Goal: Information Seeking & Learning: Learn about a topic

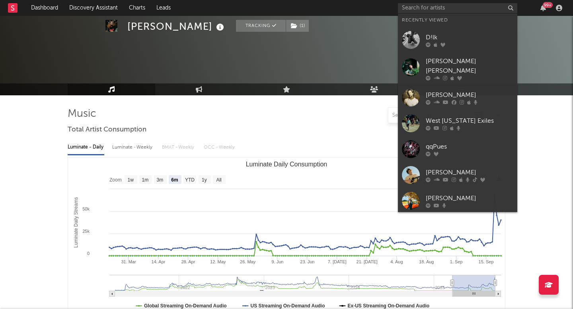
select select "6m"
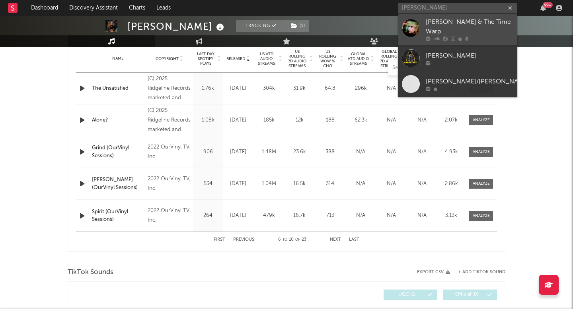
type input "connor kell"
click at [474, 31] on div "Connor Kelly & The Time Warp" at bounding box center [470, 27] width 88 height 19
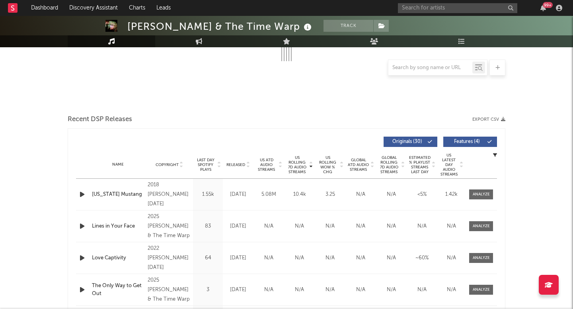
select select "6m"
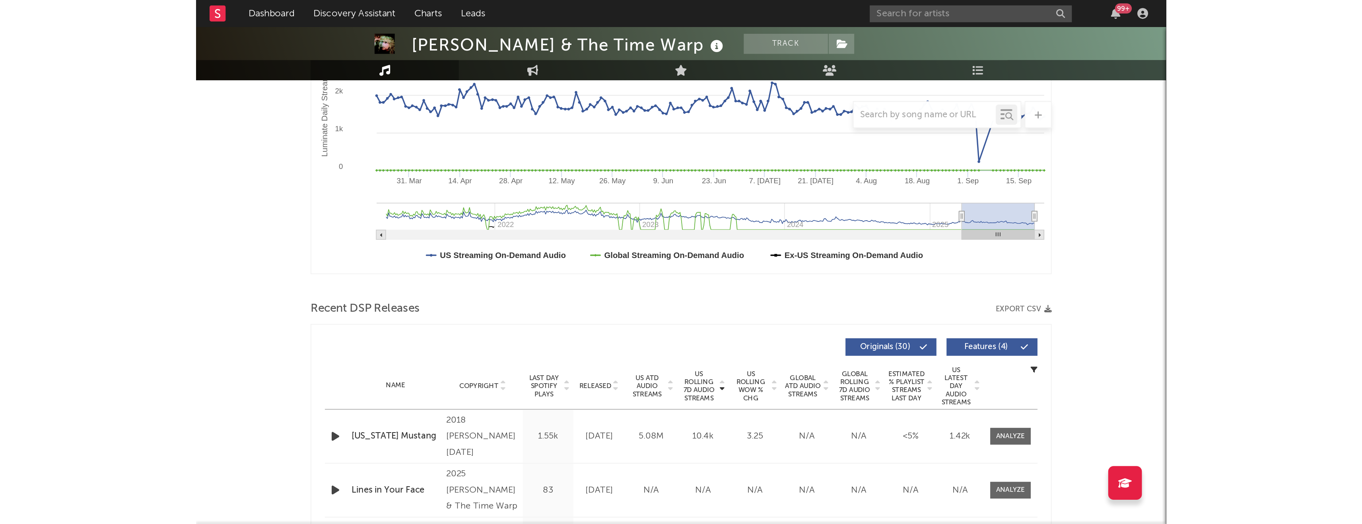
scroll to position [219, 0]
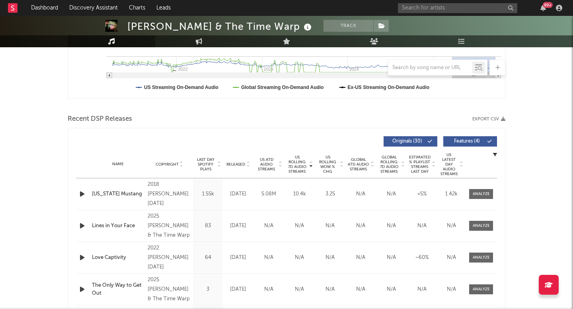
click at [275, 175] on div "Name Copyright Label Album Names Composer Names 7 Day Spotify Plays Last Day Sp…" at bounding box center [286, 165] width 421 height 28
click at [282, 168] on div "US ATD Audio Streams" at bounding box center [268, 165] width 31 height 14
click at [298, 155] on span "US Rolling 7D Audio Streams" at bounding box center [297, 164] width 22 height 19
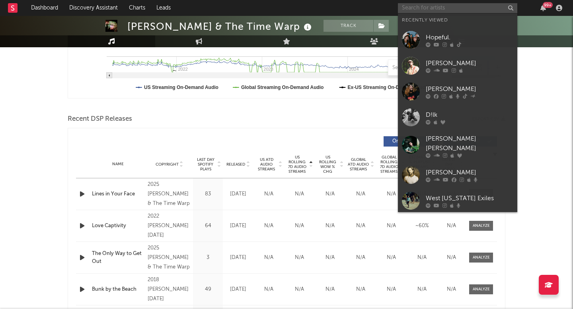
click at [419, 8] on input "text" at bounding box center [457, 8] width 119 height 10
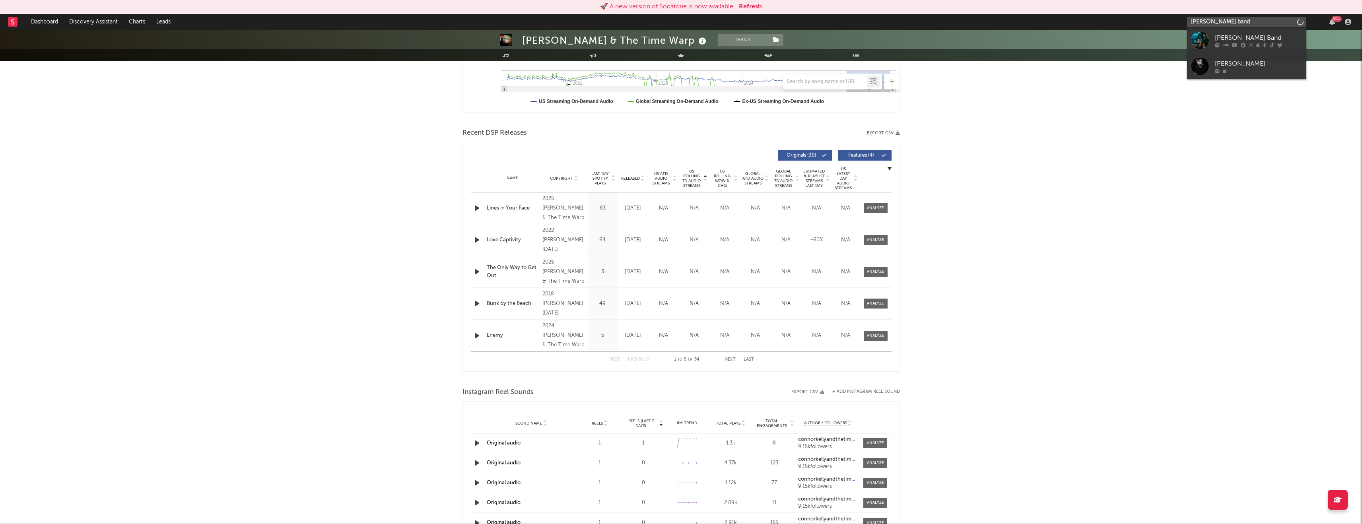
type input "logan ryan band"
click at [572, 44] on icon at bounding box center [1280, 45] width 5 height 5
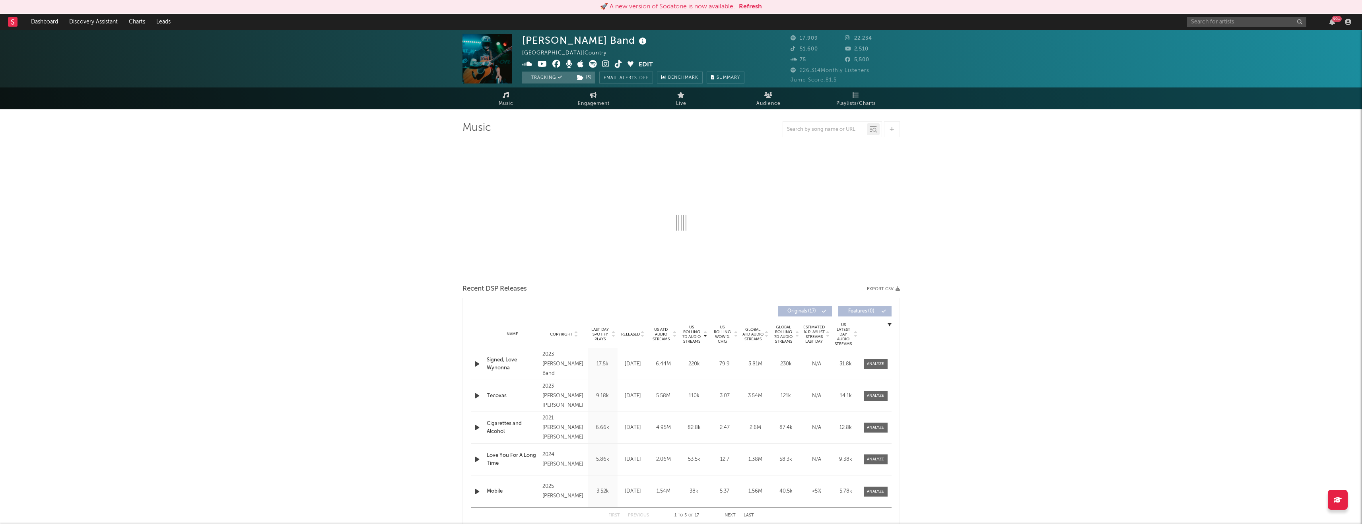
select select "6m"
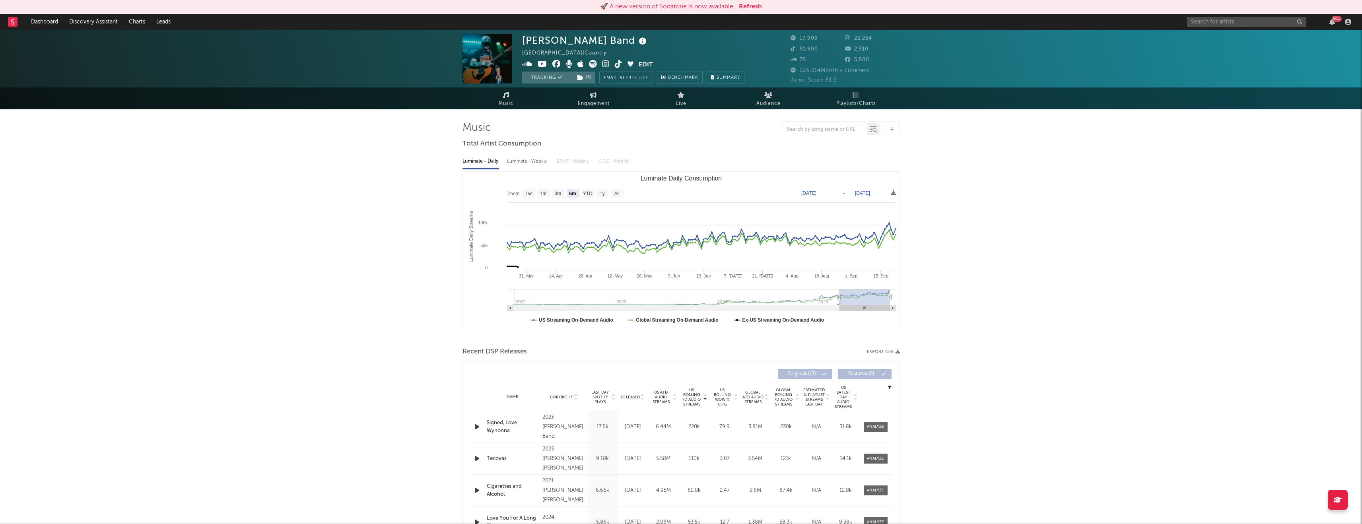
click at [572, 64] on icon at bounding box center [619, 64] width 8 height 8
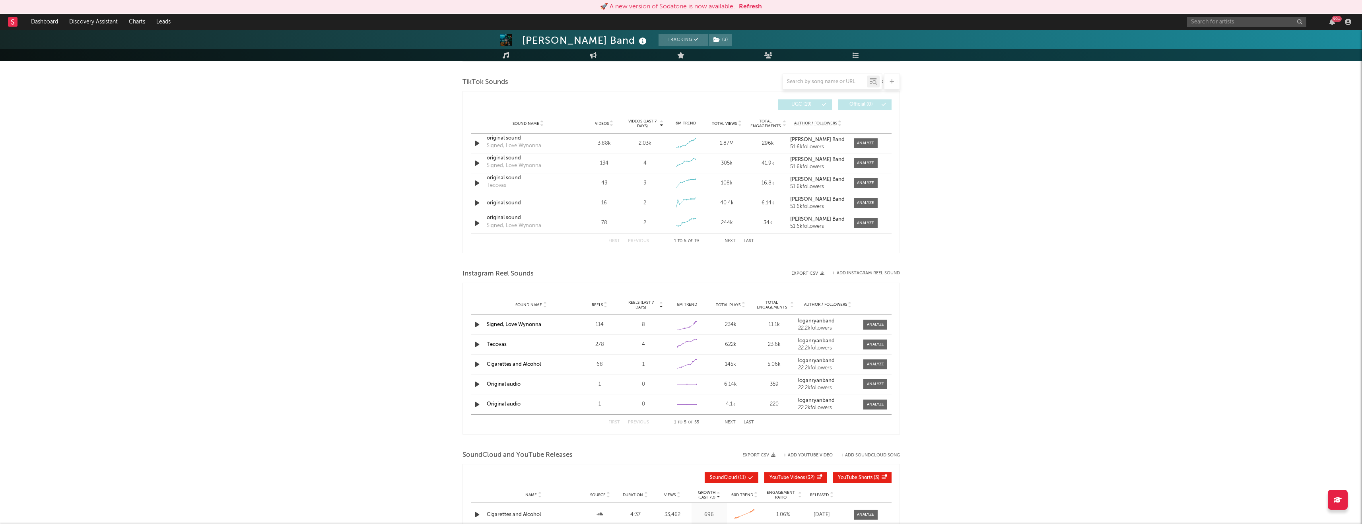
scroll to position [528, 0]
click at [572, 140] on span at bounding box center [866, 145] width 24 height 10
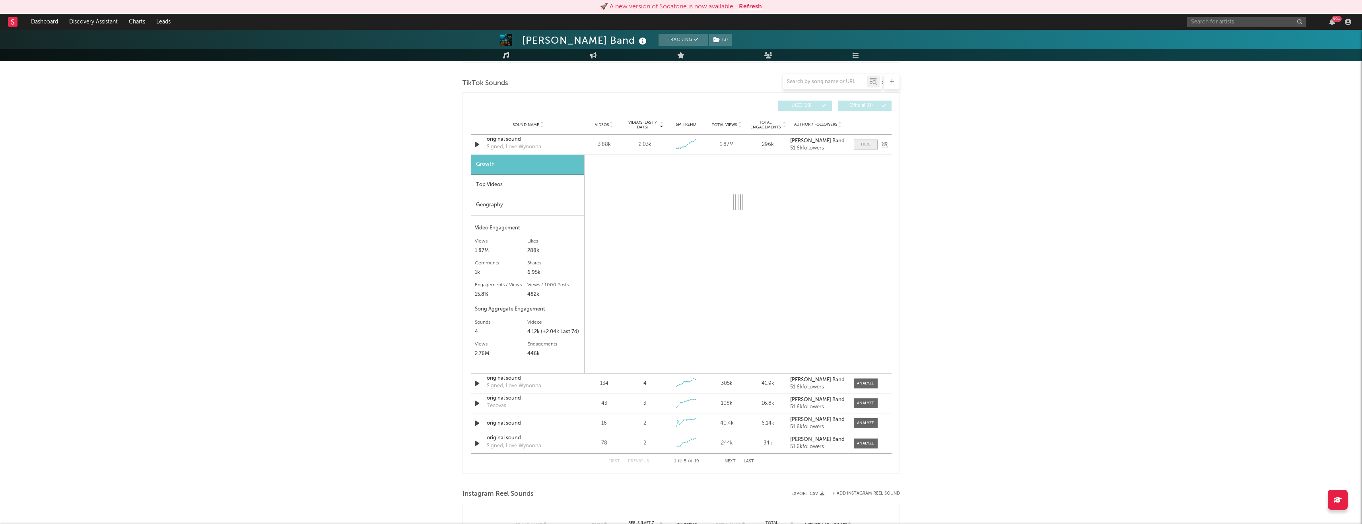
select select "1w"
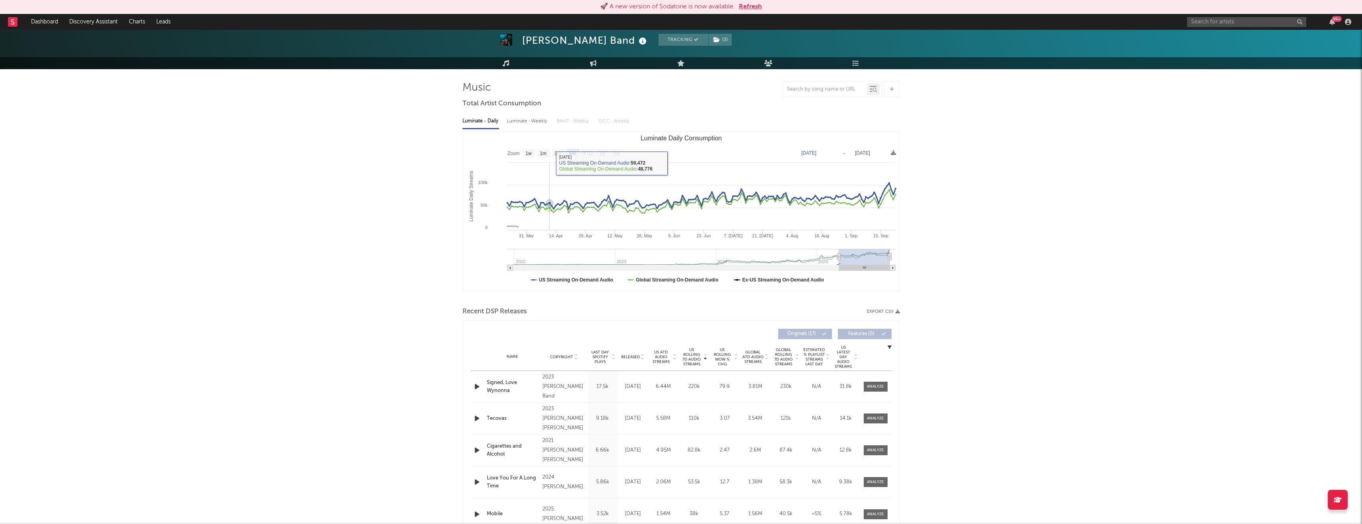
scroll to position [50, 0]
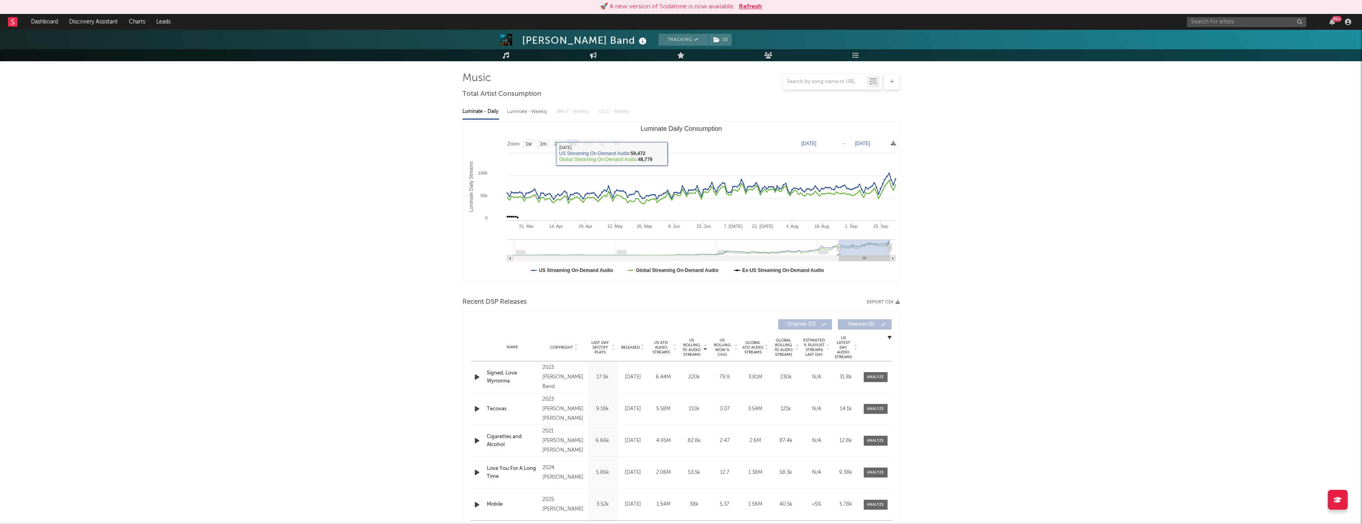
click at [572, 309] on div "Name Copyright Label Album Names Composer Names 7 Day Spotify Plays Last Day Sp…" at bounding box center [681, 348] width 421 height 28
click at [572, 309] on span "Released" at bounding box center [630, 347] width 19 height 5
click at [572, 309] on div "Name Copyright Label Album Names Composer Names 7 Day Spotify Plays Last Day Sp…" at bounding box center [681, 348] width 421 height 28
click at [572, 309] on span "Released" at bounding box center [630, 347] width 19 height 5
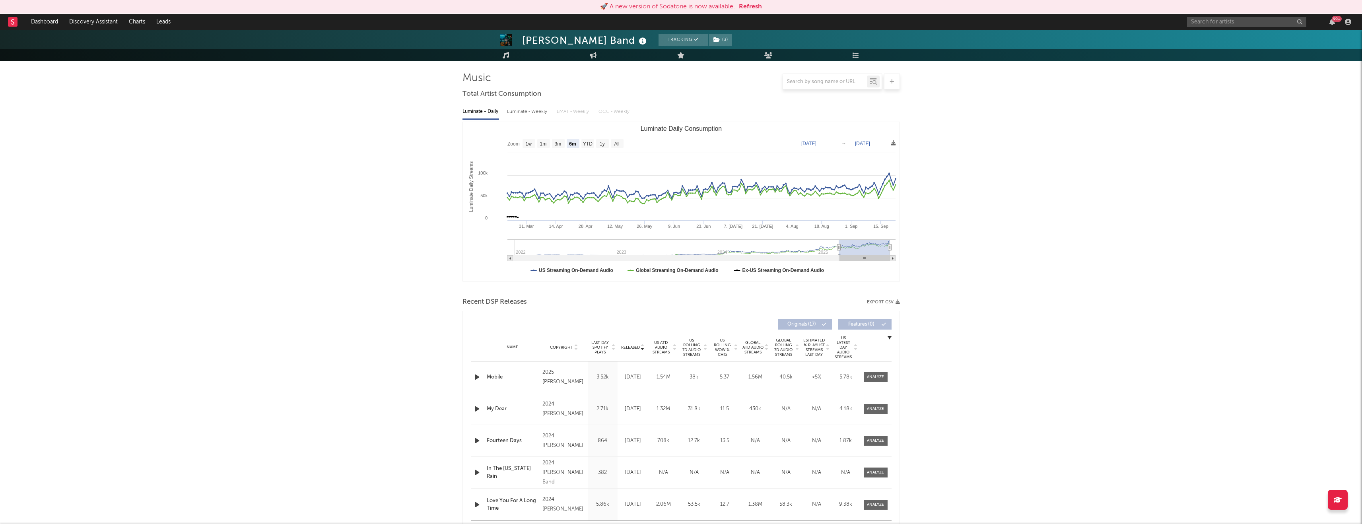
click at [572, 309] on span "Released" at bounding box center [630, 347] width 19 height 5
click at [572, 309] on div "Released" at bounding box center [633, 347] width 27 height 6
click at [572, 309] on span "Released" at bounding box center [630, 347] width 19 height 5
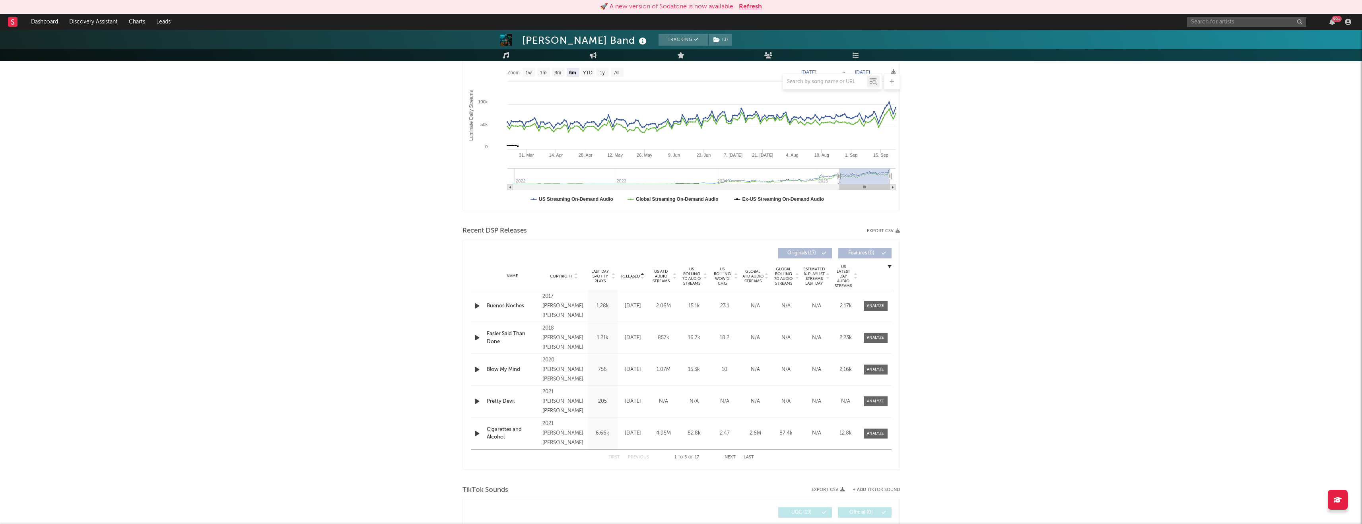
scroll to position [128, 0]
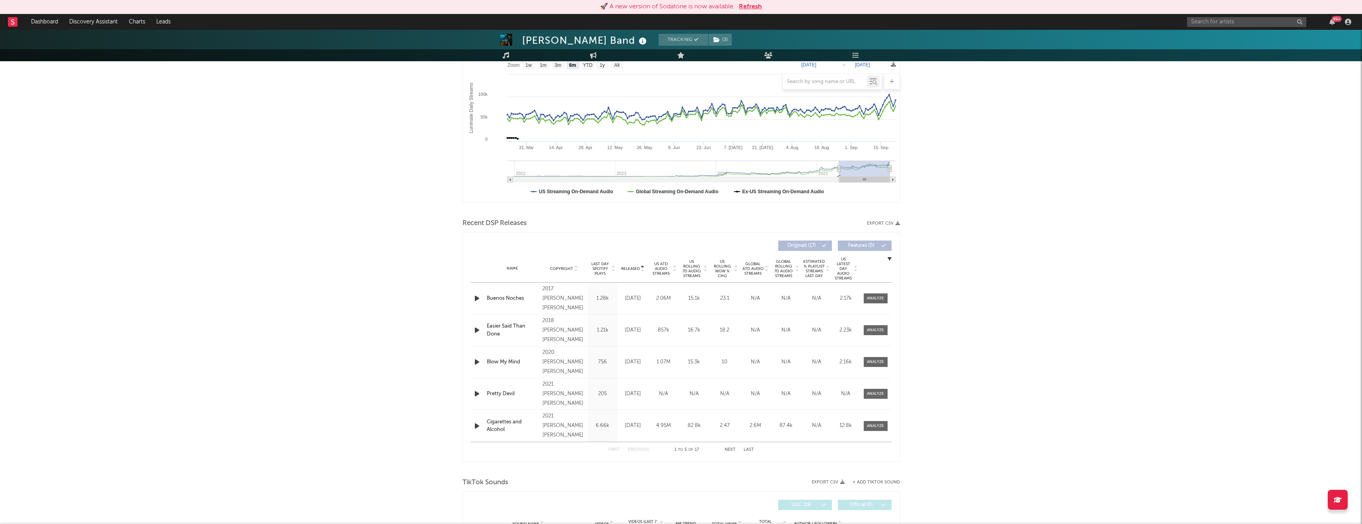
click at [572, 309] on button "Next" at bounding box center [730, 450] width 11 height 4
click at [572, 267] on span "US ATD Audio Streams" at bounding box center [661, 269] width 22 height 14
click at [572, 272] on span "Last Day Spotify Plays" at bounding box center [600, 269] width 21 height 14
click at [572, 267] on span "Released" at bounding box center [630, 269] width 19 height 5
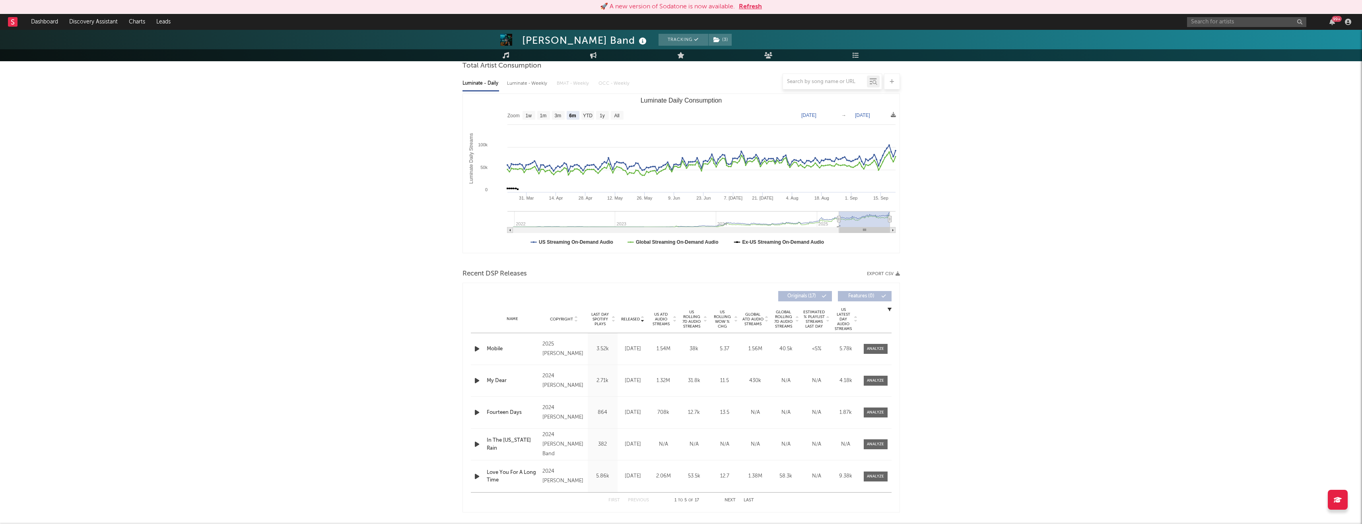
scroll to position [65, 0]
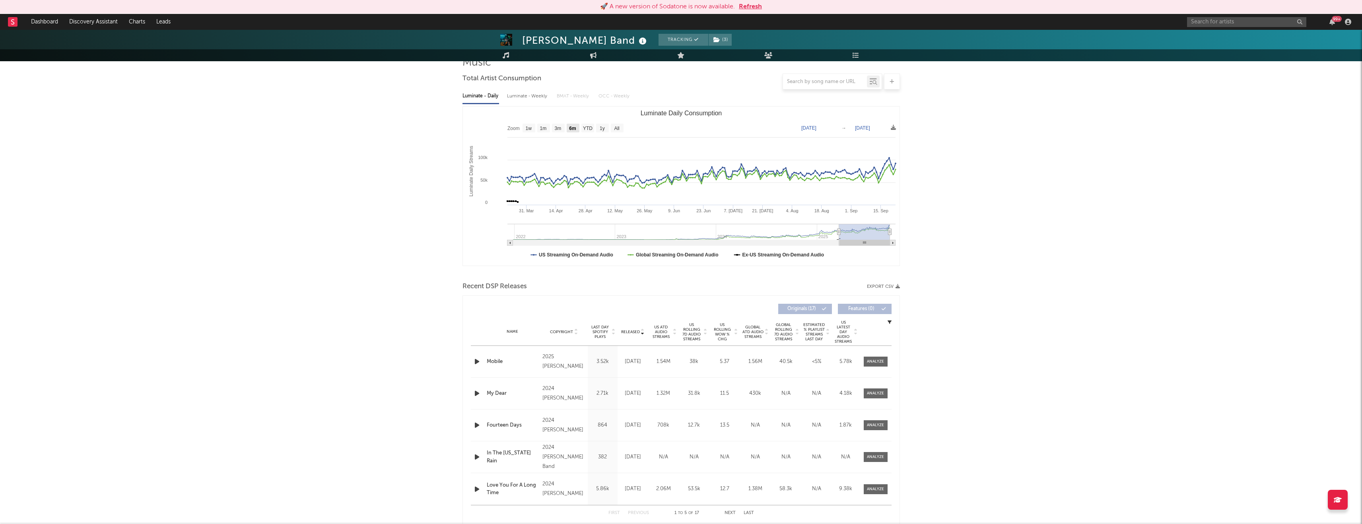
click at [571, 130] on text "6m" at bounding box center [572, 129] width 7 height 6
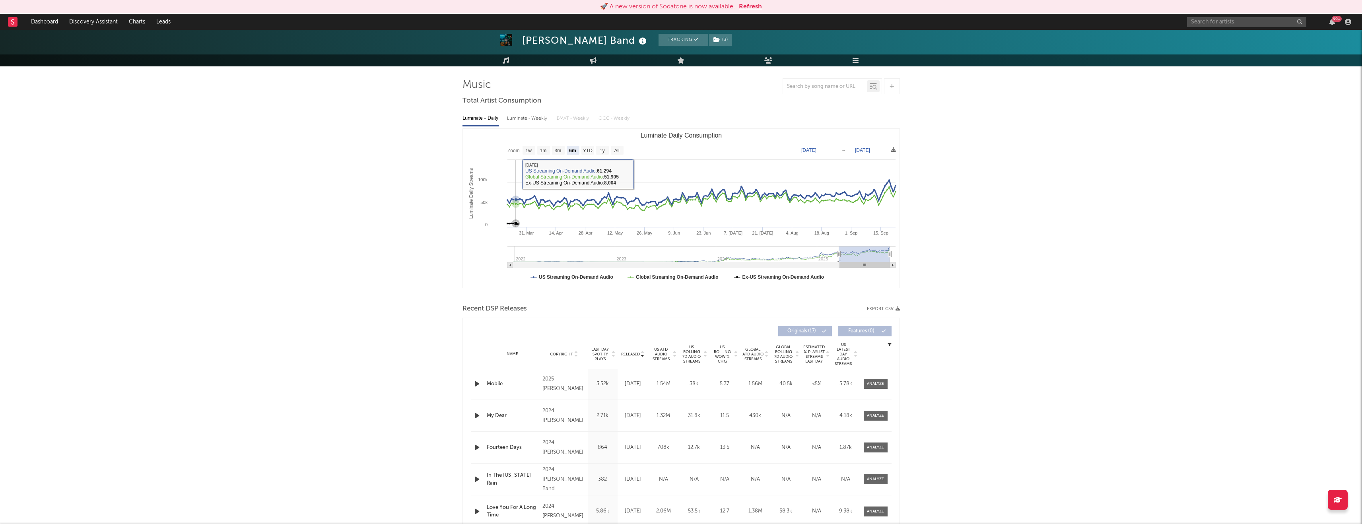
scroll to position [31, 0]
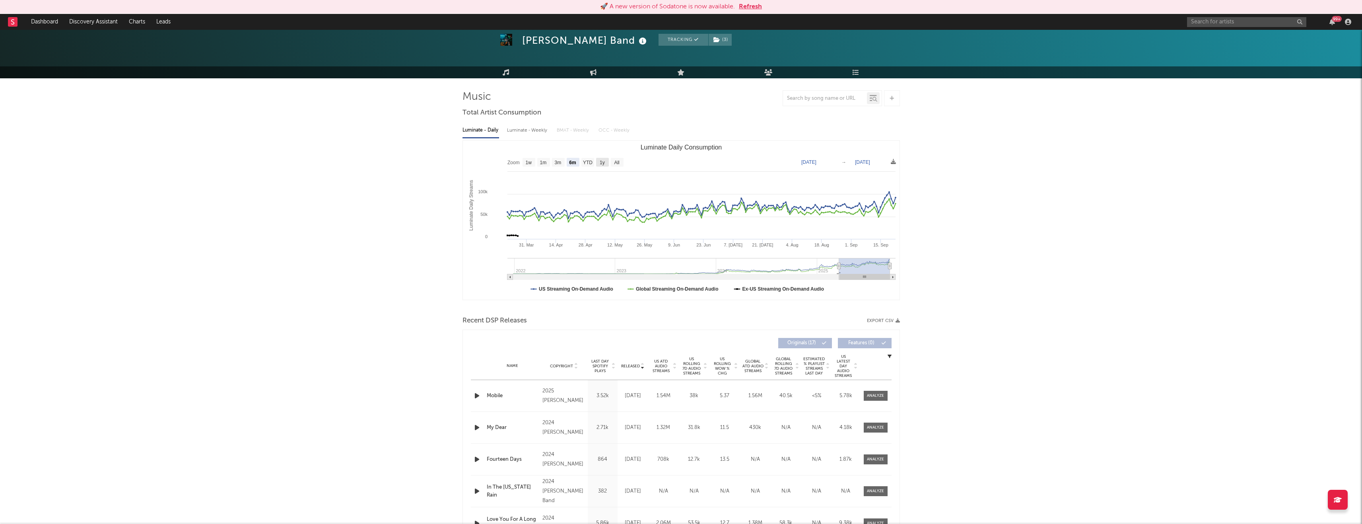
click at [572, 158] on rect "Luminate Daily Consumption" at bounding box center [602, 162] width 13 height 9
select select "1y"
type input "2024-09-22"
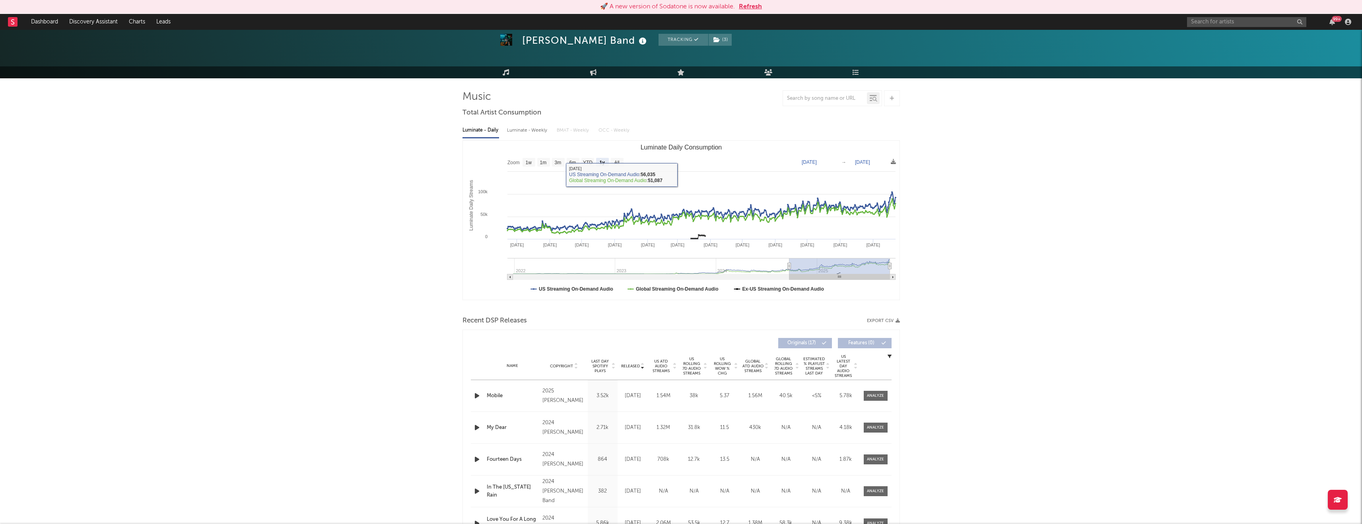
scroll to position [0, 0]
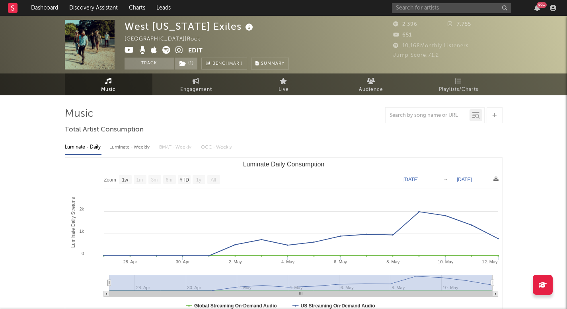
select select "1w"
click at [451, 7] on input "text" at bounding box center [451, 8] width 119 height 10
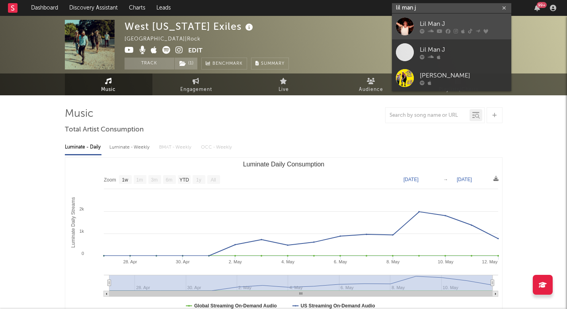
type input "lil man j"
click at [429, 24] on div "Lil Man J" at bounding box center [464, 24] width 88 height 10
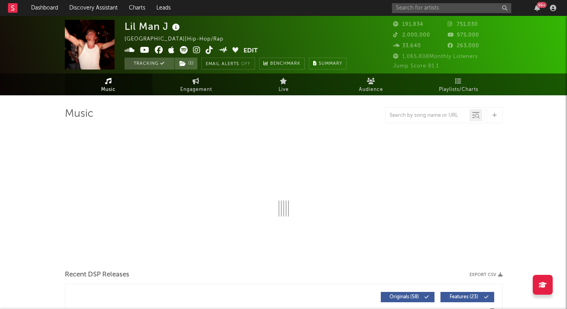
select select "6m"
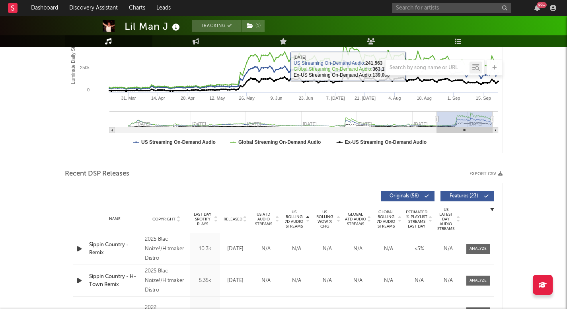
scroll to position [180, 0]
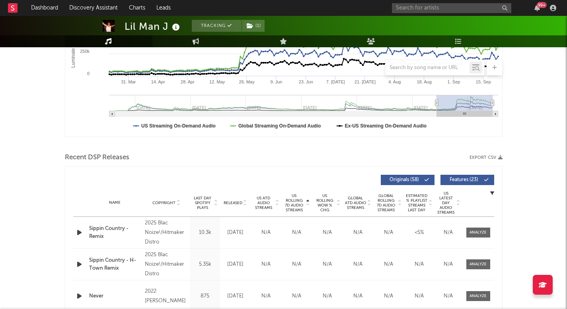
click at [298, 196] on span "US Rolling 7D Audio Streams" at bounding box center [294, 203] width 22 height 19
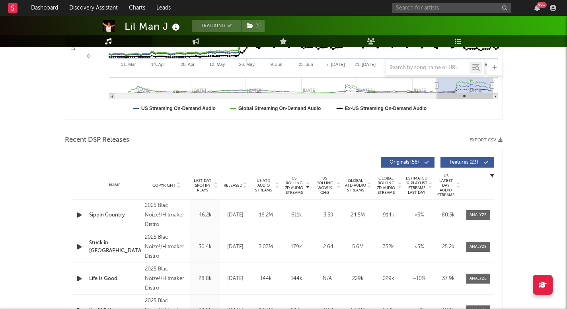
scroll to position [193, 0]
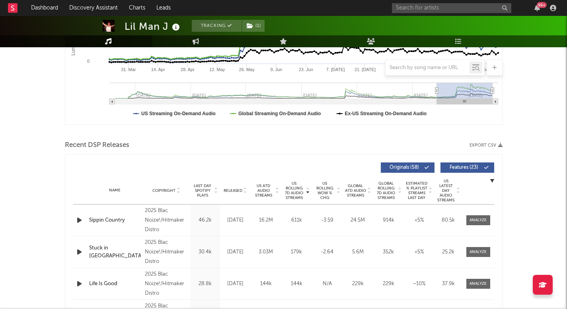
click at [240, 193] on span "Released" at bounding box center [233, 191] width 19 height 5
click at [477, 225] on span at bounding box center [478, 221] width 24 height 10
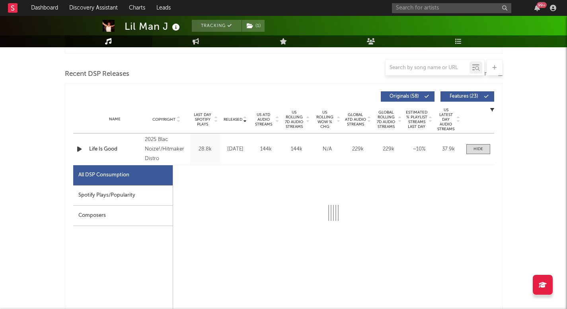
select select "1w"
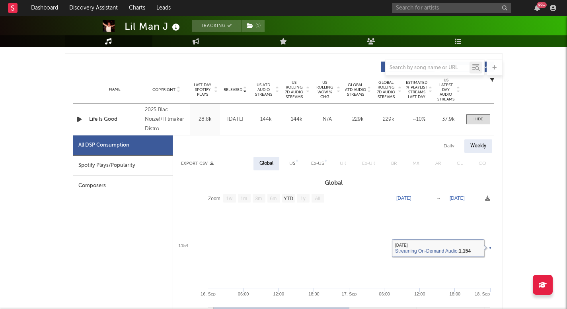
click at [294, 165] on div "US" at bounding box center [292, 164] width 6 height 10
select select "1w"
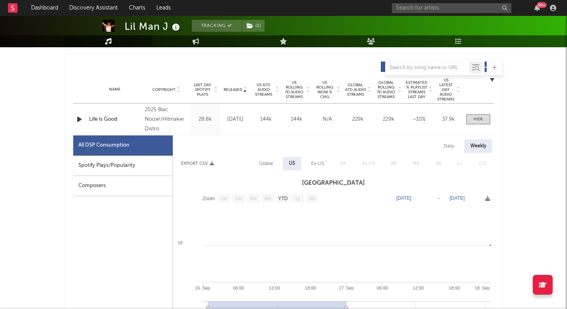
click at [455, 144] on div "Daily" at bounding box center [449, 147] width 23 height 14
select select "1w"
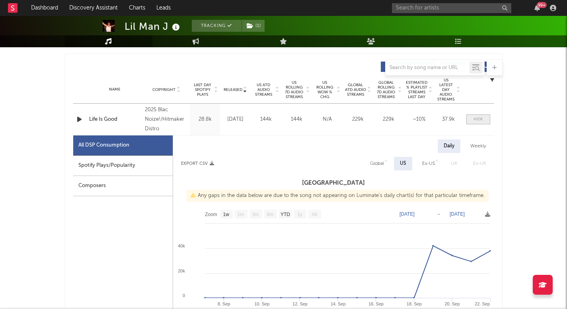
click at [474, 121] on div at bounding box center [478, 120] width 10 height 6
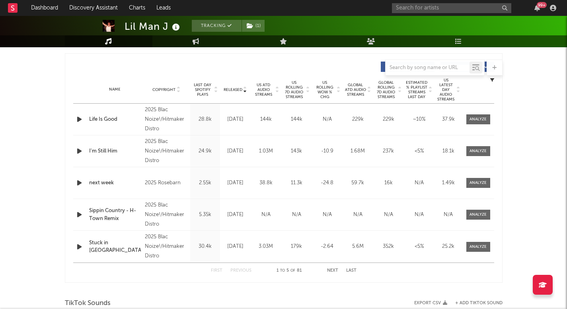
click at [294, 86] on span "US Rolling 7D Audio Streams" at bounding box center [294, 89] width 22 height 19
click at [334, 272] on button "Next" at bounding box center [332, 271] width 11 height 4
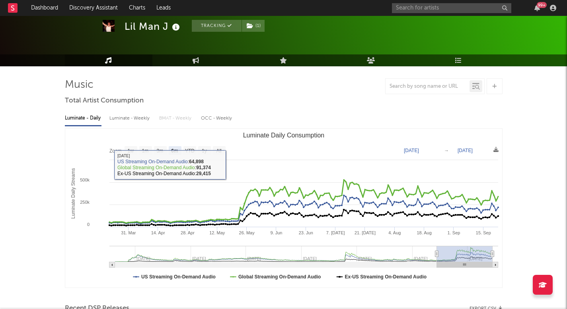
scroll to position [24, 0]
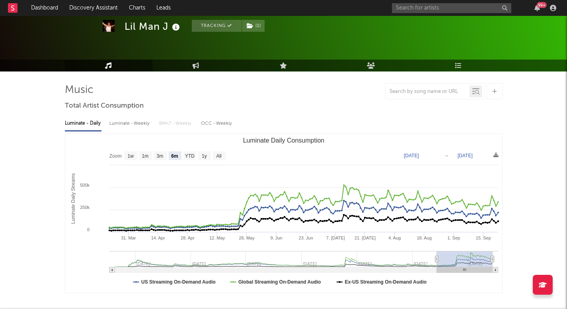
click at [126, 121] on div "Luminate - Weekly" at bounding box center [130, 124] width 42 height 14
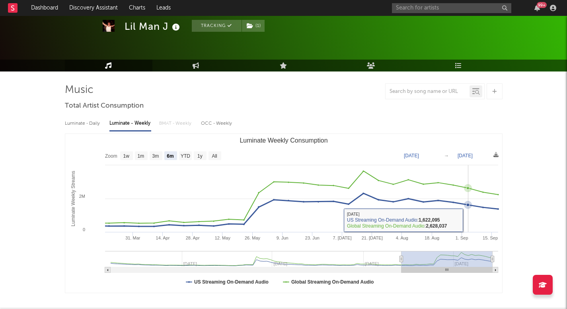
click at [473, 222] on rect "Luminate Weekly Consumption" at bounding box center [283, 213] width 437 height 159
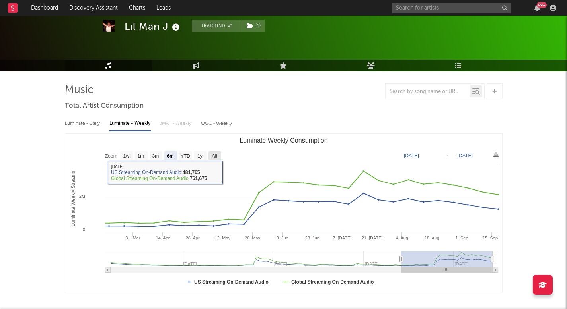
click at [210, 152] on rect "Luminate Weekly Consumption" at bounding box center [214, 156] width 13 height 9
select select "All"
type input "2023-08-10"
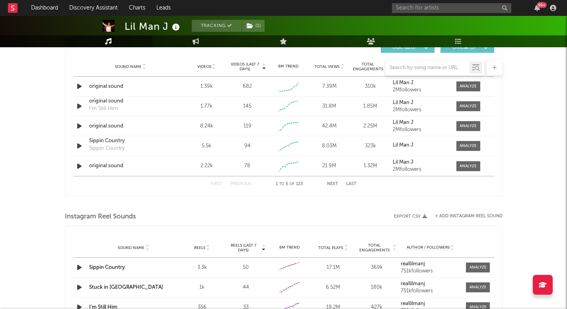
scroll to position [569, 0]
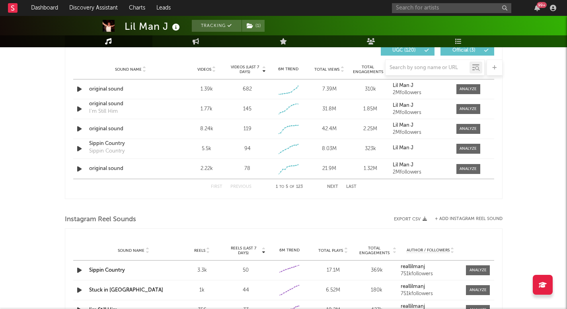
click at [207, 67] on div at bounding box center [284, 68] width 438 height 16
click at [208, 70] on div at bounding box center [284, 68] width 438 height 16
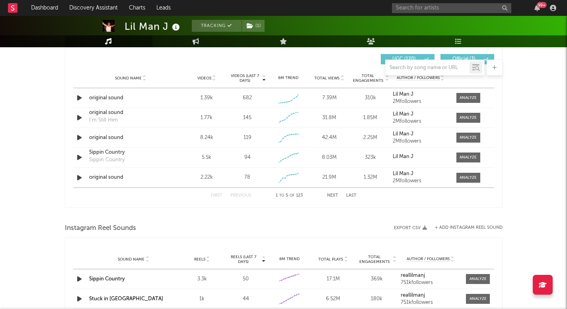
scroll to position [560, 0]
click at [209, 80] on span "Videos" at bounding box center [204, 78] width 14 height 5
click at [195, 40] on icon at bounding box center [196, 41] width 7 height 6
select select "1w"
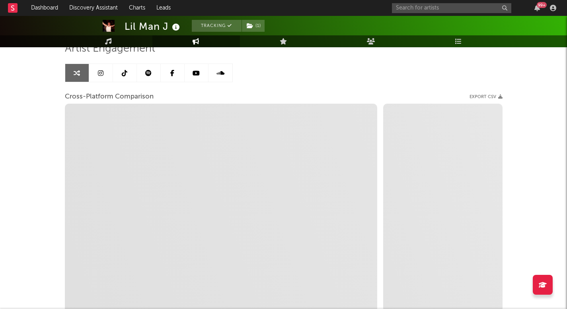
scroll to position [53, 0]
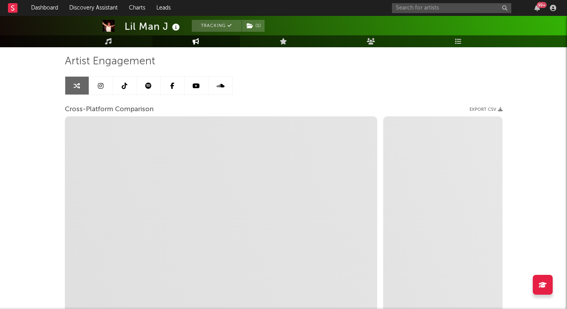
select select "1m"
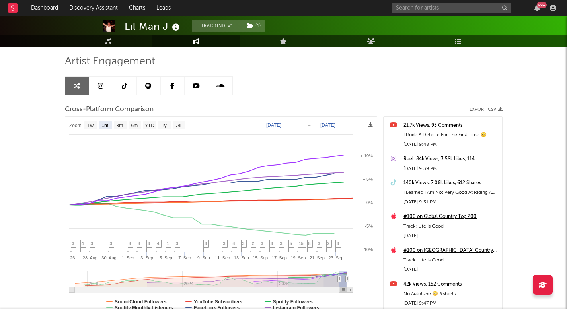
click at [142, 87] on link at bounding box center [149, 86] width 24 height 18
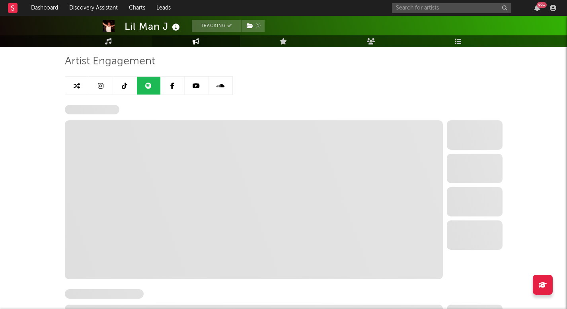
select select "6m"
select select "1w"
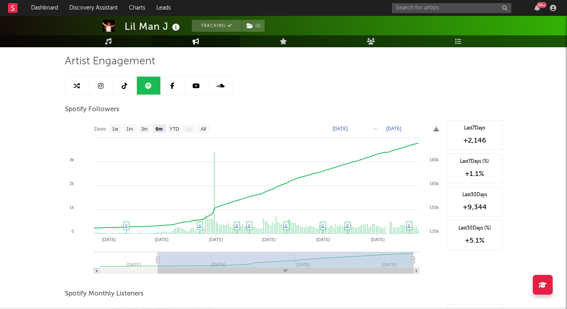
click at [122, 82] on link at bounding box center [125, 86] width 24 height 18
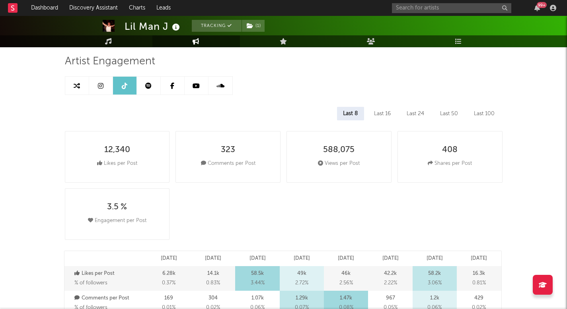
select select "6m"
click at [393, 114] on div "Last 16" at bounding box center [382, 114] width 29 height 14
click at [416, 113] on div "Last 24" at bounding box center [415, 114] width 29 height 14
click at [495, 109] on div "Last 100" at bounding box center [484, 114] width 33 height 14
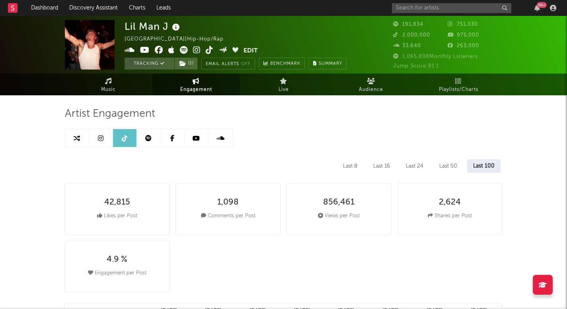
click at [95, 136] on link at bounding box center [101, 138] width 24 height 18
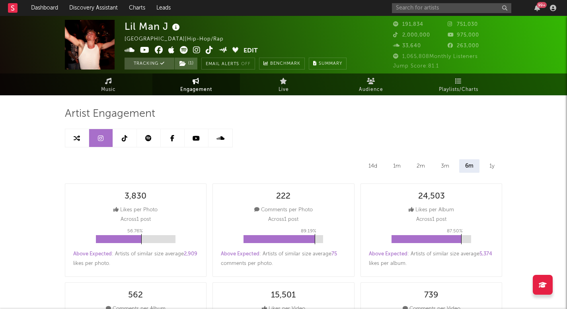
select select "6m"
click at [126, 84] on link "Music" at bounding box center [109, 85] width 88 height 22
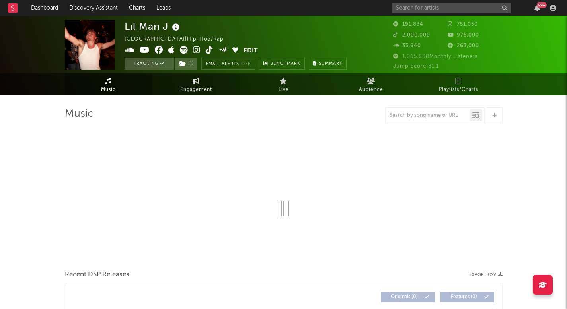
click at [201, 91] on span "Engagement" at bounding box center [196, 90] width 32 height 10
select select "1w"
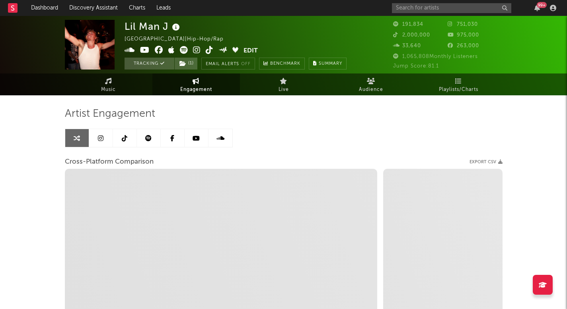
click at [148, 136] on icon at bounding box center [148, 138] width 6 height 6
select select "6m"
select select "1w"
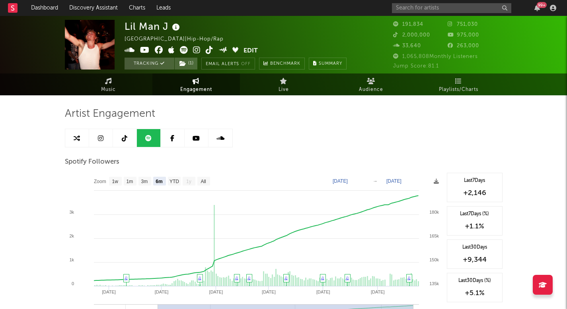
click at [132, 138] on link at bounding box center [125, 138] width 24 height 18
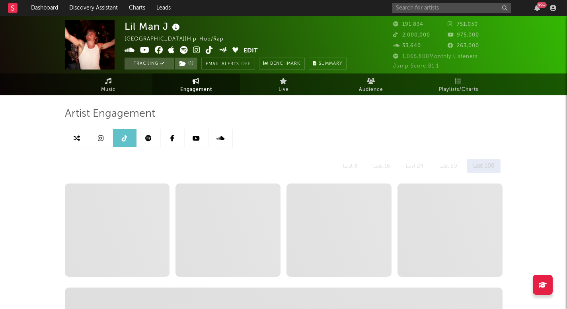
select select "6m"
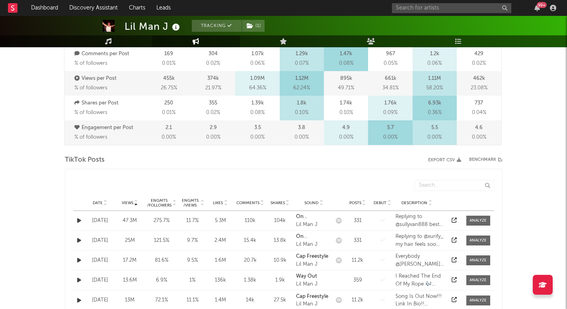
scroll to position [302, 0]
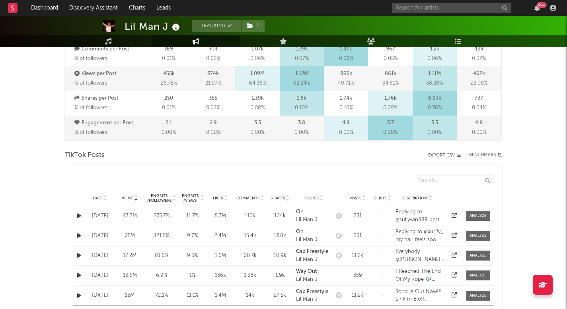
click at [103, 197] on div at bounding box center [105, 198] width 5 height 6
click at [116, 41] on link "Music" at bounding box center [109, 41] width 88 height 12
select select "6m"
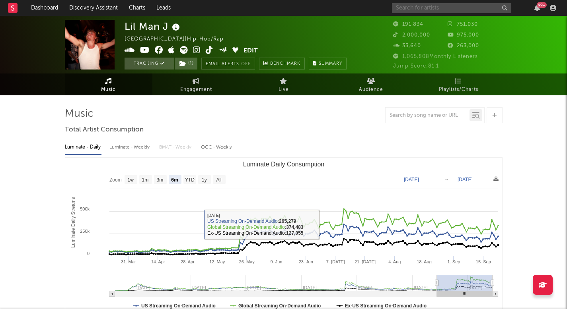
click at [407, 7] on input "text" at bounding box center [451, 8] width 119 height 10
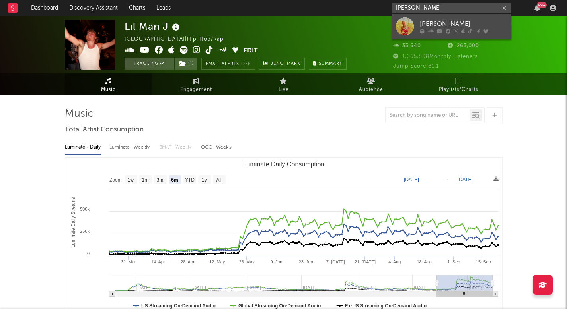
type input "paige fish"
click at [427, 26] on div "Paige Fish" at bounding box center [464, 24] width 88 height 10
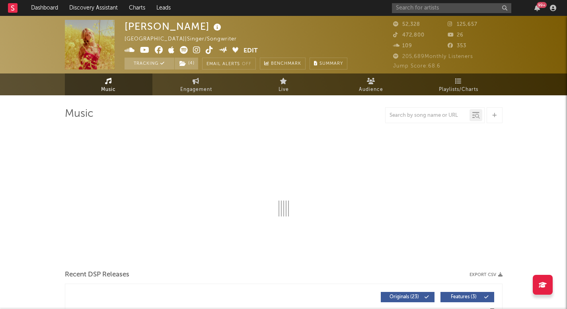
select select "6m"
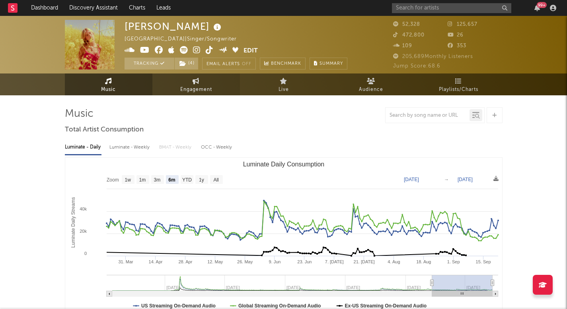
click at [174, 82] on link "Engagement" at bounding box center [196, 85] width 88 height 22
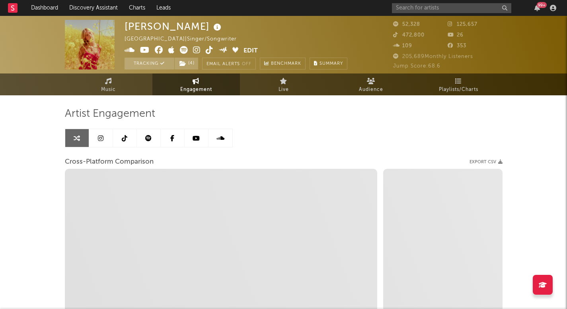
select select "1w"
click at [130, 89] on link "Music" at bounding box center [109, 85] width 88 height 22
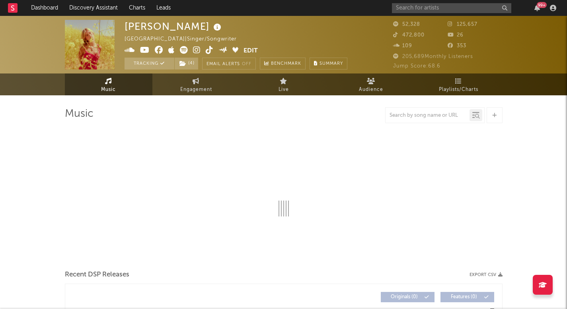
select select "6m"
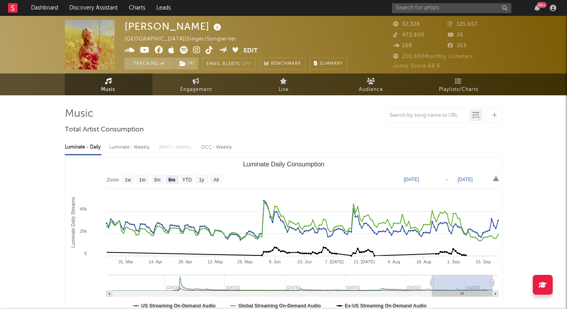
click at [207, 50] on icon at bounding box center [210, 50] width 8 height 8
click at [190, 91] on span "Engagement" at bounding box center [196, 90] width 32 height 10
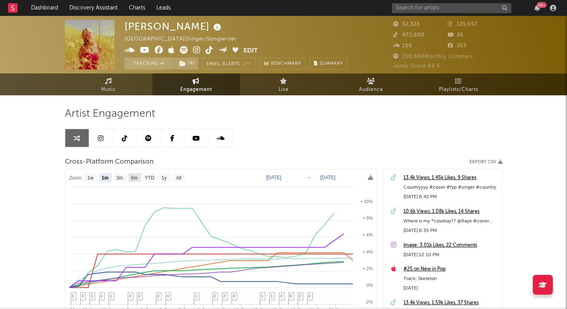
click at [140, 178] on rect at bounding box center [134, 177] width 13 height 9
select select "6m"
type input "2025-03-24"
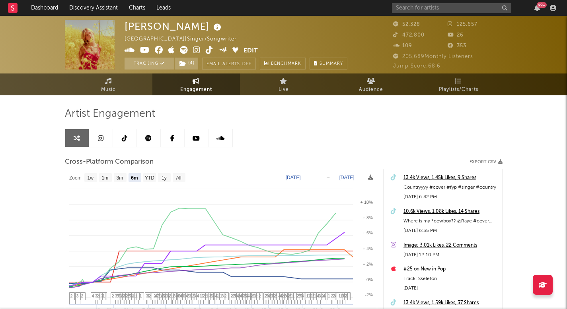
select select "6m"
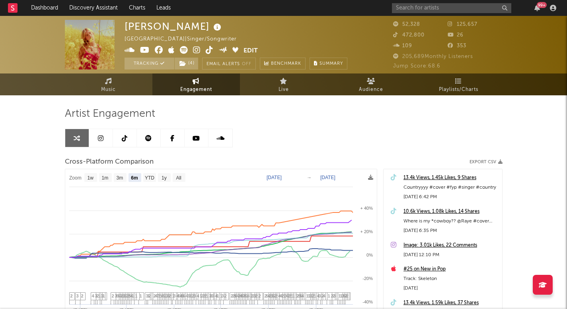
click at [442, 2] on div "99 +" at bounding box center [475, 8] width 167 height 16
click at [442, 9] on input "text" at bounding box center [451, 8] width 119 height 10
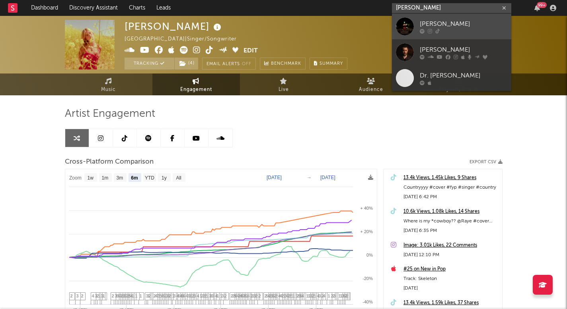
type input "davis cook"
click at [451, 27] on div "Davis Cook" at bounding box center [464, 24] width 88 height 10
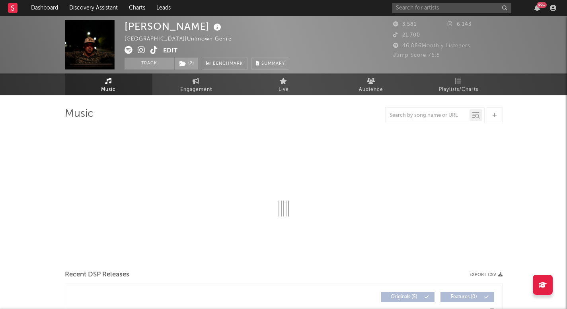
select select "1w"
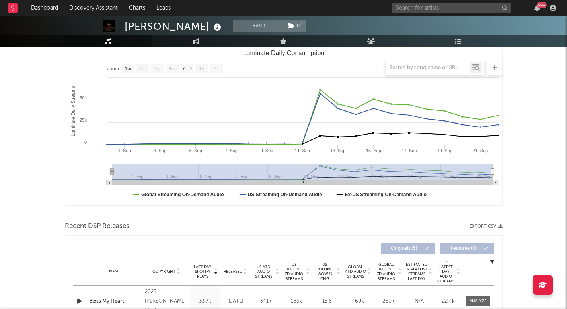
scroll to position [174, 0]
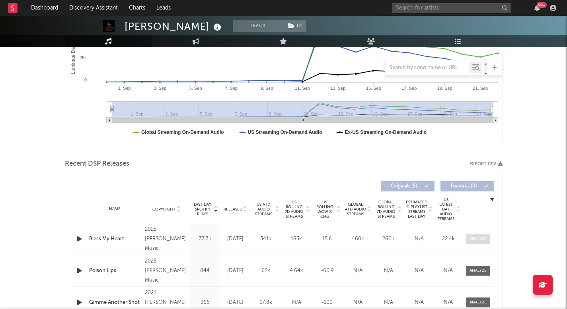
click at [470, 239] on div at bounding box center [477, 239] width 17 height 6
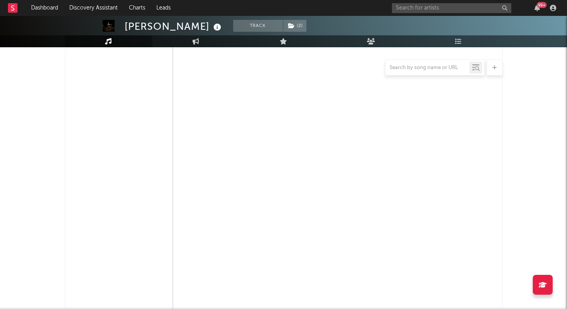
select select "1w"
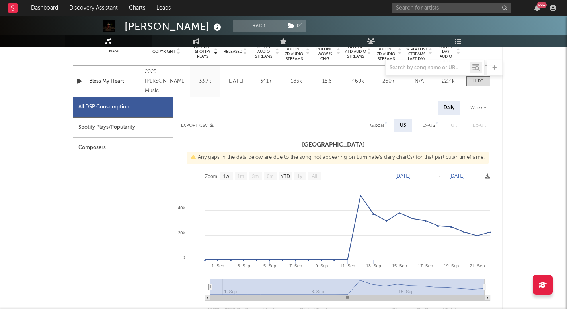
scroll to position [311, 0]
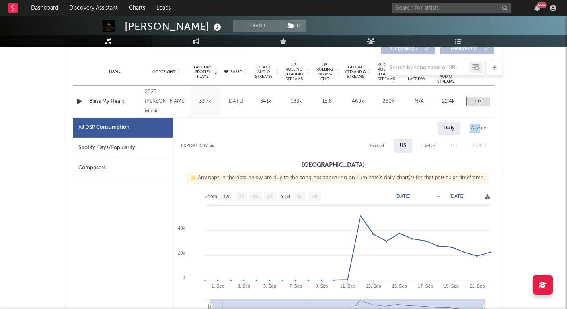
click at [481, 124] on div "Weekly" at bounding box center [478, 129] width 28 height 14
select select "1w"
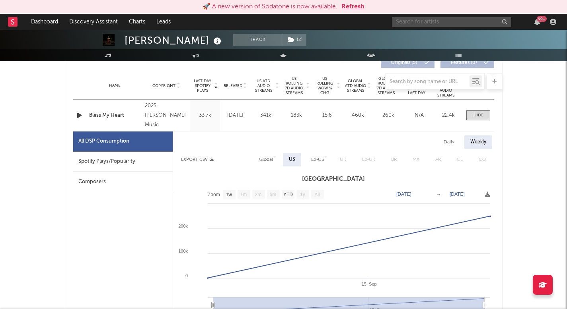
click at [416, 24] on input "text" at bounding box center [451, 22] width 119 height 10
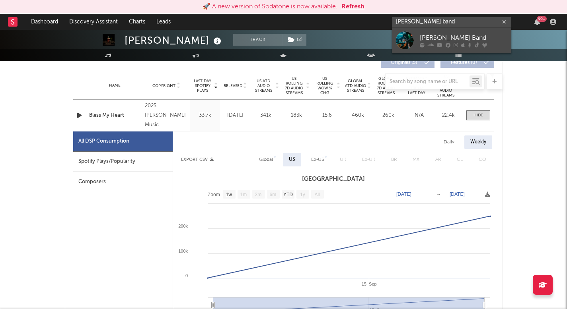
type input "logan ryan band"
click at [423, 36] on div "Logan Ryan Band" at bounding box center [464, 38] width 88 height 10
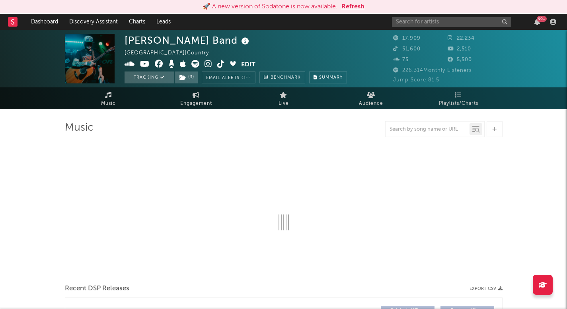
select select "6m"
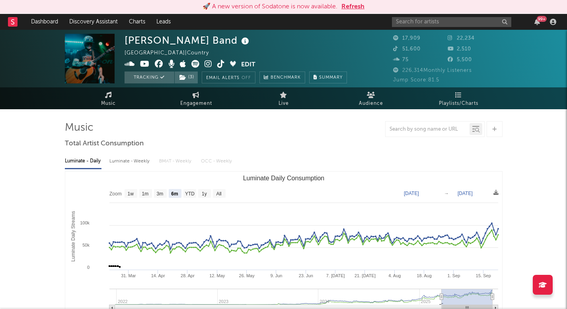
click at [213, 63] on span at bounding box center [183, 65] width 117 height 10
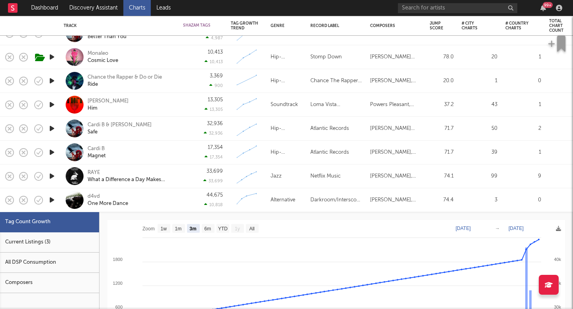
select select "3m"
click at [72, 7] on link "Discovery Assistant" at bounding box center [94, 8] width 60 height 16
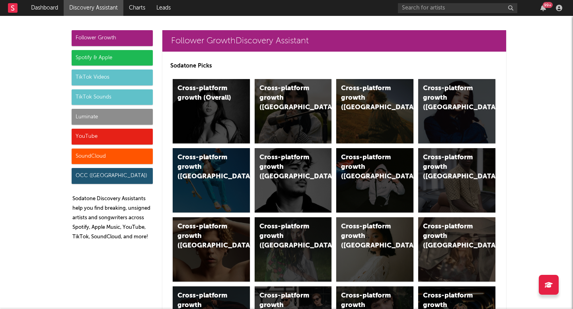
click at [137, 56] on div "Spotify & Apple" at bounding box center [112, 58] width 81 height 16
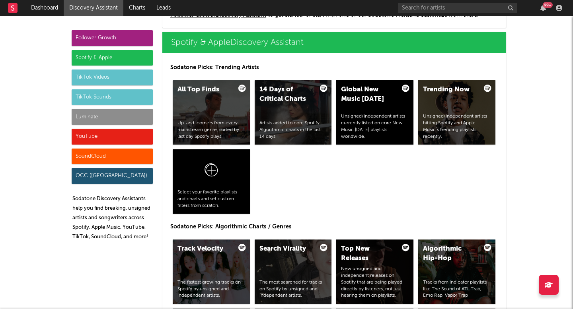
click at [122, 118] on div "Luminate" at bounding box center [112, 117] width 81 height 16
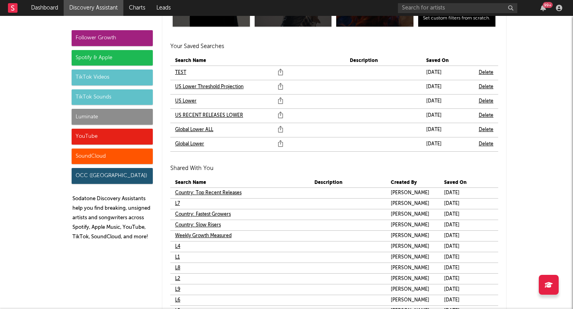
scroll to position [4873, 0]
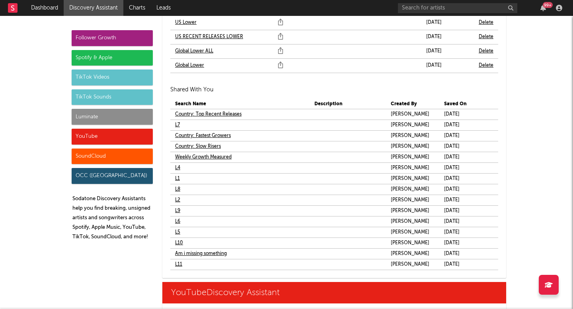
click at [175, 181] on link "L1" at bounding box center [177, 179] width 5 height 10
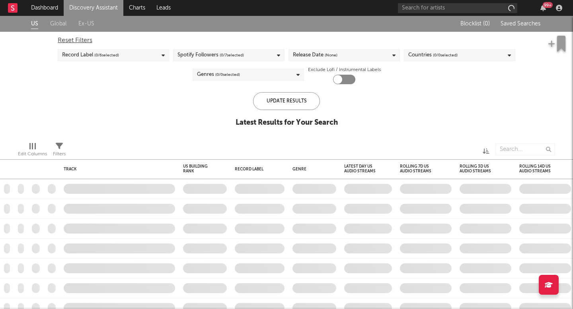
checkbox input "true"
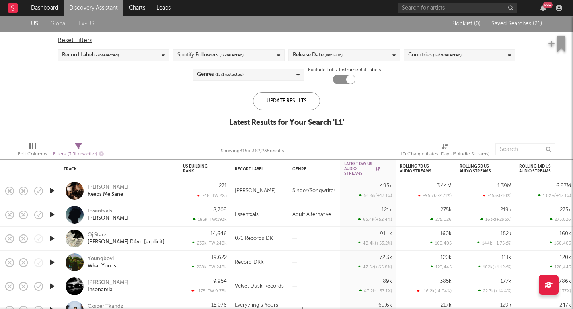
click at [219, 58] on div "Spotify Followers ( 1 / 7 selected)" at bounding box center [210, 56] width 66 height 10
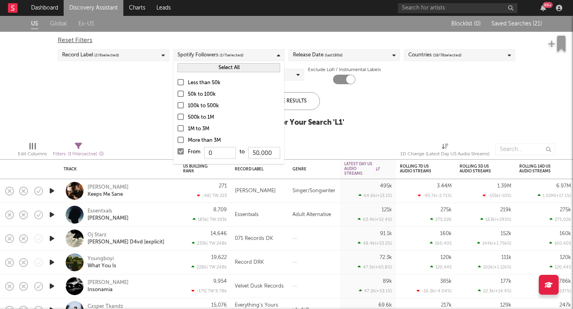
click at [127, 101] on div "US Global Ex-US Blocklist ( 0 ) Saved Searches ( 21 ) Reset Filters Record Labe…" at bounding box center [286, 76] width 573 height 120
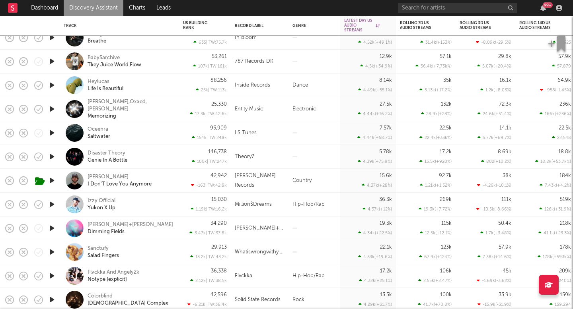
click at [107, 174] on div "Cole Gibbs" at bounding box center [108, 177] width 41 height 7
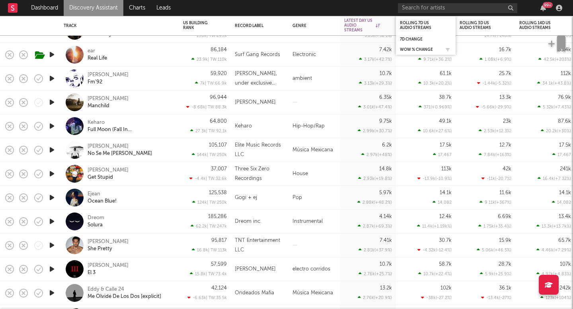
click at [416, 47] on div "WoW % Change" at bounding box center [426, 50] width 52 height 8
click at [85, 0] on link "Discovery Assistant" at bounding box center [94, 8] width 60 height 16
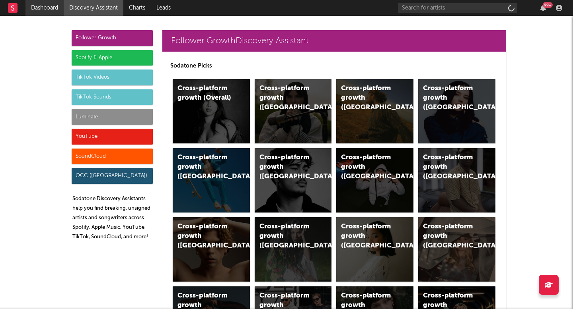
click at [51, 12] on link "Dashboard" at bounding box center [44, 8] width 38 height 16
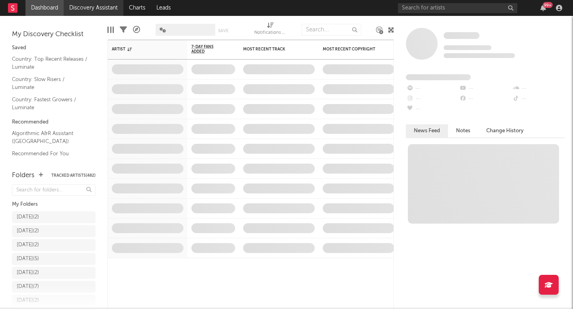
click at [99, 14] on link "Discovery Assistant" at bounding box center [94, 8] width 60 height 16
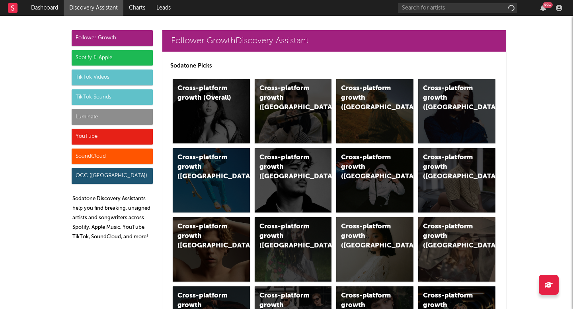
click at [91, 122] on div "Luminate" at bounding box center [112, 117] width 81 height 16
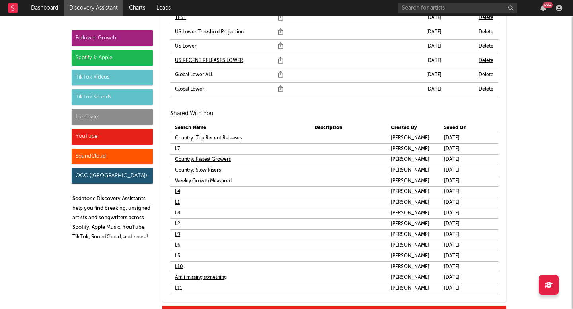
scroll to position [4851, 0]
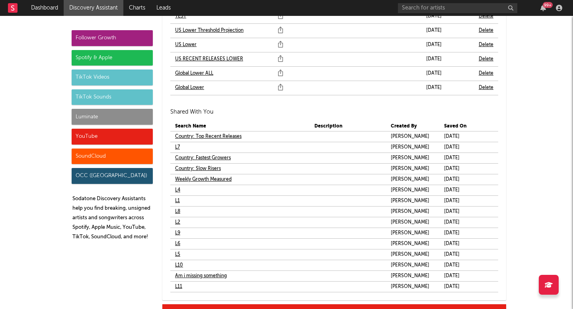
click at [177, 220] on link "L2" at bounding box center [177, 223] width 5 height 10
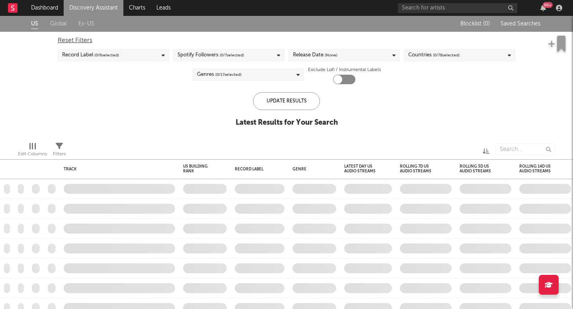
checkbox input "true"
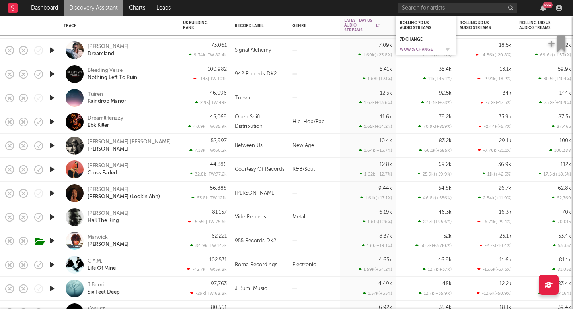
click at [421, 48] on div "WoW % Change" at bounding box center [420, 49] width 40 height 5
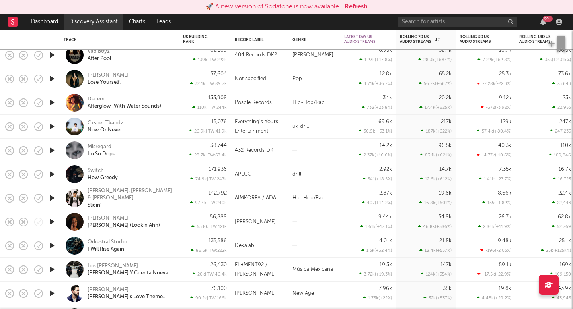
click at [91, 16] on link "Discovery Assistant" at bounding box center [94, 22] width 60 height 16
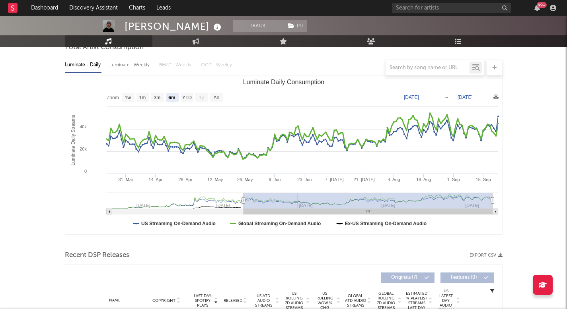
scroll to position [82, 0]
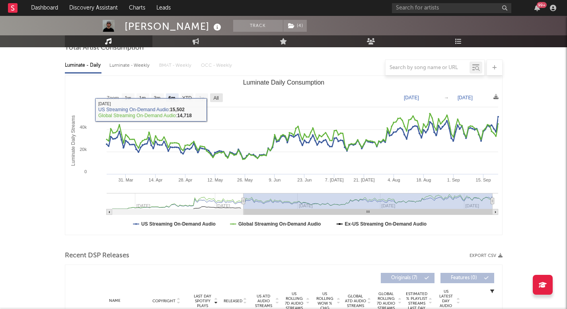
click at [215, 97] on text "All" at bounding box center [215, 98] width 5 height 6
select select "All"
type input "2024-12-15"
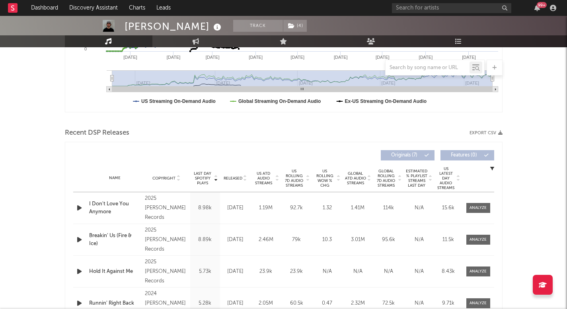
scroll to position [215, 0]
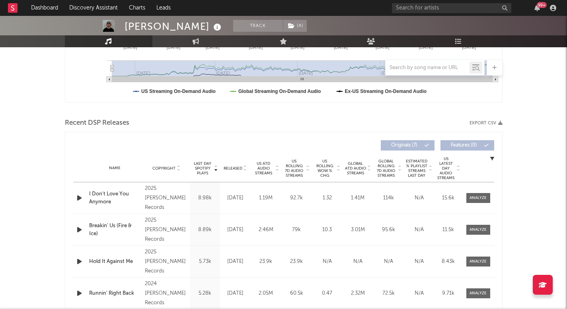
click at [233, 168] on span "Released" at bounding box center [233, 168] width 19 height 5
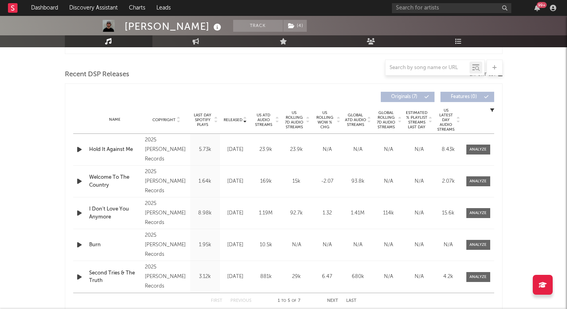
scroll to position [272, 0]
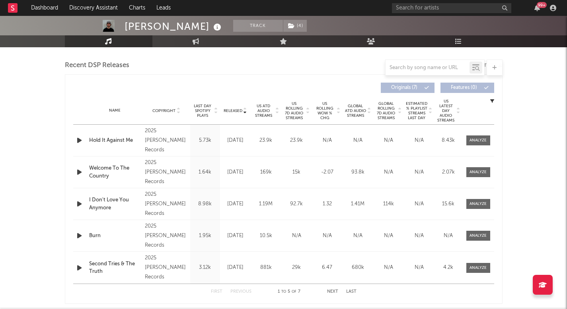
click at [320, 111] on span "US Rolling WoW % Chg" at bounding box center [325, 110] width 22 height 19
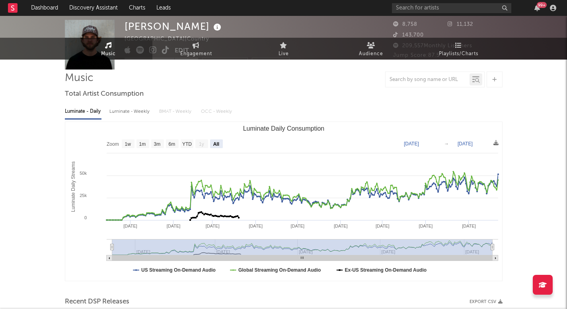
scroll to position [0, 0]
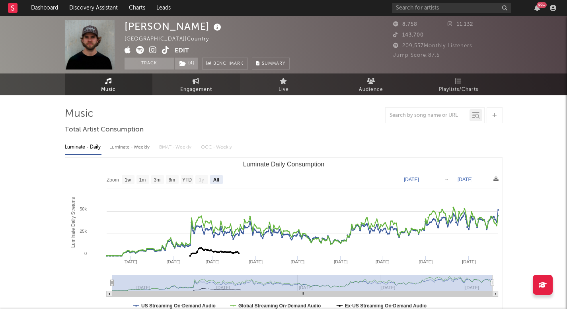
click at [202, 83] on link "Engagement" at bounding box center [196, 85] width 88 height 22
select select "1w"
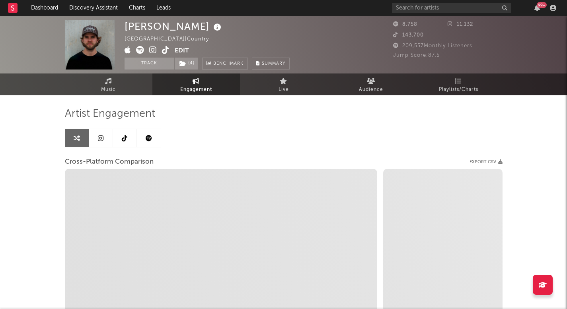
select select "1m"
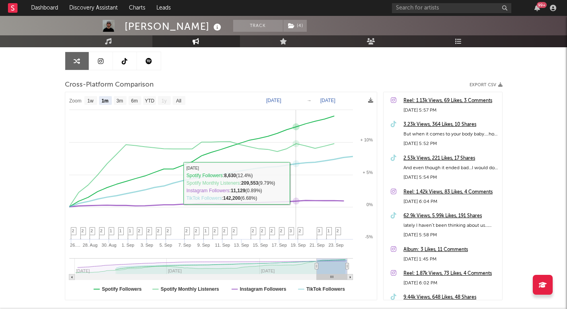
scroll to position [53, 0]
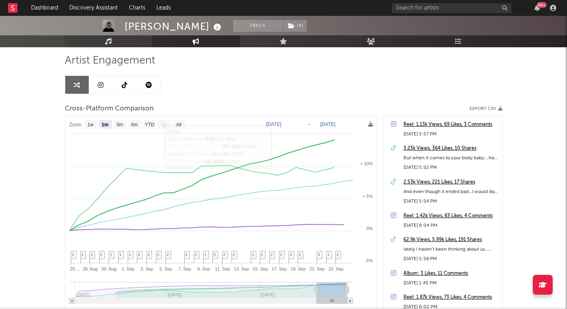
click at [128, 45] on link "Music" at bounding box center [109, 41] width 88 height 12
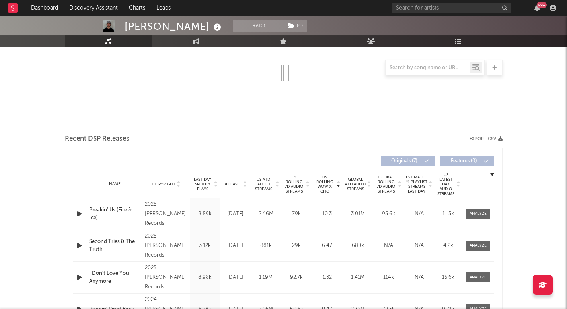
select select "6m"
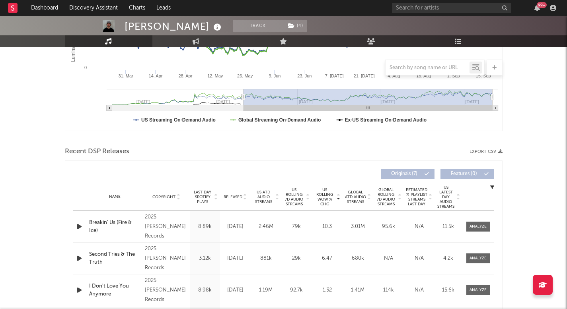
scroll to position [225, 0]
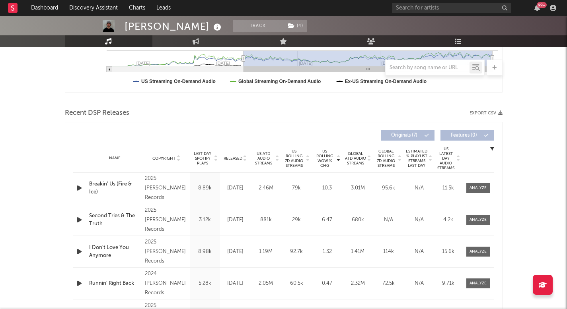
click at [295, 160] on span "US Rolling 7D Audio Streams" at bounding box center [294, 158] width 22 height 19
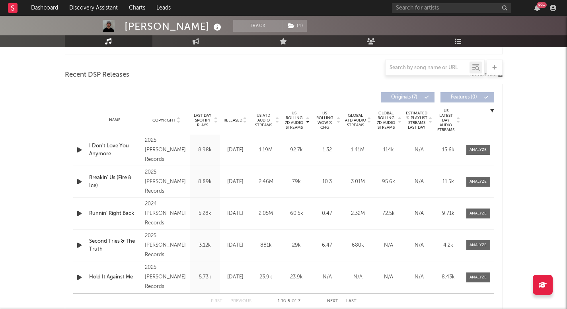
scroll to position [274, 0]
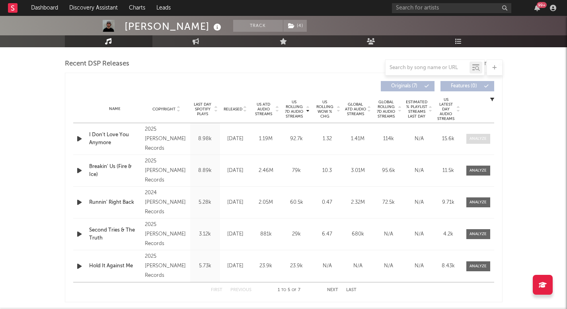
click at [487, 135] on span at bounding box center [478, 139] width 24 height 10
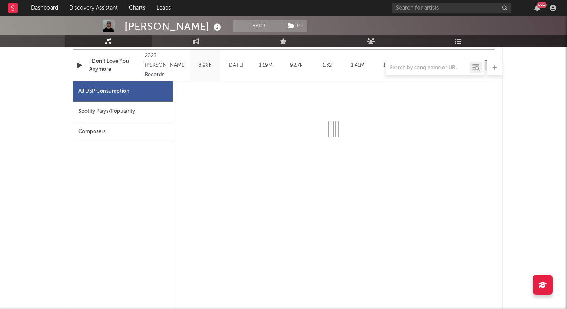
select select "1w"
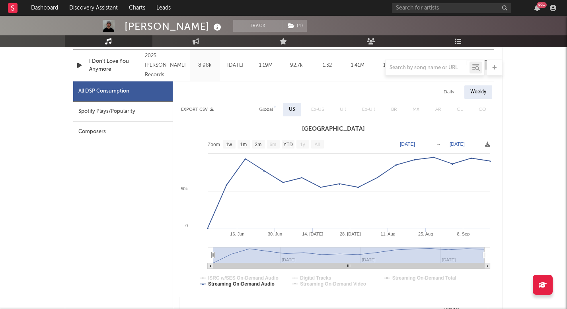
scroll to position [345, 0]
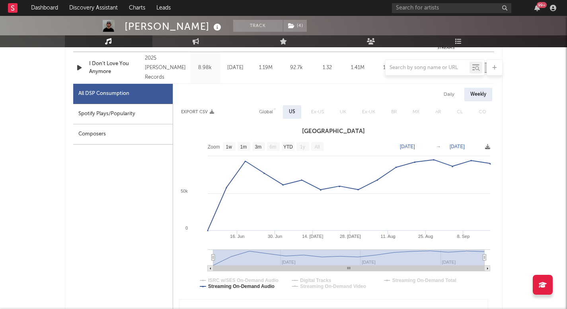
click at [267, 108] on div "Global" at bounding box center [266, 112] width 14 height 10
select select "1w"
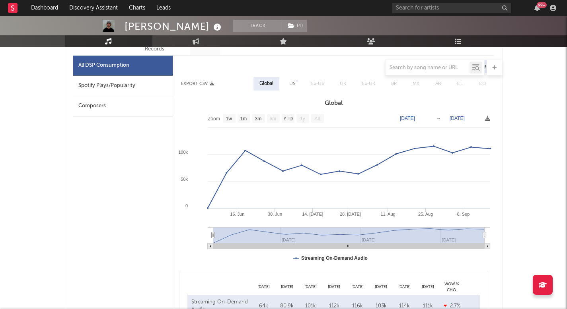
scroll to position [376, 0]
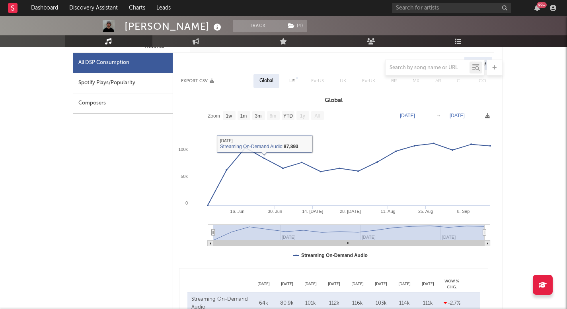
click at [292, 79] on div "US" at bounding box center [292, 81] width 6 height 10
select select "1w"
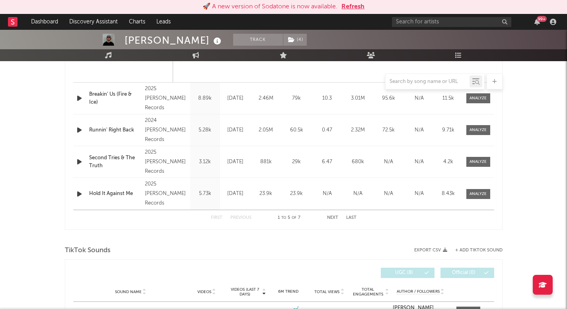
scroll to position [930, 0]
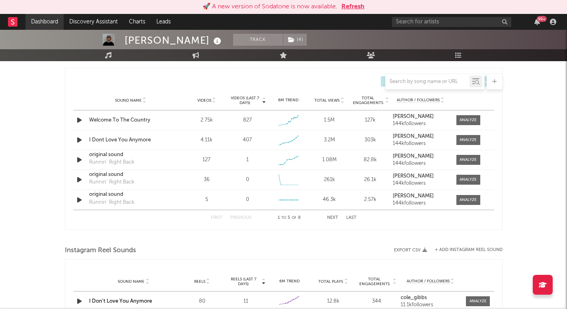
click at [51, 17] on link "Dashboard" at bounding box center [44, 22] width 38 height 16
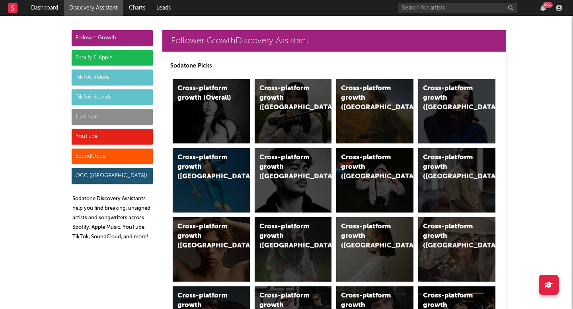
click at [95, 116] on div "Luminate" at bounding box center [112, 117] width 81 height 16
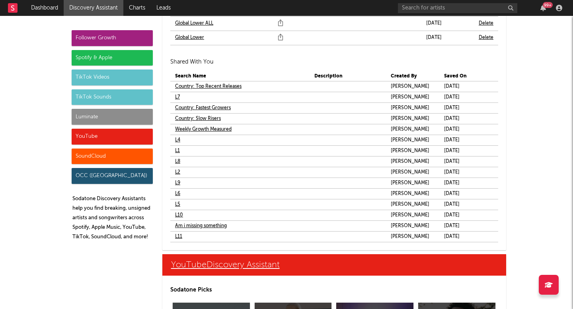
scroll to position [4893, 0]
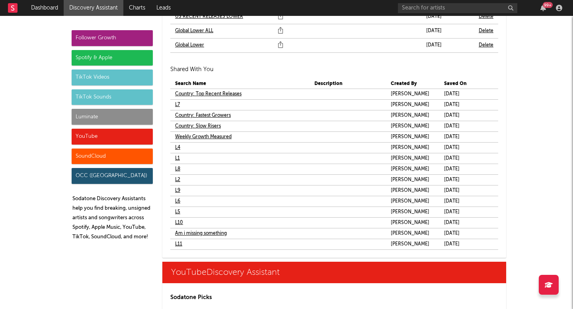
click at [175, 147] on link "L4" at bounding box center [177, 148] width 5 height 10
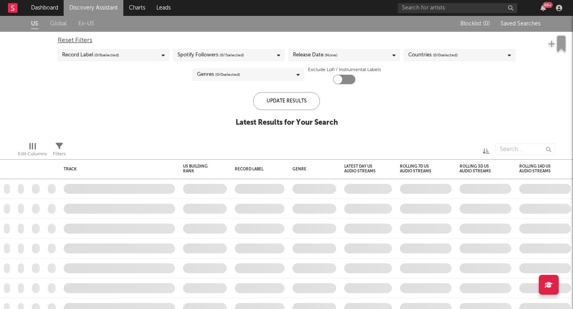
checkbox input "true"
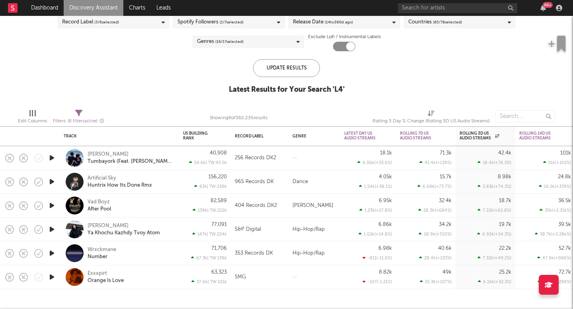
click at [105, 7] on link "Discovery Assistant" at bounding box center [94, 8] width 60 height 16
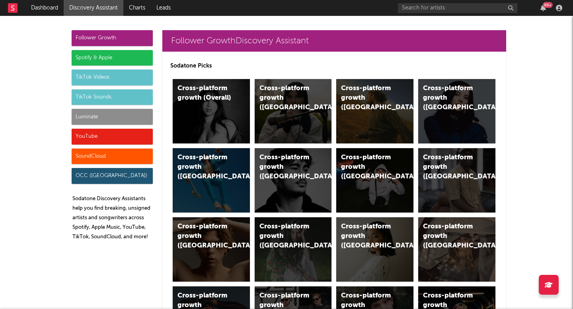
click at [104, 114] on div "Luminate" at bounding box center [112, 117] width 81 height 16
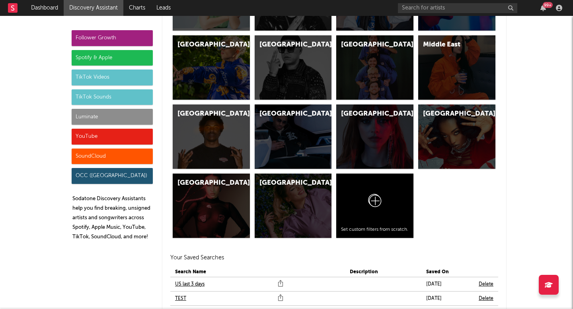
scroll to position [3851, 0]
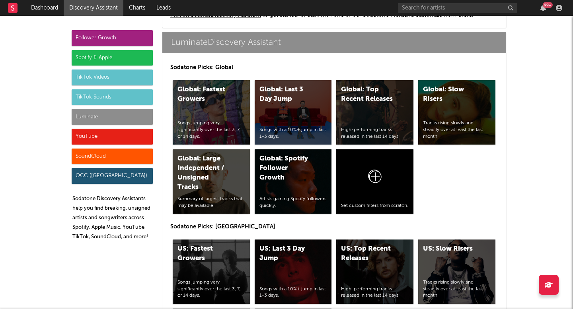
click at [139, 119] on div "Luminate" at bounding box center [112, 117] width 81 height 16
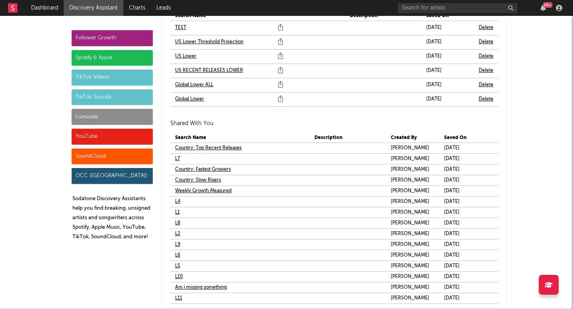
scroll to position [4850, 0]
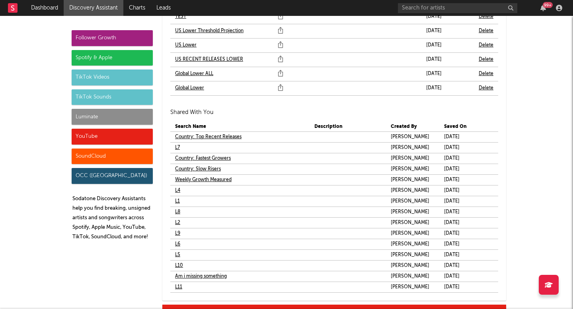
click at [175, 255] on link "L5" at bounding box center [177, 256] width 5 height 10
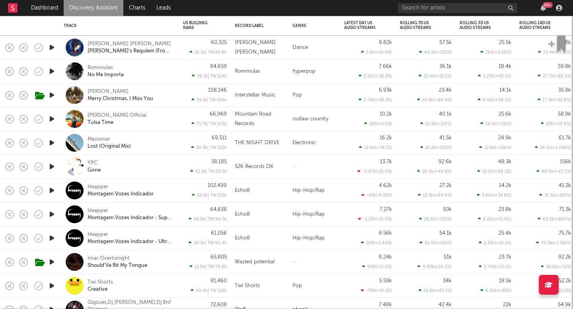
click at [119, 111] on div "Kevin Thomas Official Tulsa Time" at bounding box center [119, 118] width 111 height 23
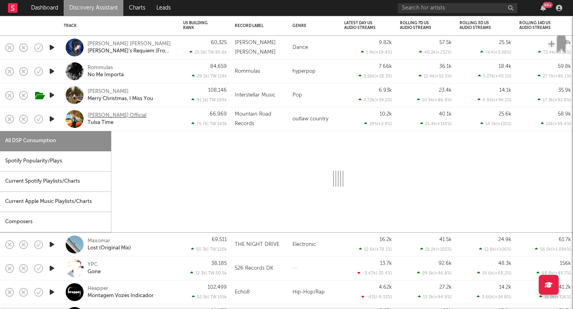
click at [119, 112] on div "Kevin Thomas Official" at bounding box center [117, 115] width 59 height 7
select select "1w"
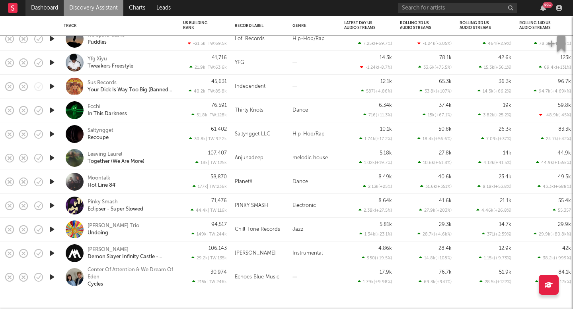
click at [62, 5] on link "Dashboard" at bounding box center [44, 8] width 38 height 16
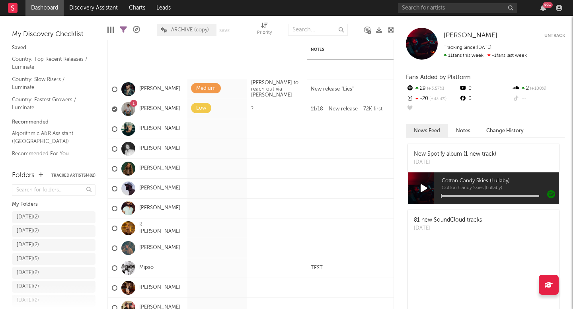
click at [101, 16] on div "My Discovery Checklist Saved Country: Top Recent Releases / Luminate Country: S…" at bounding box center [53, 89] width 107 height 147
click at [101, 9] on link "Discovery Assistant" at bounding box center [94, 8] width 60 height 16
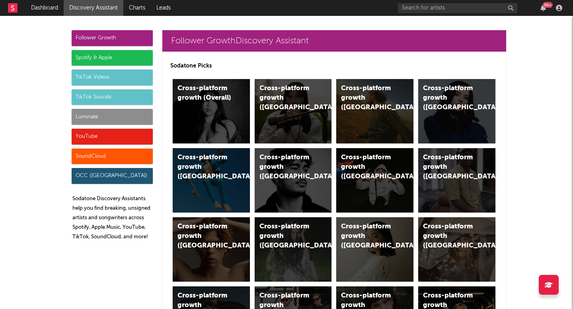
click at [108, 118] on div "Luminate" at bounding box center [112, 117] width 81 height 16
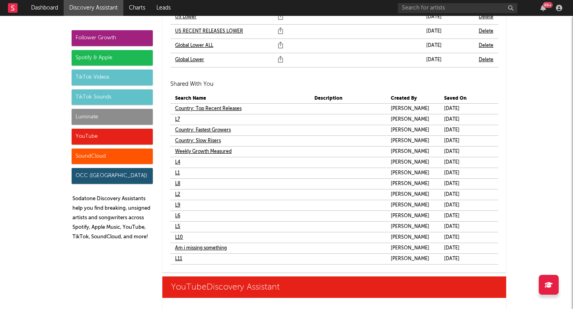
scroll to position [4882, 0]
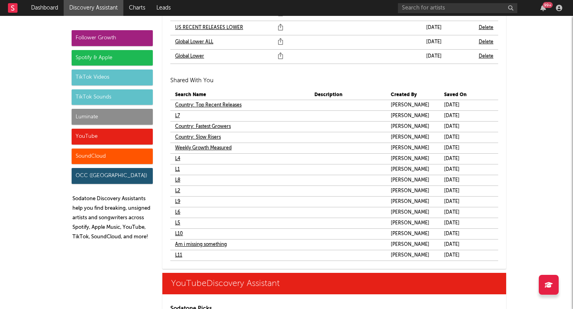
click at [175, 222] on link "L5" at bounding box center [177, 224] width 5 height 10
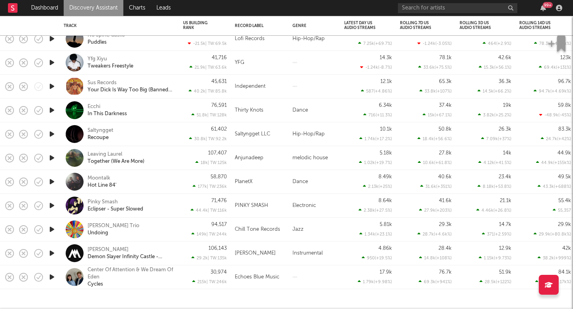
click at [102, 10] on link "Discovery Assistant" at bounding box center [94, 8] width 60 height 16
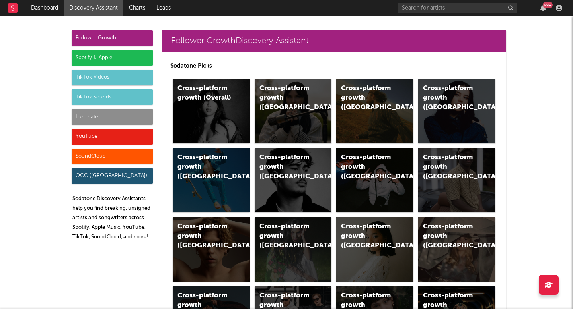
click at [94, 118] on div "Luminate" at bounding box center [112, 117] width 81 height 16
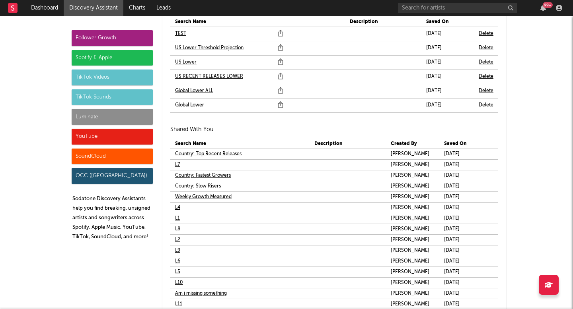
scroll to position [4876, 0]
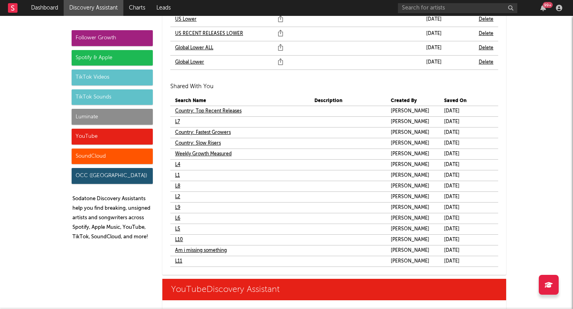
click at [176, 217] on link "L6" at bounding box center [177, 219] width 5 height 10
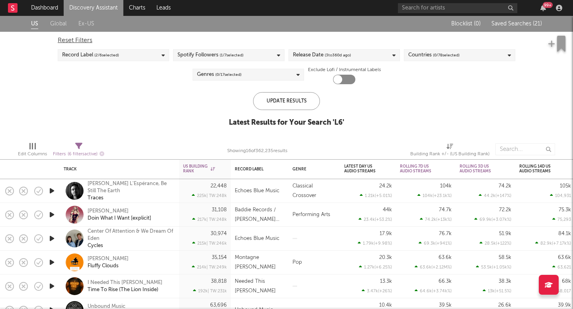
click at [83, 3] on link "Discovery Assistant" at bounding box center [94, 8] width 60 height 16
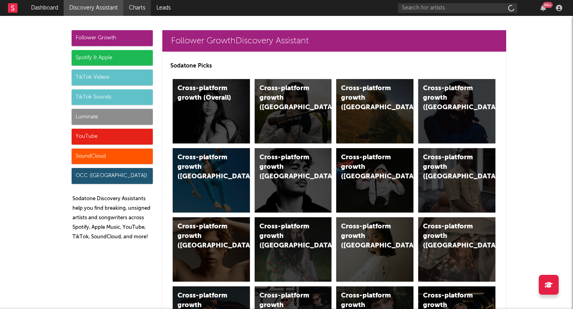
click at [138, 11] on link "Charts" at bounding box center [136, 8] width 27 height 16
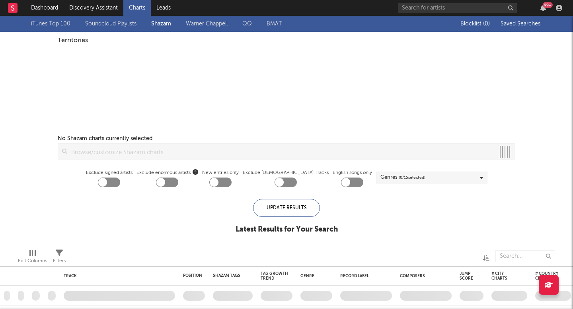
checkbox input "true"
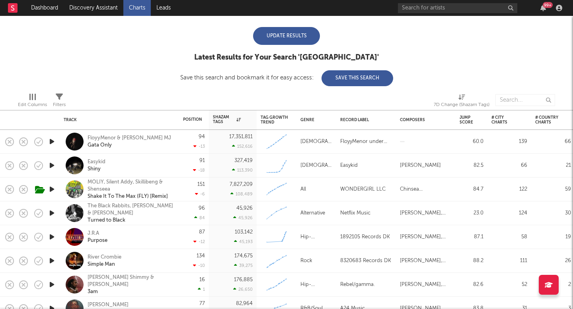
click at [286, 32] on div "Update Results" at bounding box center [286, 36] width 67 height 18
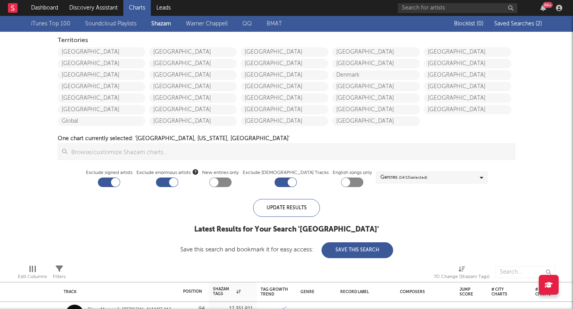
click at [519, 26] on span "Saved Searches ( 2 )" at bounding box center [518, 24] width 48 height 6
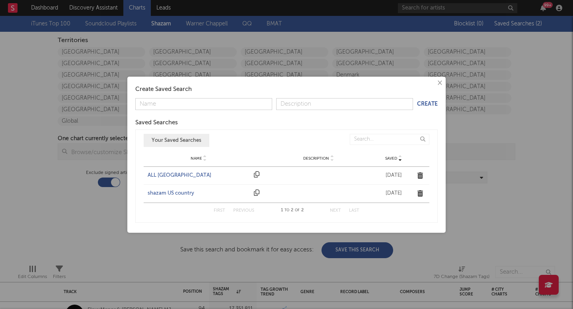
click at [157, 174] on div "ALL UNITED STATES" at bounding box center [199, 176] width 102 height 8
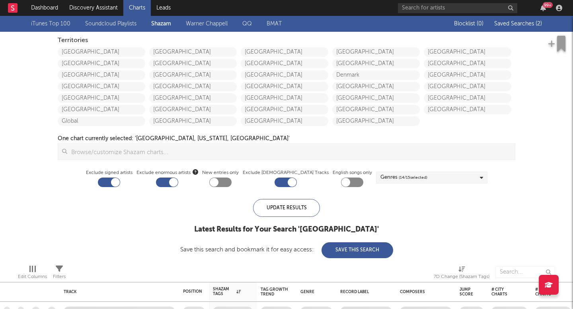
checkbox input "false"
checkbox input "true"
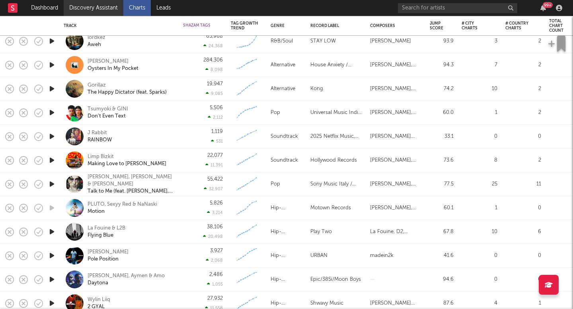
click at [103, 10] on link "Discovery Assistant" at bounding box center [94, 8] width 60 height 16
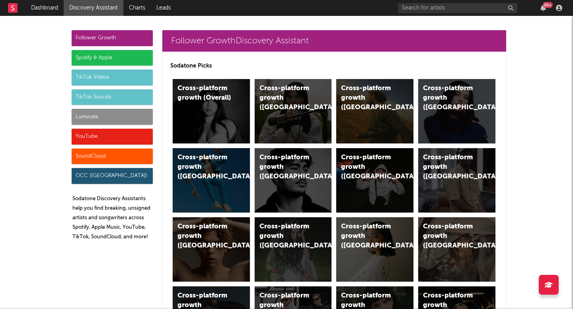
click at [109, 110] on div "Luminate" at bounding box center [112, 117] width 81 height 16
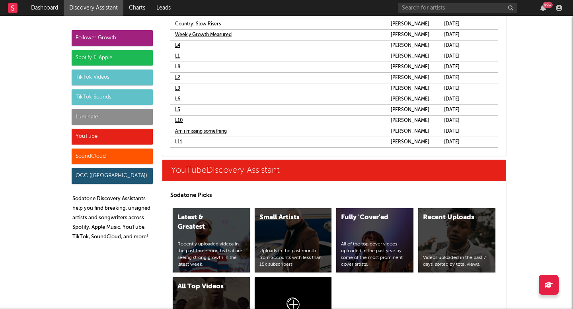
scroll to position [4969, 0]
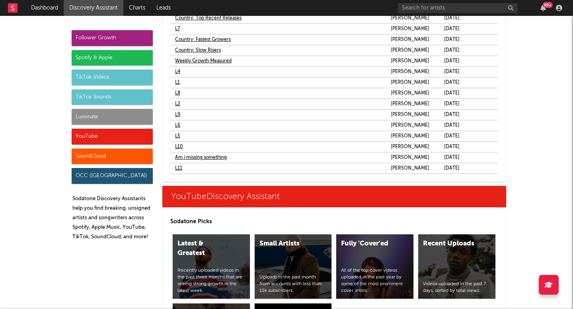
click at [175, 128] on link "L6" at bounding box center [177, 126] width 5 height 10
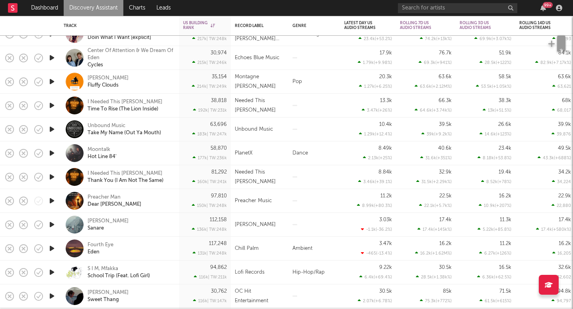
click at [49, 196] on icon "button" at bounding box center [52, 201] width 8 height 10
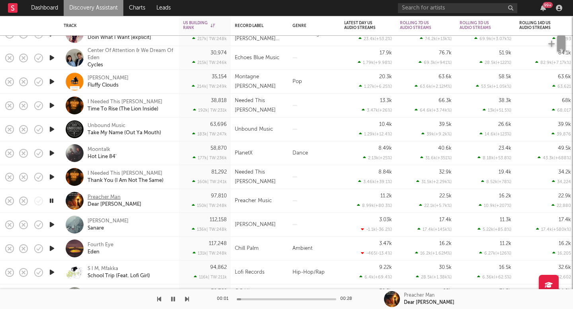
click at [91, 195] on div "Preacher Man" at bounding box center [104, 197] width 33 height 7
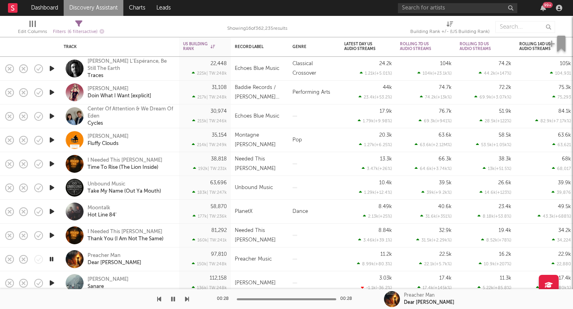
click at [84, 8] on link "Discovery Assistant" at bounding box center [94, 8] width 60 height 16
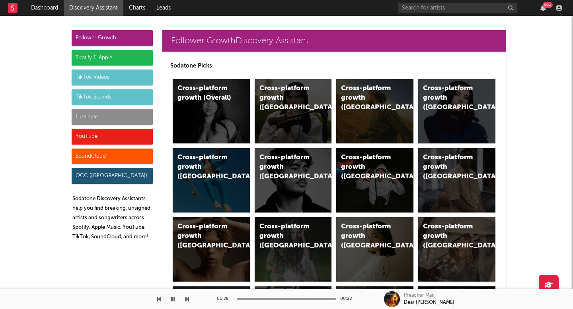
click at [104, 119] on div "Luminate" at bounding box center [112, 117] width 81 height 16
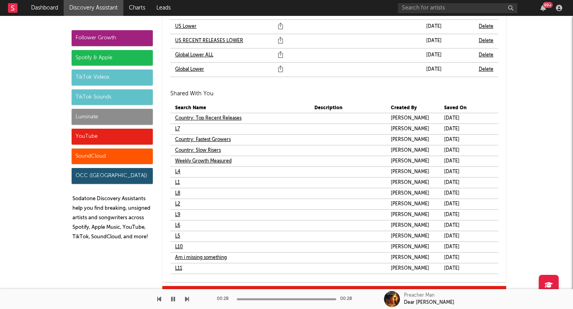
scroll to position [4871, 0]
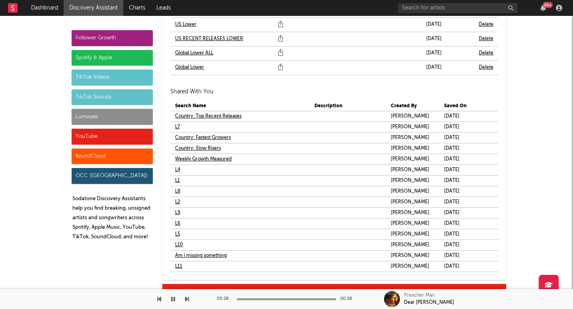
click at [175, 128] on link "L7" at bounding box center [177, 128] width 5 height 10
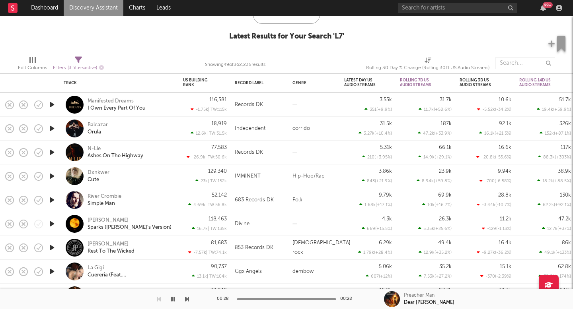
click at [51, 199] on icon "button" at bounding box center [52, 200] width 8 height 10
click at [97, 195] on div "River Crombie" at bounding box center [105, 196] width 34 height 7
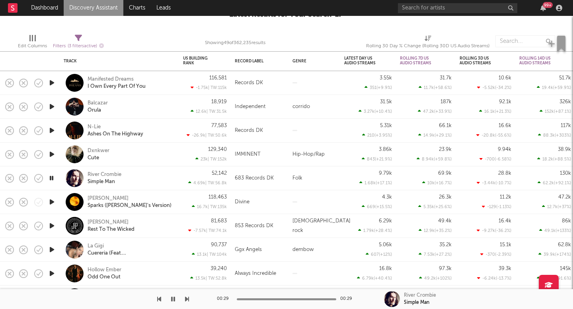
click at [53, 225] on icon "button" at bounding box center [52, 226] width 8 height 10
click at [111, 222] on div "Johnny Paige" at bounding box center [108, 222] width 41 height 7
click at [53, 274] on icon "button" at bounding box center [52, 274] width 8 height 10
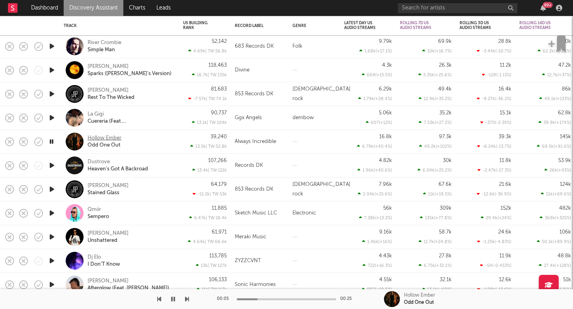
click at [106, 136] on div "Hollow Ember" at bounding box center [105, 138] width 34 height 7
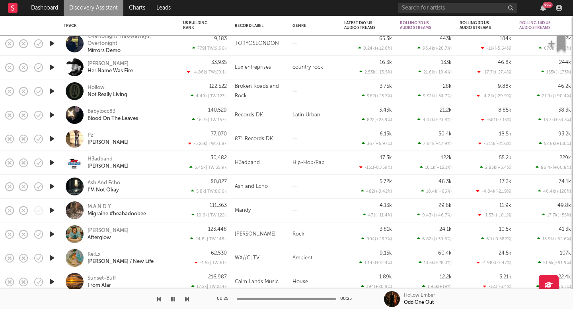
click at [51, 232] on icon "button" at bounding box center [52, 235] width 8 height 10
click at [104, 229] on div "Kevin Presbrey" at bounding box center [108, 231] width 41 height 7
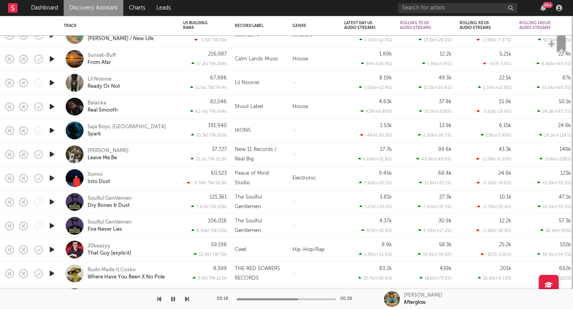
click at [52, 153] on icon "button" at bounding box center [52, 155] width 8 height 10
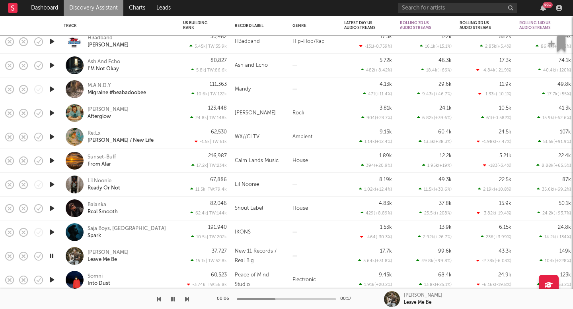
click at [79, 6] on link "Discovery Assistant" at bounding box center [94, 8] width 60 height 16
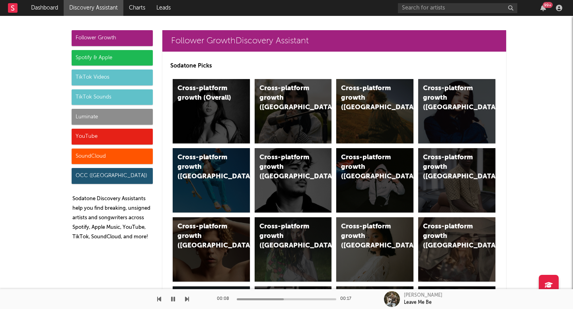
click at [109, 60] on div "Spotify & Apple" at bounding box center [112, 58] width 81 height 16
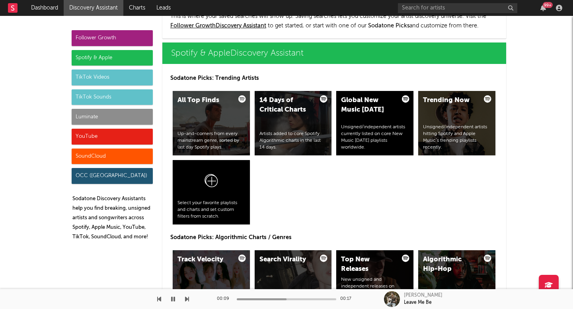
scroll to position [795, 0]
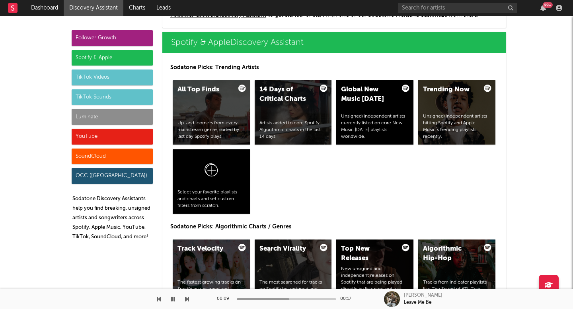
click at [171, 298] on icon "button" at bounding box center [173, 299] width 4 height 6
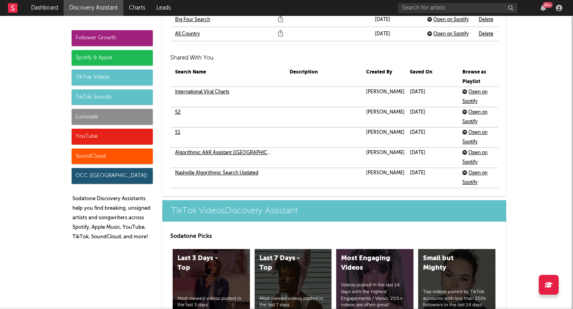
scroll to position [2069, 0]
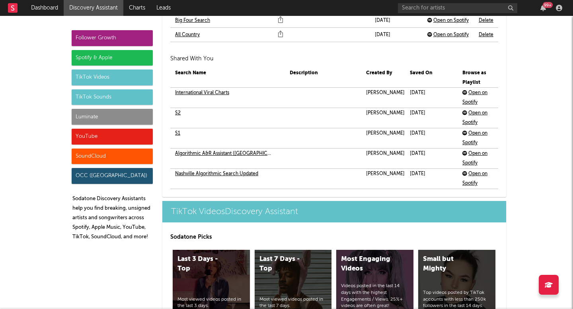
click at [178, 132] on td "S1" at bounding box center [227, 133] width 115 height 10
click at [175, 132] on link "S1" at bounding box center [177, 134] width 5 height 10
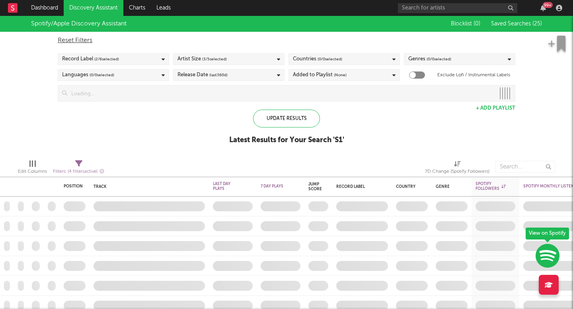
click at [242, 115] on div "Update Results Latest Results for Your Search ' S1 '" at bounding box center [286, 131] width 115 height 43
click at [199, 81] on div "Reset Filters Record Label ( 2 / 6 selected) Artist Size ( 3 / 5 selected) Coun…" at bounding box center [286, 67] width 465 height 70
click at [105, 6] on link "Discovery Assistant" at bounding box center [94, 8] width 60 height 16
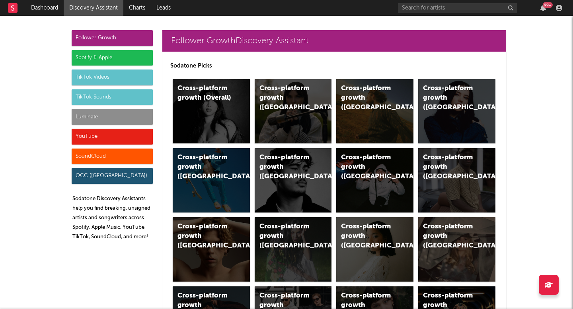
click at [102, 123] on div "Luminate" at bounding box center [112, 117] width 81 height 16
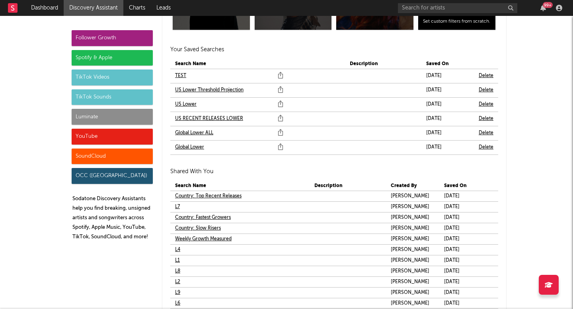
scroll to position [4923, 0]
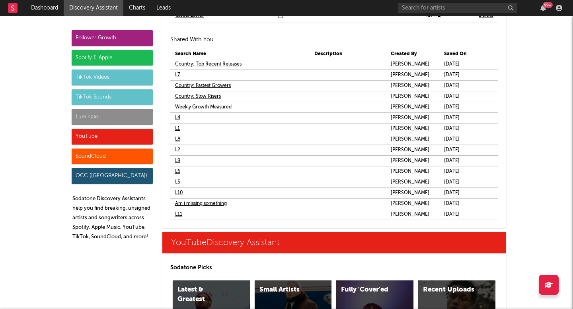
click at [208, 204] on link "Am i missing something" at bounding box center [201, 204] width 52 height 10
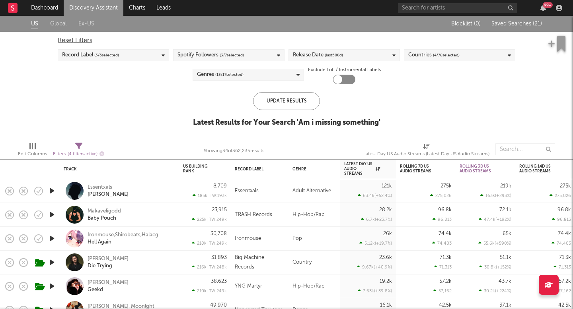
click at [54, 263] on icon "button" at bounding box center [52, 263] width 8 height 10
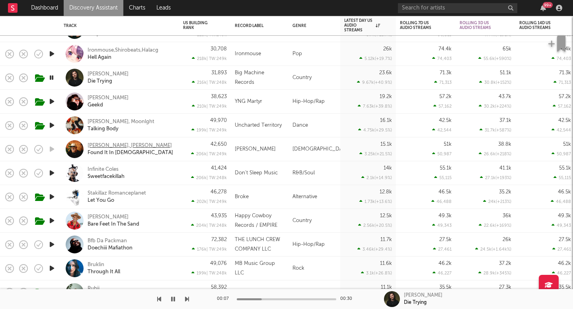
click at [120, 148] on div "Stephen Mcwhirter, Matt Maher" at bounding box center [130, 145] width 84 height 7
click at [54, 79] on icon "button" at bounding box center [52, 78] width 8 height 10
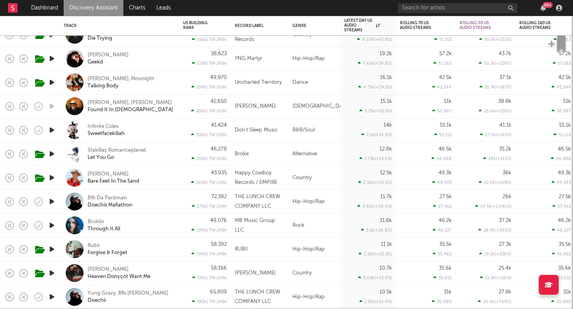
click at [50, 179] on icon "button" at bounding box center [52, 178] width 8 height 10
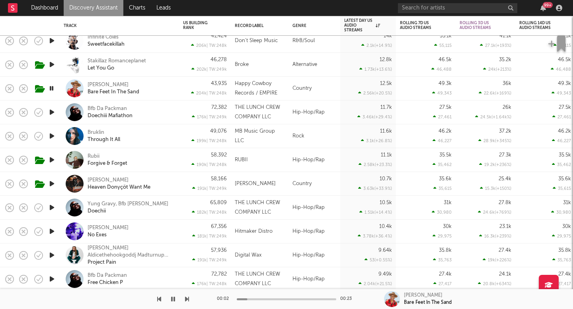
click at [54, 183] on icon "button" at bounding box center [52, 184] width 8 height 10
click at [95, 182] on div "Creed Fisher" at bounding box center [108, 180] width 41 height 7
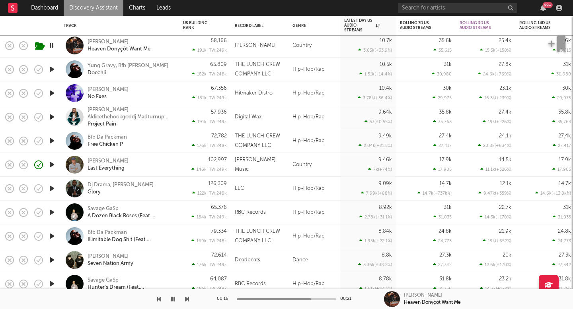
click at [51, 164] on icon "button" at bounding box center [52, 165] width 8 height 10
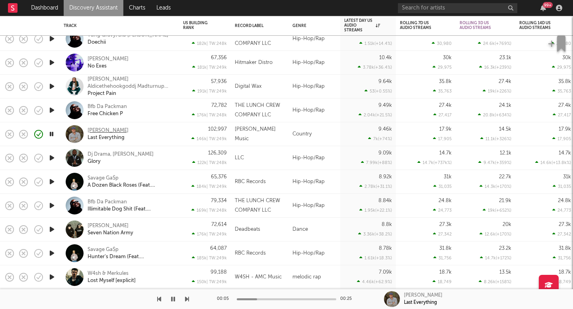
click at [119, 132] on div "Spencer Crandall" at bounding box center [108, 130] width 41 height 7
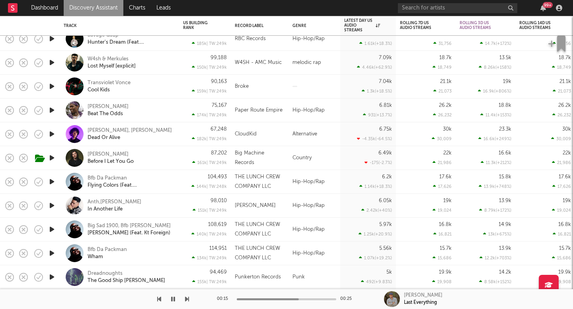
click at [109, 10] on link "Discovery Assistant" at bounding box center [94, 8] width 60 height 16
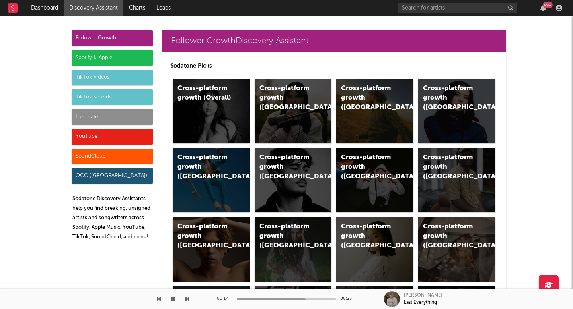
click at [99, 115] on div "Luminate" at bounding box center [112, 117] width 81 height 16
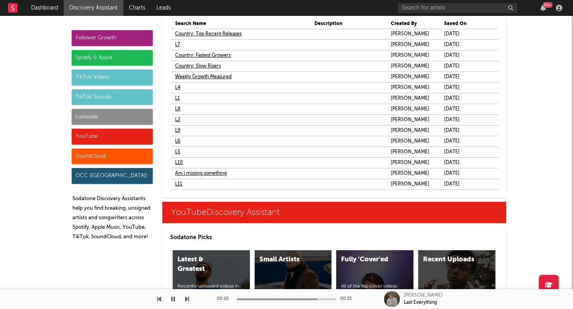
scroll to position [4953, 0]
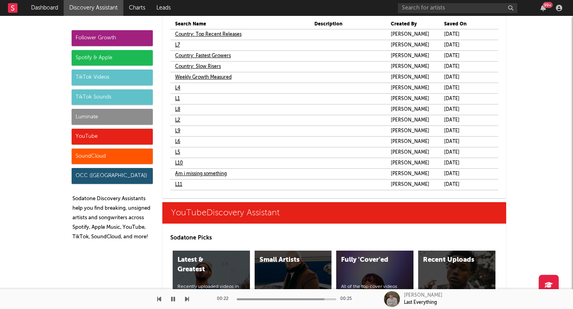
click at [213, 79] on link "Weekly Growth Measured" at bounding box center [203, 78] width 56 height 10
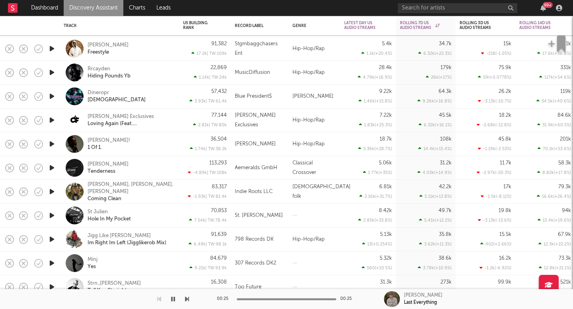
click at [51, 193] on icon "button" at bounding box center [52, 192] width 8 height 10
click at [101, 186] on div "William Toll, Ian Austin, Haddon" at bounding box center [131, 188] width 86 height 14
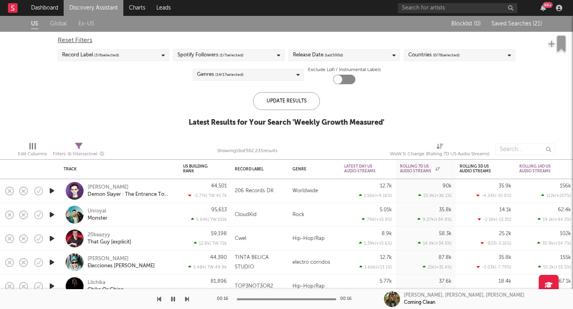
click at [95, 7] on link "Discovery Assistant" at bounding box center [94, 8] width 60 height 16
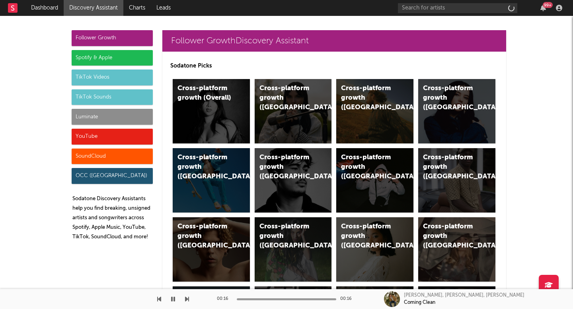
click at [88, 117] on div "Luminate" at bounding box center [112, 117] width 81 height 16
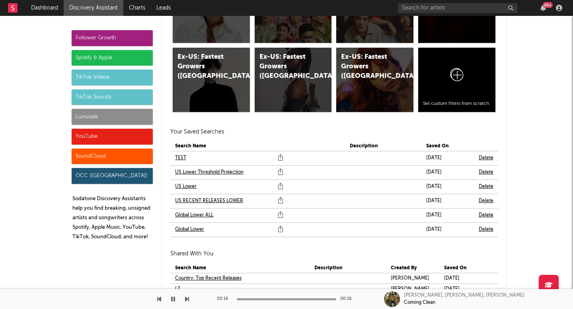
scroll to position [4707, 0]
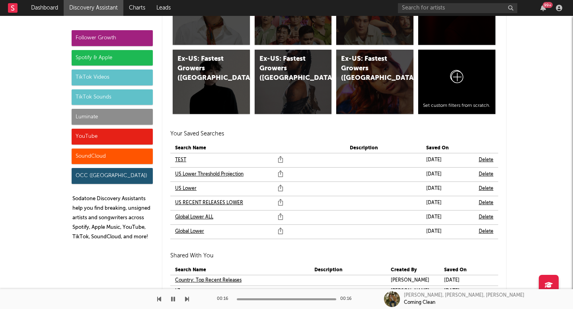
click at [188, 203] on link "US RECENT RELEASES LOWER" at bounding box center [209, 203] width 68 height 10
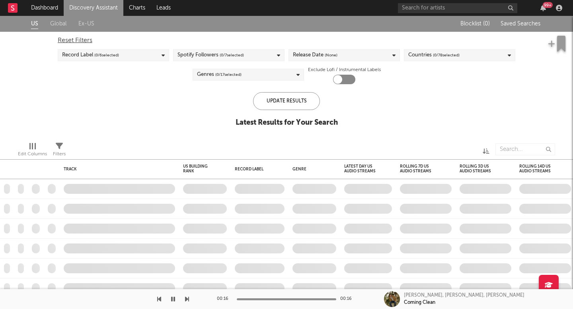
type input "john"
checkbox input "true"
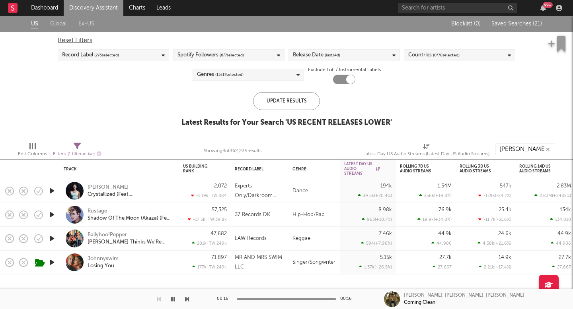
click at [105, 2] on link "Discovery Assistant" at bounding box center [94, 8] width 60 height 16
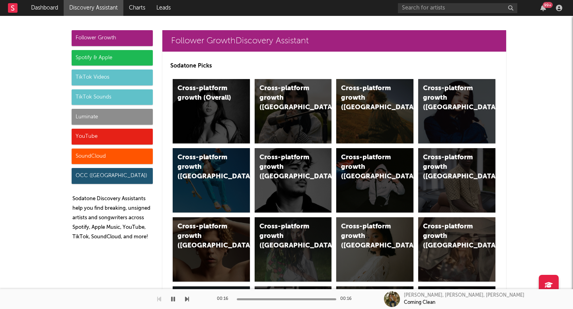
click at [124, 110] on div "Luminate" at bounding box center [112, 117] width 81 height 16
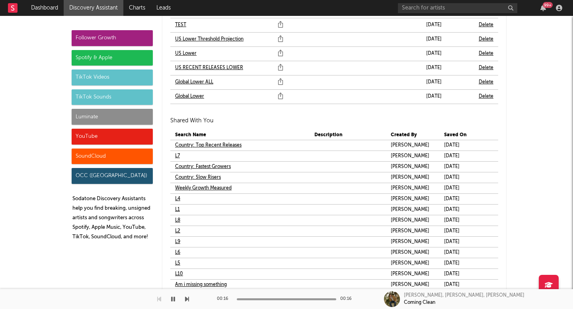
scroll to position [4786, 0]
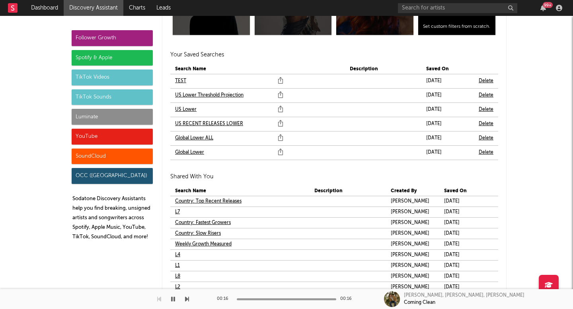
click at [183, 109] on link "US Lower" at bounding box center [185, 110] width 21 height 10
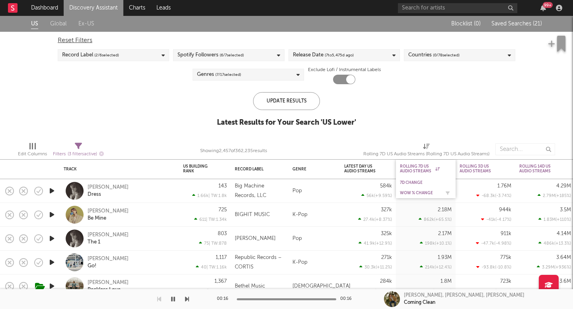
click at [420, 191] on div "WoW % Change" at bounding box center [420, 193] width 40 height 5
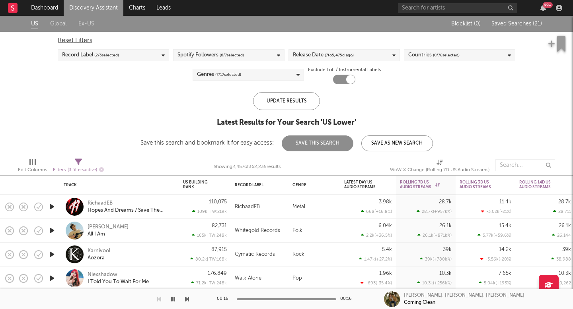
drag, startPoint x: 137, startPoint y: 45, endPoint x: 137, endPoint y: 53, distance: 7.6
click at [137, 45] on div "Reset Filters" at bounding box center [286, 41] width 457 height 10
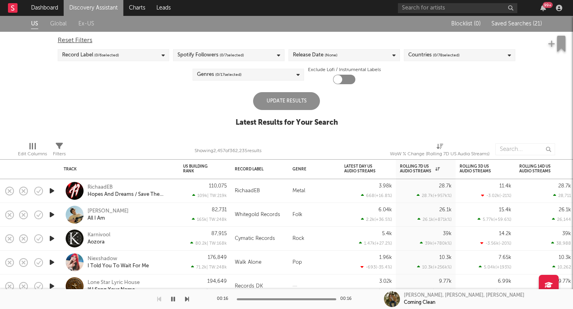
click at [137, 56] on div "Record Label ( 0 / 6 selected)" at bounding box center [113, 55] width 111 height 12
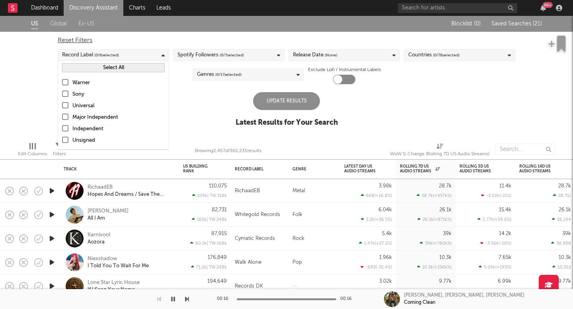
click at [150, 55] on div "Record Label ( 0 / 6 selected)" at bounding box center [113, 55] width 111 height 12
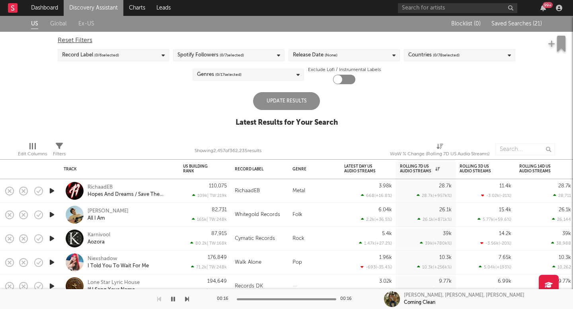
click at [150, 44] on div "Reset Filters" at bounding box center [286, 41] width 457 height 10
click at [137, 51] on div "Record Label ( 0 / 6 selected)" at bounding box center [113, 55] width 111 height 12
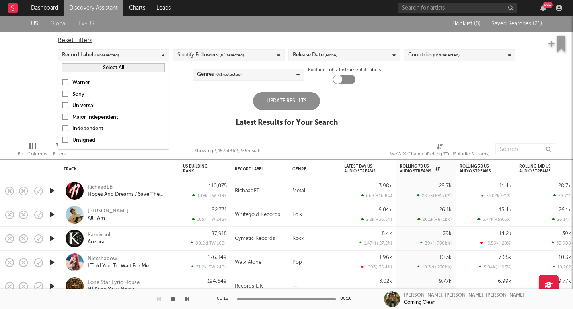
click at [69, 127] on label "Independent" at bounding box center [113, 130] width 103 height 10
click at [62, 127] on input "Independent" at bounding box center [62, 130] width 0 height 10
click at [68, 142] on label "Unsigned" at bounding box center [113, 141] width 103 height 10
click at [62, 142] on input "Unsigned" at bounding box center [62, 141] width 0 height 10
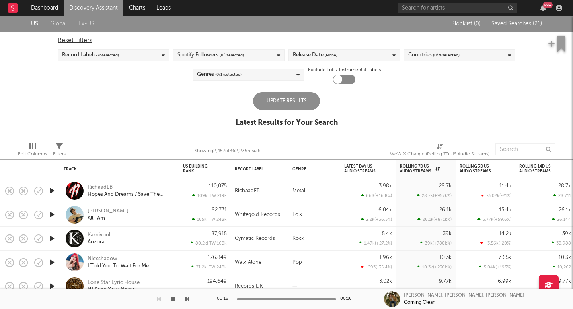
click at [221, 133] on div "US Global Ex-US Blocklist ( 0 ) Saved Searches ( 21 ) Reset Filters Record Labe…" at bounding box center [286, 76] width 573 height 120
click at [282, 105] on div "Update Results" at bounding box center [286, 101] width 67 height 18
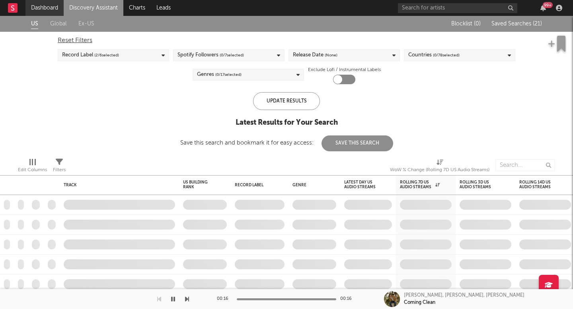
checkbox input "true"
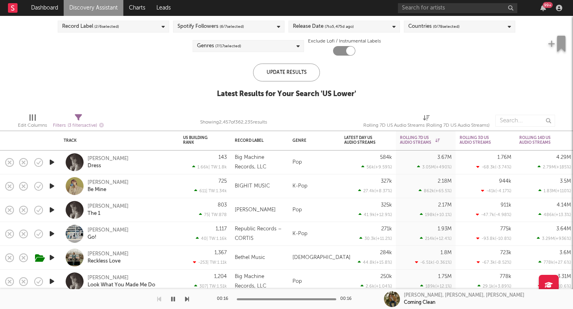
click at [290, 49] on div "Genres ( 7 / 17 selected)" at bounding box center [248, 46] width 111 height 12
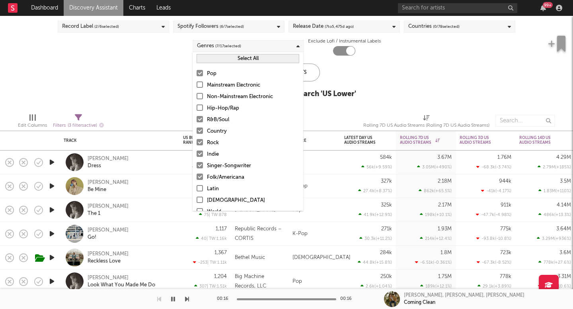
scroll to position [19, 0]
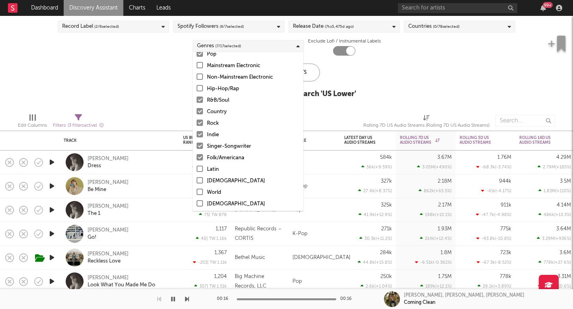
click at [387, 78] on div "US Global Ex-US Blocklist ( 0 ) Saved Searches ( 21 ) Reset Filters Record Labe…" at bounding box center [286, 47] width 573 height 120
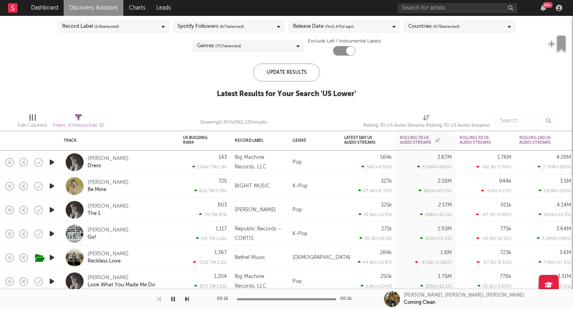
click at [298, 49] on div "Genres ( 7 / 17 selected)" at bounding box center [248, 46] width 111 height 12
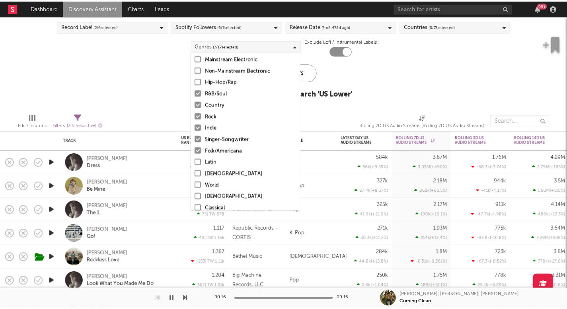
scroll to position [36, 0]
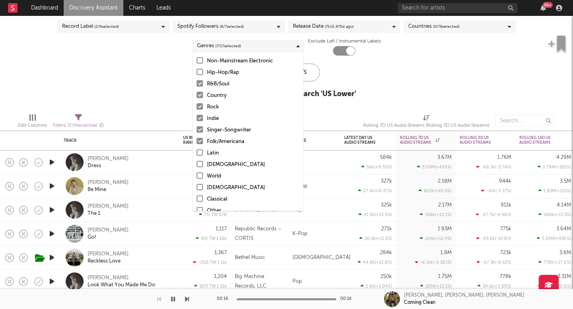
click at [197, 190] on div at bounding box center [200, 187] width 6 height 6
click at [197, 190] on input "Christian" at bounding box center [197, 188] width 0 height 10
click at [349, 63] on div "US Global Ex-US Blocklist ( 0 ) Saved Searches ( 21 ) Reset Filters Record Labe…" at bounding box center [286, 47] width 573 height 120
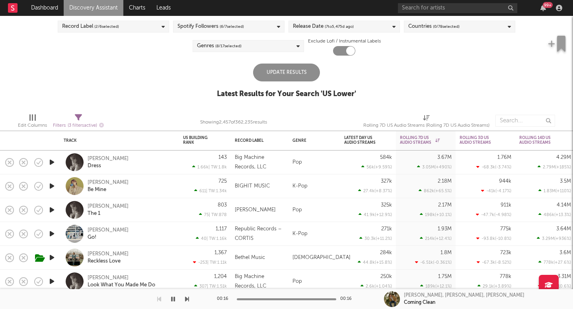
click at [309, 72] on div "Update Results" at bounding box center [286, 73] width 67 height 18
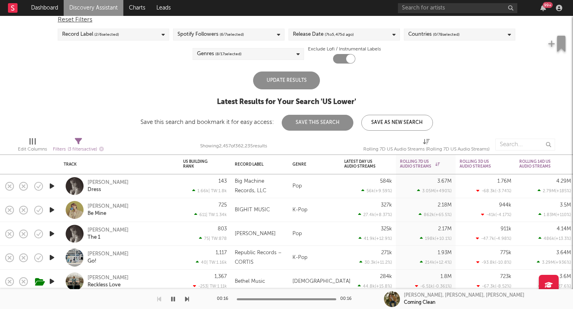
click at [305, 82] on div "Update Results" at bounding box center [286, 81] width 67 height 18
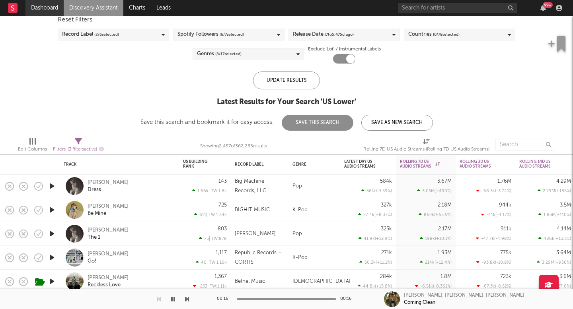
click at [54, 10] on link "Dashboard" at bounding box center [44, 8] width 38 height 16
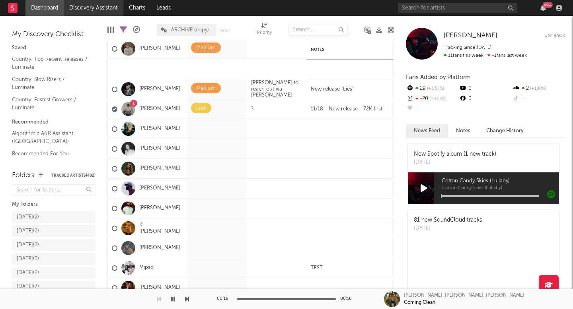
click at [93, 8] on link "Discovery Assistant" at bounding box center [94, 8] width 60 height 16
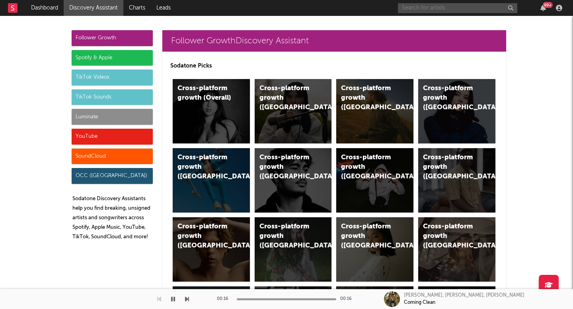
click at [431, 4] on input "text" at bounding box center [457, 8] width 119 height 10
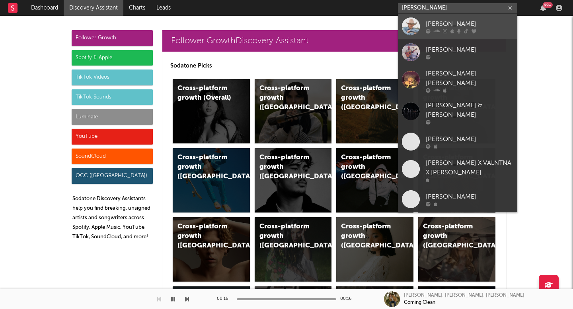
type input "david lewis"
click at [413, 27] on div at bounding box center [411, 27] width 18 height 18
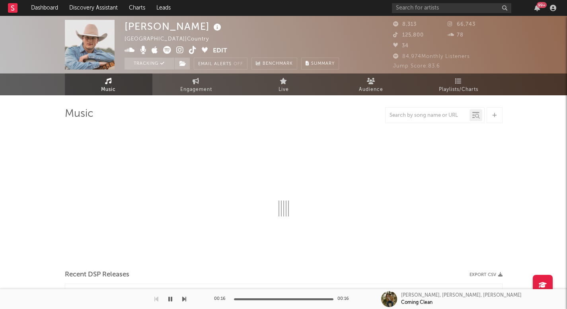
select select "6m"
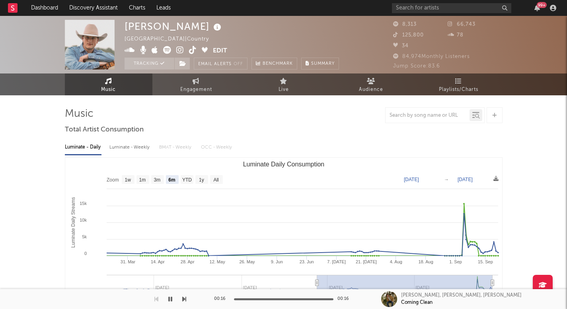
click at [191, 47] on icon at bounding box center [193, 50] width 8 height 8
click at [53, 6] on link "Dashboard" at bounding box center [44, 8] width 38 height 16
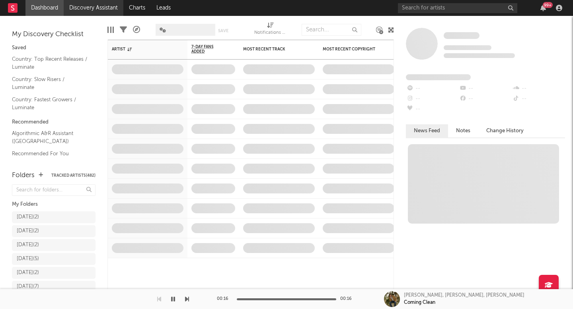
click at [92, 5] on link "Discovery Assistant" at bounding box center [94, 8] width 60 height 16
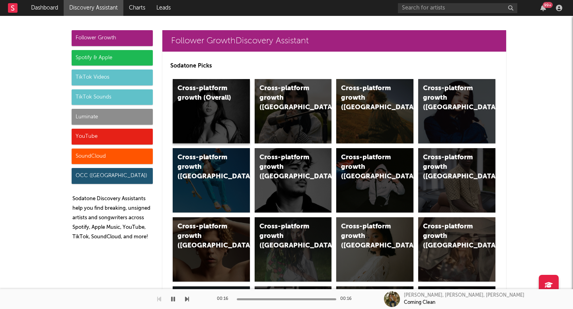
click at [208, 107] on div "Cross-platform growth (Overall)" at bounding box center [211, 111] width 77 height 64
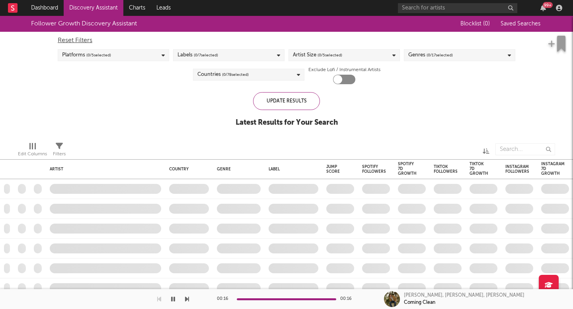
checkbox input "true"
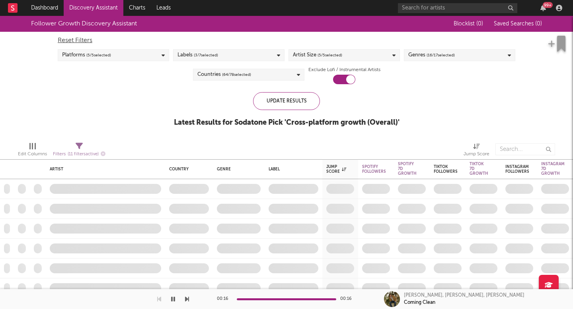
click at [100, 14] on link "Discovery Assistant" at bounding box center [94, 8] width 60 height 16
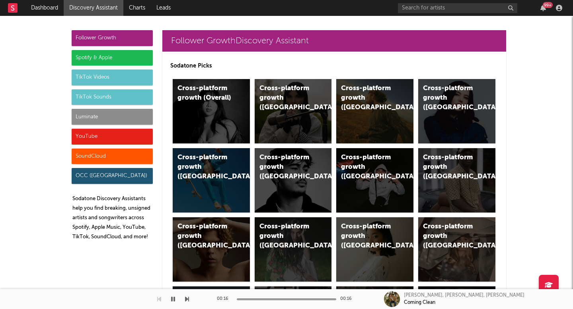
click at [95, 97] on div "TikTok Sounds" at bounding box center [112, 98] width 81 height 16
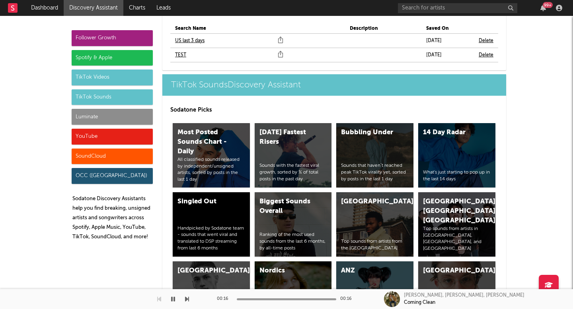
scroll to position [3055, 0]
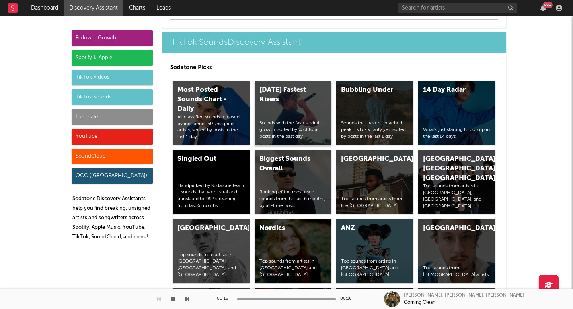
click at [282, 114] on div "Today's Fastest Risers Sounds with the fastest viral growth, sorted by % of tot…" at bounding box center [293, 113] width 77 height 64
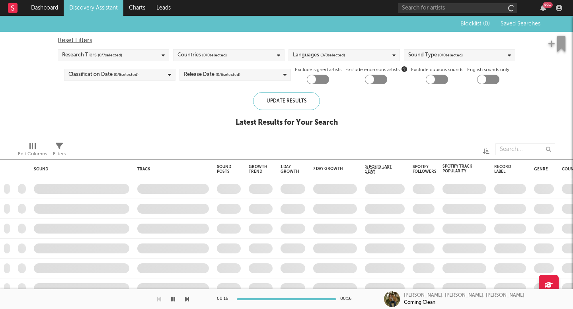
checkbox input "true"
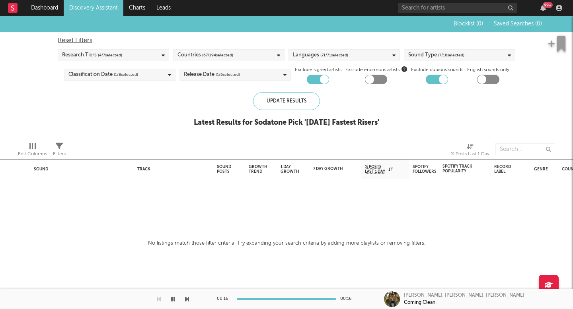
click at [104, 2] on link "Discovery Assistant" at bounding box center [94, 8] width 60 height 16
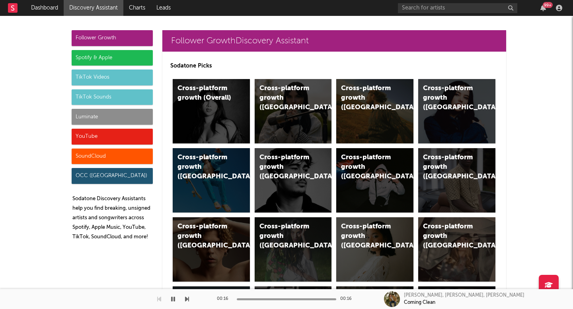
click at [121, 97] on div "TikTok Sounds" at bounding box center [112, 98] width 81 height 16
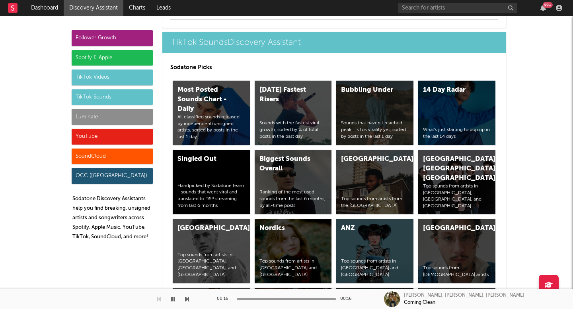
click at [124, 79] on div "TikTok Videos" at bounding box center [112, 78] width 81 height 16
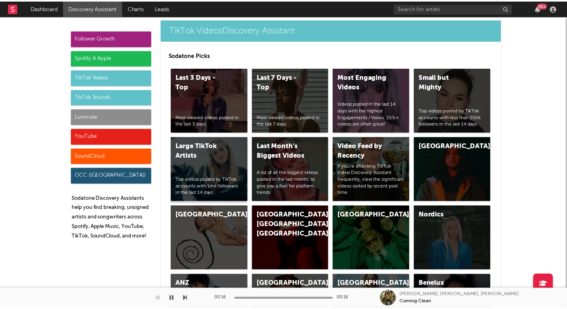
scroll to position [2239, 0]
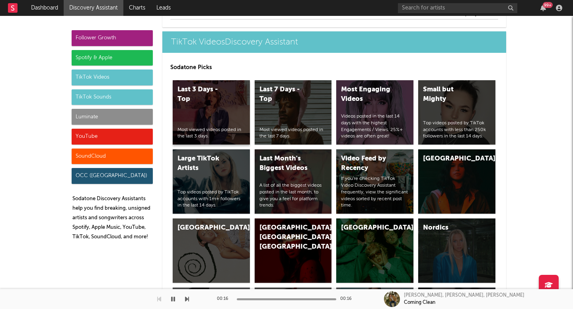
click at [222, 127] on div "Most viewed videos posted in the last 3 days." at bounding box center [211, 134] width 68 height 14
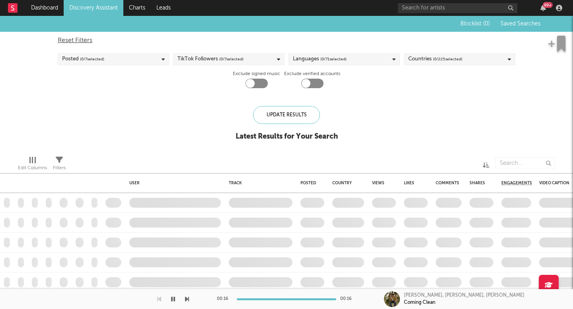
checkbox input "true"
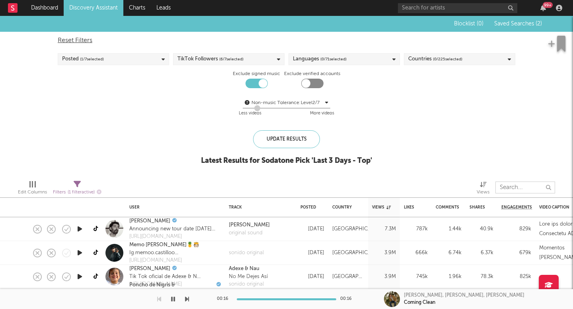
click at [510, 185] on input "text" at bounding box center [525, 188] width 60 height 12
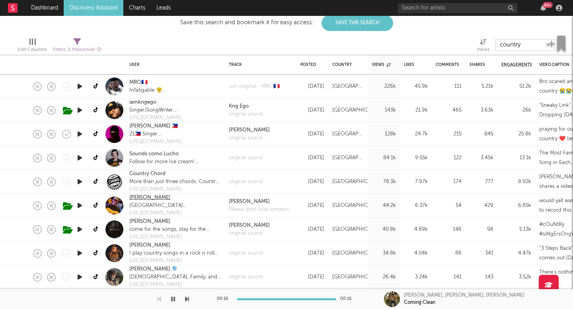
type input "country"
click at [154, 196] on link "Andrew Martinez" at bounding box center [149, 198] width 41 height 8
click at [416, 6] on input "text" at bounding box center [457, 8] width 119 height 10
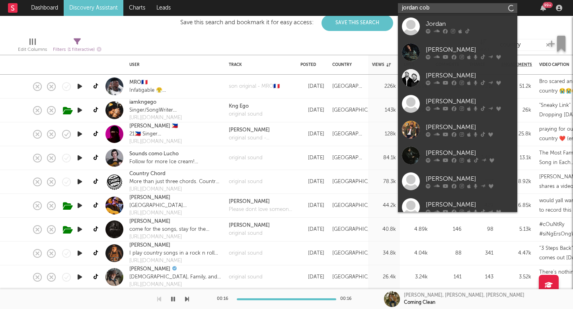
type input "jordan cobb"
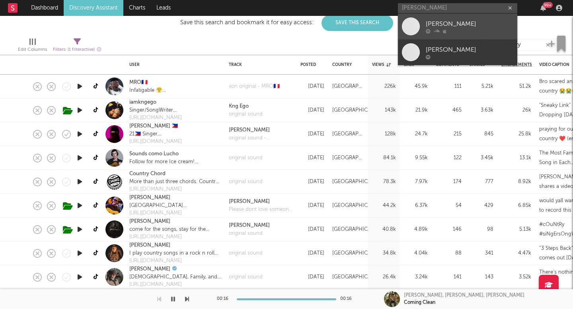
click at [428, 23] on div "Jordan Cobb" at bounding box center [470, 24] width 88 height 10
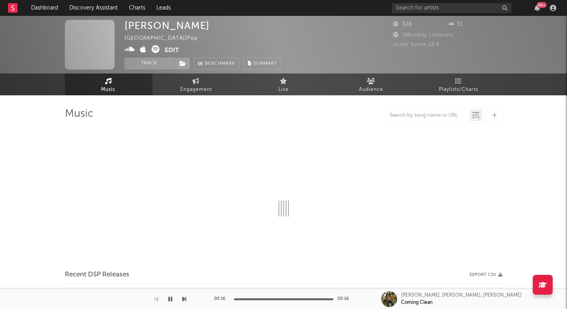
select select "6m"
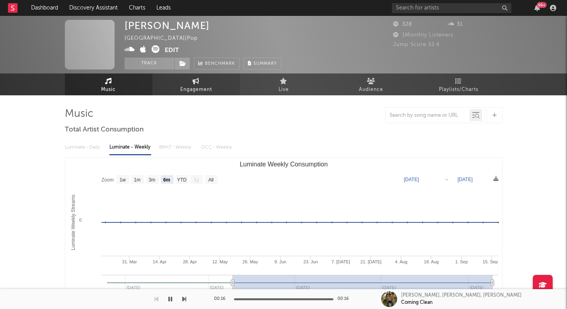
click at [192, 91] on span "Engagement" at bounding box center [196, 90] width 32 height 10
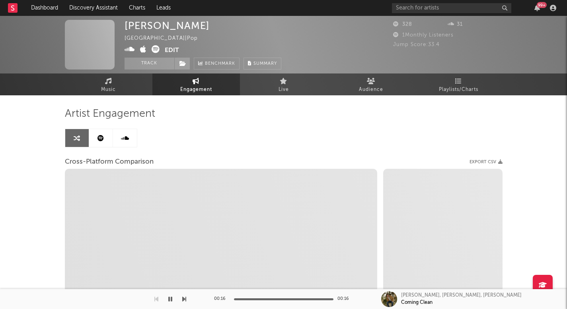
select select "1w"
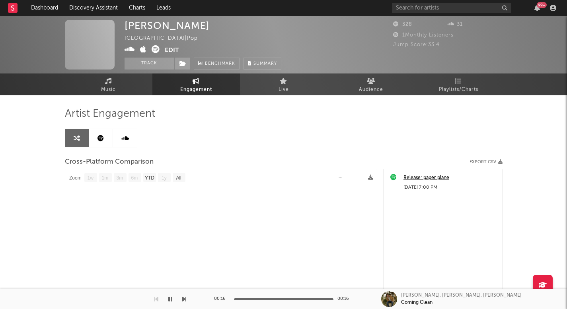
select select "1m"
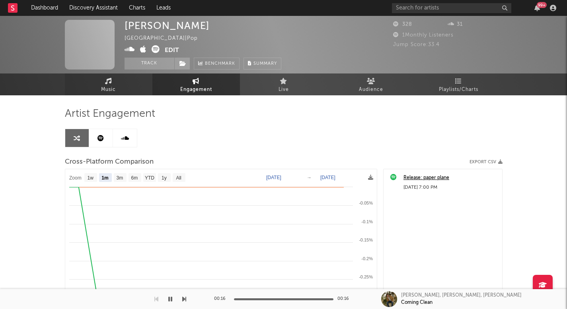
click at [123, 87] on link "Music" at bounding box center [109, 85] width 88 height 22
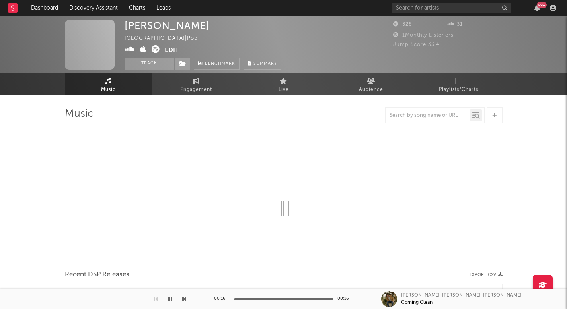
select select "6m"
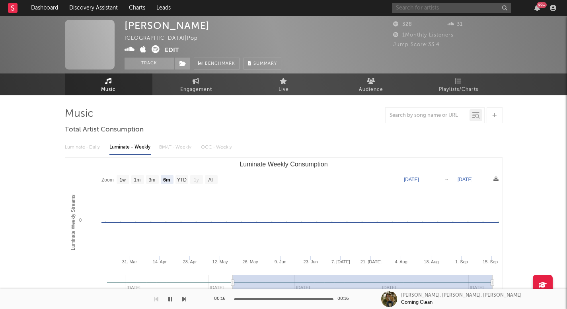
click at [412, 12] on input "text" at bounding box center [451, 8] width 119 height 10
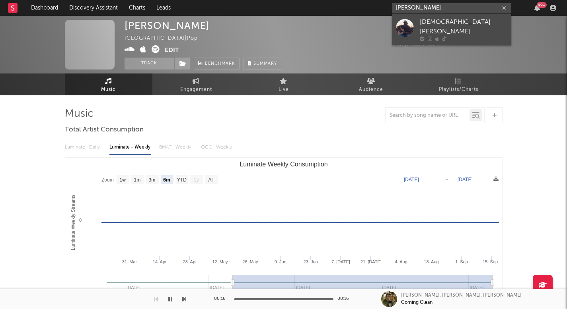
type input "isaiah sheffie"
click at [440, 22] on div "Isaiah Sheffield" at bounding box center [464, 27] width 88 height 19
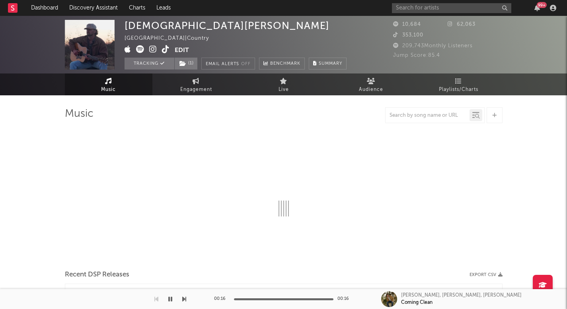
select select "6m"
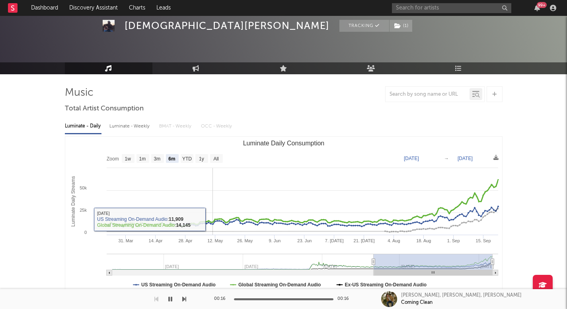
scroll to position [85, 0]
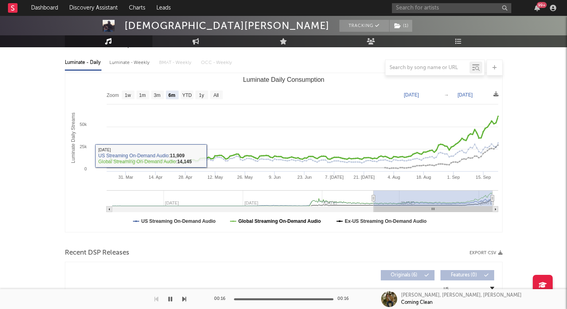
click at [253, 223] on text "Global Streaming On-Demand Audio" at bounding box center [279, 222] width 83 height 6
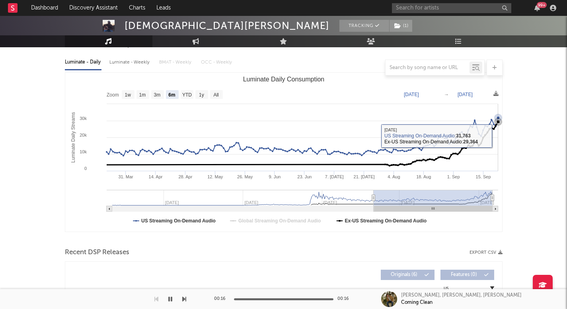
scroll to position [176, 0]
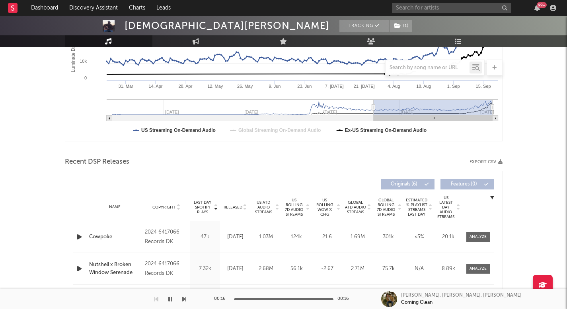
click at [288, 208] on span "US Rolling 7D Audio Streams" at bounding box center [294, 207] width 22 height 19
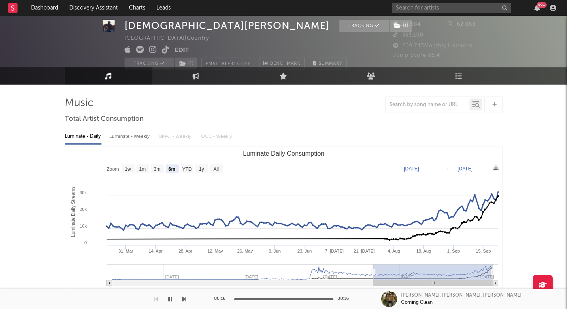
scroll to position [7, 0]
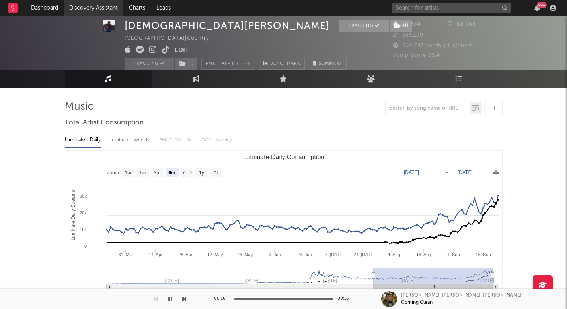
click at [113, 11] on link "Discovery Assistant" at bounding box center [94, 8] width 60 height 16
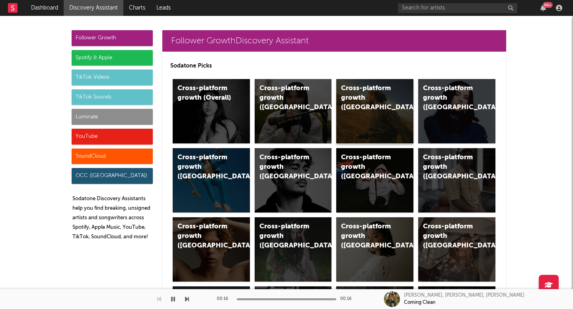
click at [358, 107] on div "Cross-platform growth ([GEOGRAPHIC_DATA])" at bounding box center [374, 111] width 77 height 64
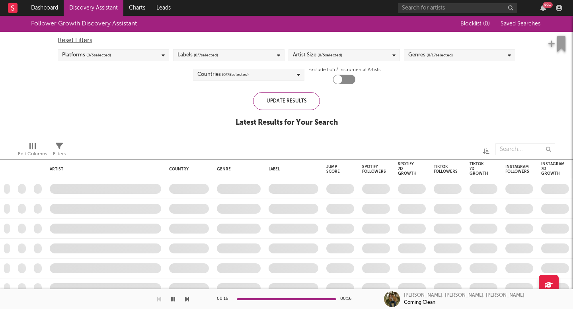
checkbox input "true"
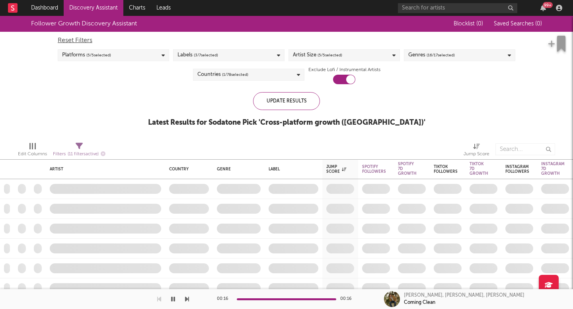
click at [113, 6] on link "Discovery Assistant" at bounding box center [94, 8] width 60 height 16
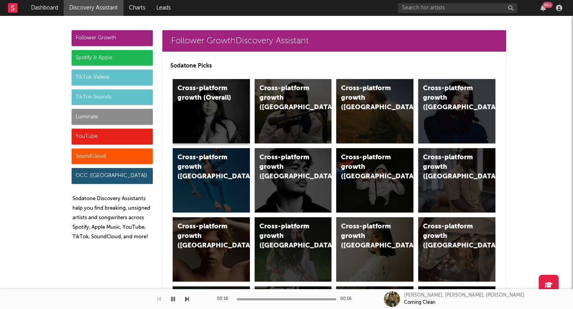
click at [191, 91] on div "Cross-platform growth (Overall)" at bounding box center [204, 93] width 54 height 19
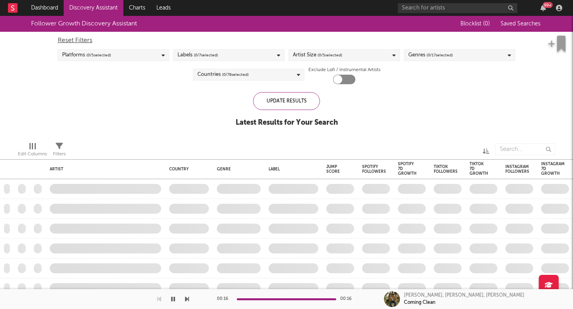
checkbox input "true"
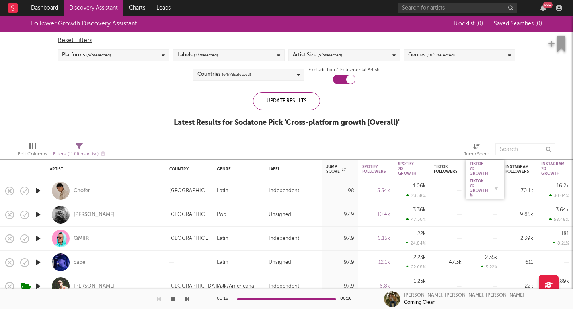
click at [477, 187] on div "Tiktok 7D Growth %" at bounding box center [478, 188] width 19 height 19
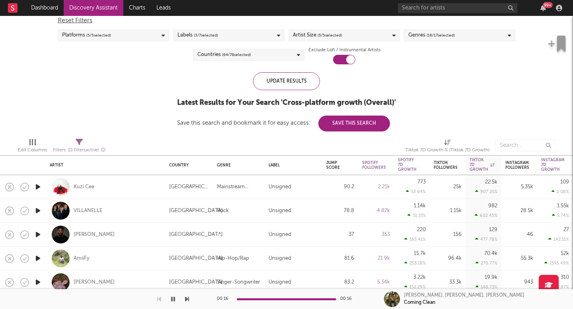
click at [39, 211] on icon "button" at bounding box center [38, 211] width 8 height 10
click at [35, 234] on icon "button" at bounding box center [38, 235] width 8 height 10
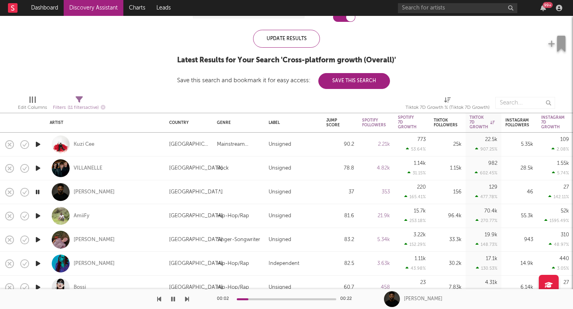
click at [37, 238] on icon "button" at bounding box center [38, 240] width 8 height 10
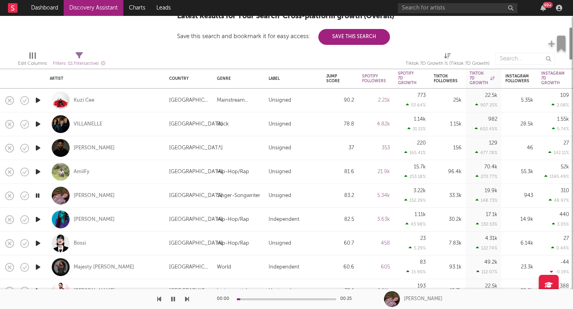
click at [37, 238] on div at bounding box center [38, 244] width 16 height 24
select select "1w"
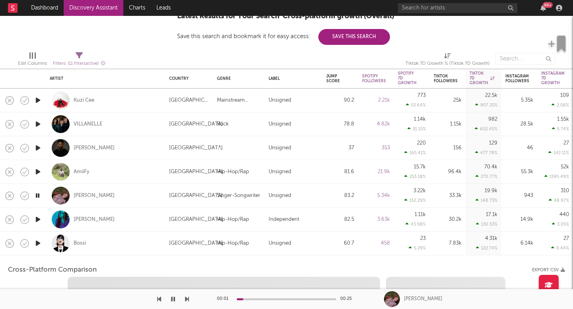
select select "1w"
click at [106, 194] on div "Annabelle Dinda" at bounding box center [94, 196] width 41 height 7
select select "1m"
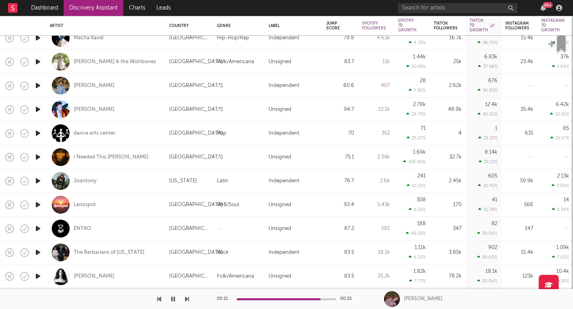
click at [107, 7] on link "Discovery Assistant" at bounding box center [94, 8] width 60 height 16
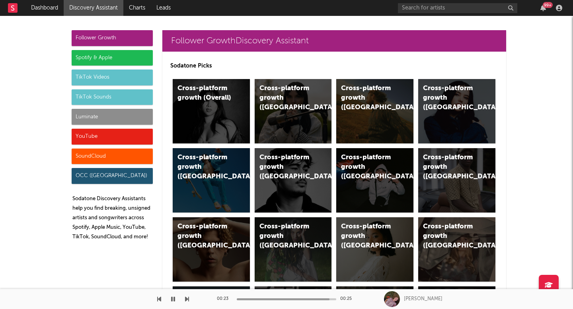
click at [124, 37] on div "Follower Growth" at bounding box center [112, 38] width 81 height 16
click at [359, 93] on div "Cross-platform growth (US)" at bounding box center [368, 98] width 54 height 29
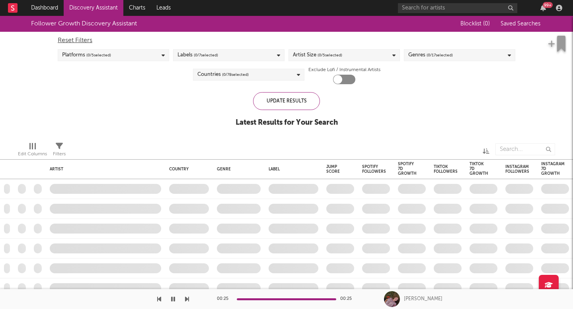
checkbox input "true"
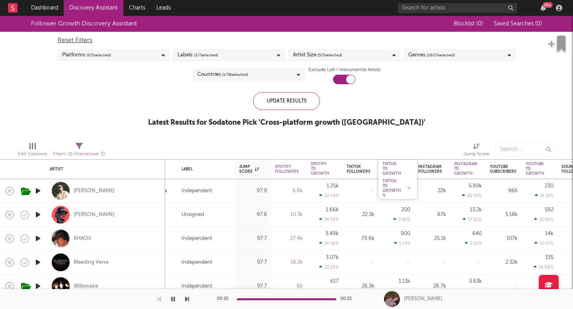
click at [387, 189] on div "Tiktok 7D Growth %" at bounding box center [391, 188] width 19 height 19
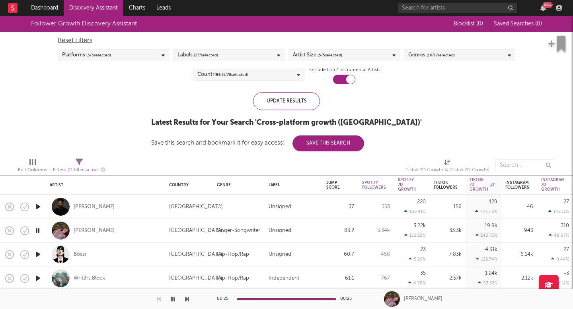
click at [34, 206] on icon "button" at bounding box center [38, 207] width 8 height 10
click at [91, 209] on div "Adam Soul" at bounding box center [94, 207] width 41 height 7
click at [176, 298] on button "button" at bounding box center [173, 300] width 8 height 20
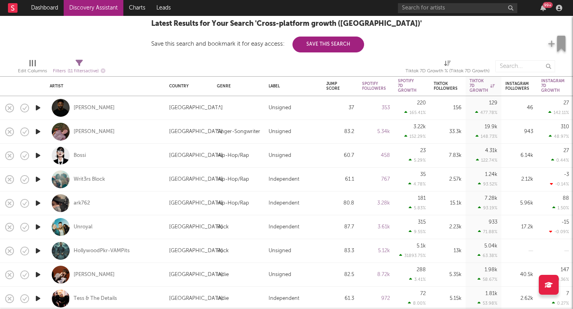
click at [37, 178] on icon "button" at bounding box center [38, 180] width 8 height 10
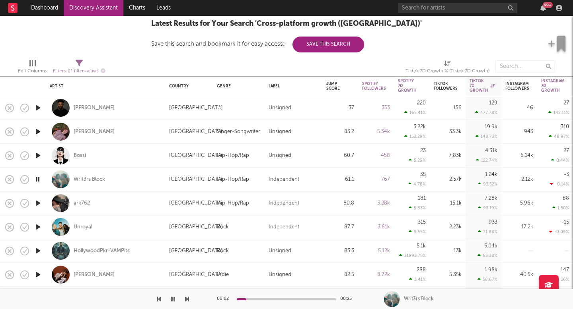
click at [41, 226] on icon "button" at bounding box center [38, 227] width 8 height 10
click at [39, 251] on icon "button" at bounding box center [38, 251] width 8 height 10
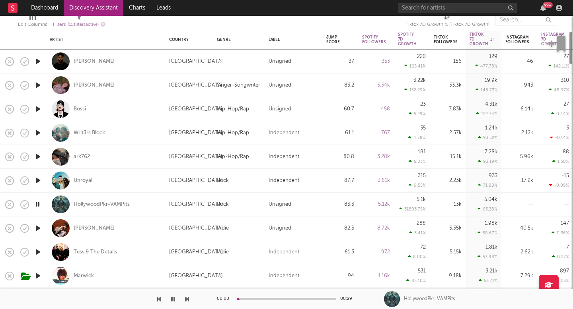
click at [35, 236] on div at bounding box center [38, 229] width 16 height 24
select select "1w"
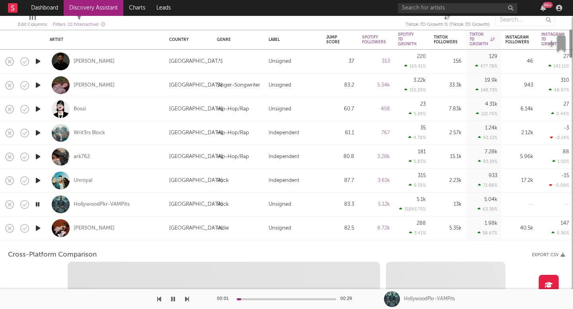
click at [37, 232] on icon "button" at bounding box center [38, 229] width 8 height 10
select select "1w"
click at [43, 233] on div at bounding box center [38, 229] width 16 height 24
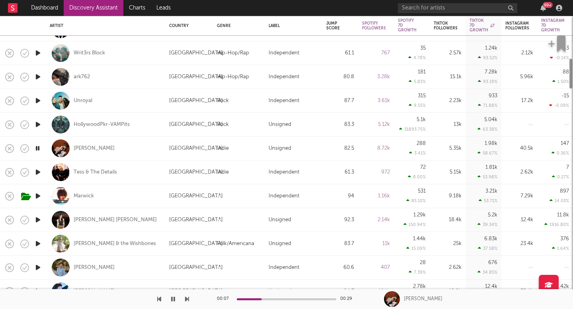
click at [39, 218] on icon "button" at bounding box center [38, 220] width 8 height 10
click at [80, 218] on div "Sarah Lola" at bounding box center [115, 220] width 83 height 7
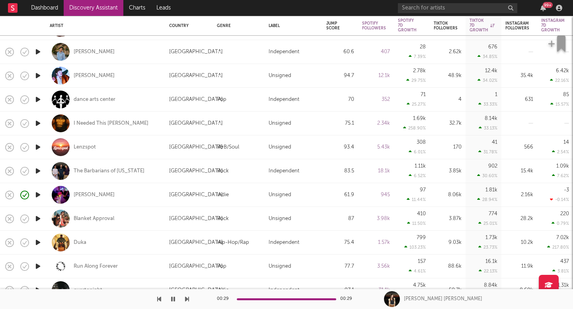
click at [39, 219] on icon "button" at bounding box center [38, 219] width 8 height 10
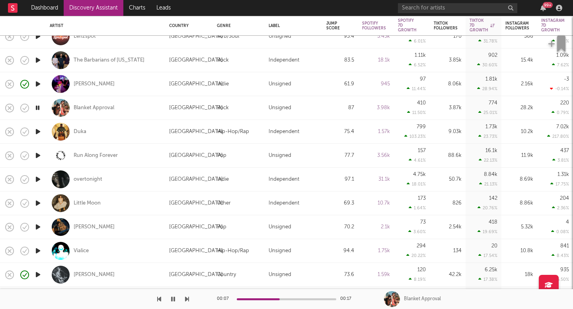
click at [38, 132] on icon "button" at bounding box center [38, 132] width 8 height 10
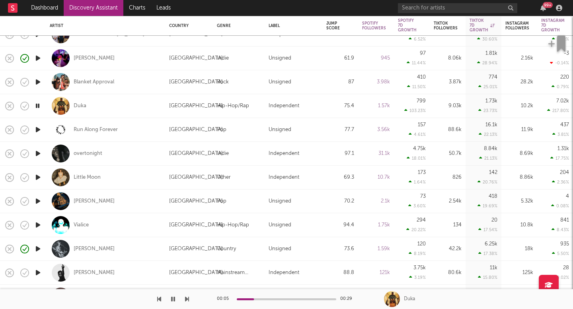
click at [87, 253] on div "Kenny Whitmire" at bounding box center [105, 248] width 111 height 23
select select "1w"
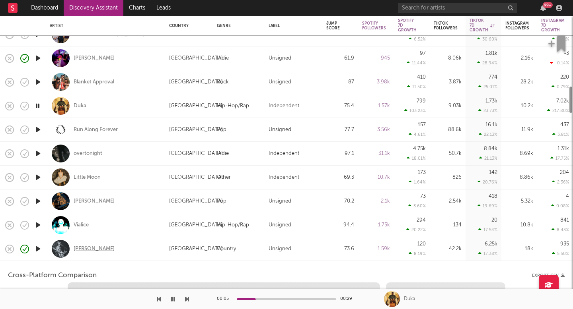
click at [88, 250] on div "Kenny Whitmire" at bounding box center [94, 249] width 41 height 7
select select "1w"
select select "1m"
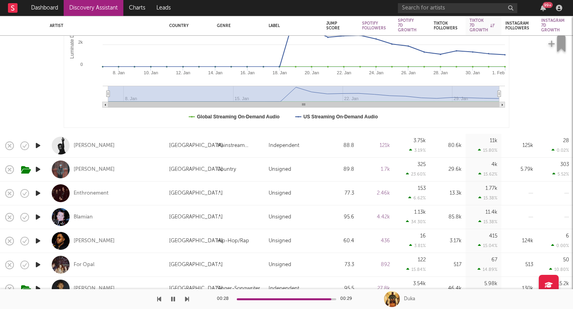
click at [34, 169] on icon "button" at bounding box center [38, 170] width 8 height 10
click at [82, 172] on div "Tristan Trincado" at bounding box center [94, 169] width 41 height 7
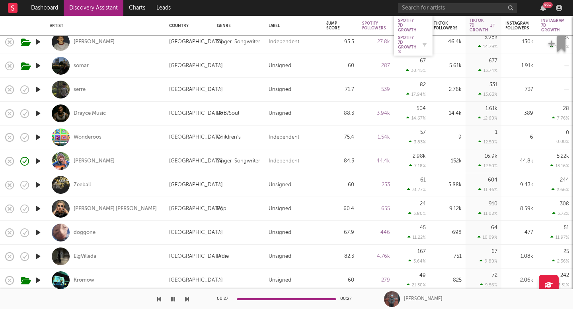
click at [411, 37] on div "Spotify 7D Growth %" at bounding box center [407, 44] width 19 height 19
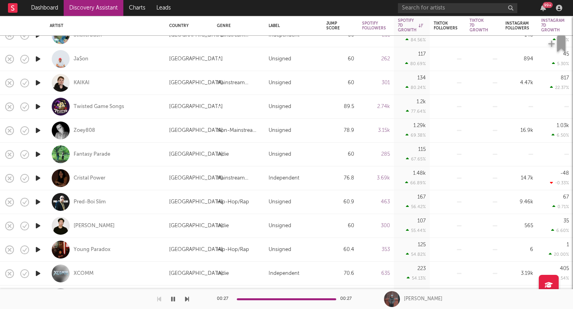
click at [173, 296] on icon "button" at bounding box center [173, 299] width 4 height 6
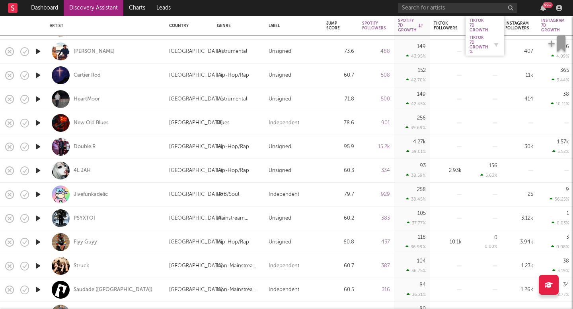
click at [481, 47] on div "Tiktok 7D Growth %" at bounding box center [478, 44] width 19 height 19
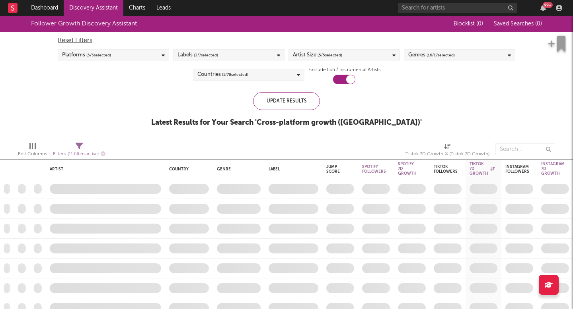
click at [474, 160] on div "Tiktok 7D Growth % (Tiktok 7D Growth)" at bounding box center [447, 151] width 84 height 23
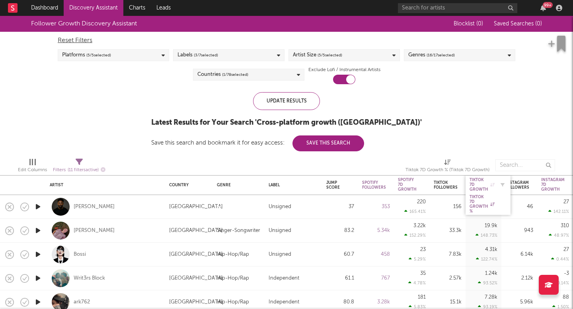
click at [476, 182] on div "Tiktok 7D Growth" at bounding box center [481, 185] width 25 height 14
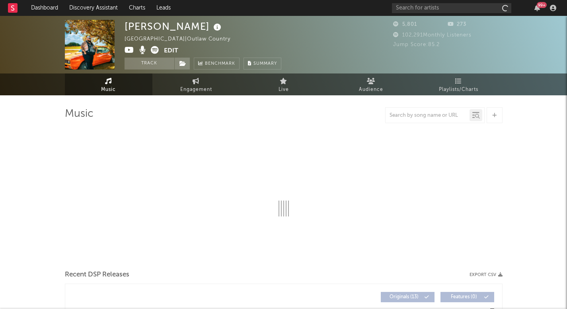
select select "1w"
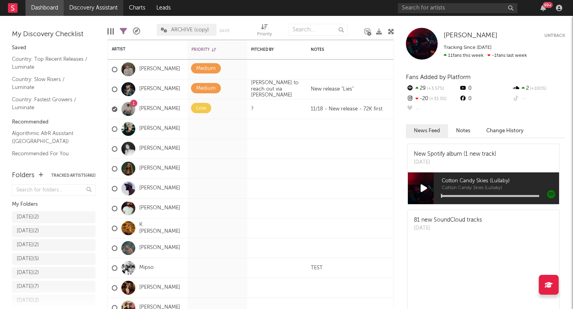
click at [80, 12] on link "Discovery Assistant" at bounding box center [94, 8] width 60 height 16
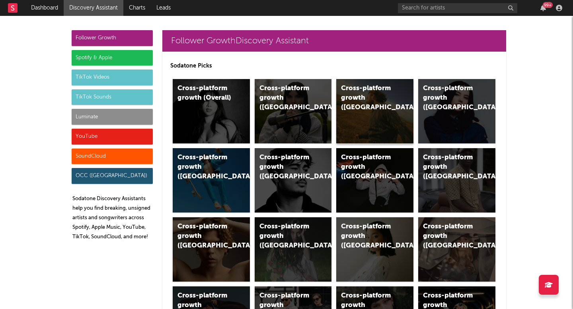
click at [385, 121] on div "Cross-platform growth ([GEOGRAPHIC_DATA])" at bounding box center [374, 111] width 77 height 64
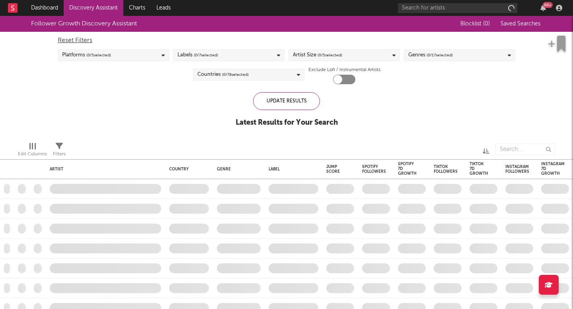
checkbox input "true"
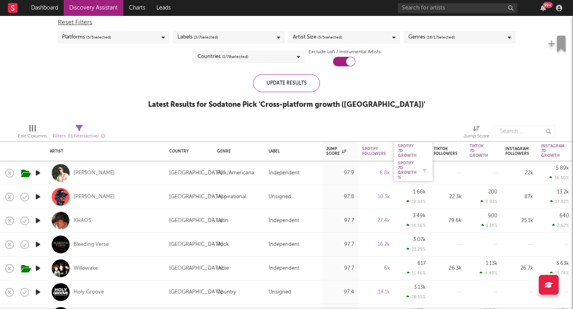
click at [410, 167] on div "Spotify 7D Growth %" at bounding box center [407, 170] width 19 height 19
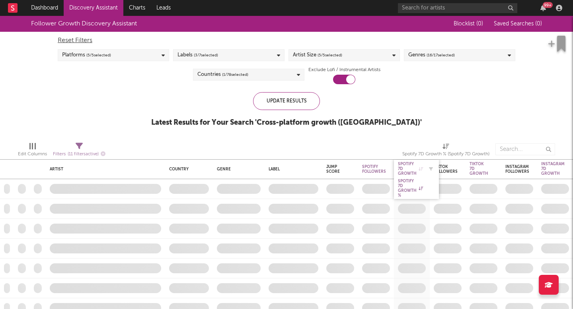
click at [407, 174] on div "Spotify 7D Growth" at bounding box center [410, 169] width 25 height 14
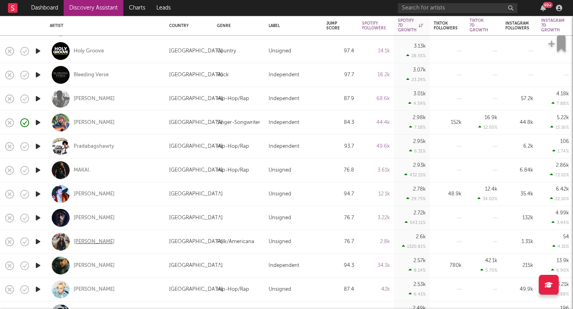
click at [87, 241] on div "[PERSON_NAME]" at bounding box center [94, 242] width 41 height 7
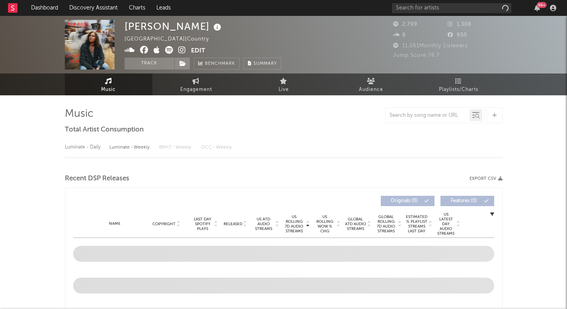
select select "1w"
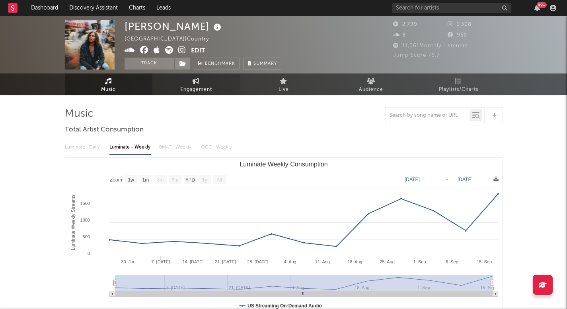
click at [174, 84] on link "Engagement" at bounding box center [196, 85] width 88 height 22
select select "1w"
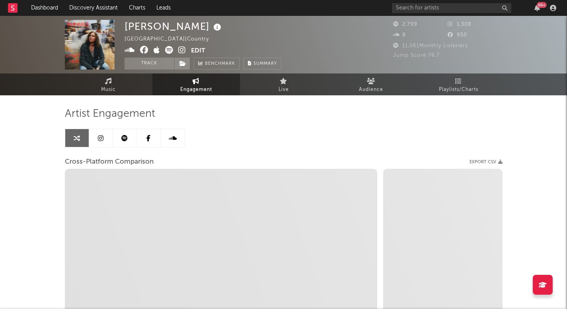
select select "1m"
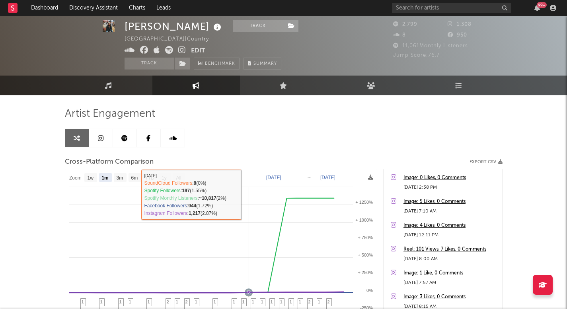
scroll to position [11, 0]
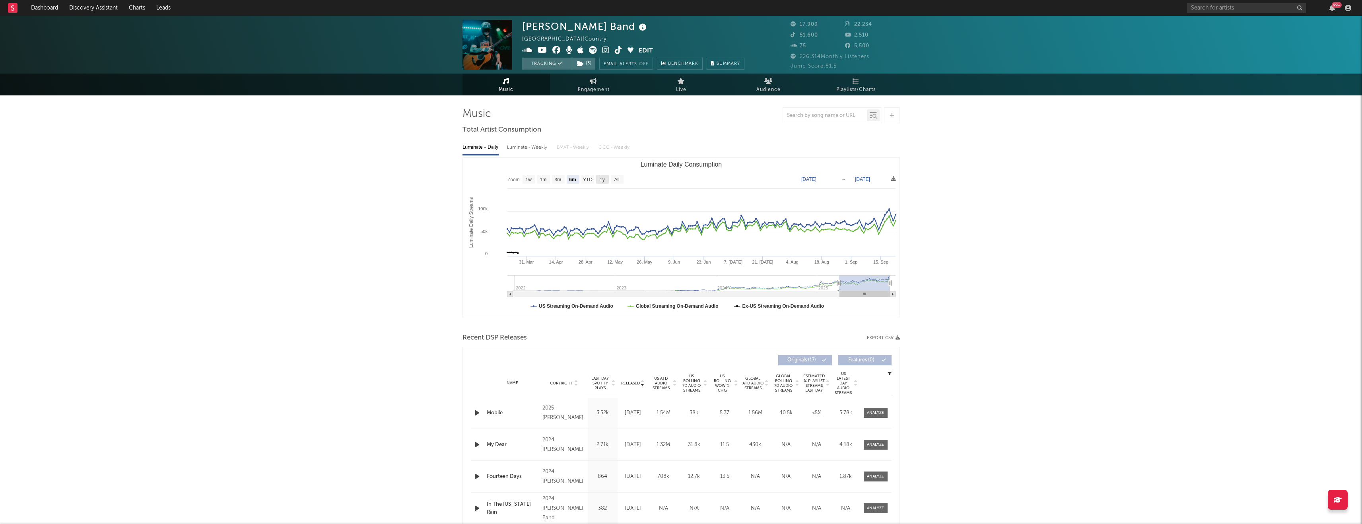
click at [601, 179] on text "1y" at bounding box center [602, 180] width 5 height 6
select select "1y"
type input "[DATE]"
select select "6m"
type input "[DATE]"
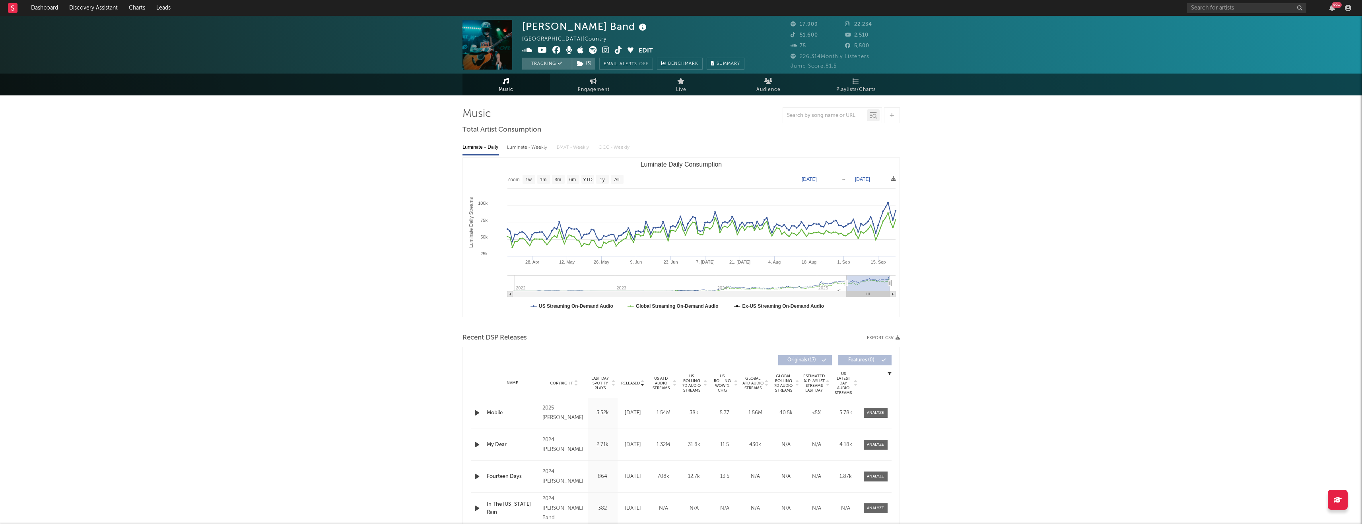
select select "6m"
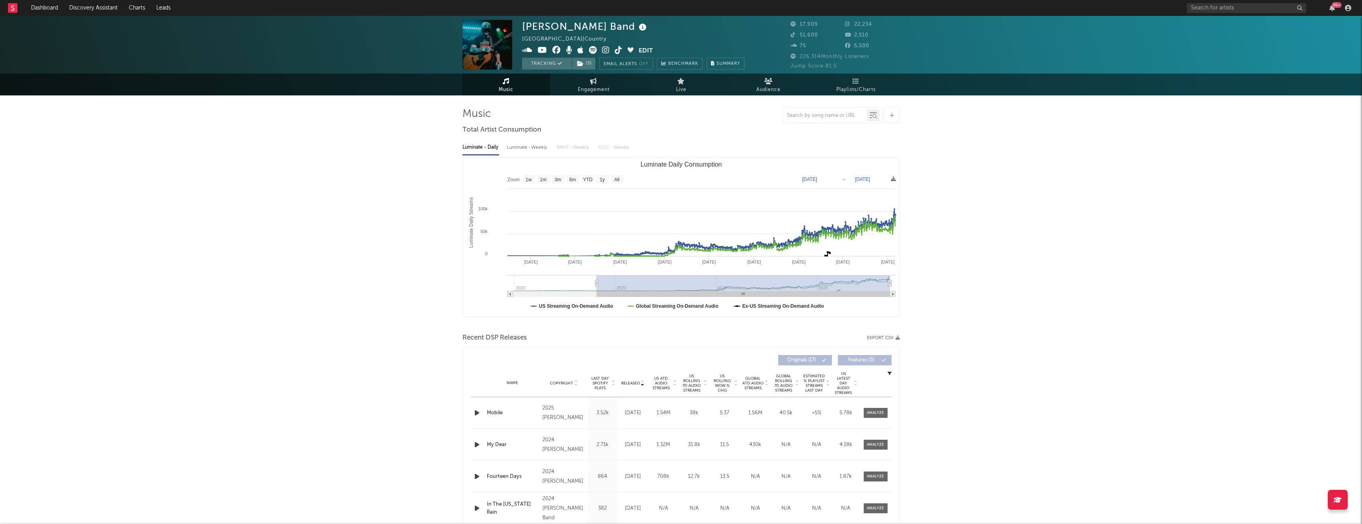
drag, startPoint x: 789, startPoint y: 284, endPoint x: 597, endPoint y: 290, distance: 192.6
click at [597, 290] on g "Luminate Daily Consumption" at bounding box center [702, 286] width 388 height 22
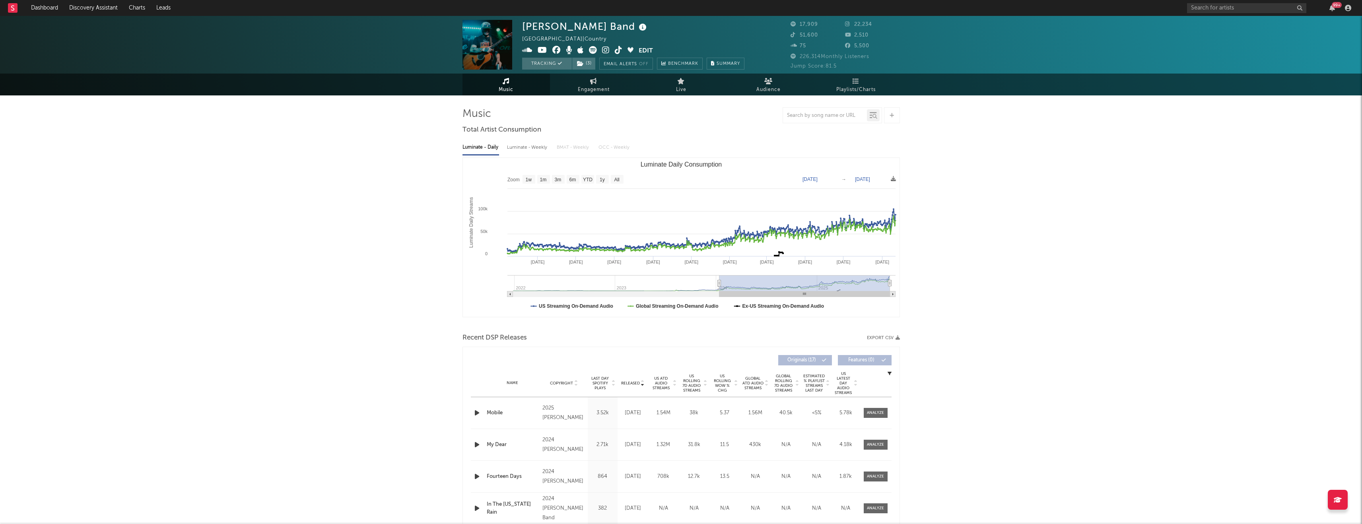
drag, startPoint x: 596, startPoint y: 284, endPoint x: 720, endPoint y: 288, distance: 124.6
click at [720, 288] on g "Luminate Daily Consumption" at bounding box center [702, 286] width 388 height 22
type input "[DATE]"
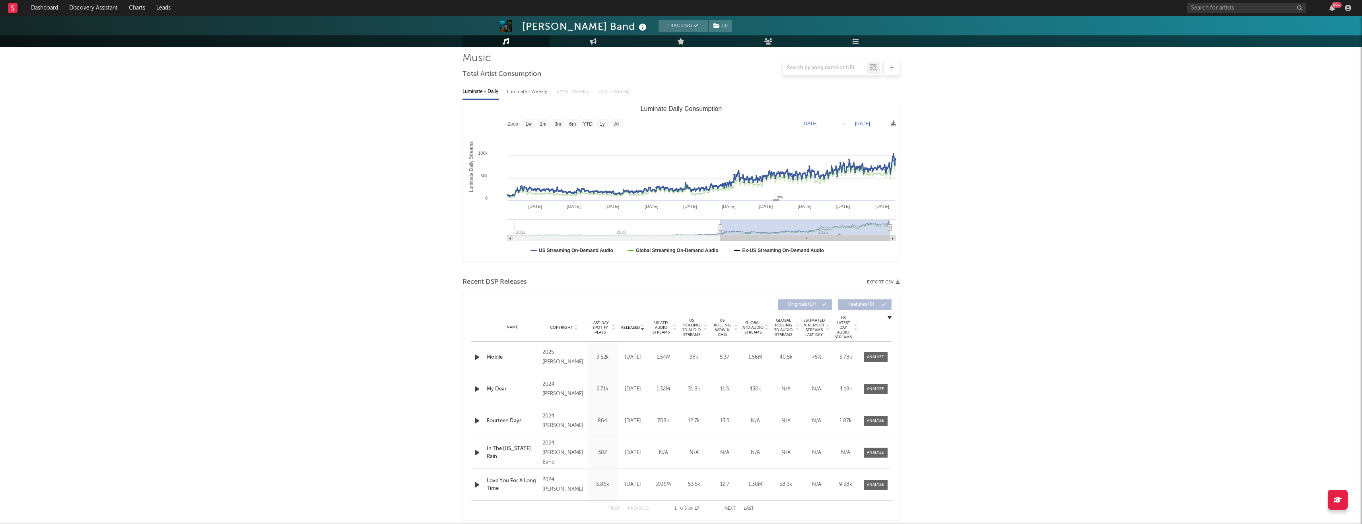
scroll to position [111, 0]
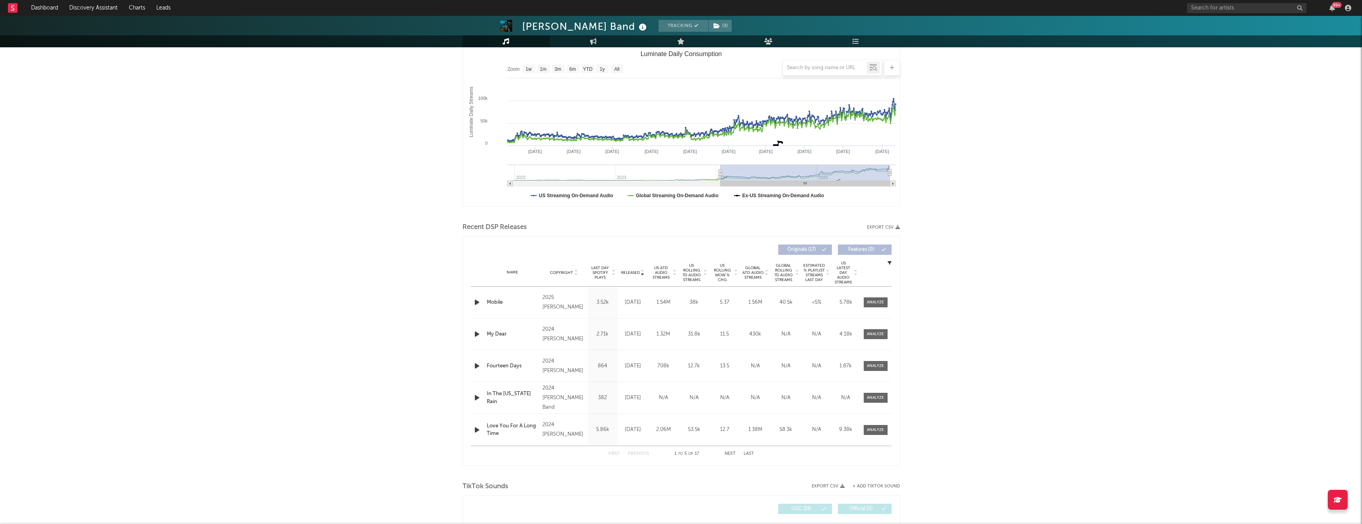
click at [688, 269] on span "US Rolling 7D Audio Streams" at bounding box center [692, 272] width 22 height 19
click at [879, 303] on div at bounding box center [875, 303] width 17 height 6
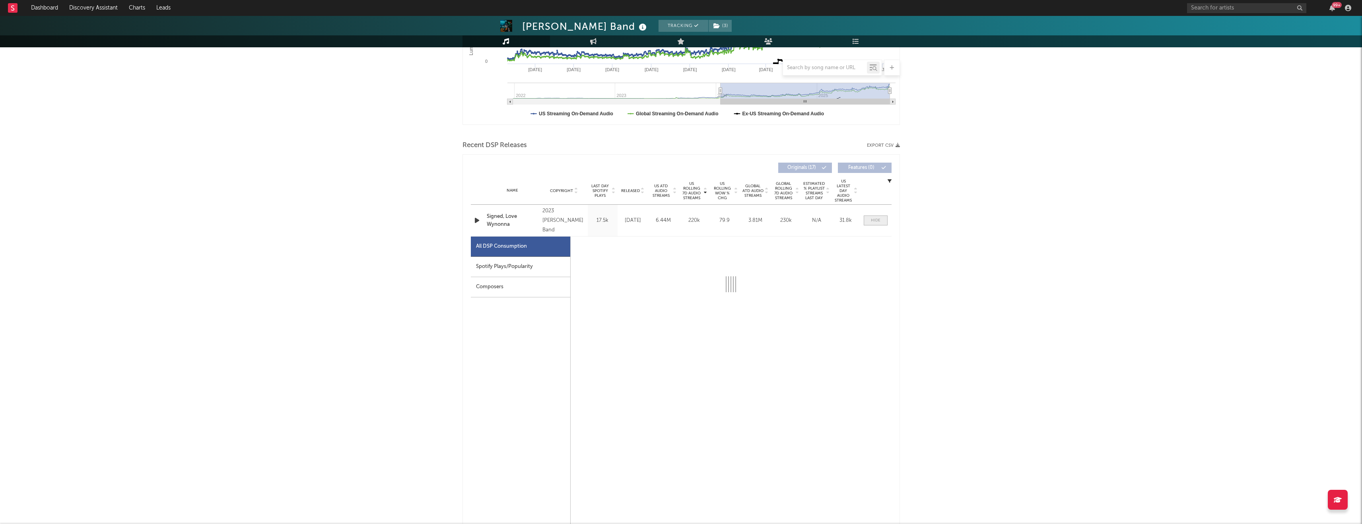
scroll to position [191, 0]
select select "6m"
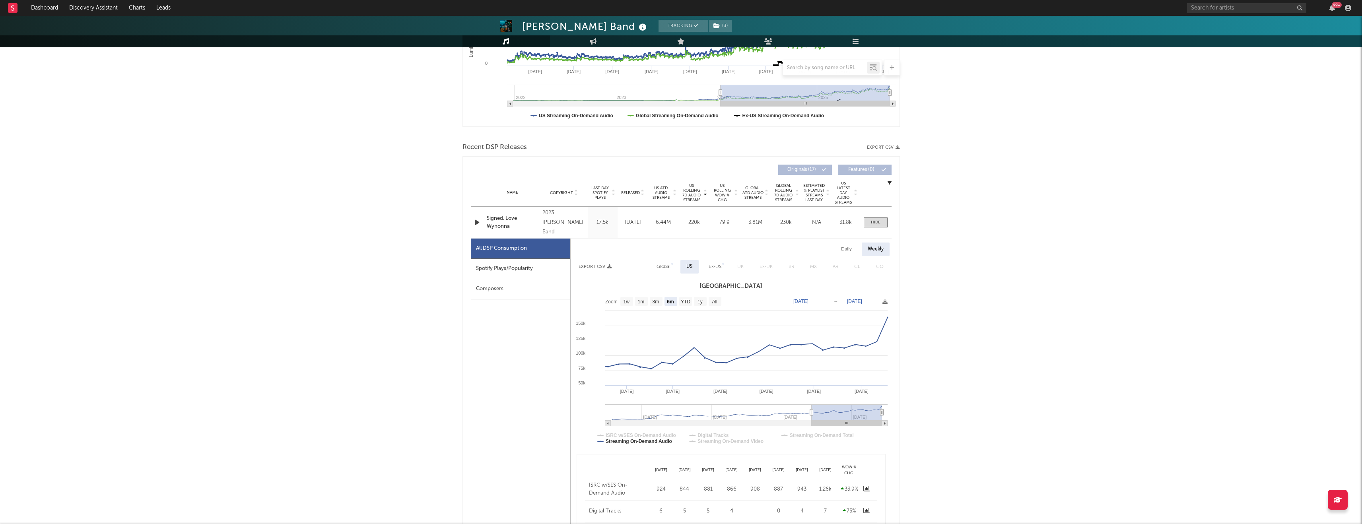
click at [849, 248] on div "Daily" at bounding box center [846, 250] width 23 height 14
select select "6m"
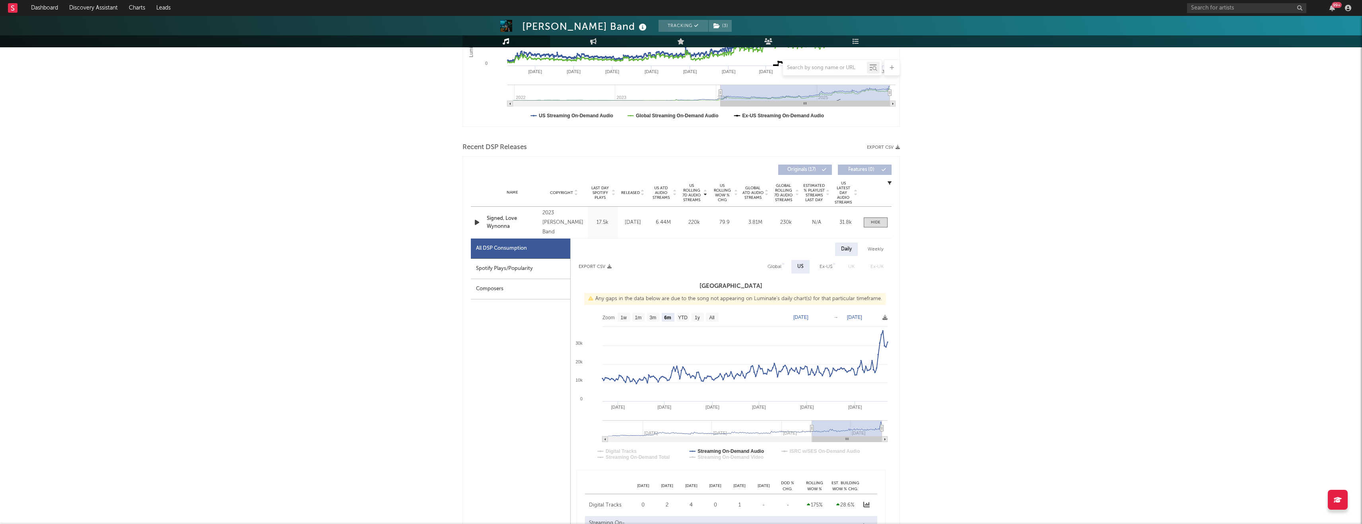
click at [511, 269] on div "Spotify Plays/Popularity" at bounding box center [520, 269] width 99 height 20
select select "6m"
select select "1w"
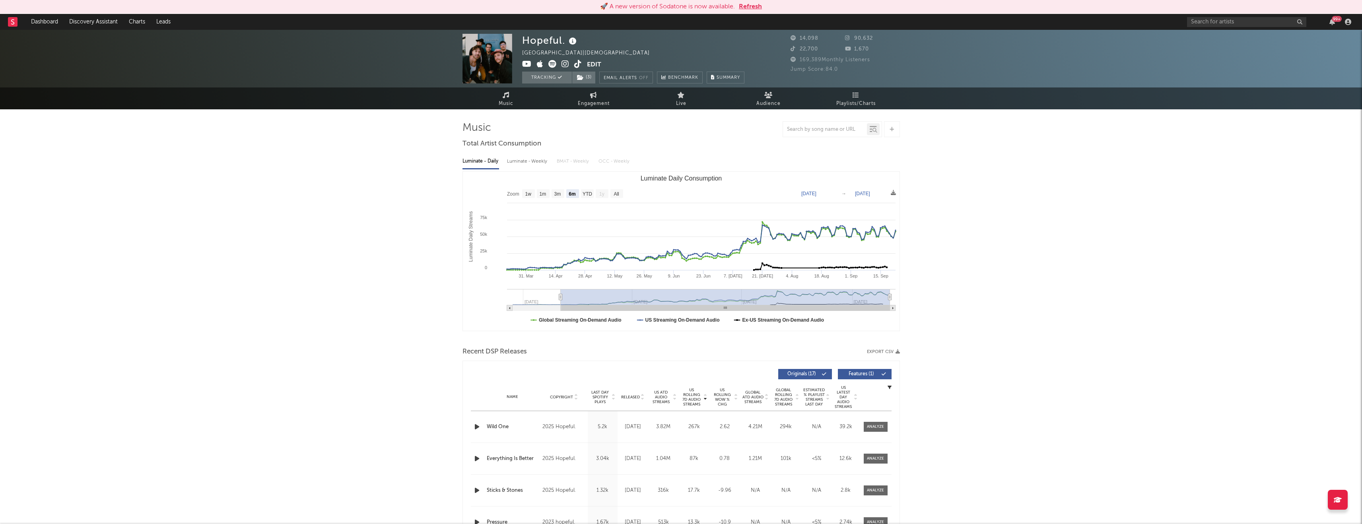
select select "6m"
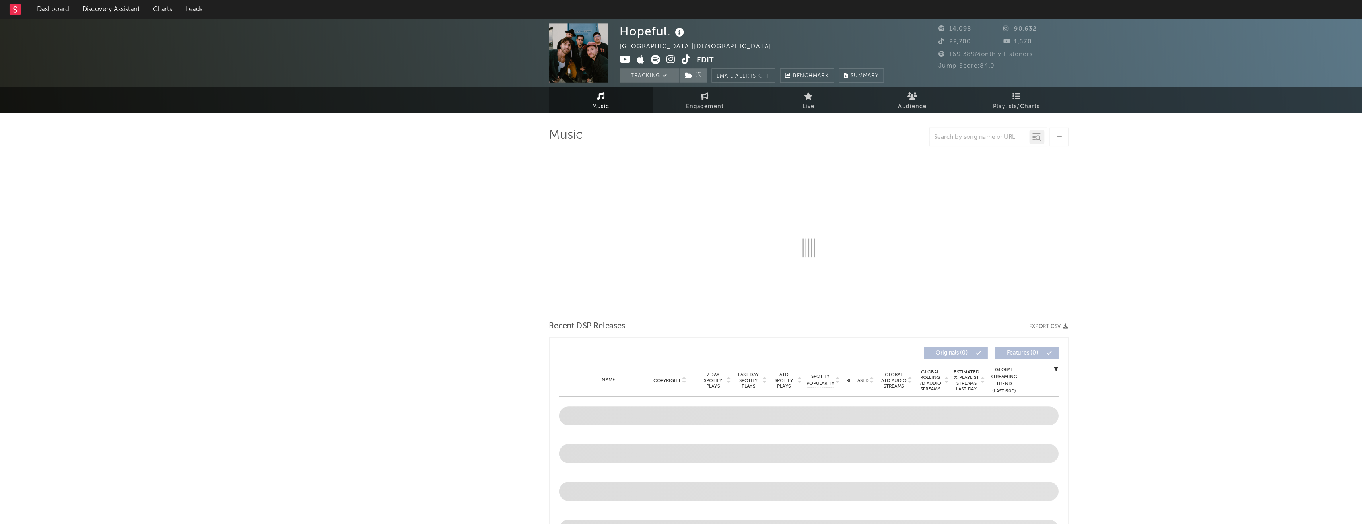
click at [1027, 13] on nav "Dashboard Discovery Assistant Charts Leads 99 +" at bounding box center [681, 8] width 1362 height 16
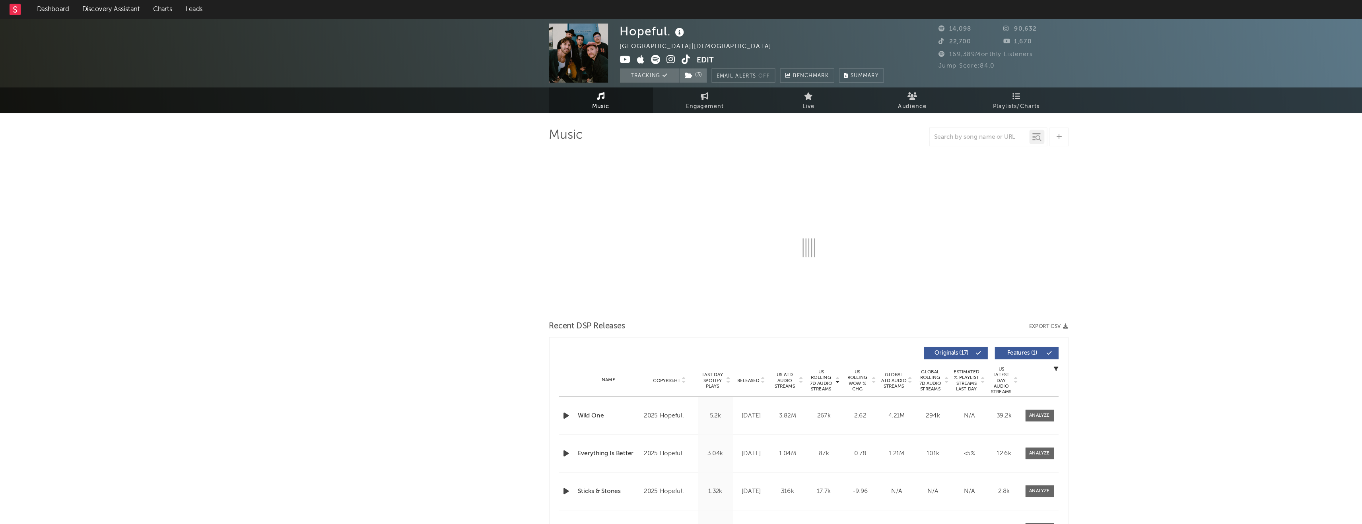
click at [1023, 11] on nav "Dashboard Discovery Assistant Charts Leads 99 +" at bounding box center [681, 8] width 1362 height 16
click at [1026, 8] on nav "Dashboard Discovery Assistant Charts Leads 99 +" at bounding box center [681, 8] width 1362 height 16
click at [87, 4] on link "Discovery Assistant" at bounding box center [94, 8] width 60 height 16
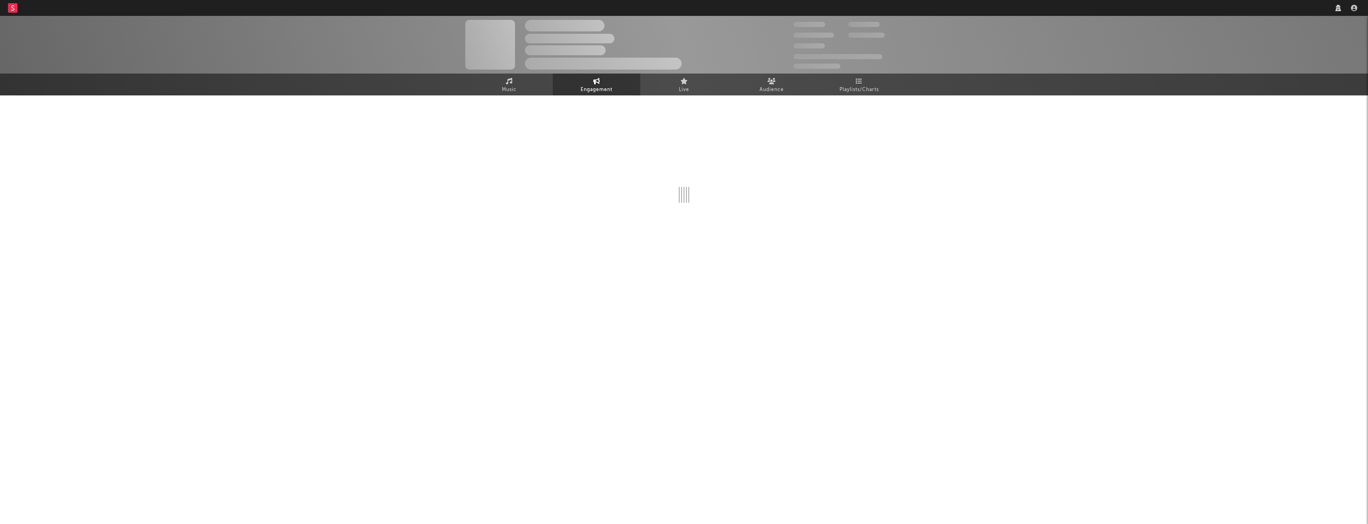
select select "1w"
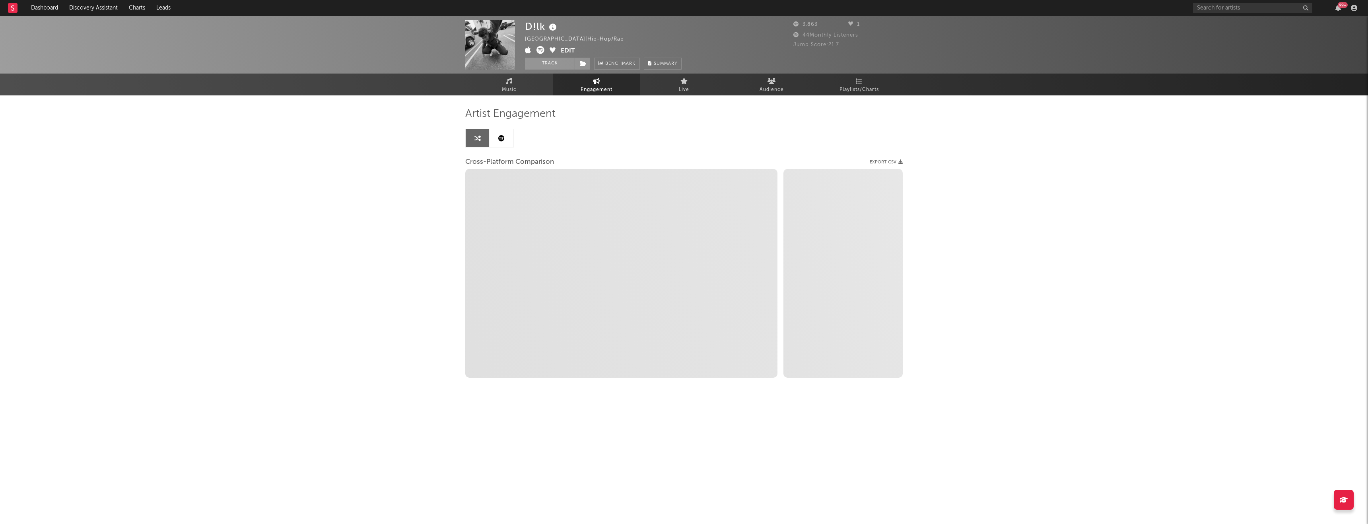
select select "1m"
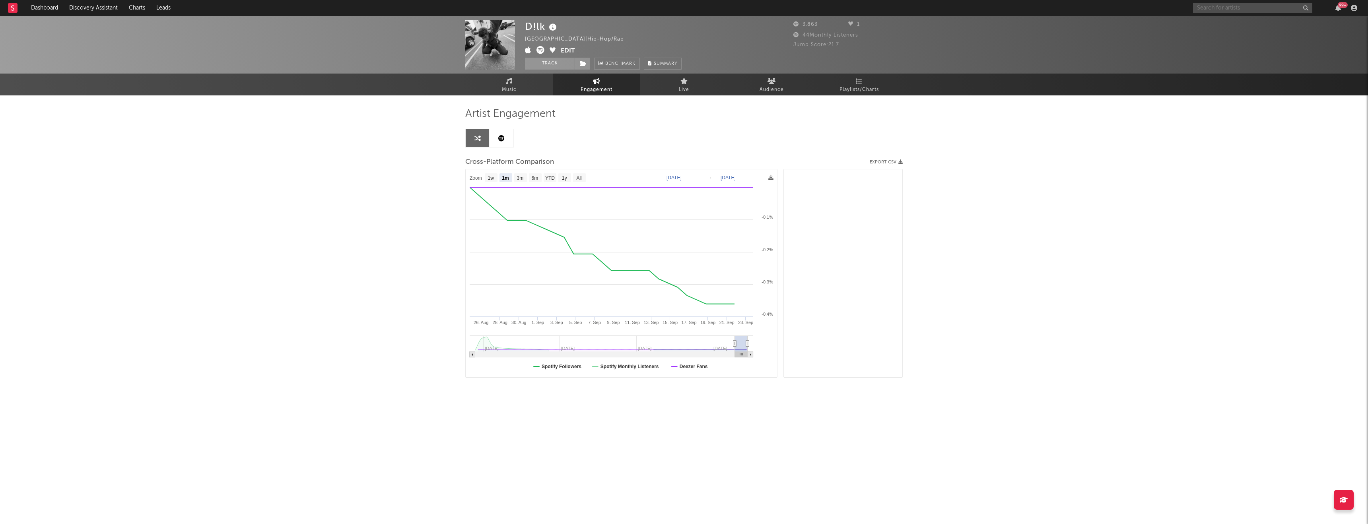
click at [1273, 9] on input "text" at bounding box center [1252, 8] width 119 height 10
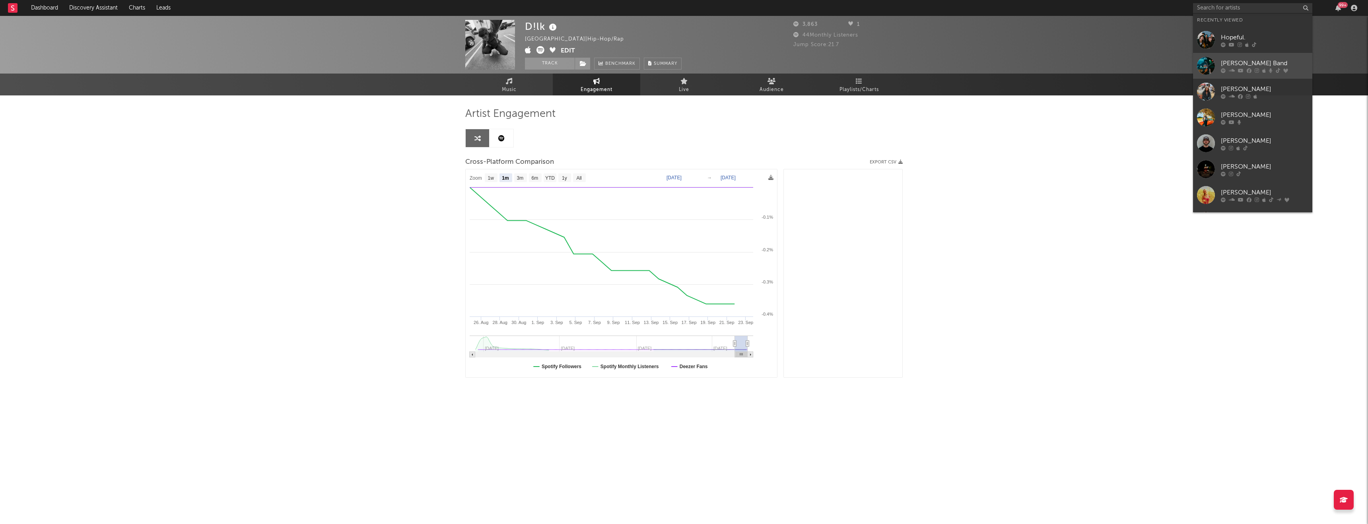
click at [1246, 58] on div "[PERSON_NAME] Band" at bounding box center [1265, 63] width 88 height 10
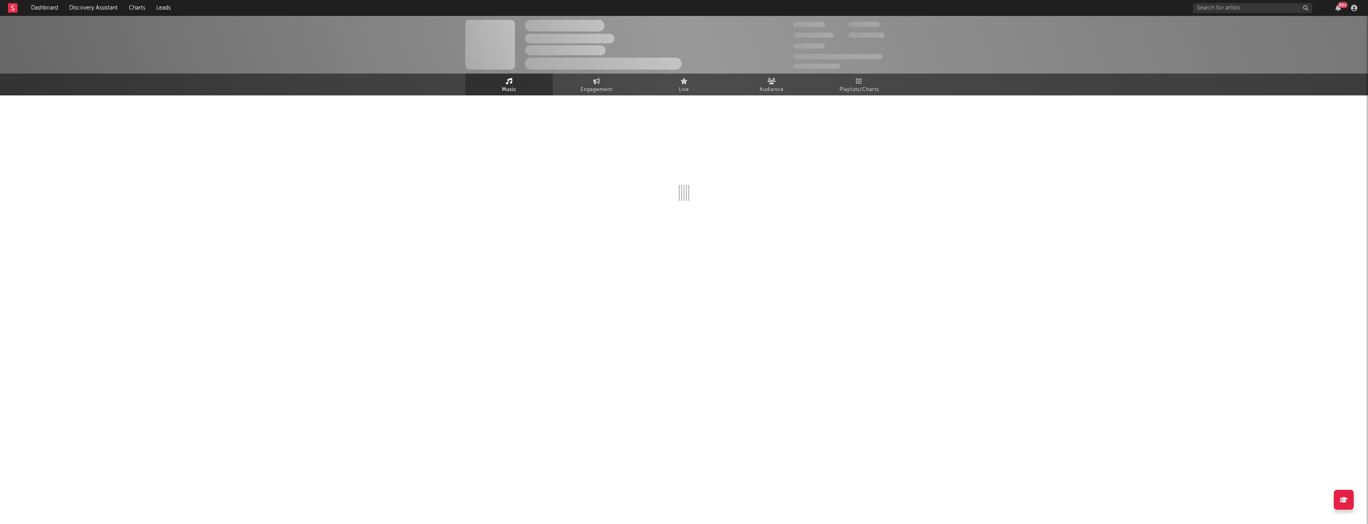
select select "6m"
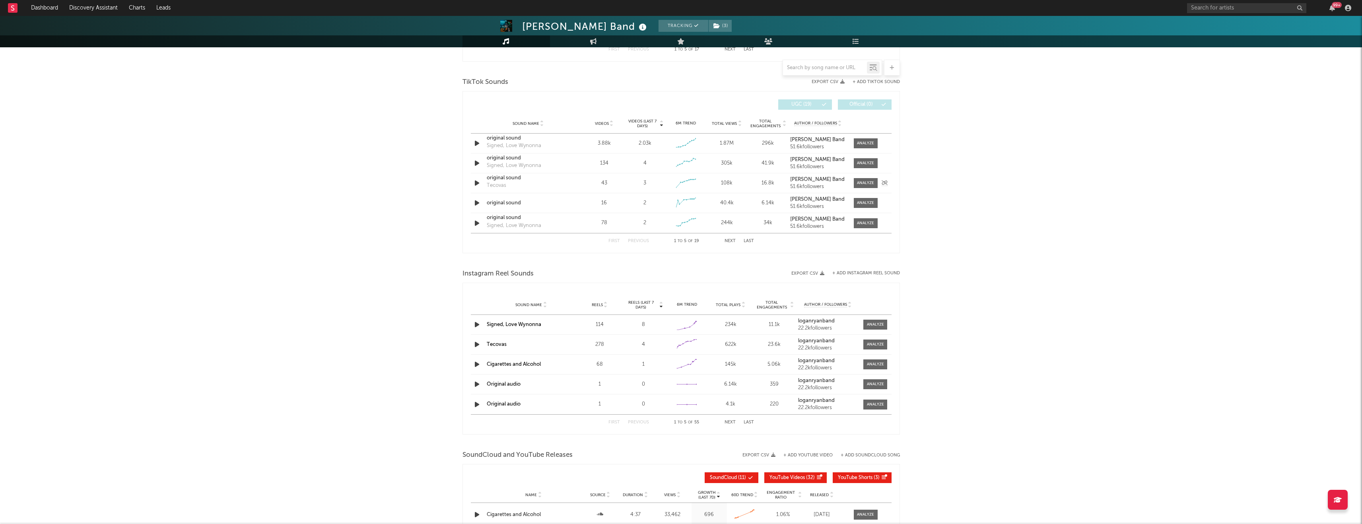
scroll to position [518, 0]
click at [860, 140] on div at bounding box center [865, 141] width 17 height 6
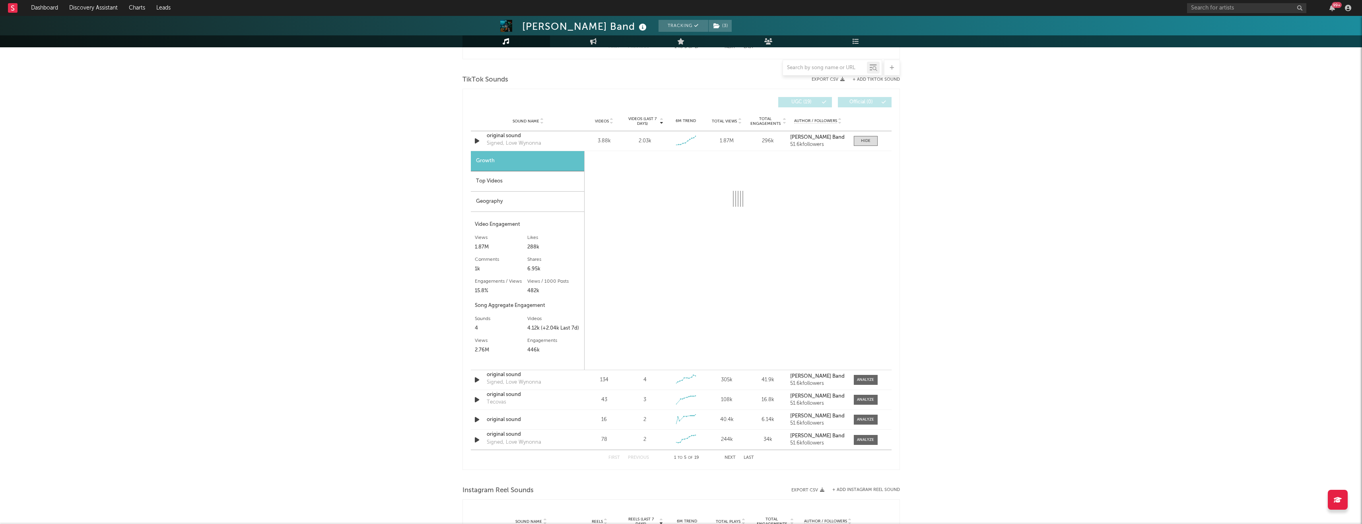
select select "1w"
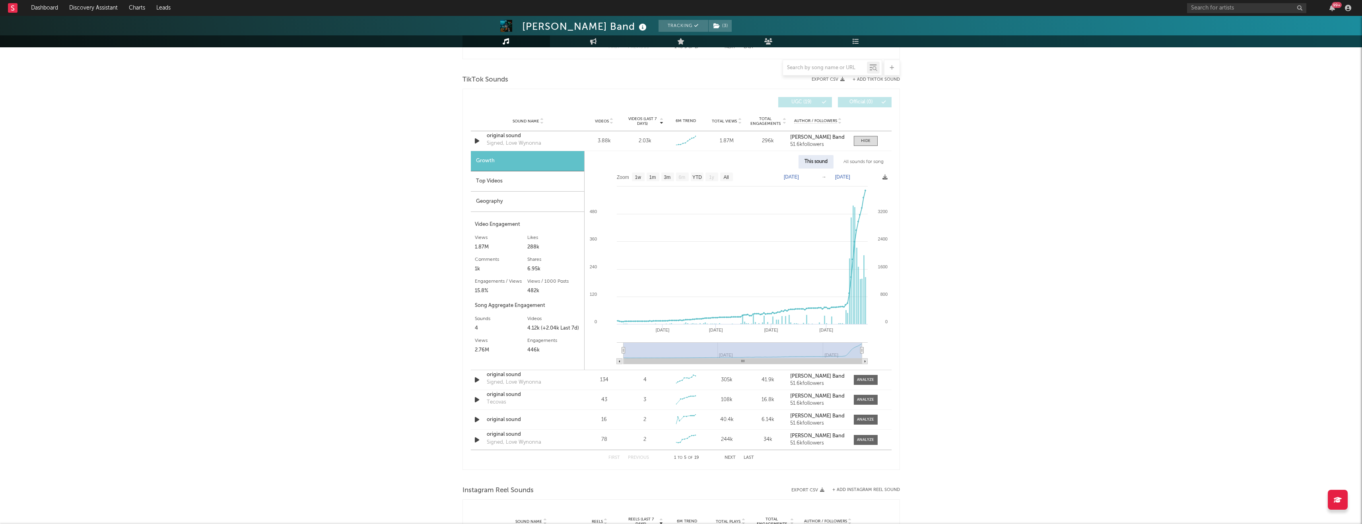
click at [895, 318] on div "Videos (last 7 days) Sound Name Videos Videos (last 7 days) Total Views Total E…" at bounding box center [682, 279] width 438 height 381
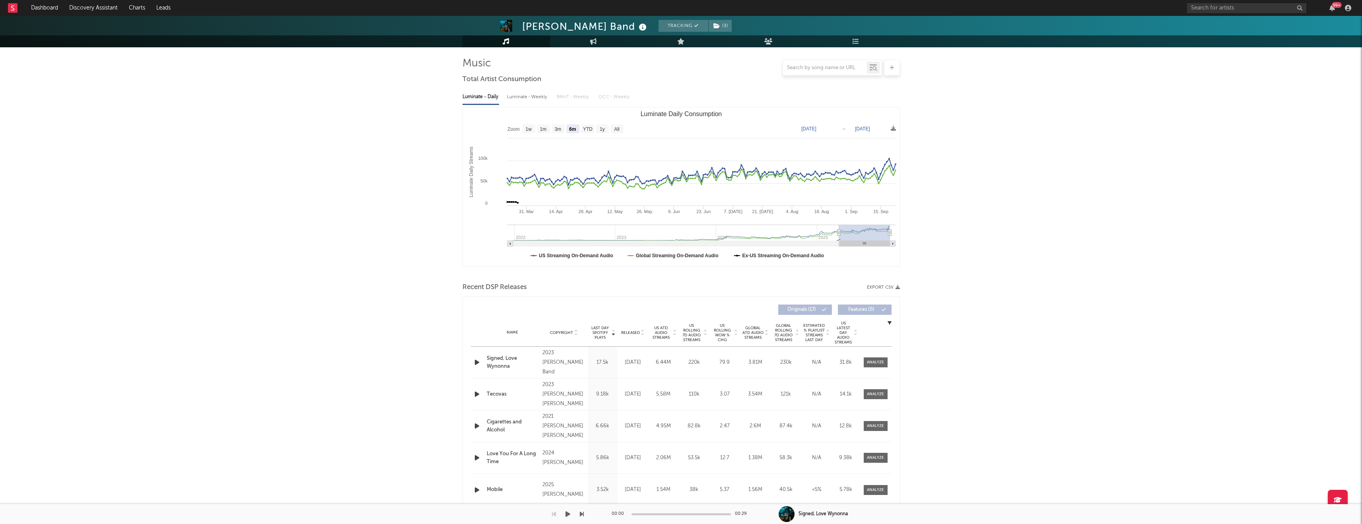
scroll to position [27, 0]
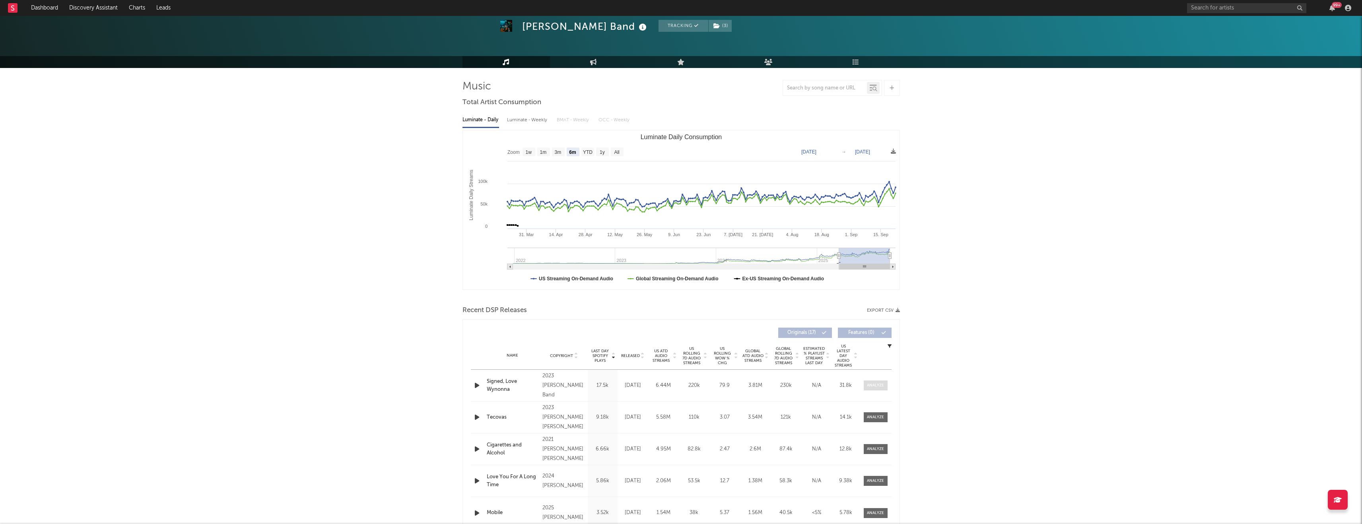
click at [876, 387] on div at bounding box center [875, 386] width 17 height 6
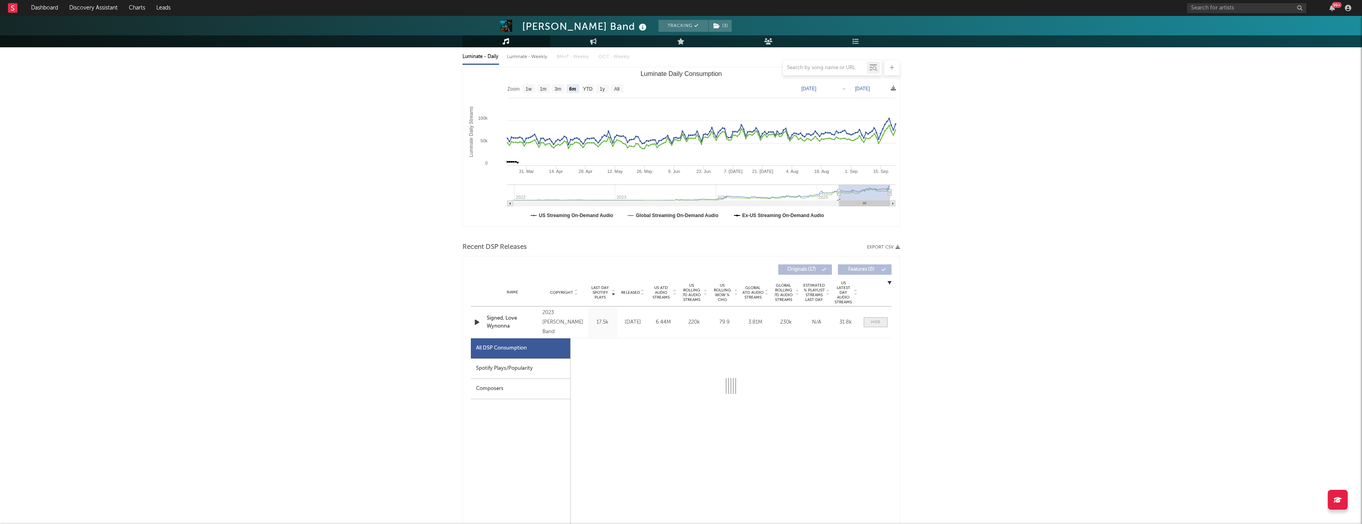
scroll to position [102, 0]
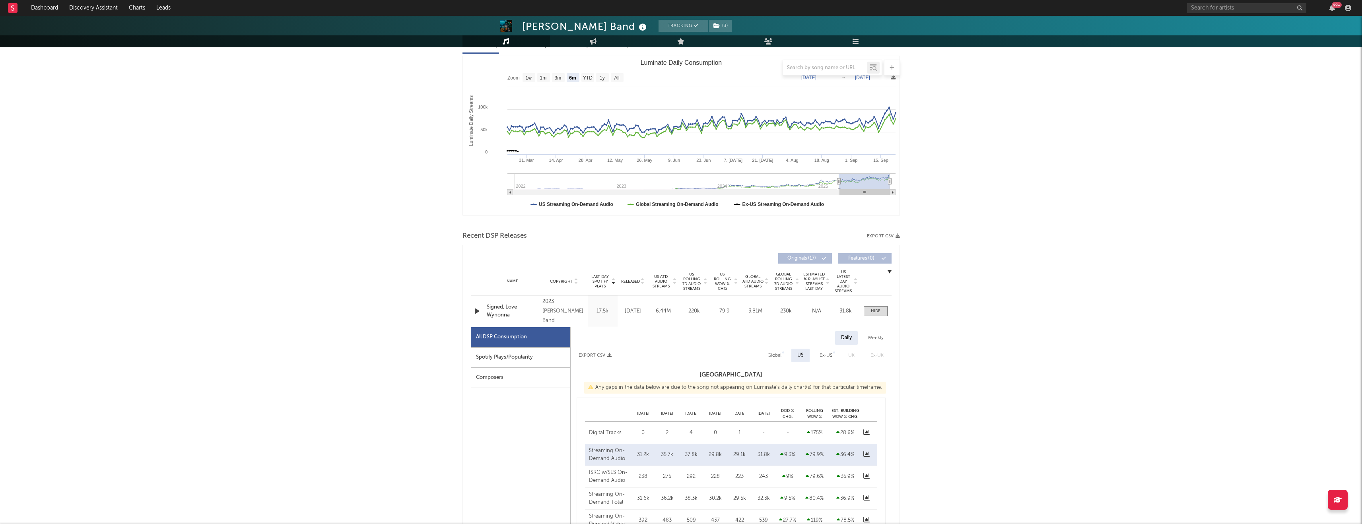
select select "6m"
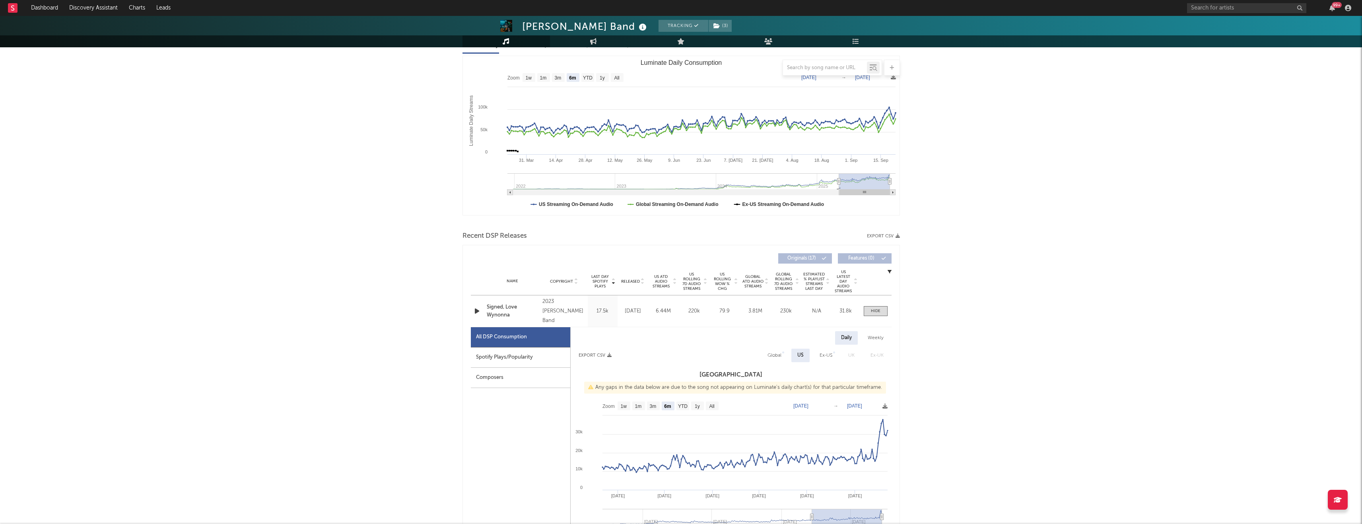
scroll to position [0, 0]
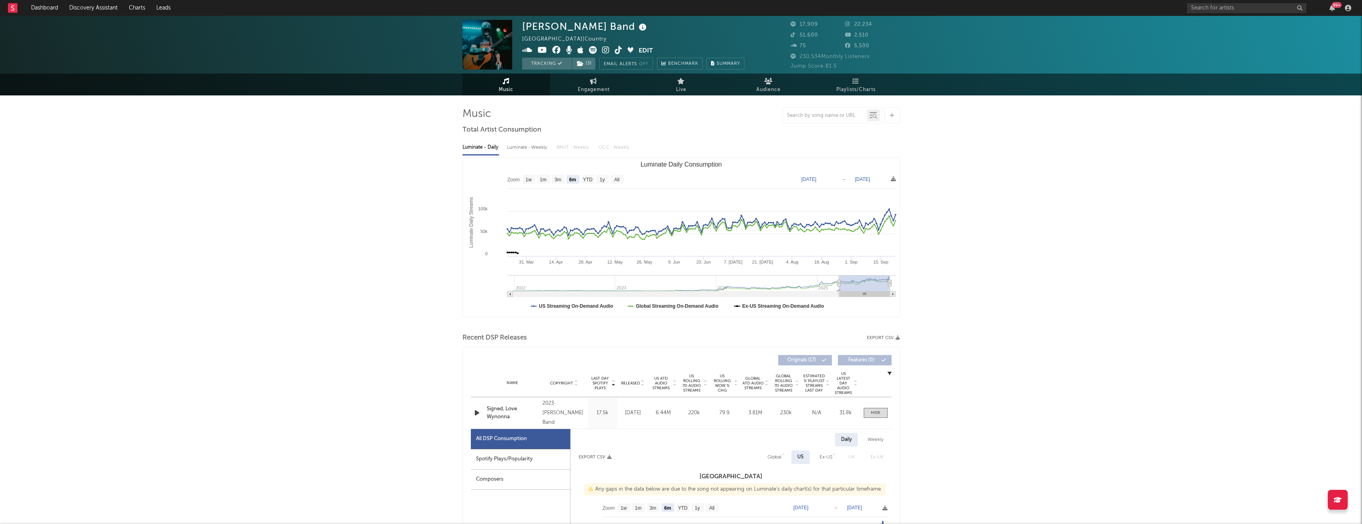
click at [605, 51] on icon at bounding box center [606, 50] width 8 height 8
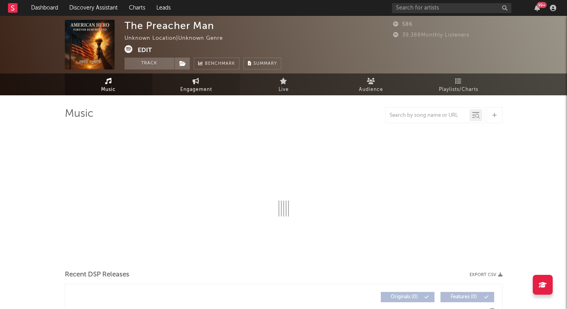
select select "1w"
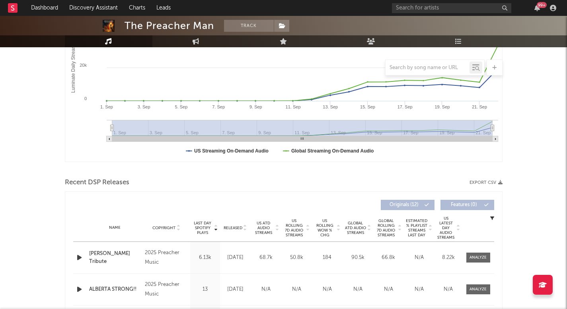
scroll to position [224, 0]
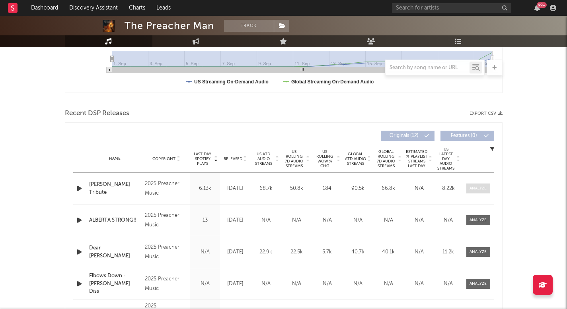
click at [473, 193] on span at bounding box center [478, 189] width 24 height 10
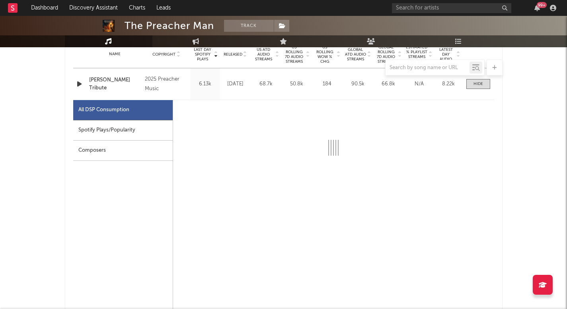
select select "1w"
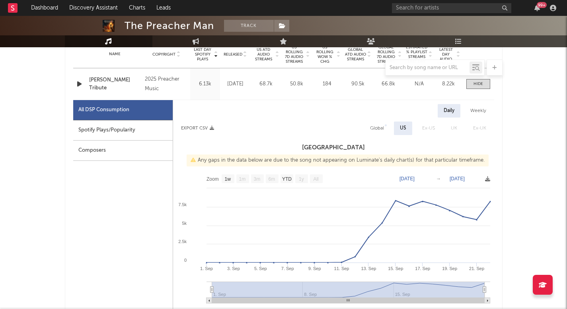
scroll to position [338, 0]
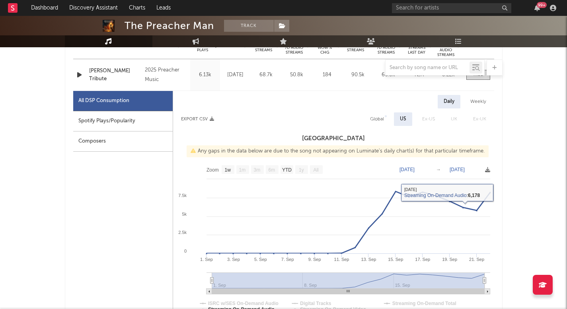
click at [380, 118] on div "Global" at bounding box center [377, 120] width 14 height 10
select select "1w"
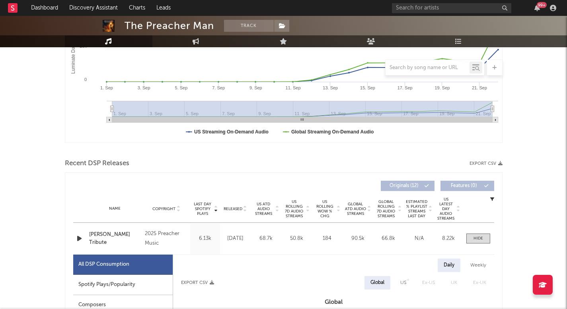
scroll to position [0, 0]
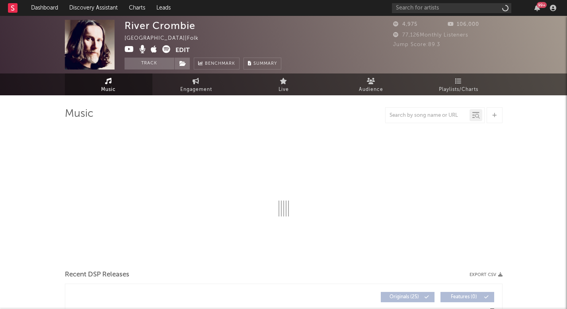
select select "1w"
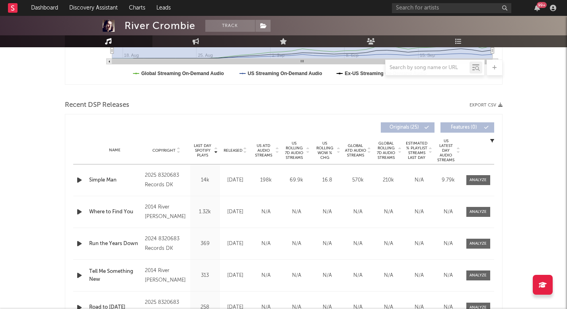
scroll to position [259, 0]
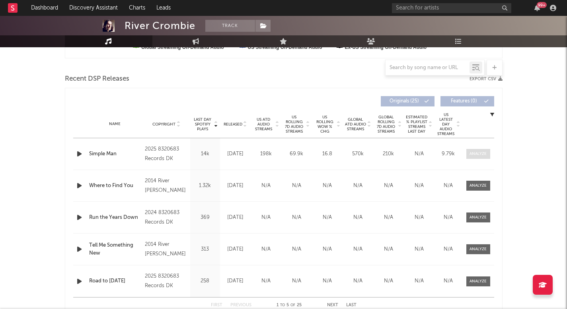
click at [486, 152] on div at bounding box center [477, 154] width 17 height 6
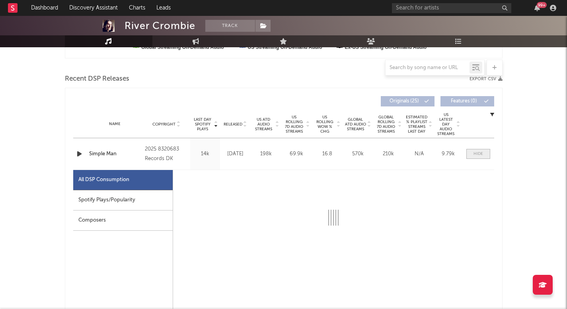
select select "1w"
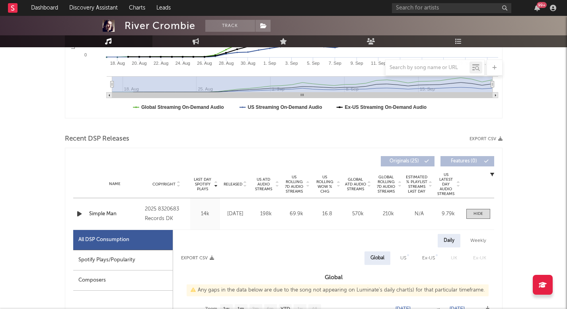
scroll to position [201, 0]
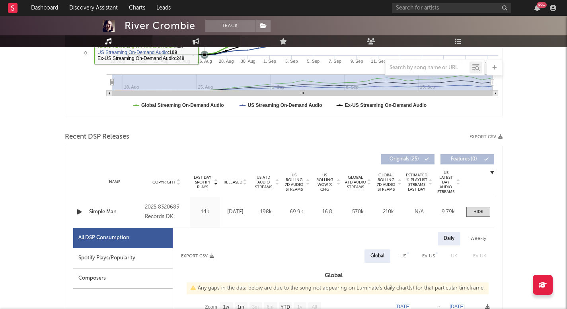
click at [200, 41] on link "Engagement" at bounding box center [196, 41] width 88 height 12
select select "1w"
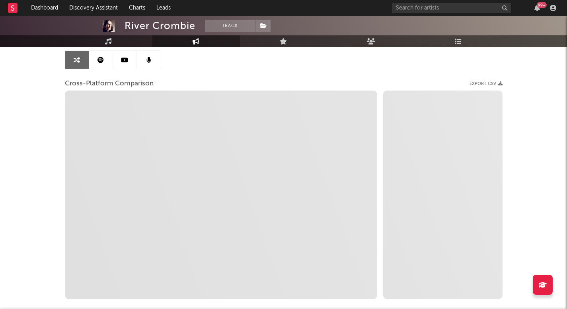
scroll to position [78, 0]
select select "1m"
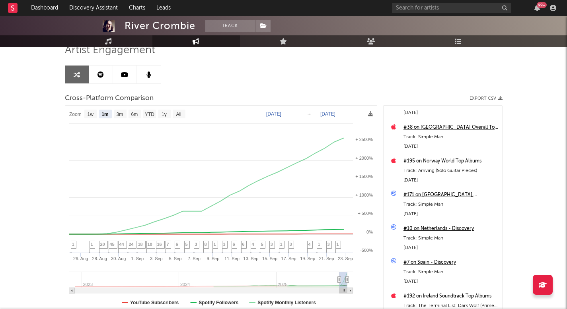
scroll to position [336, 0]
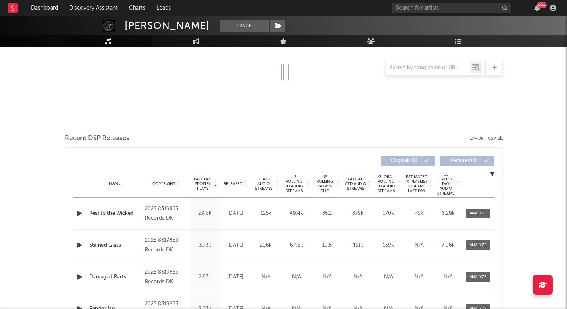
scroll to position [139, 0]
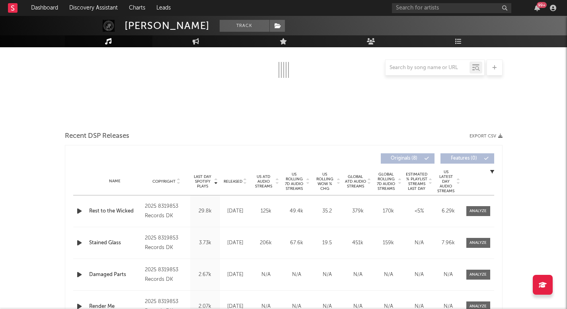
click at [271, 179] on span "US ATD Audio Streams" at bounding box center [264, 182] width 22 height 14
click at [294, 183] on span "US Rolling 7D Audio Streams" at bounding box center [294, 181] width 22 height 19
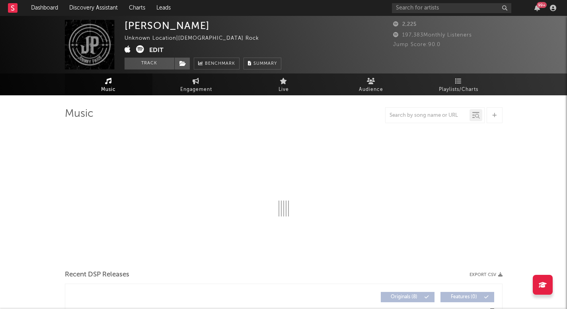
click at [140, 49] on icon at bounding box center [140, 49] width 8 height 8
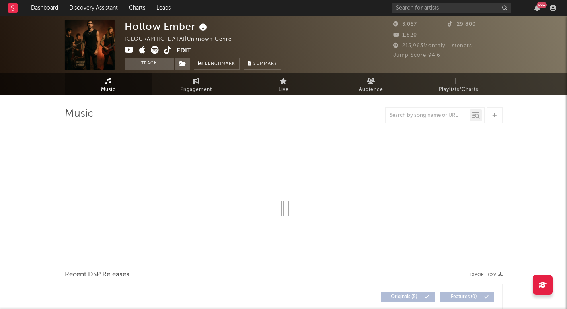
select select "1w"
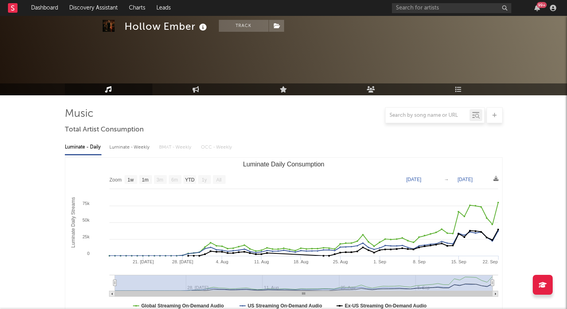
scroll to position [272, 0]
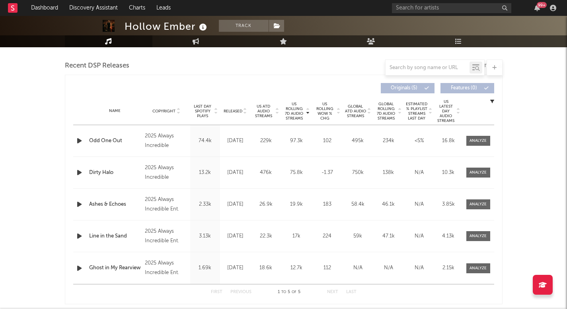
click at [237, 111] on span "Released" at bounding box center [233, 111] width 19 height 5
click at [237, 107] on div "Name Copyright Label Album Names Composer Names 7 Day Spotify Plays Last Day Sp…" at bounding box center [283, 111] width 421 height 28
click at [235, 113] on span "Released" at bounding box center [233, 111] width 19 height 5
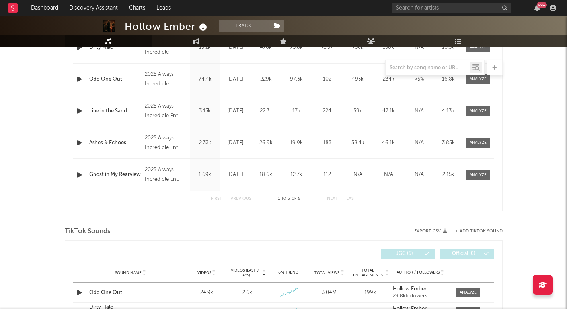
scroll to position [0, 0]
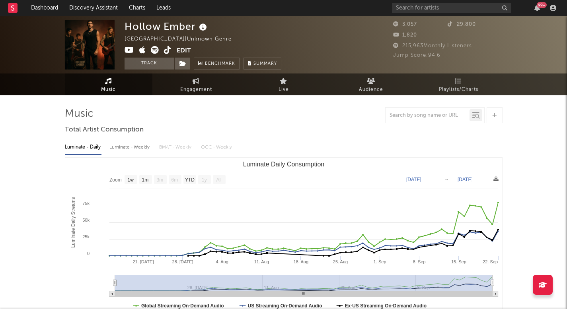
click at [165, 49] on icon at bounding box center [168, 50] width 8 height 8
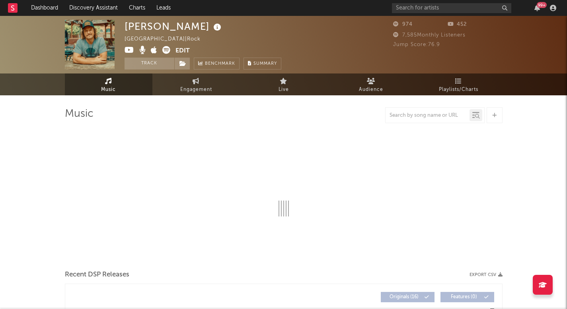
select select "1w"
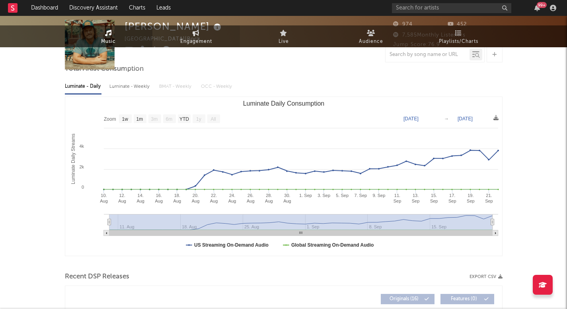
scroll to position [127, 0]
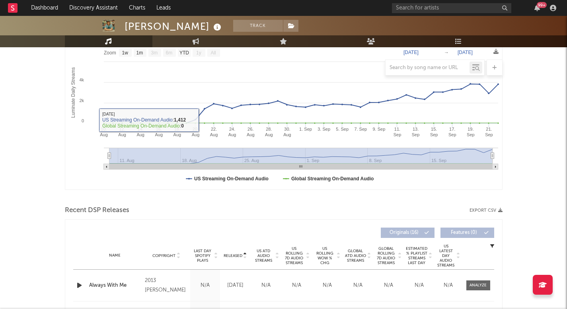
click at [236, 256] on span "Released" at bounding box center [233, 256] width 19 height 5
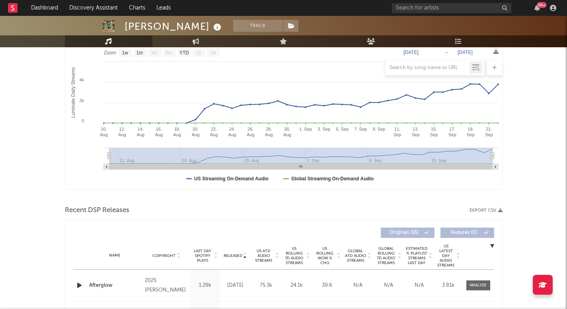
scroll to position [0, 0]
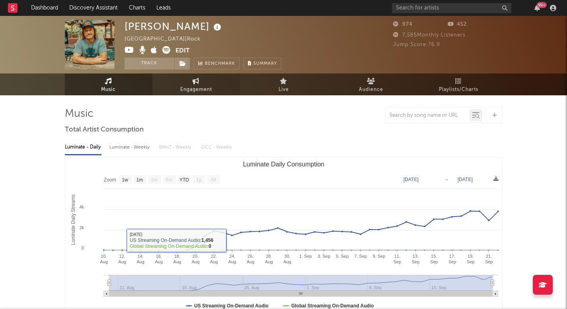
click at [191, 79] on link "Engagement" at bounding box center [196, 85] width 88 height 22
select select "1w"
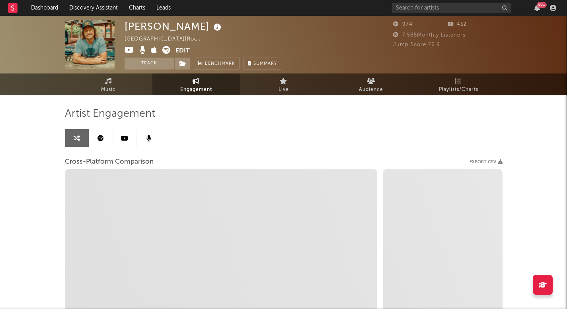
select select "1m"
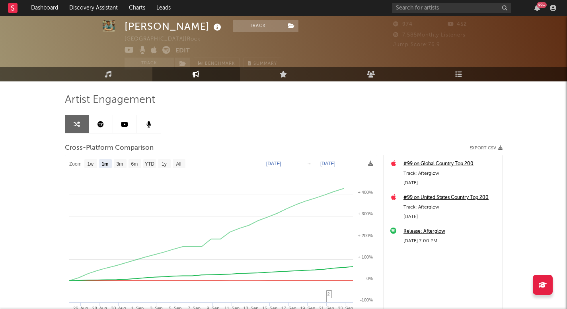
scroll to position [18, 0]
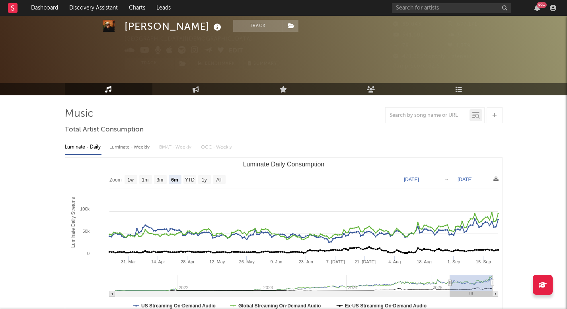
scroll to position [23, 0]
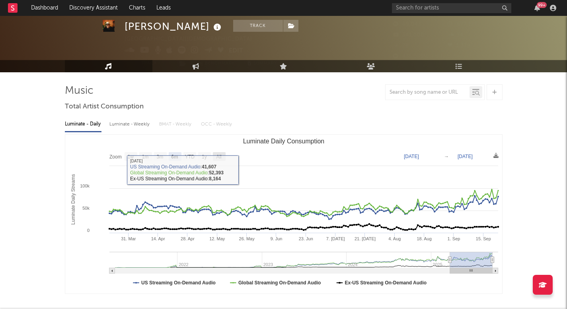
click at [220, 155] on text "All" at bounding box center [218, 157] width 5 height 6
select select "All"
type input "2021-04-06"
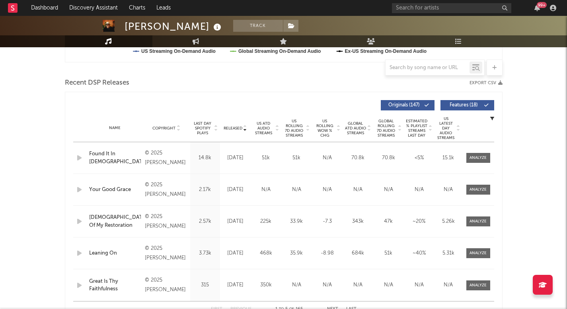
scroll to position [264, 0]
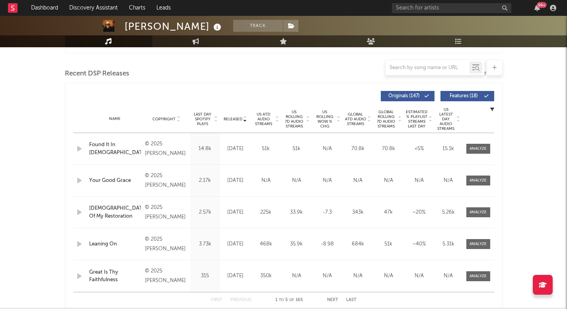
click at [298, 116] on span "US Rolling 7D Audio Streams" at bounding box center [294, 119] width 22 height 19
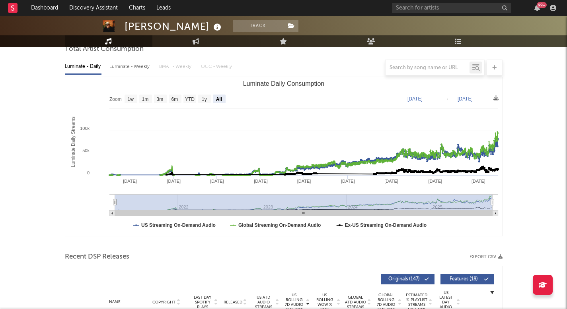
scroll to position [0, 0]
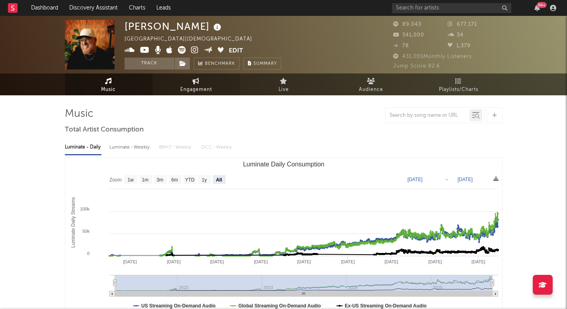
click at [196, 86] on span "Engagement" at bounding box center [196, 90] width 32 height 10
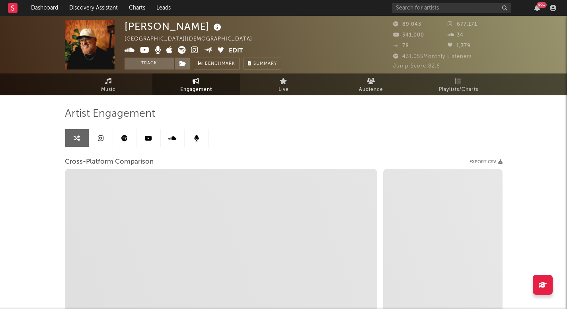
select select "1w"
select select "1m"
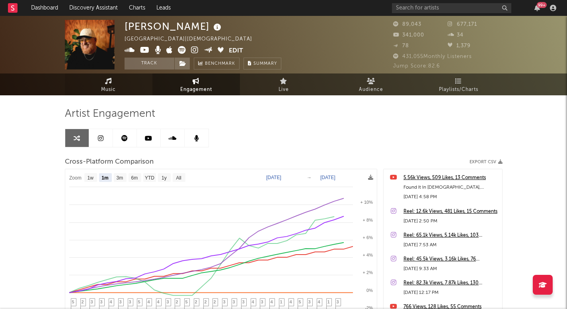
click at [127, 87] on link "Music" at bounding box center [109, 85] width 88 height 22
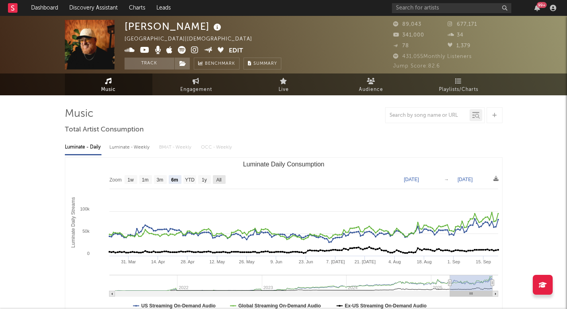
click at [216, 180] on rect "Luminate Daily Consumption" at bounding box center [219, 179] width 13 height 9
select select "All"
type input "2021-04-06"
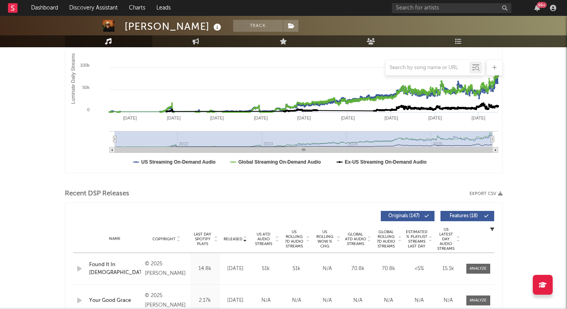
scroll to position [250, 0]
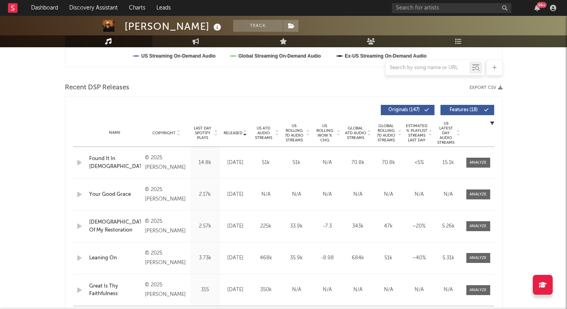
click at [231, 132] on span "Released" at bounding box center [233, 133] width 19 height 5
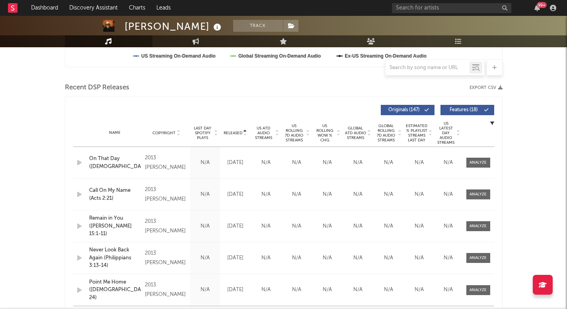
click at [231, 132] on span "Released" at bounding box center [233, 133] width 19 height 5
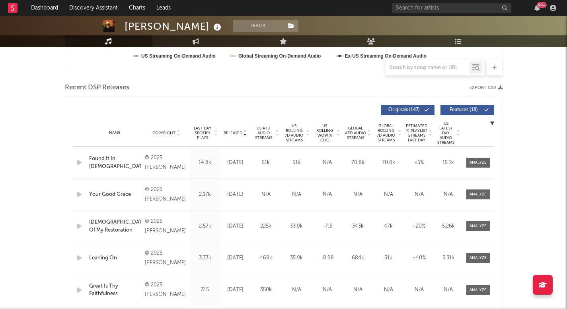
click at [229, 132] on span "Released" at bounding box center [233, 133] width 19 height 5
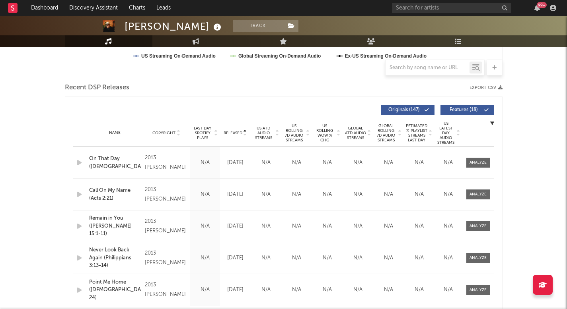
click at [229, 132] on span "Released" at bounding box center [233, 133] width 19 height 5
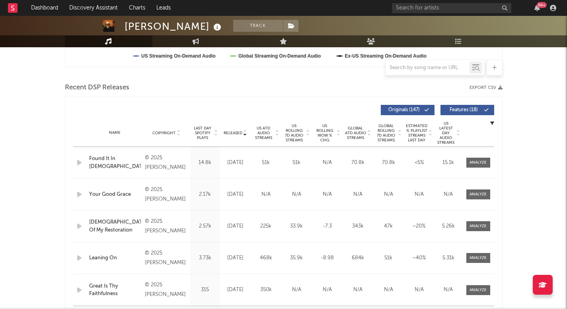
click at [208, 132] on span "Last Day Spotify Plays" at bounding box center [202, 133] width 21 height 14
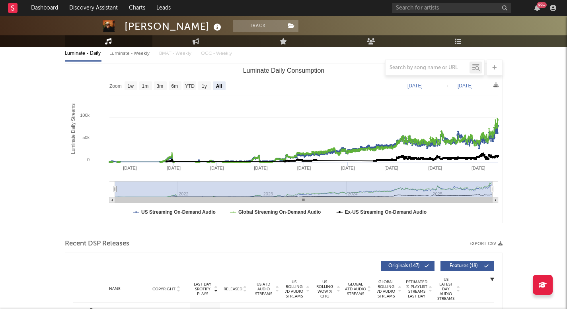
scroll to position [0, 0]
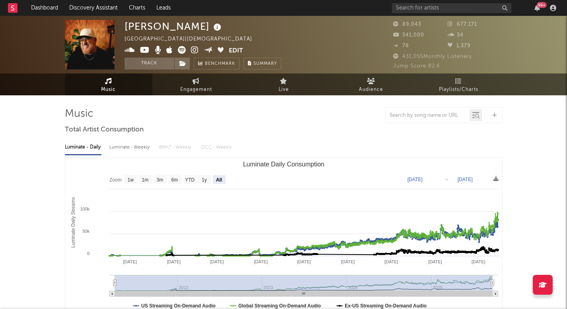
click at [195, 51] on icon at bounding box center [195, 50] width 8 height 8
click at [196, 52] on icon at bounding box center [195, 50] width 8 height 8
click at [194, 84] on link "Engagement" at bounding box center [196, 85] width 88 height 22
select select "1w"
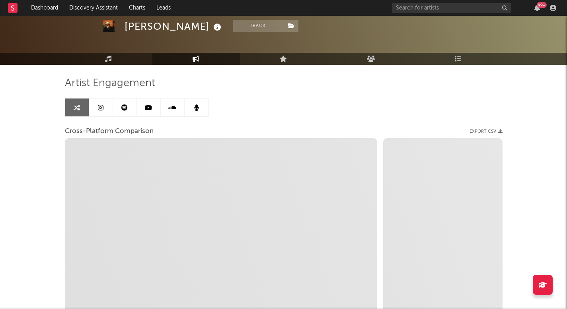
scroll to position [31, 0]
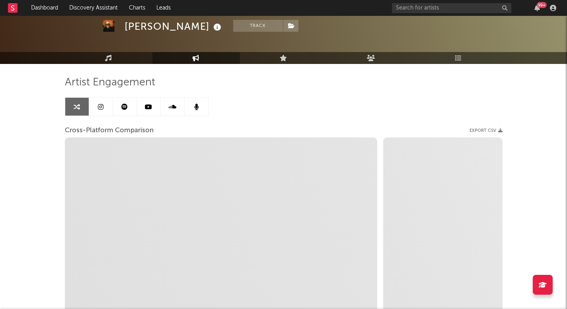
select select "1m"
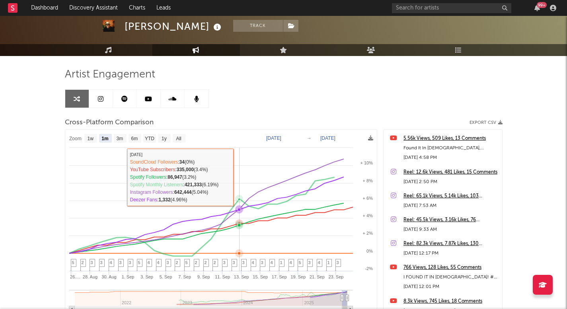
scroll to position [41, 0]
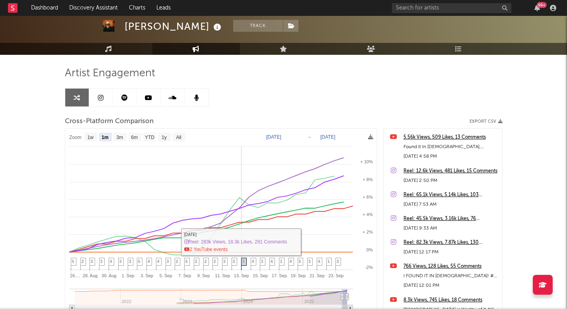
click at [241, 259] on icon at bounding box center [244, 265] width 6 height 12
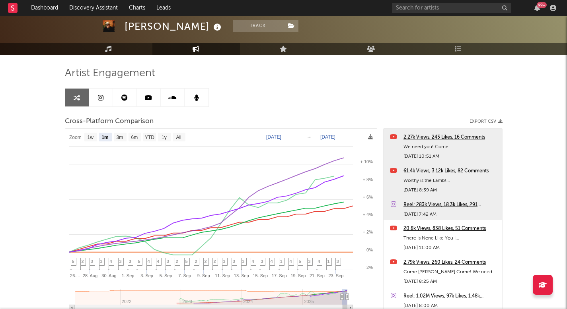
click at [120, 105] on link at bounding box center [125, 98] width 24 height 18
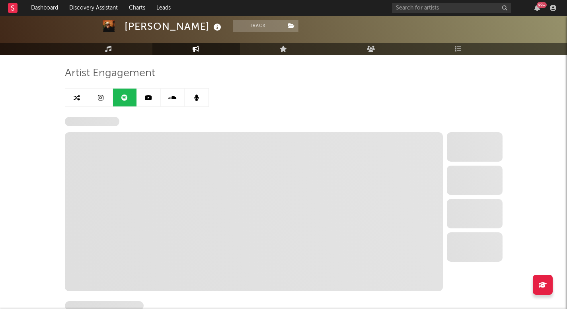
select select "6m"
select select "1w"
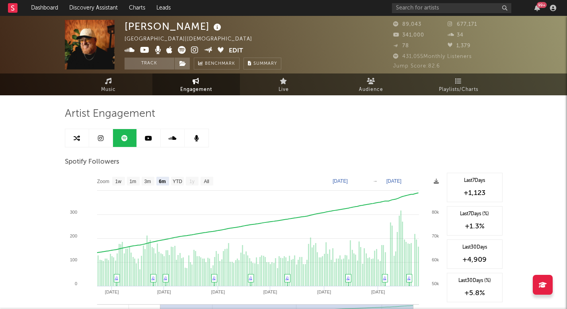
click at [109, 87] on span "Music" at bounding box center [108, 90] width 15 height 10
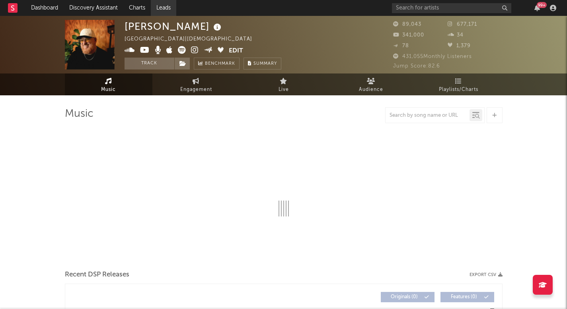
select select "6m"
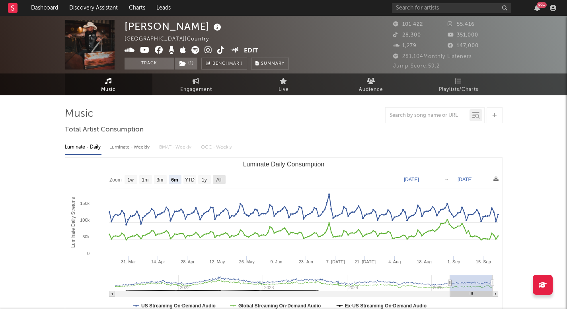
click at [216, 182] on text "All" at bounding box center [218, 180] width 5 height 6
select select "All"
type input "[DATE]"
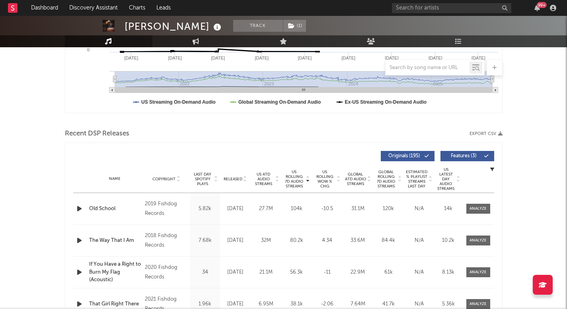
scroll to position [330, 0]
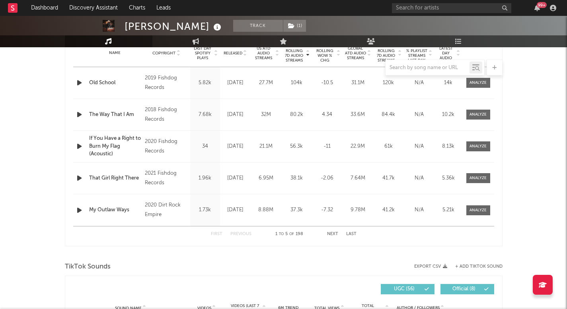
click at [235, 51] on span "Released" at bounding box center [233, 53] width 19 height 5
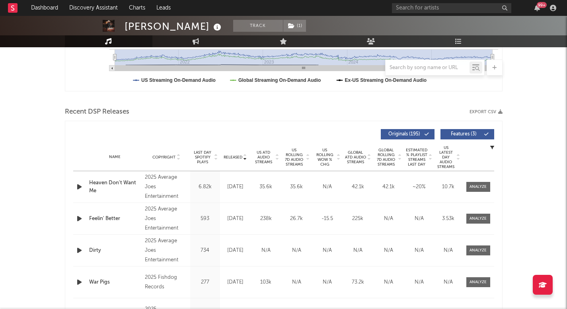
scroll to position [81, 0]
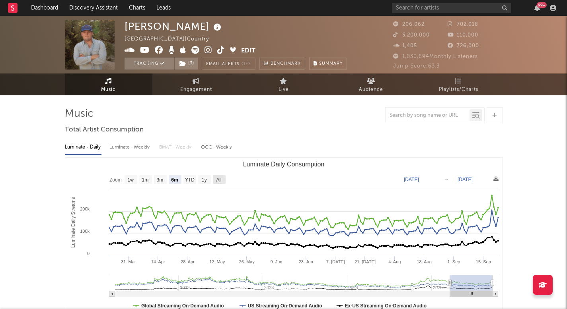
click at [219, 178] on text "All" at bounding box center [218, 180] width 5 height 6
select select "All"
type input "[DATE]"
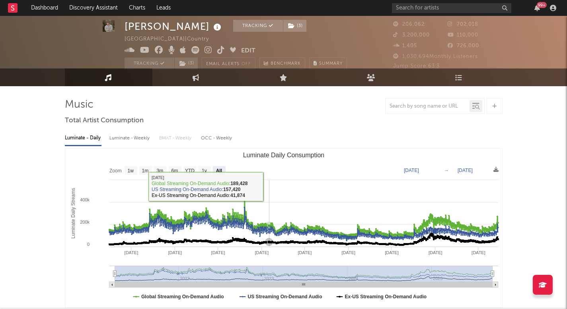
scroll to position [10, 0]
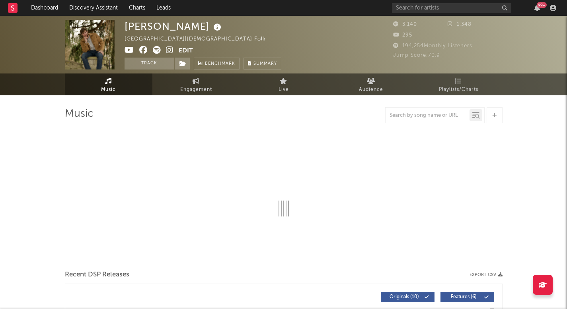
select select "1w"
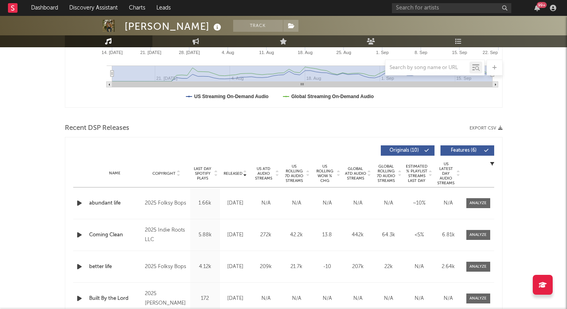
scroll to position [225, 0]
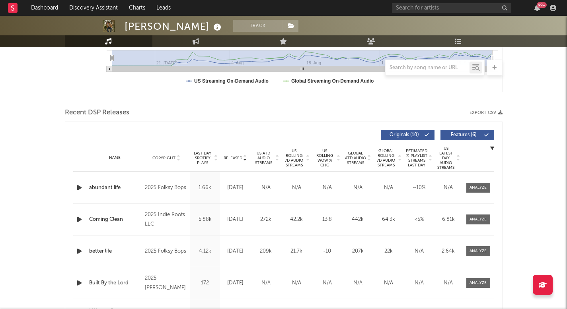
click at [298, 160] on span "US Rolling 7D Audio Streams" at bounding box center [294, 158] width 22 height 19
click at [329, 160] on span "US Rolling WoW % Chg" at bounding box center [325, 158] width 22 height 19
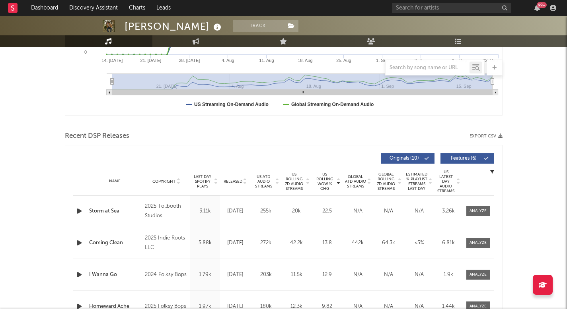
scroll to position [0, 0]
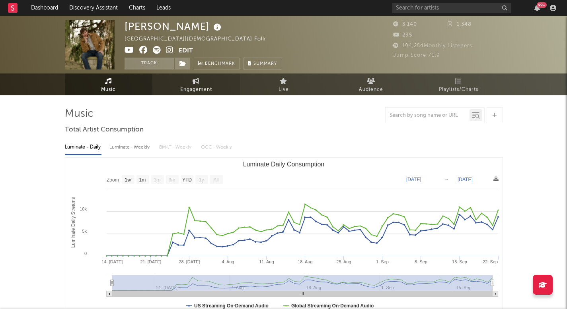
click at [195, 84] on link "Engagement" at bounding box center [196, 85] width 88 height 22
select select "1w"
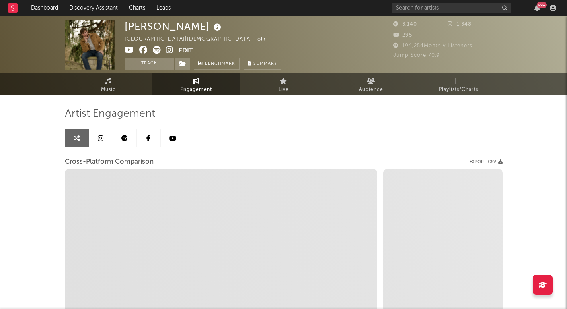
click at [168, 48] on icon at bounding box center [170, 50] width 8 height 8
select select "1m"
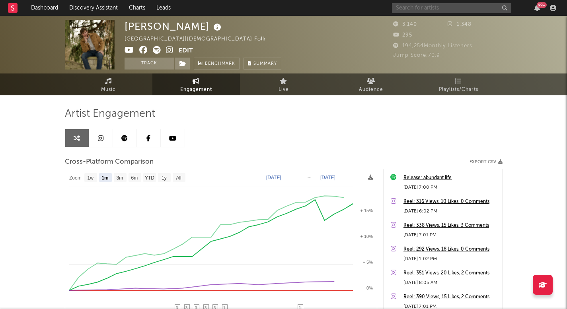
click at [468, 4] on input "text" at bounding box center [451, 8] width 119 height 10
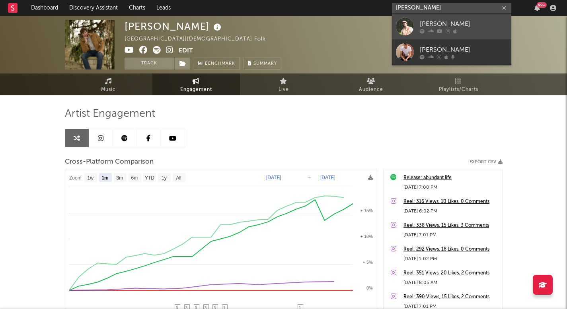
type input "[PERSON_NAME]"
click at [420, 25] on div "[PERSON_NAME]" at bounding box center [464, 24] width 88 height 10
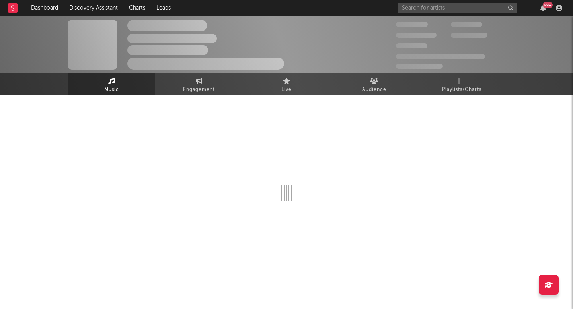
select select "1w"
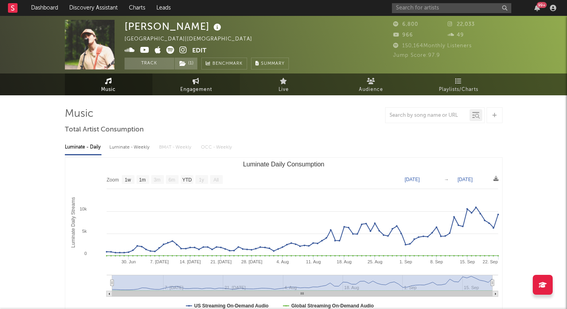
click at [187, 91] on span "Engagement" at bounding box center [196, 90] width 32 height 10
select select "1w"
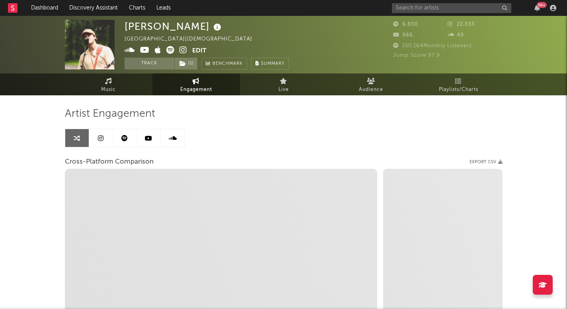
click at [180, 47] on icon at bounding box center [183, 50] width 8 height 8
select select "1m"
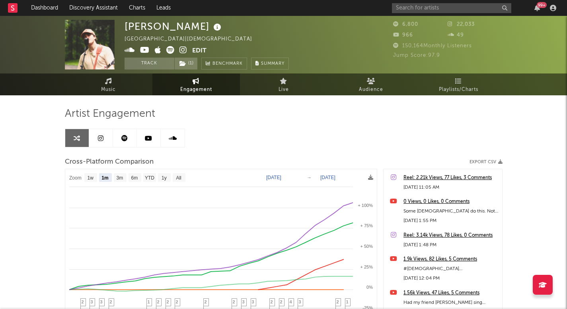
click at [202, 50] on button "Edit" at bounding box center [199, 51] width 14 height 10
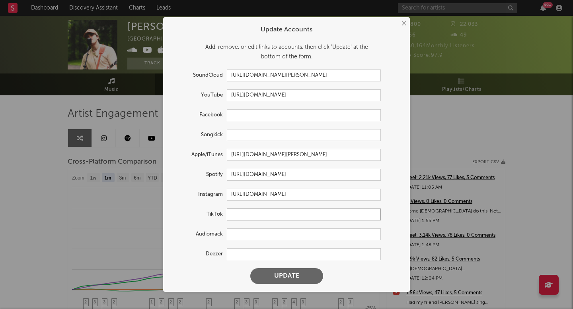
click at [239, 214] on input "text" at bounding box center [304, 215] width 154 height 12
paste input "[URL][DOMAIN_NAME]"
type input "[URL][DOMAIN_NAME]"
click at [291, 280] on button "Update" at bounding box center [286, 277] width 73 height 16
select select "1w"
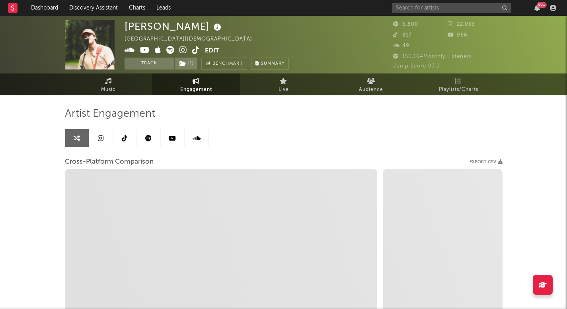
select select "1m"
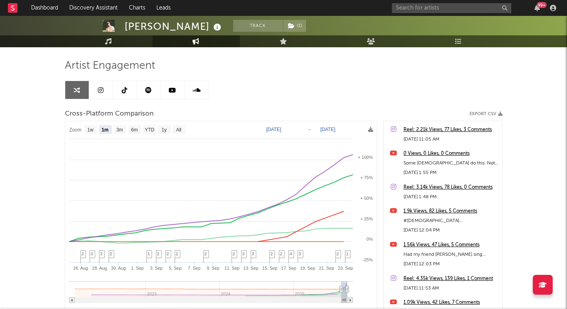
scroll to position [49, 0]
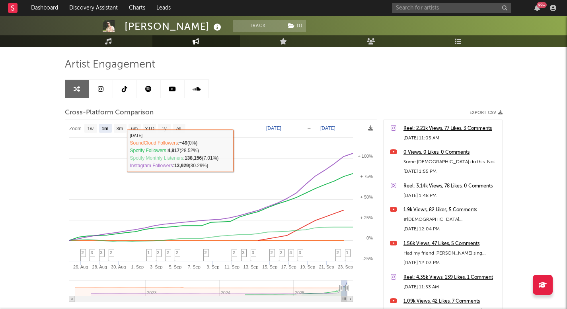
click at [161, 88] on link at bounding box center [173, 89] width 24 height 18
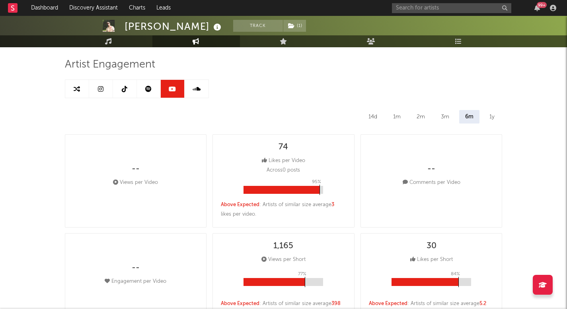
select select "1w"
click at [149, 93] on link at bounding box center [149, 89] width 24 height 18
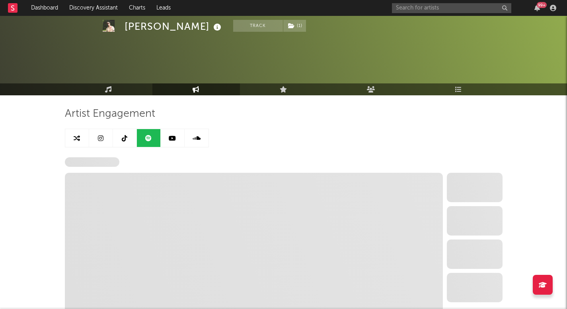
select select "6m"
select select "1w"
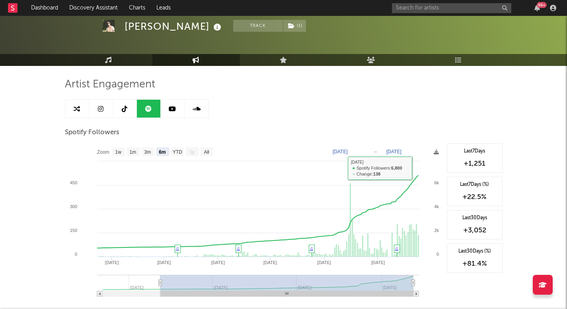
scroll to position [43, 0]
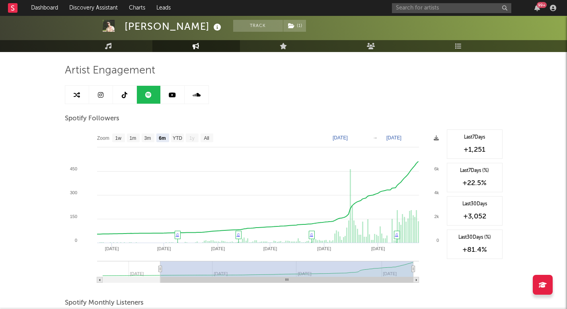
click at [119, 101] on link at bounding box center [125, 95] width 24 height 18
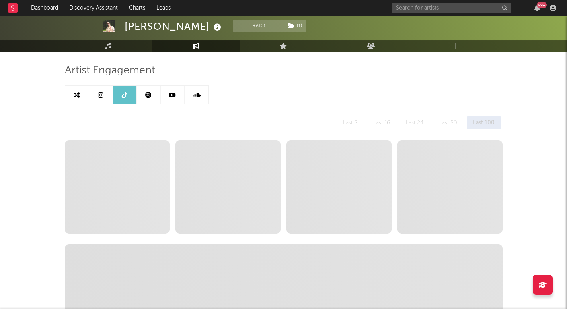
select select "1w"
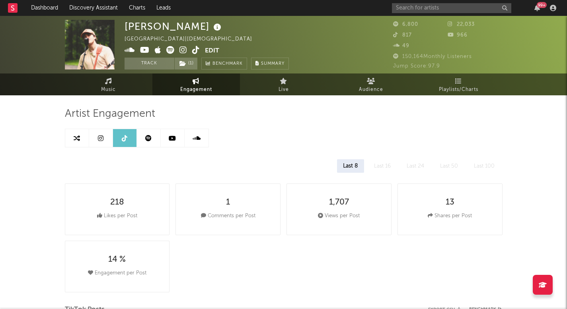
click at [90, 142] on link at bounding box center [101, 138] width 24 height 18
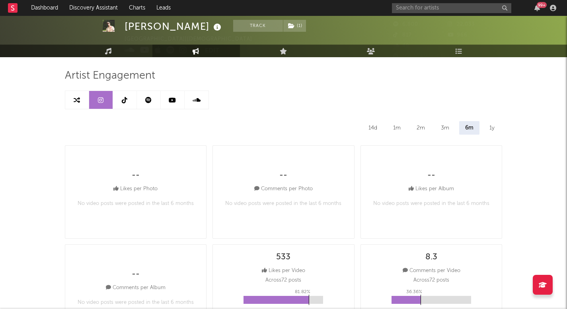
select select "6m"
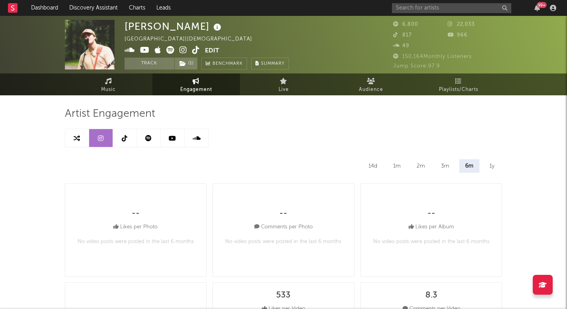
click at [372, 163] on div "14d" at bounding box center [372, 167] width 21 height 14
click at [498, 167] on div "1y" at bounding box center [491, 167] width 17 height 14
click at [78, 136] on icon at bounding box center [77, 138] width 6 height 6
select select "1m"
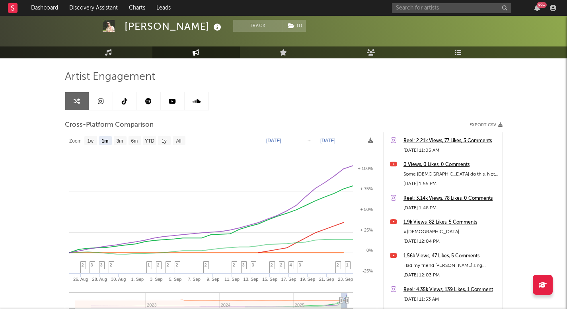
scroll to position [43, 0]
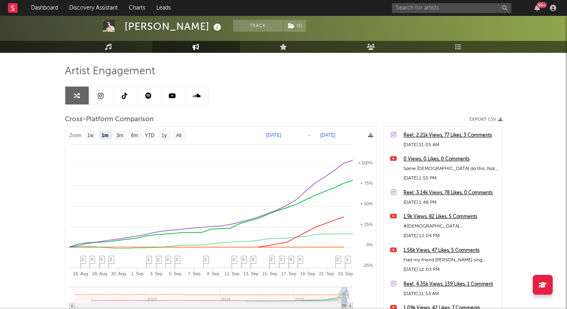
click at [106, 97] on link at bounding box center [101, 96] width 24 height 18
select select "6m"
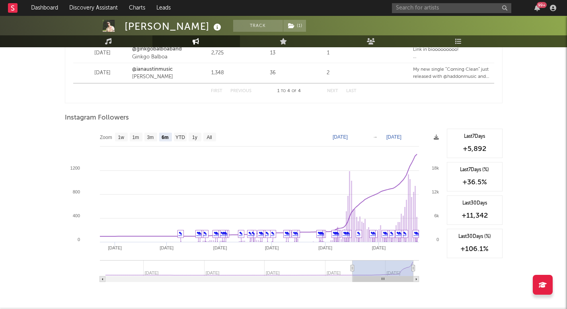
scroll to position [1077, 0]
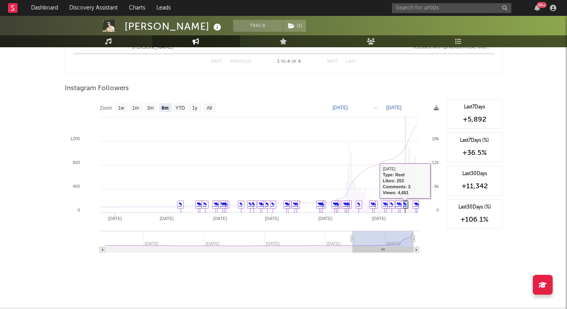
click at [406, 203] on link "✎" at bounding box center [405, 204] width 4 height 5
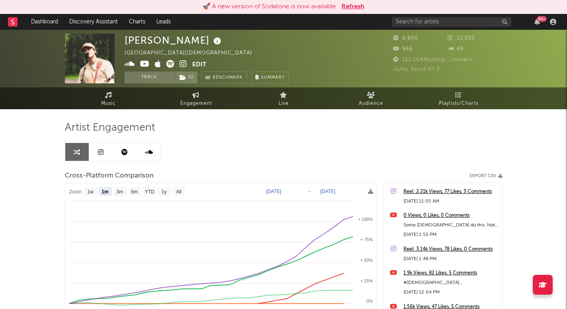
select select "1m"
click at [444, 13] on div "🚀 A new version of Sodatone is now available. Refresh" at bounding box center [283, 7] width 567 height 14
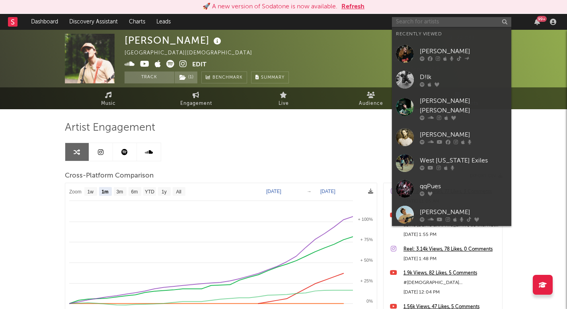
click at [426, 23] on input "text" at bounding box center [451, 22] width 119 height 10
paste input "[URL][DOMAIN_NAME]"
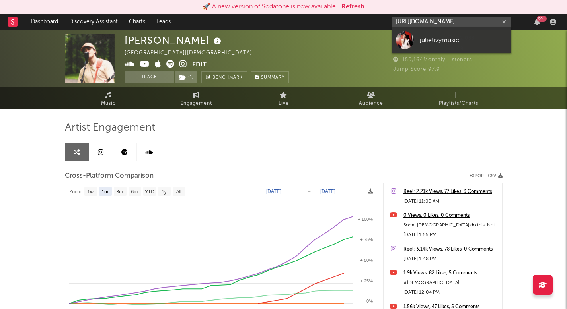
click at [484, 22] on input "[URL][DOMAIN_NAME]" at bounding box center [451, 22] width 119 height 10
drag, startPoint x: 499, startPoint y: 22, endPoint x: 356, endPoint y: 21, distance: 143.6
click at [356, 21] on nav "Dashboard Discovery Assistant Charts Leads [URL][DOMAIN_NAME] 99 +" at bounding box center [283, 22] width 567 height 16
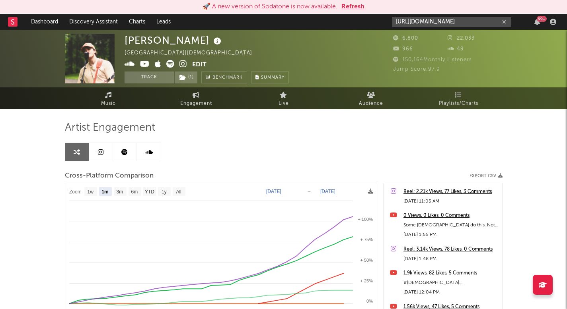
type input "/video/7553011213471354125"
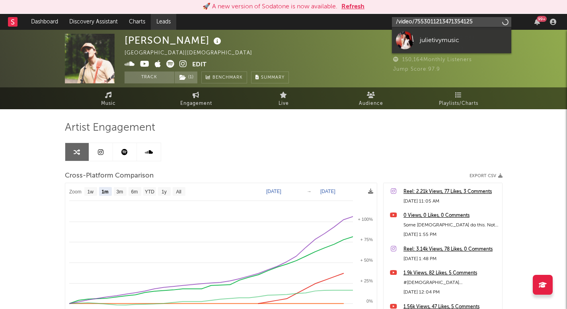
drag, startPoint x: 481, startPoint y: 19, endPoint x: 153, endPoint y: 19, distance: 328.2
click at [153, 19] on nav "Dashboard Discovery Assistant Charts Leads /video/7553011213471354125 99 +" at bounding box center [283, 22] width 567 height 16
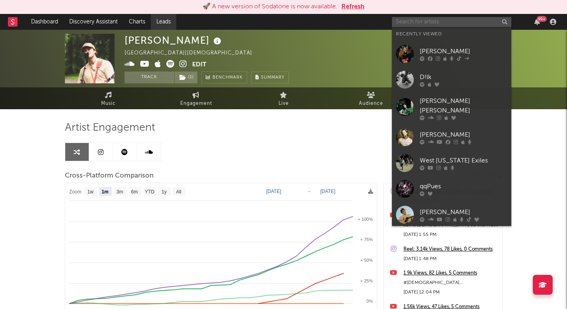
paste input "[URL][DOMAIN_NAME]"
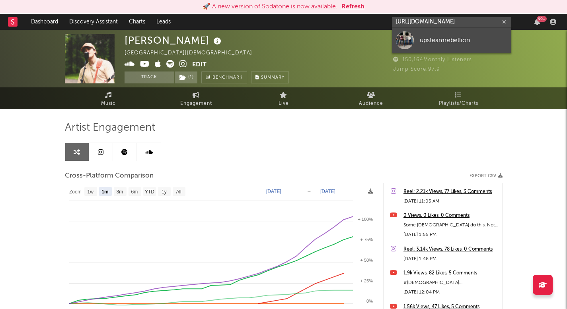
type input "[URL][DOMAIN_NAME]"
click at [405, 36] on div at bounding box center [405, 40] width 18 height 18
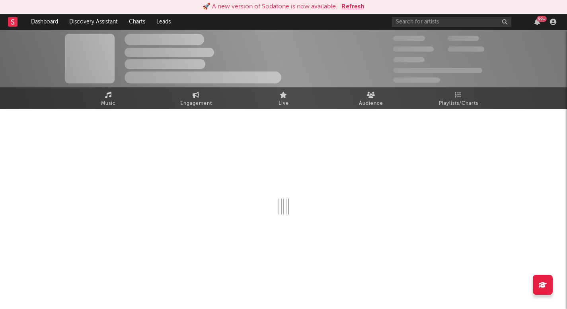
select select "1w"
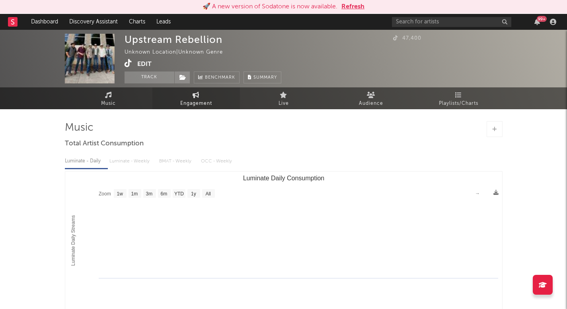
click at [194, 99] on span "Engagement" at bounding box center [196, 104] width 32 height 10
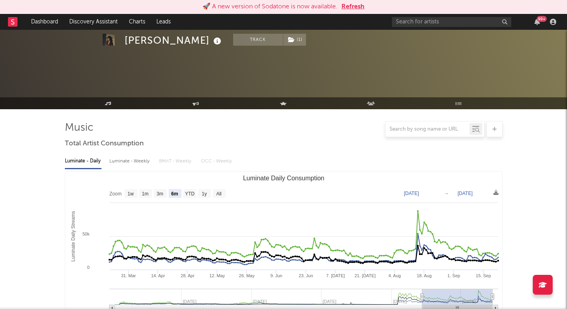
select select "6m"
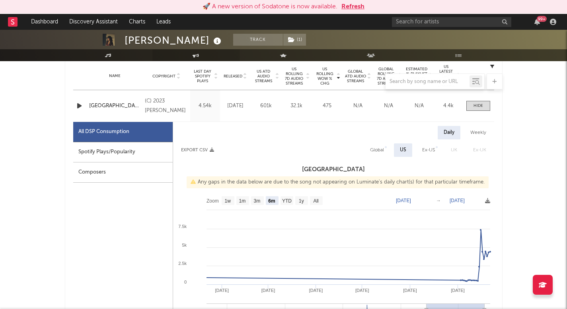
click at [197, 56] on icon at bounding box center [196, 56] width 7 height 4
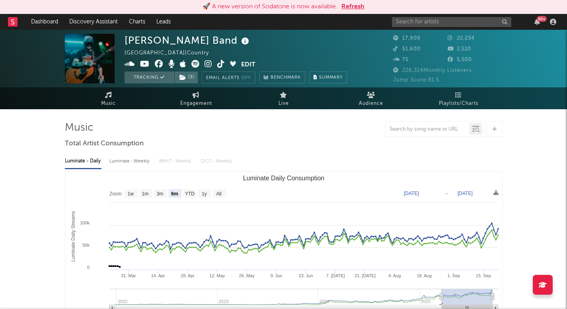
select select "6m"
click at [405, 21] on input "text" at bounding box center [451, 22] width 119 height 10
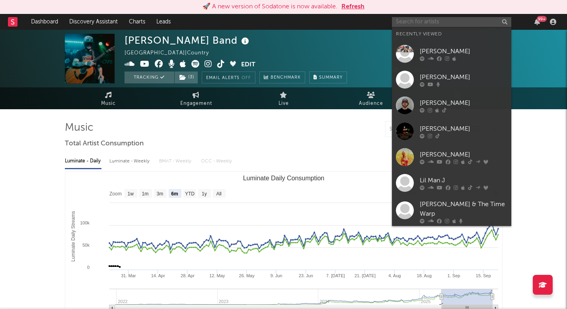
paste input "[URL][DOMAIN_NAME]"
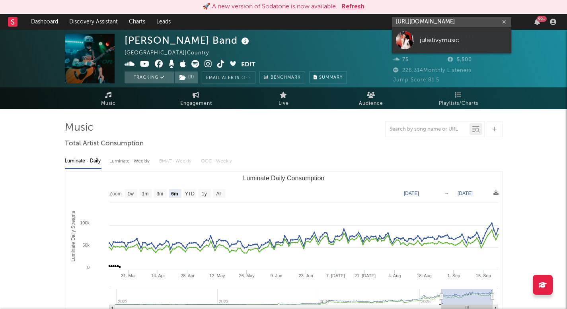
type input "[URL][DOMAIN_NAME]"
click at [424, 45] on link "julietivymusic" at bounding box center [451, 40] width 119 height 26
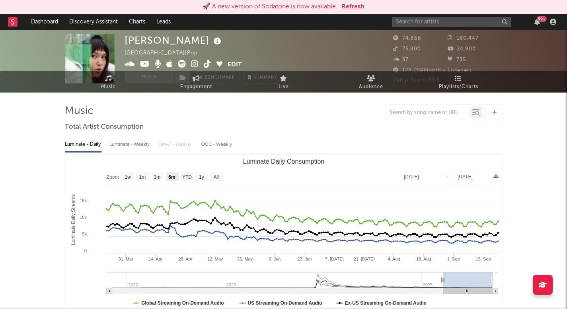
scroll to position [40, 0]
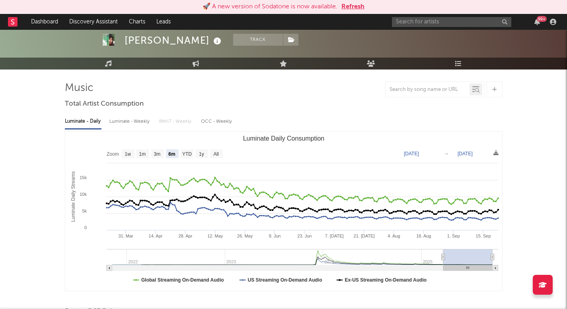
click at [218, 150] on rect "Luminate Daily Consumption" at bounding box center [216, 154] width 13 height 9
select select "All"
type input "[DATE]"
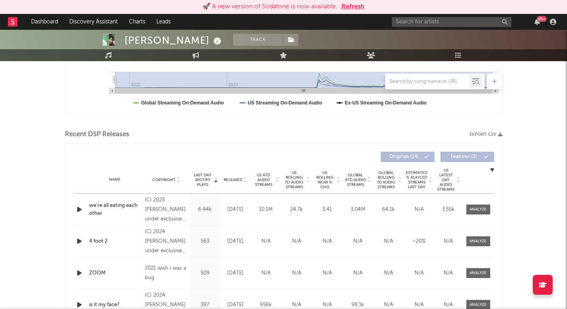
scroll to position [217, 0]
click at [241, 178] on span "Released" at bounding box center [233, 180] width 19 height 5
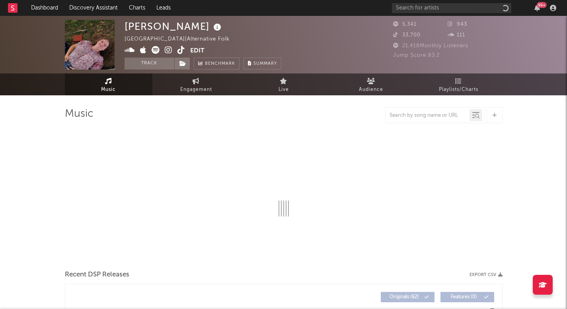
select select "1w"
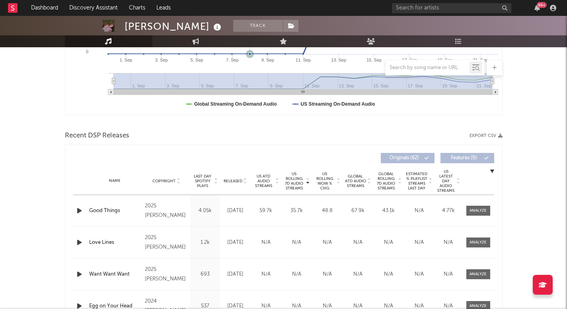
scroll to position [230, 0]
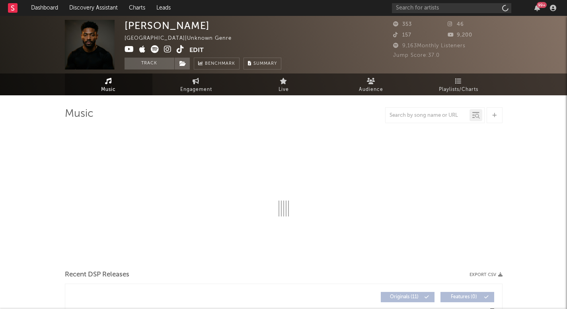
select select "1w"
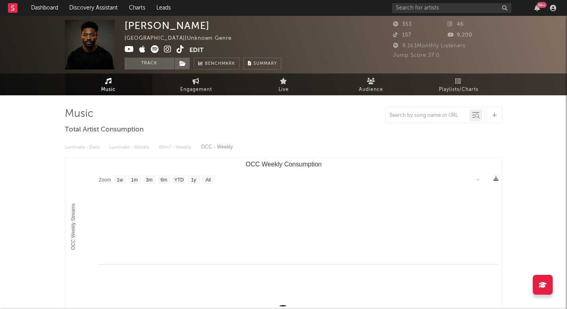
click at [177, 49] on icon at bounding box center [181, 49] width 8 height 8
click at [165, 47] on icon at bounding box center [168, 49] width 8 height 8
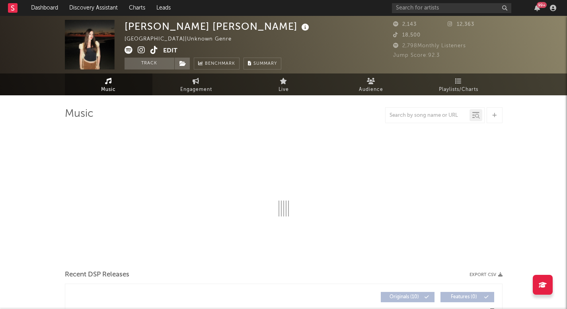
select select "1w"
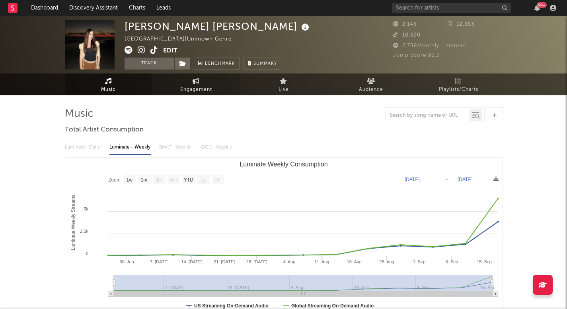
click at [189, 80] on link "Engagement" at bounding box center [196, 85] width 88 height 22
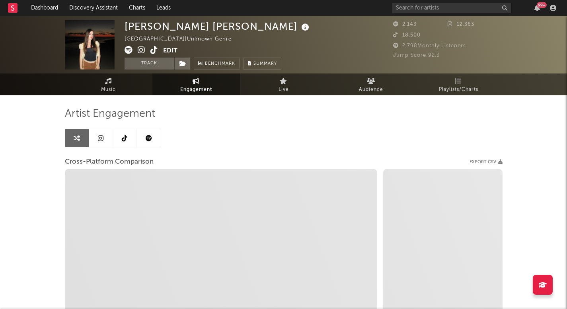
select select "1w"
select select "1m"
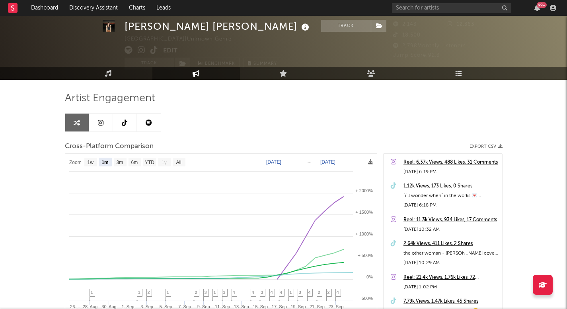
scroll to position [21, 0]
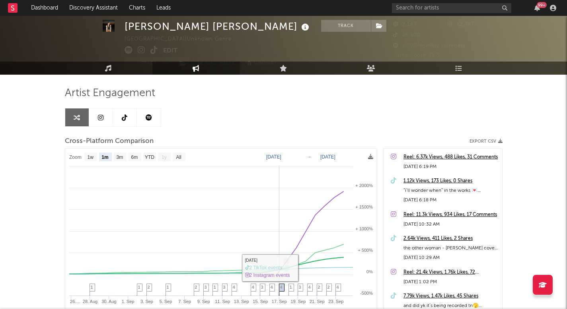
click at [281, 285] on icon at bounding box center [281, 290] width 6 height 12
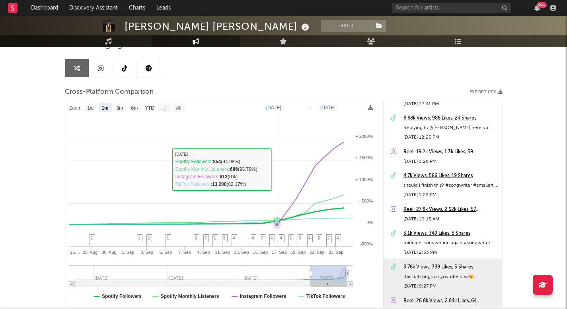
scroll to position [76, 0]
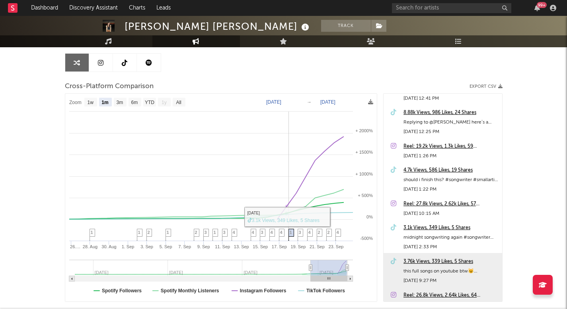
click at [292, 233] on icon at bounding box center [291, 236] width 6 height 12
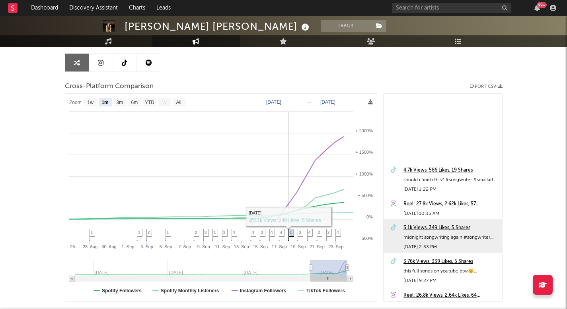
scroll to position [428, 0]
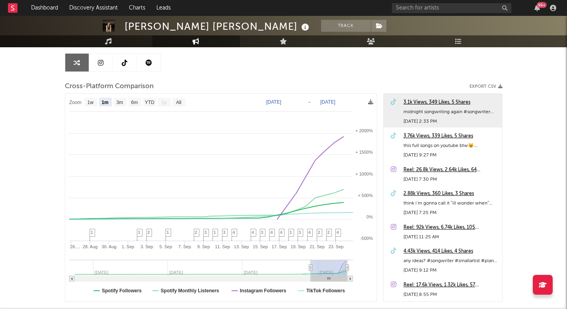
click at [442, 102] on div "3.1k Views, 349 Likes, 5 Shares" at bounding box center [450, 103] width 95 height 10
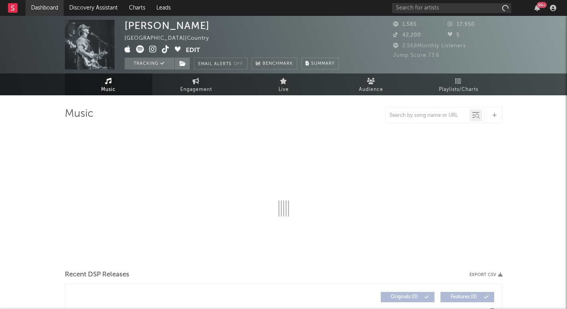
select select "1w"
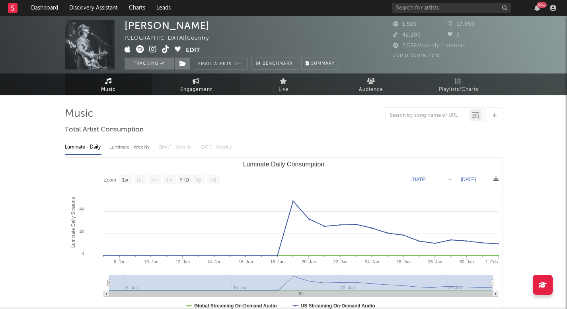
click at [165, 88] on link "Engagement" at bounding box center [196, 85] width 88 height 22
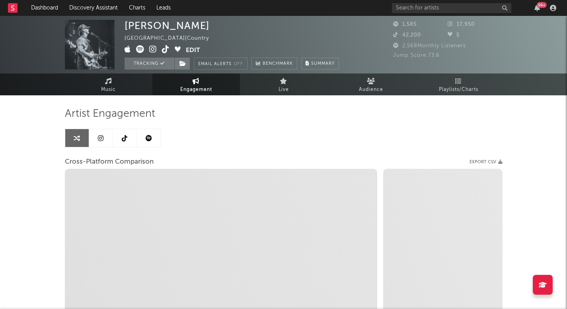
select select "1w"
select select "1m"
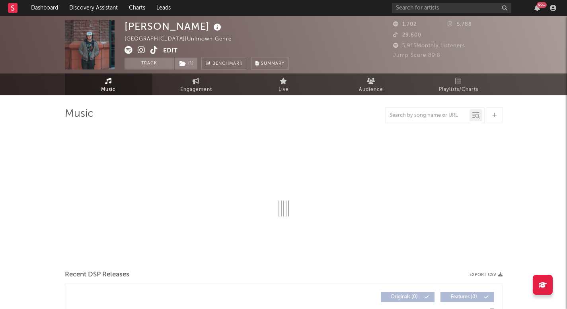
select select "1w"
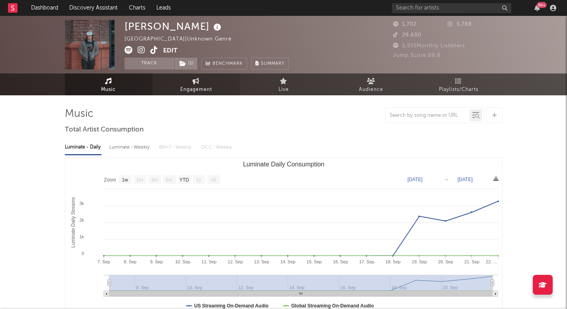
click at [195, 88] on span "Engagement" at bounding box center [196, 90] width 32 height 10
select select "1w"
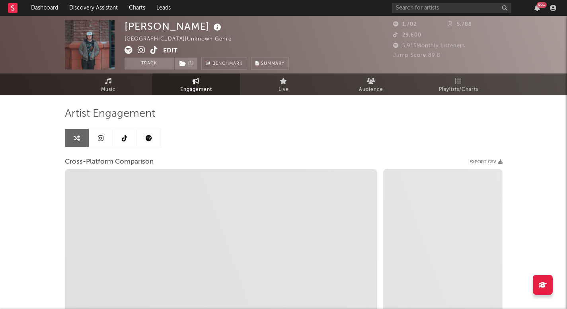
select select "1m"
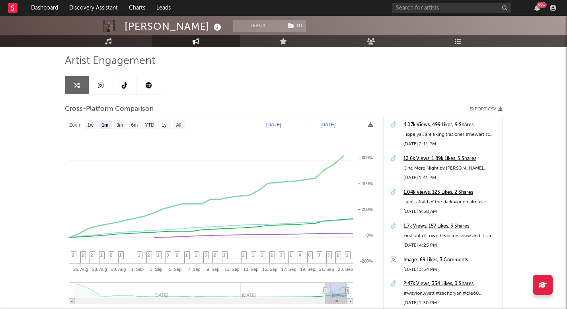
scroll to position [65, 0]
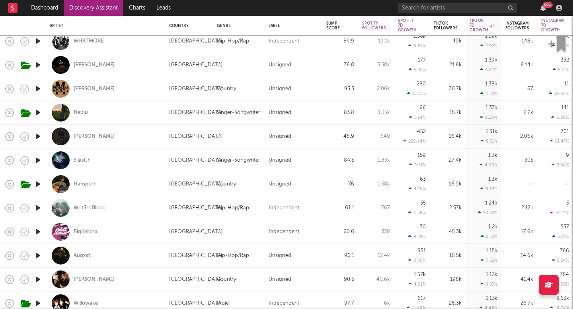
click at [40, 111] on icon "button" at bounding box center [38, 113] width 8 height 10
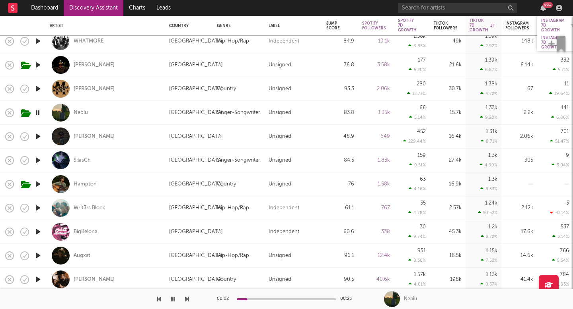
click at [556, 20] on div "Instagram 7D Growth" at bounding box center [552, 25] width 23 height 14
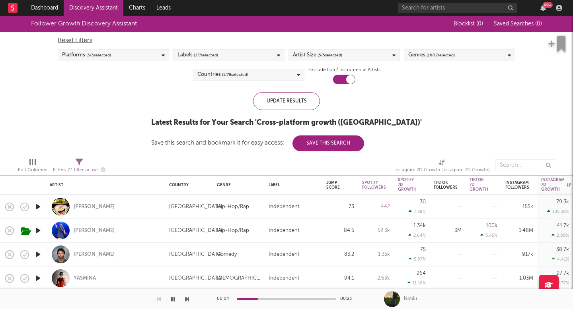
click at [418, 55] on div "Genres ( 16 / 17 selected)" at bounding box center [431, 56] width 47 height 10
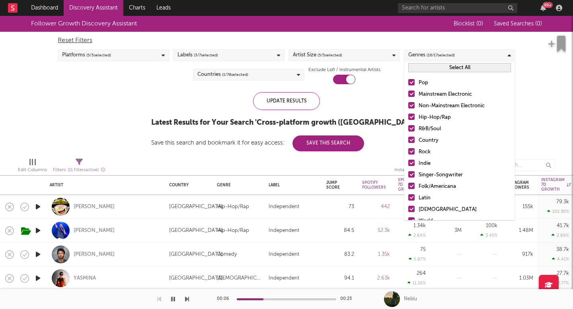
click at [146, 164] on div at bounding box center [177, 166] width 132 height 20
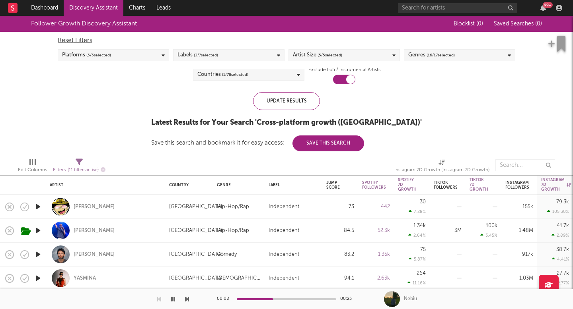
click at [108, 8] on link "Discovery Assistant" at bounding box center [94, 8] width 60 height 16
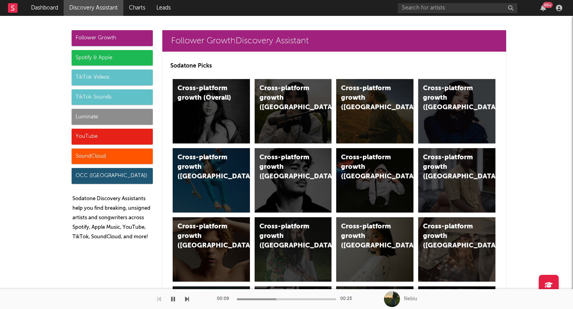
click at [108, 115] on div "Luminate" at bounding box center [112, 117] width 81 height 16
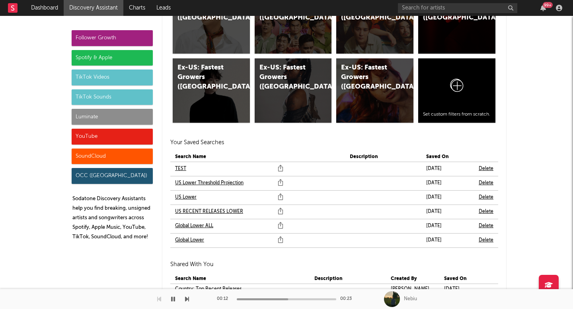
scroll to position [4794, 0]
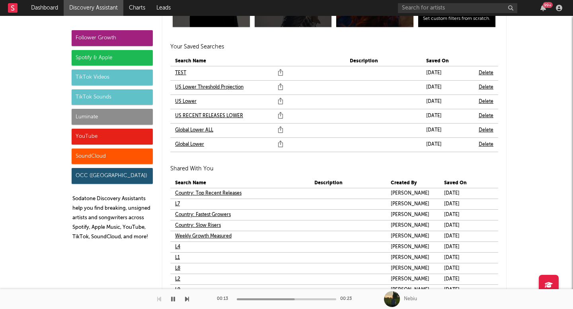
click at [184, 101] on link "US Lower" at bounding box center [185, 102] width 21 height 10
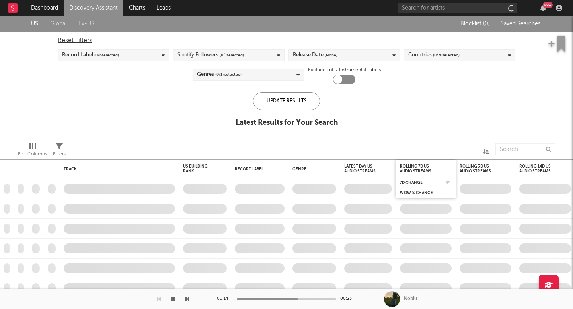
checkbox input "true"
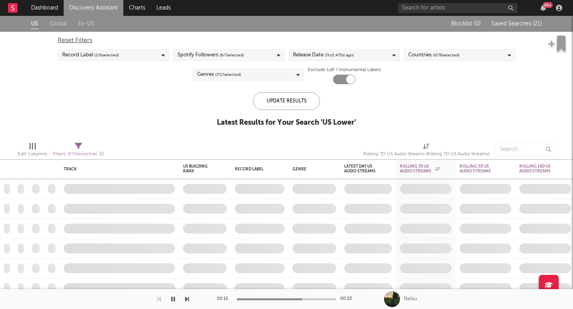
click at [240, 76] on span "( 7 / 17 selected)" at bounding box center [228, 75] width 26 height 10
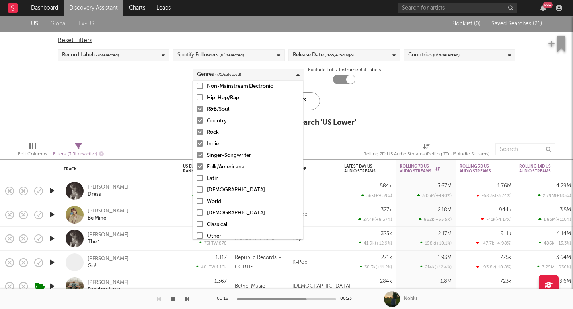
scroll to position [52, 0]
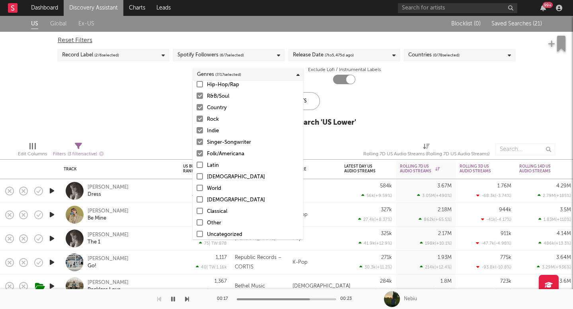
click at [197, 199] on div at bounding box center [200, 200] width 6 height 6
click at [197, 199] on input "[DEMOGRAPHIC_DATA]" at bounding box center [197, 201] width 0 height 10
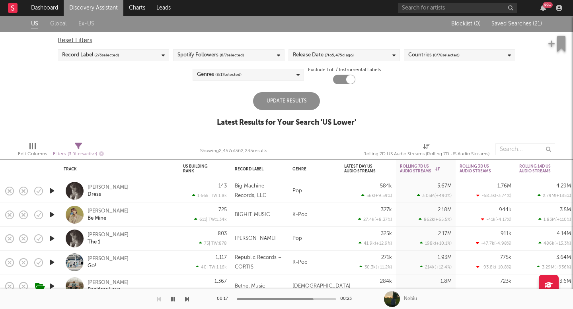
click at [390, 109] on div "US Global Ex-US Blocklist ( 0 ) Saved Searches ( 21 ) Reset Filters Record Labe…" at bounding box center [286, 76] width 573 height 120
click at [314, 99] on div "Update Results" at bounding box center [286, 101] width 67 height 18
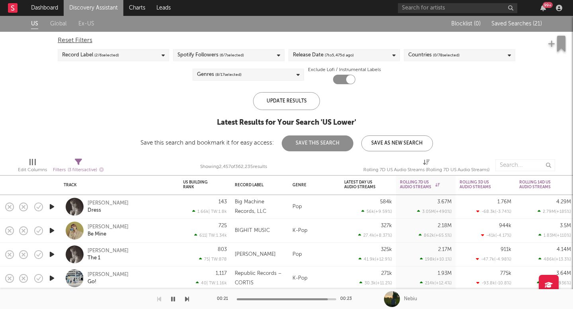
click at [374, 140] on button "Save As New Search" at bounding box center [397, 144] width 72 height 16
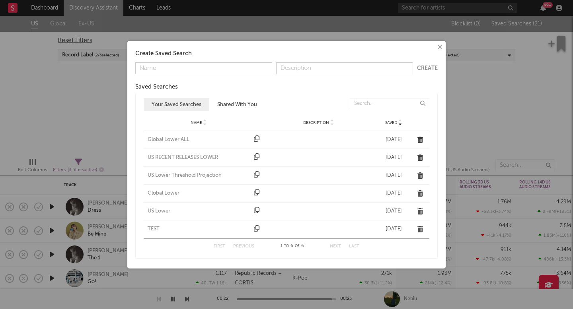
click at [484, 73] on div "× Create Saved Search Create Saved Searches Saved Name Description Saved Your S…" at bounding box center [286, 154] width 573 height 309
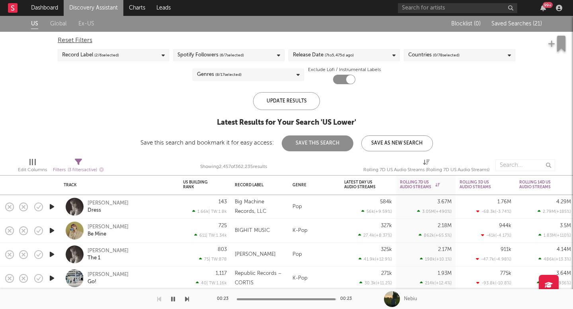
click at [320, 144] on button "Save This Search" at bounding box center [318, 144] width 72 height 16
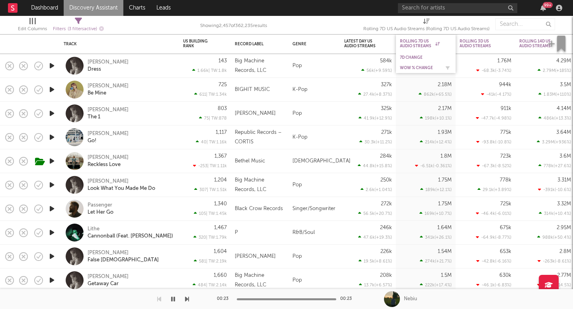
click at [414, 66] on div "WoW % Change" at bounding box center [420, 68] width 40 height 5
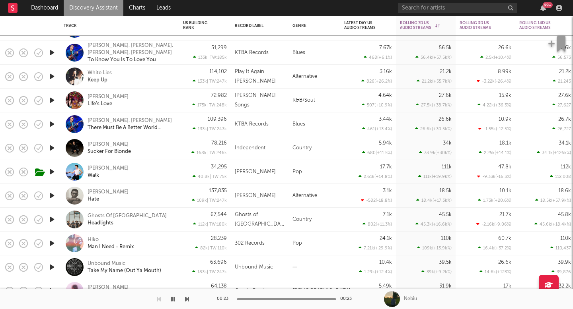
click at [93, 12] on link "Discovery Assistant" at bounding box center [94, 8] width 60 height 16
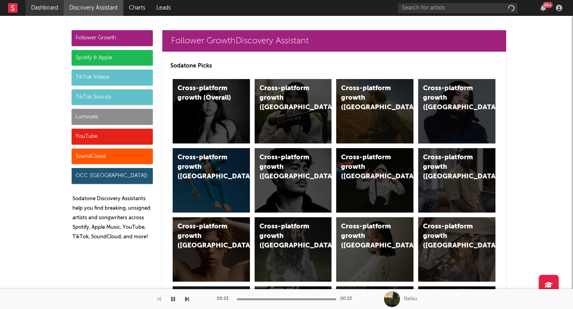
click at [53, 4] on link "Dashboard" at bounding box center [44, 8] width 38 height 16
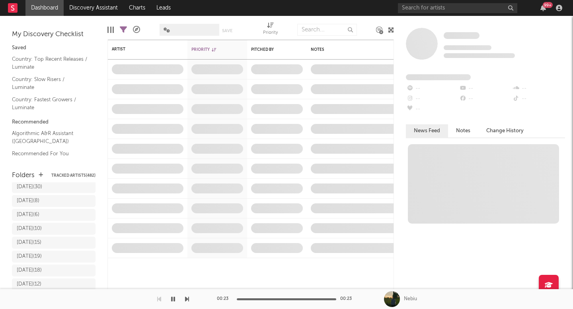
scroll to position [213, 0]
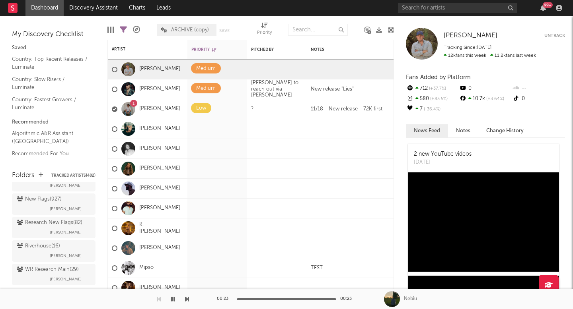
scroll to position [523, 0]
click at [40, 195] on div "New Flags ( 927 )" at bounding box center [39, 200] width 45 height 10
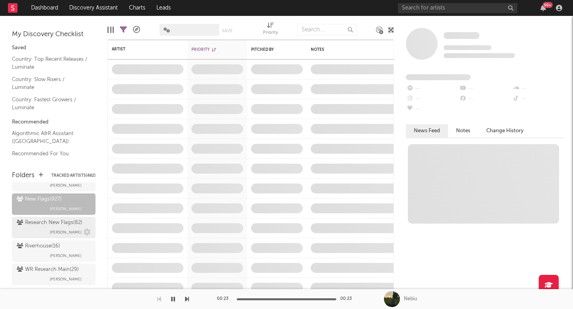
click at [49, 218] on div "Research New Flags ( 82 )" at bounding box center [50, 223] width 66 height 10
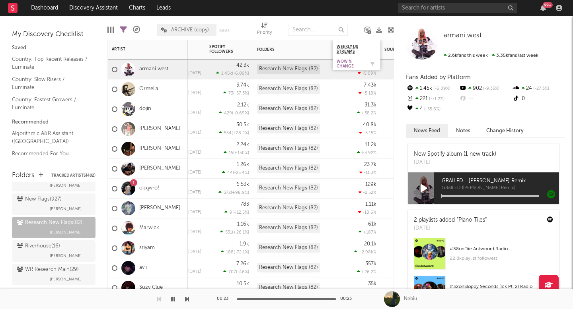
click at [347, 65] on div "WoW % Change" at bounding box center [351, 64] width 28 height 10
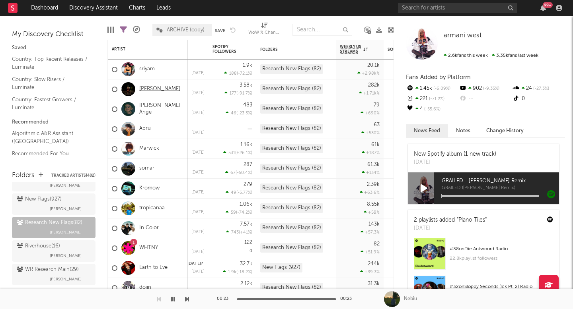
click at [151, 89] on link "Davis Cook" at bounding box center [159, 89] width 41 height 7
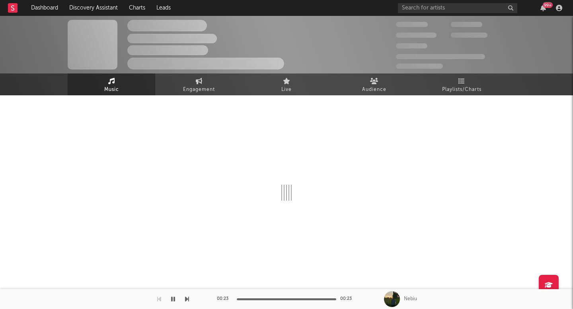
select select "1w"
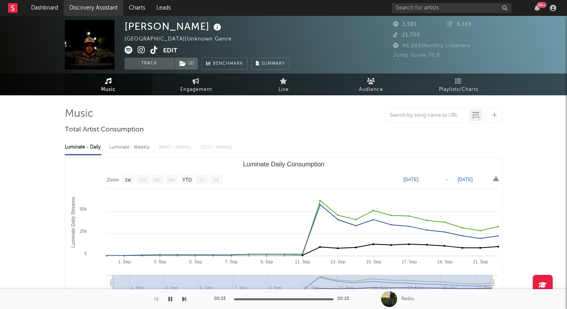
click at [90, 12] on link "Discovery Assistant" at bounding box center [94, 8] width 60 height 16
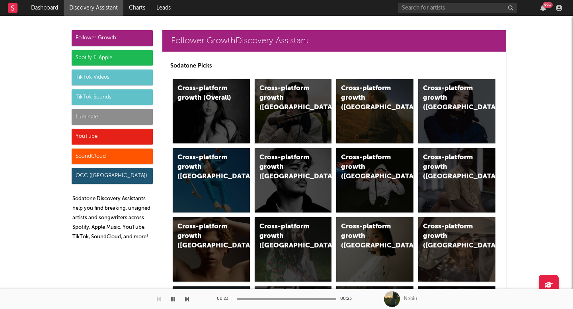
click at [104, 114] on div "Luminate" at bounding box center [112, 117] width 81 height 16
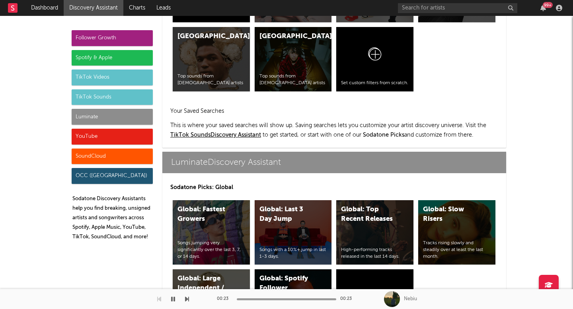
scroll to position [3851, 0]
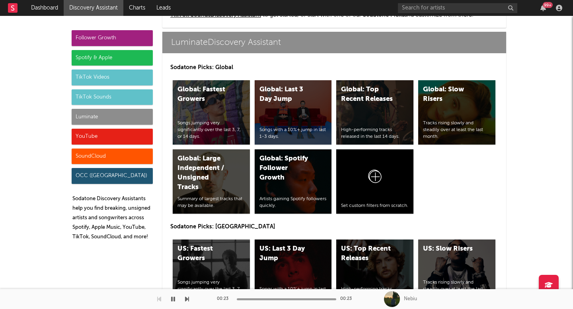
click at [105, 142] on div "YouTube" at bounding box center [112, 137] width 81 height 16
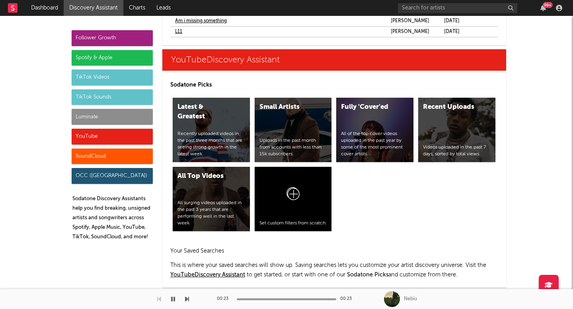
scroll to position [5123, 0]
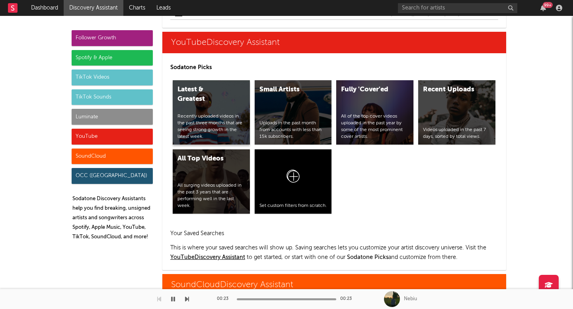
click at [220, 101] on div "Latest & Greatest" at bounding box center [204, 94] width 54 height 19
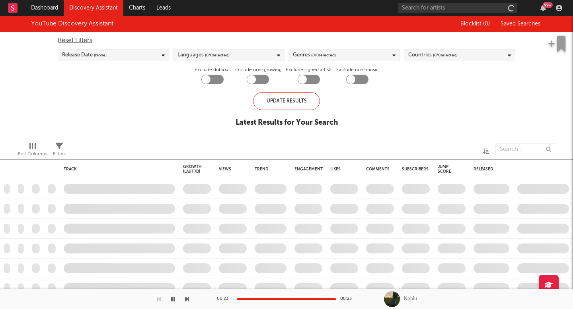
checkbox input "true"
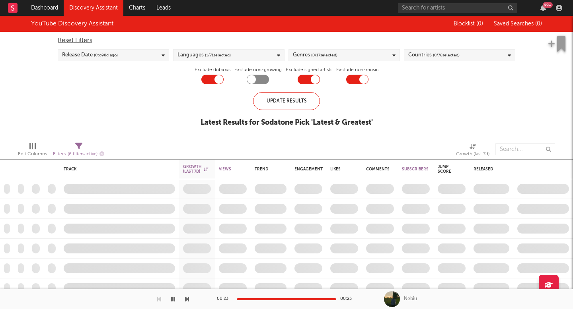
click at [355, 49] on div "Reset Filters Release Date ( 0 to 90 d ago) Languages ( 1 / 71 selected) Genres…" at bounding box center [286, 58] width 465 height 53
click at [354, 52] on div "Genres ( 0 / 17 selected)" at bounding box center [343, 55] width 111 height 12
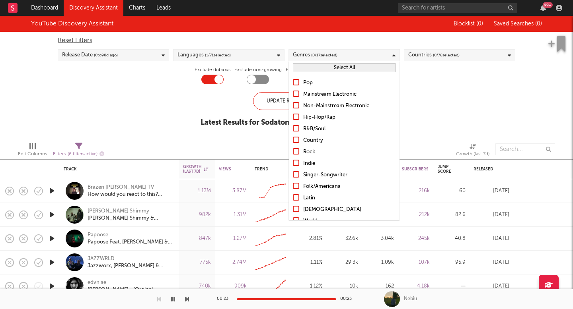
click at [296, 139] on div at bounding box center [296, 140] width 6 height 6
click at [293, 139] on input "Country" at bounding box center [293, 141] width 0 height 10
click at [297, 158] on div "Pop Mainstream Electronic Non-Mainstream Electronic Hip-Hop/Rap R&B/Soul Countr…" at bounding box center [344, 175] width 111 height 202
click at [297, 165] on div at bounding box center [296, 163] width 6 height 6
click at [293, 165] on input "Indie" at bounding box center [293, 164] width 0 height 10
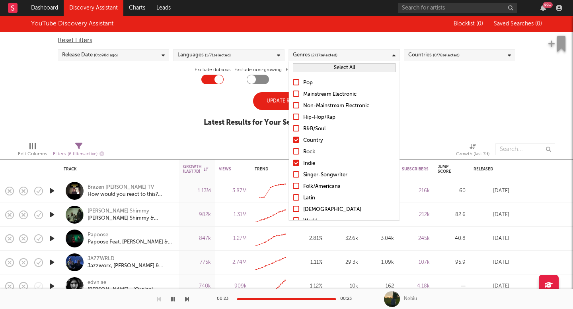
click at [297, 177] on div at bounding box center [296, 174] width 6 height 6
click at [293, 177] on input "Singer-Songwriter" at bounding box center [293, 176] width 0 height 10
click at [297, 187] on div at bounding box center [296, 186] width 6 height 6
click at [293, 187] on input "Folk/Americana" at bounding box center [293, 187] width 0 height 10
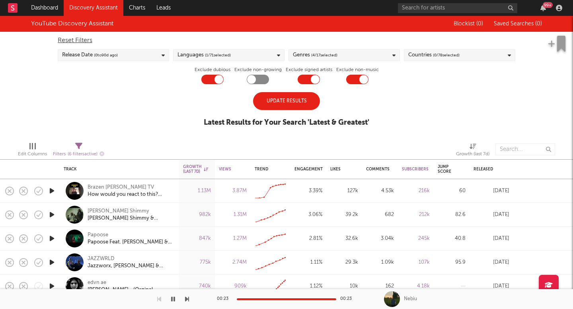
click at [268, 103] on div "Update Results" at bounding box center [286, 101] width 67 height 18
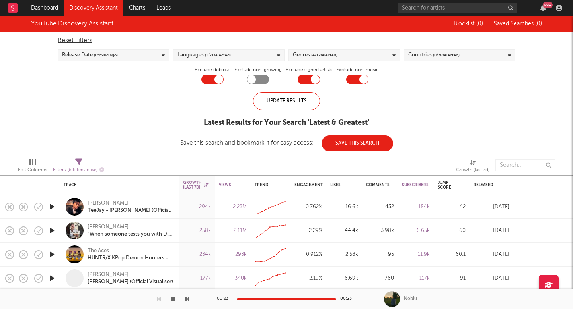
click at [254, 84] on div at bounding box center [258, 80] width 22 height 10
checkbox input "true"
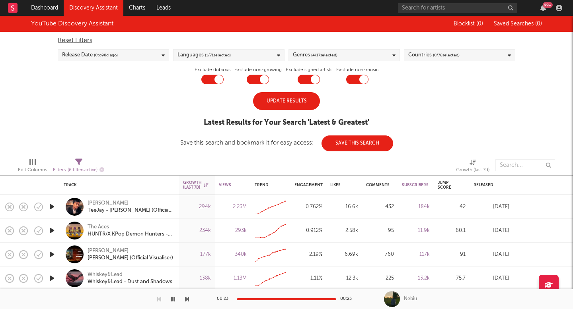
click at [272, 104] on div "Update Results" at bounding box center [286, 101] width 67 height 18
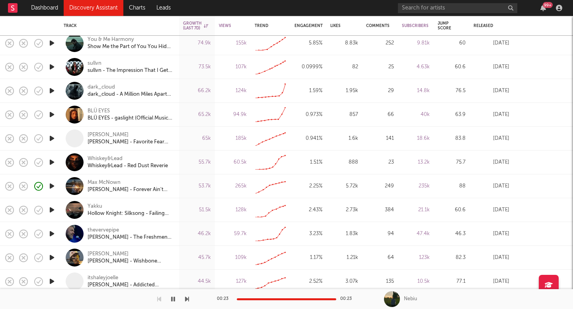
click at [54, 160] on icon "button" at bounding box center [52, 163] width 8 height 10
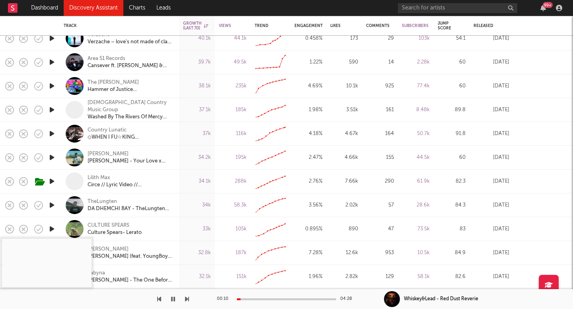
click at [51, 182] on icon "button" at bounding box center [52, 182] width 8 height 10
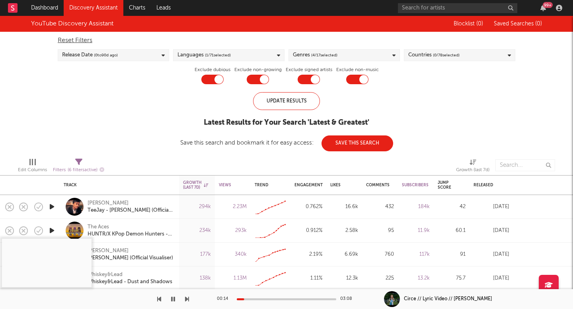
click at [51, 206] on icon "button" at bounding box center [52, 207] width 8 height 10
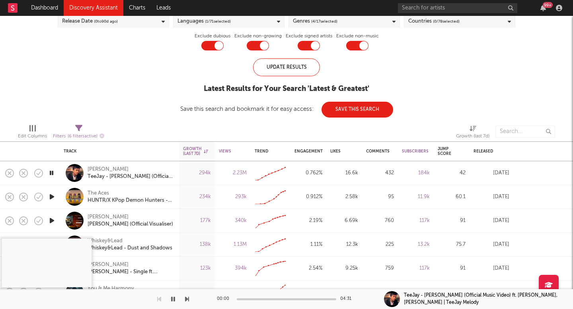
click at [51, 195] on icon "button" at bounding box center [52, 197] width 8 height 10
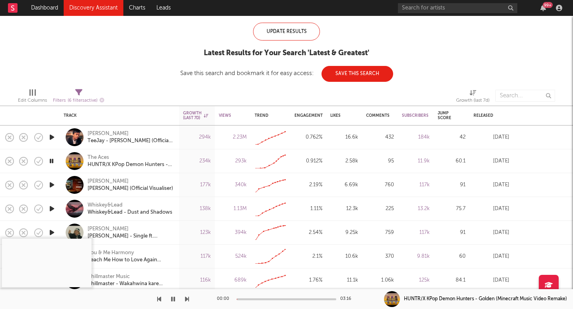
click at [52, 186] on icon "button" at bounding box center [52, 185] width 8 height 10
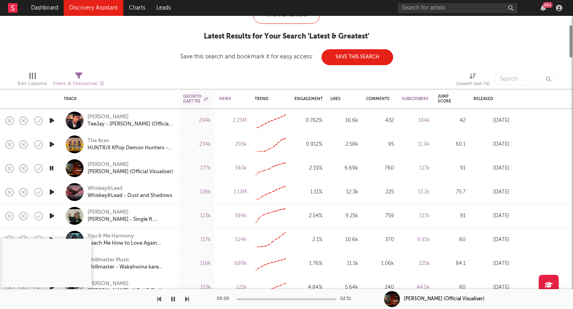
click at [51, 194] on icon "button" at bounding box center [52, 192] width 8 height 10
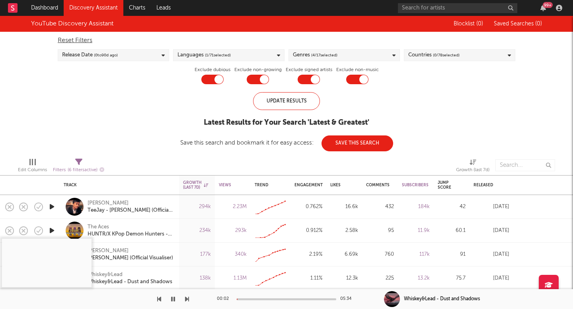
click at [117, 6] on link "Discovery Assistant" at bounding box center [94, 8] width 60 height 16
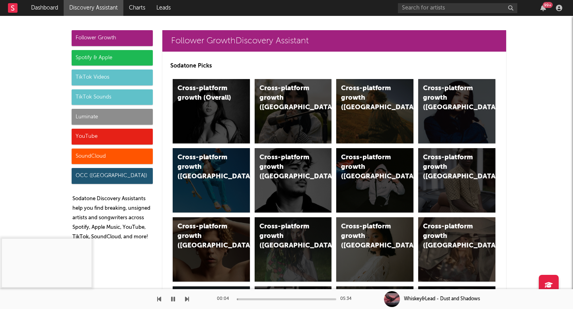
click at [145, 118] on div "Luminate" at bounding box center [112, 117] width 81 height 16
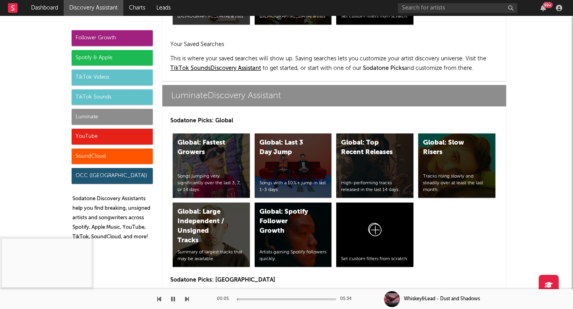
scroll to position [3851, 0]
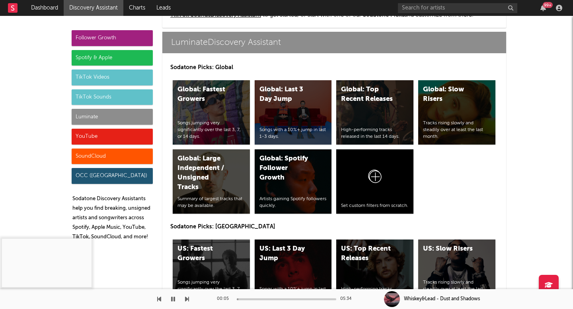
click at [175, 299] on button "button" at bounding box center [173, 300] width 8 height 20
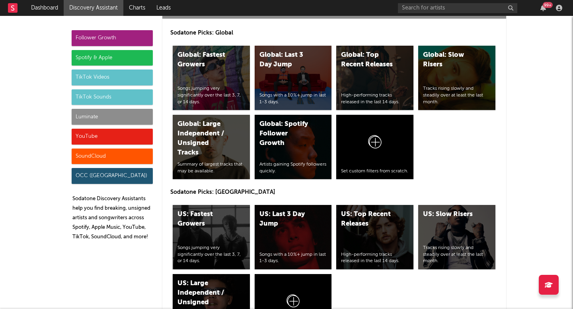
scroll to position [3889, 0]
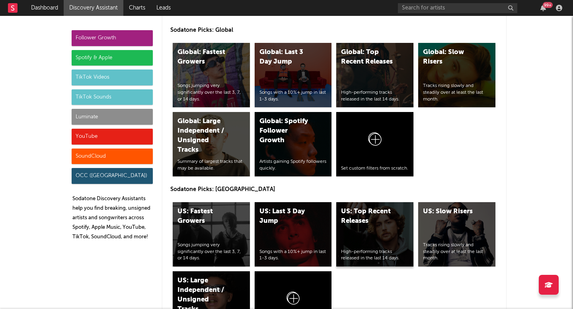
click at [377, 234] on div "US: Top Recent Releases High-performing tracks released in the last 14 days." at bounding box center [374, 234] width 77 height 64
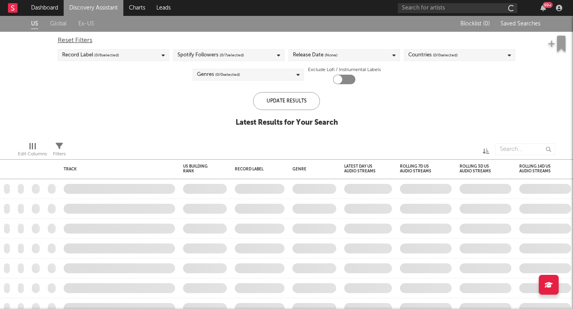
checkbox input "true"
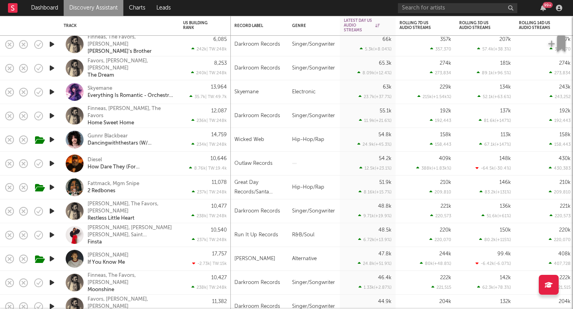
click at [49, 162] on icon "button" at bounding box center [52, 164] width 8 height 10
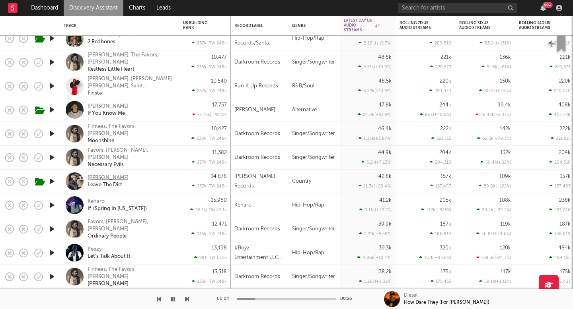
click at [90, 177] on div "Jay Webb" at bounding box center [108, 178] width 41 height 7
click at [172, 301] on icon "button" at bounding box center [173, 299] width 4 height 6
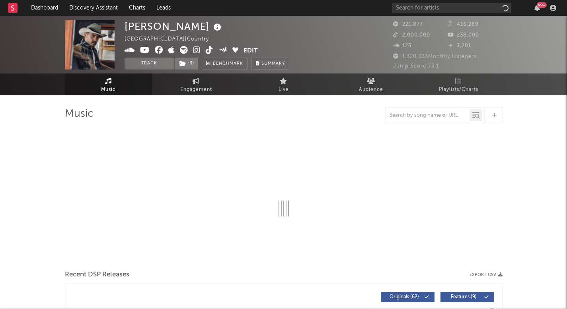
select select "6m"
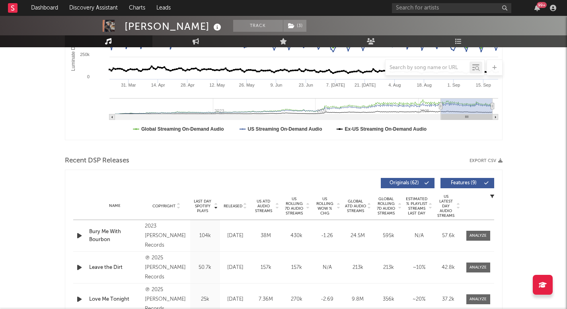
scroll to position [178, 0]
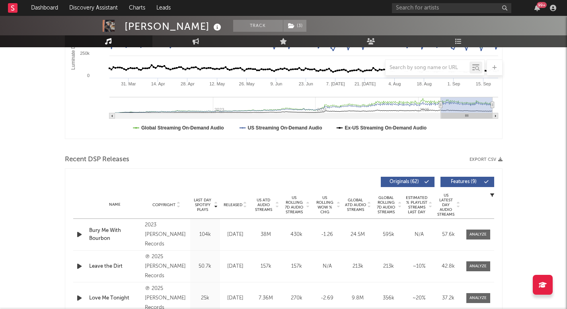
click at [230, 207] on span "Released" at bounding box center [233, 205] width 19 height 5
click at [486, 234] on span at bounding box center [478, 235] width 24 height 10
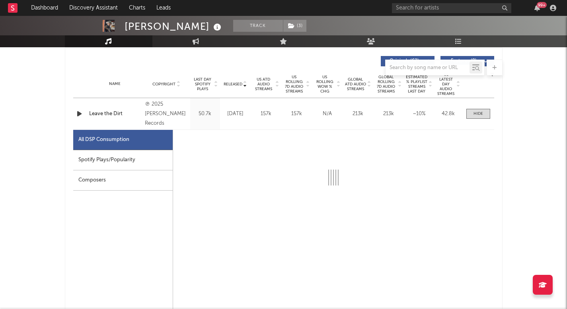
scroll to position [300, 0]
select select "1w"
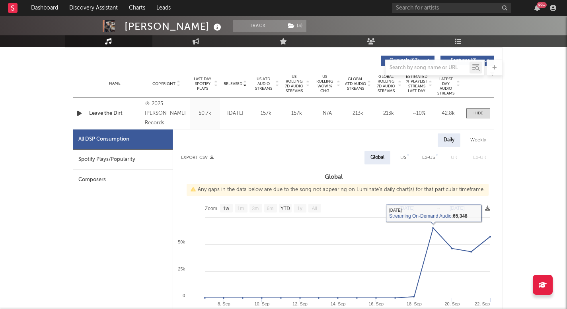
click at [408, 155] on div at bounding box center [408, 155] width 2 height 2
select select "1w"
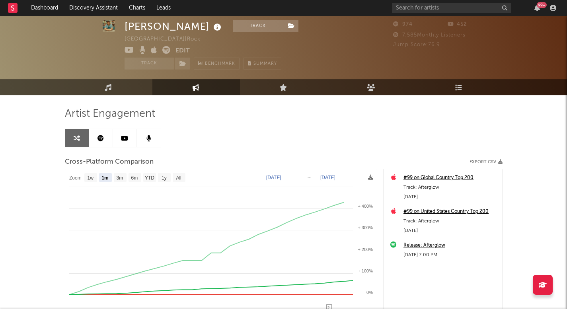
select select "1m"
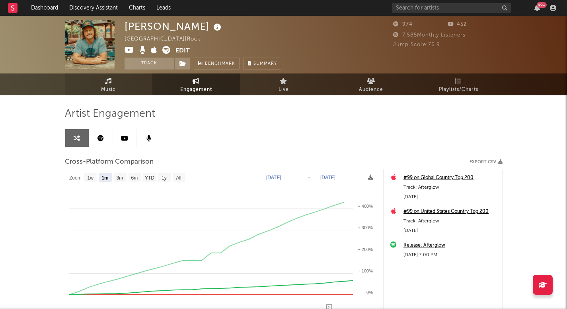
click at [125, 83] on link "Music" at bounding box center [109, 85] width 88 height 22
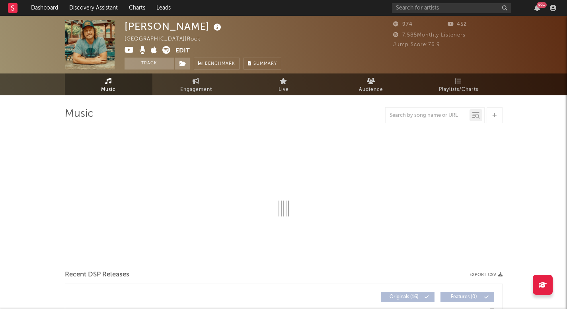
select select "1w"
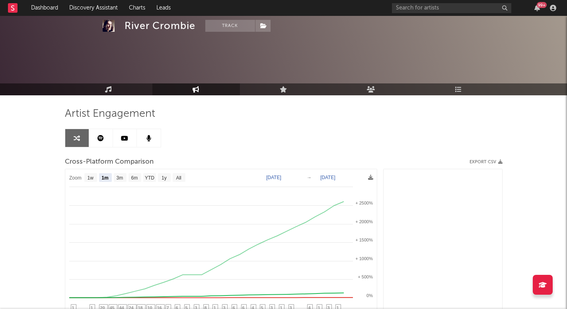
select select "1m"
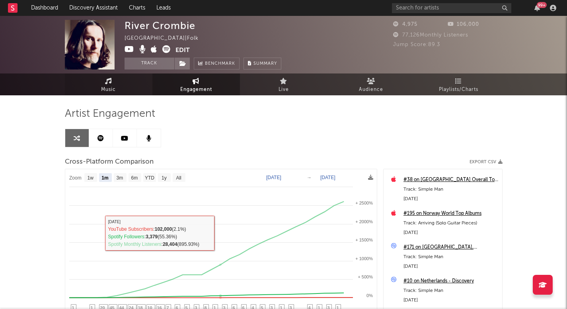
click at [121, 84] on link "Music" at bounding box center [109, 85] width 88 height 22
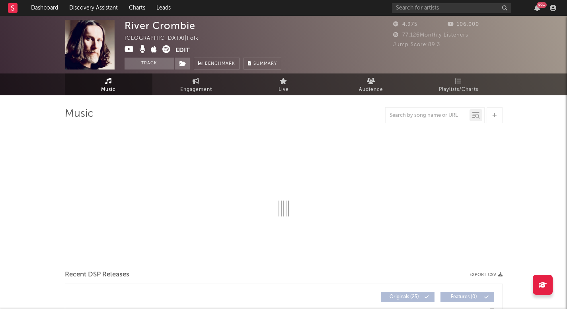
select select "1w"
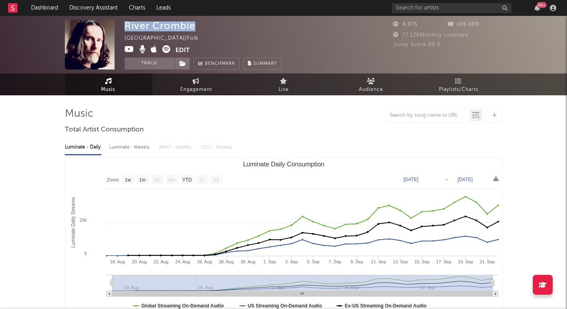
drag, startPoint x: 202, startPoint y: 27, endPoint x: 126, endPoint y: 26, distance: 76.4
click at [126, 26] on div "River [PERSON_NAME] [GEOGRAPHIC_DATA] | Folk Edit Track Benchmark Summary" at bounding box center [203, 45] width 157 height 50
copy div "River Crombie"
click at [155, 51] on icon at bounding box center [154, 49] width 6 height 8
click at [101, 85] on span "Music" at bounding box center [108, 90] width 15 height 10
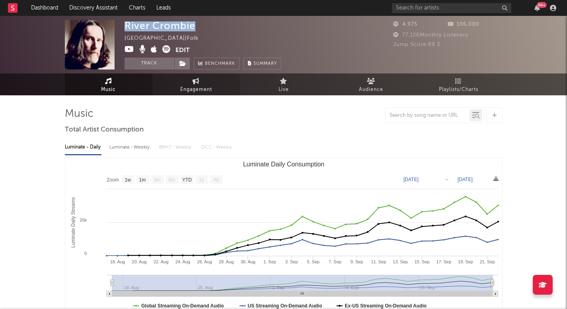
click at [211, 77] on link "Engagement" at bounding box center [196, 85] width 88 height 22
select select "1w"
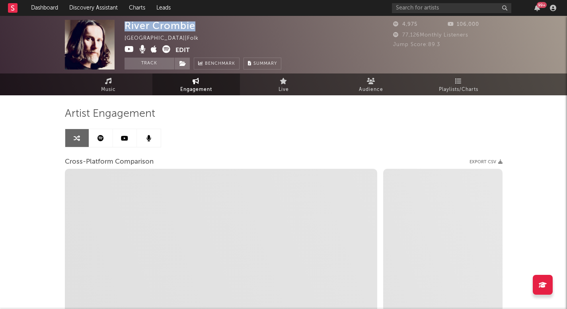
select select "1m"
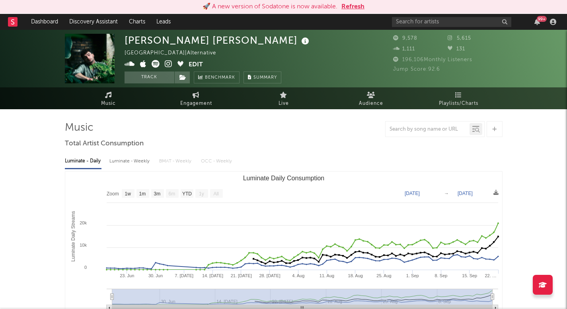
select select "1w"
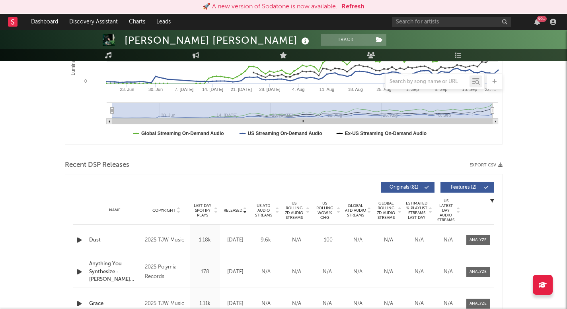
scroll to position [238, 0]
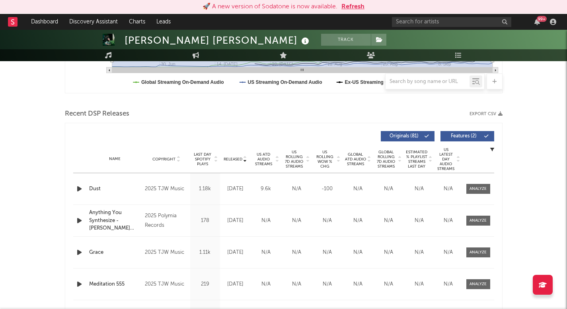
click at [235, 160] on span "Released" at bounding box center [233, 159] width 19 height 5
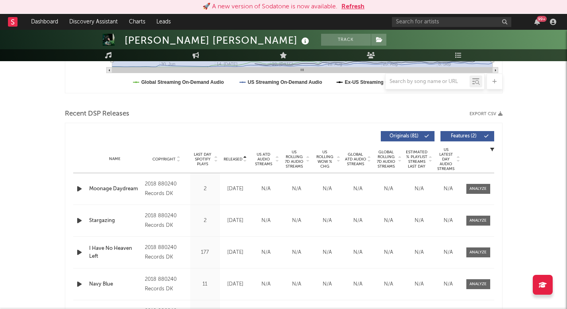
click at [303, 156] on span "US Rolling 7D Audio Streams" at bounding box center [294, 159] width 22 height 19
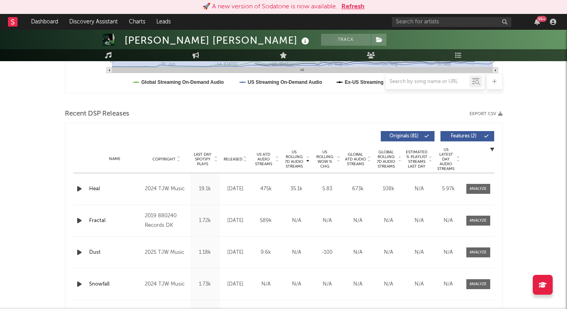
click at [81, 189] on icon "button" at bounding box center [79, 189] width 8 height 10
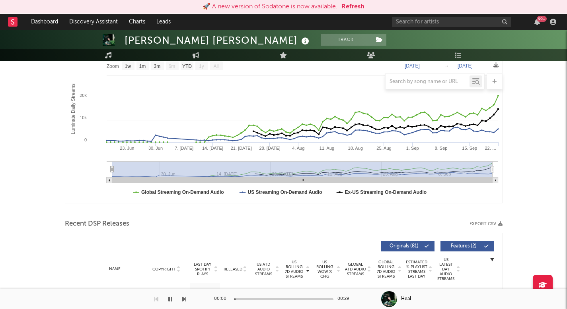
scroll to position [0, 0]
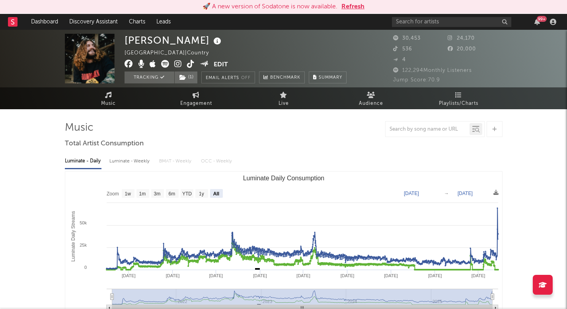
select select "All"
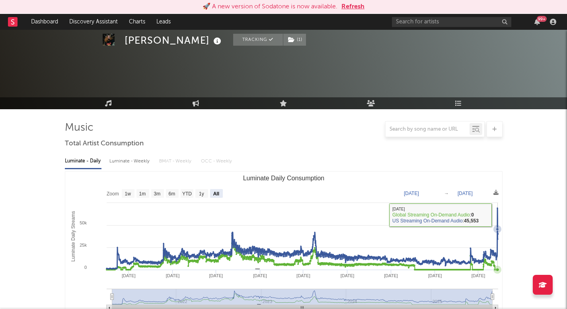
scroll to position [322, 0]
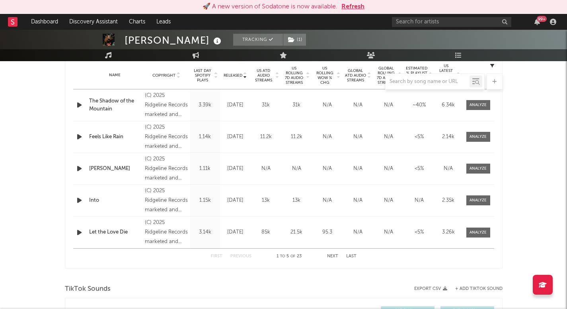
click at [265, 72] on span "US ATD Audio Streams" at bounding box center [264, 75] width 22 height 14
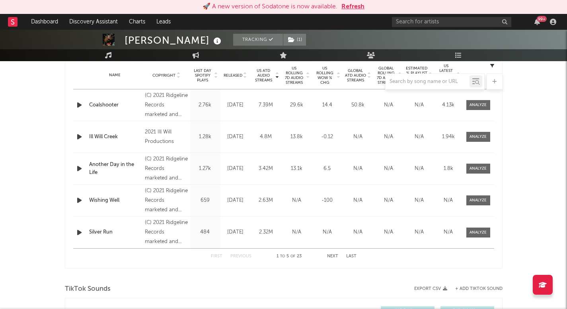
click at [292, 76] on div at bounding box center [284, 82] width 438 height 16
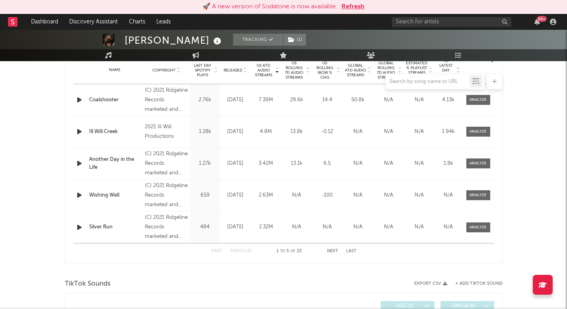
scroll to position [328, 0]
click at [198, 68] on span "Last Day Spotify Plays" at bounding box center [202, 69] width 21 height 14
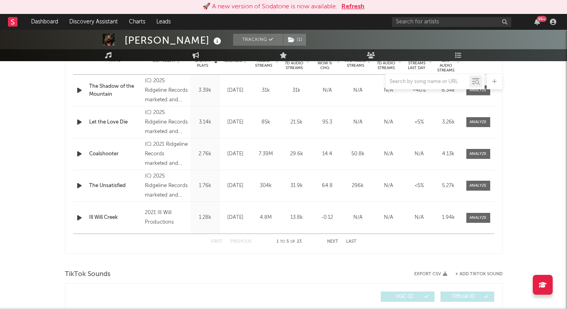
scroll to position [315, 0]
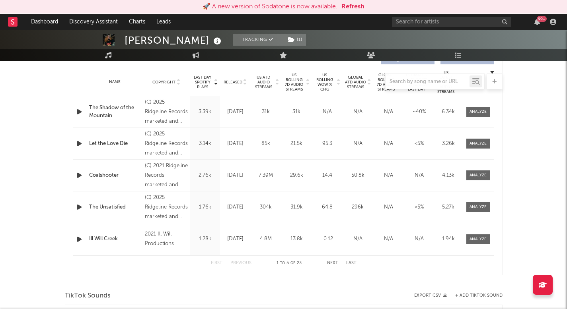
click at [235, 81] on div at bounding box center [284, 82] width 438 height 16
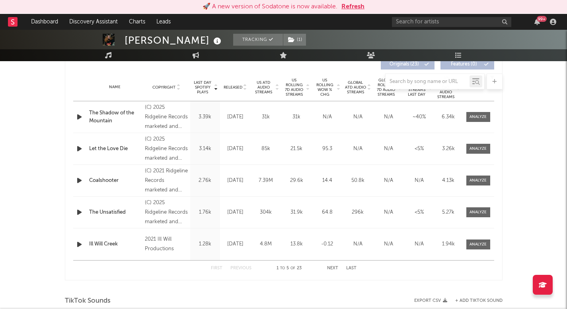
click at [234, 87] on div at bounding box center [284, 82] width 438 height 16
click at [235, 88] on div at bounding box center [284, 82] width 438 height 16
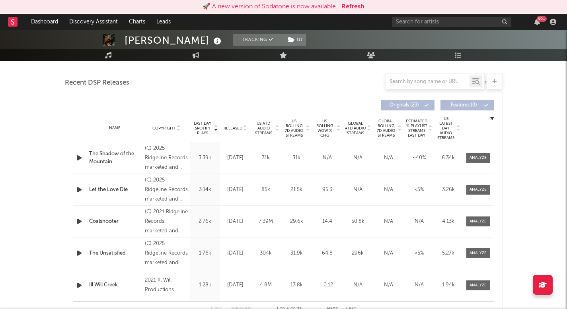
scroll to position [267, 0]
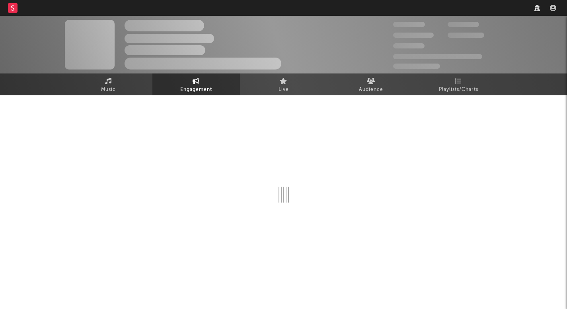
select select "1w"
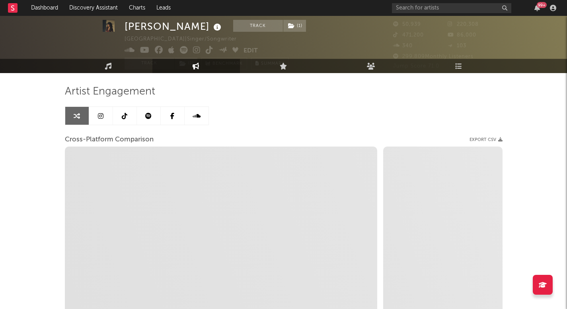
select select "1m"
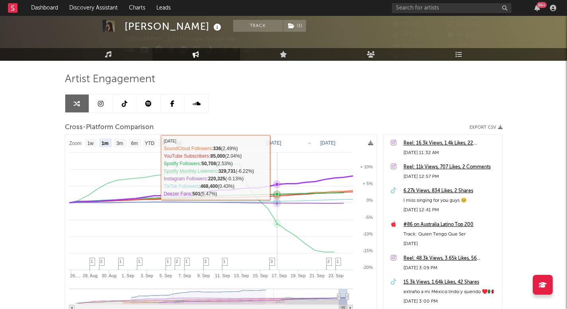
scroll to position [38, 0]
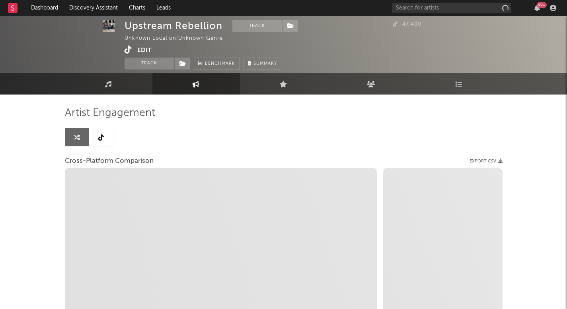
select select "1m"
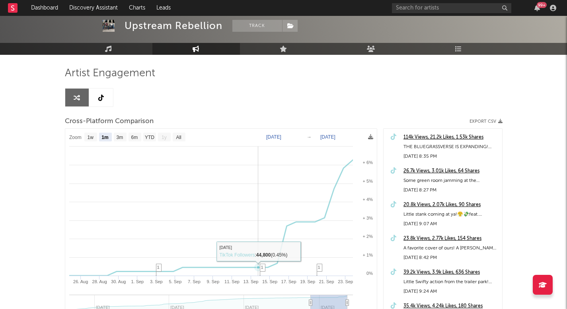
scroll to position [40, 0]
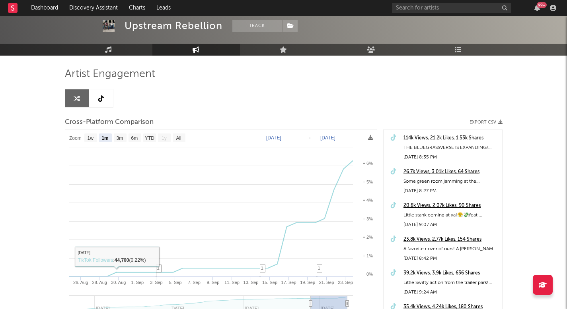
click at [105, 90] on link at bounding box center [101, 99] width 24 height 18
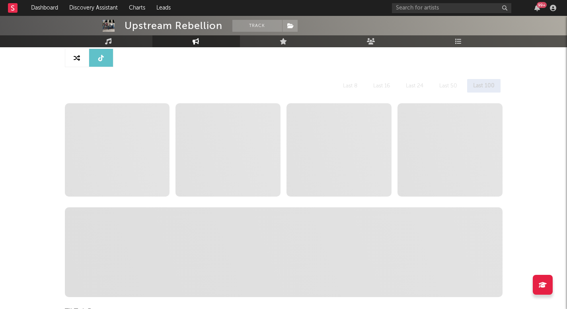
select select "6m"
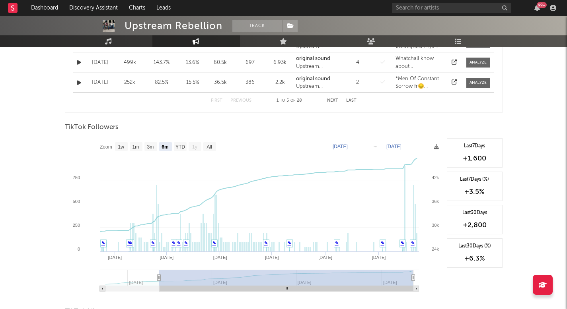
scroll to position [520, 0]
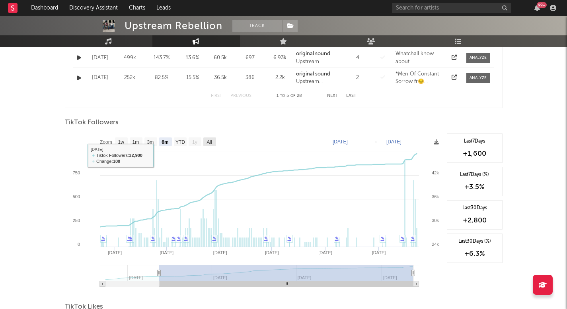
click at [211, 140] on text "All" at bounding box center [208, 143] width 5 height 6
select select "All"
type input "[DATE]"
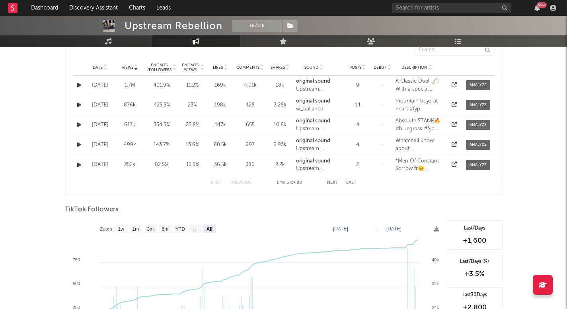
scroll to position [421, 0]
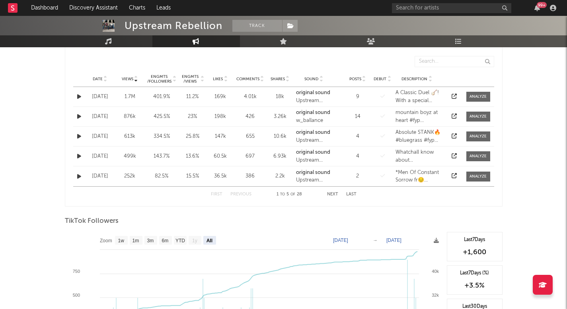
click at [129, 96] on div "1.7M" at bounding box center [130, 97] width 26 height 8
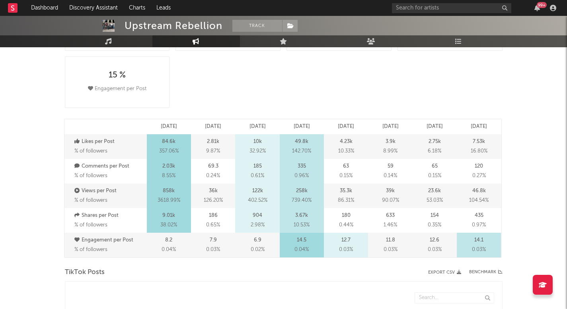
scroll to position [0, 0]
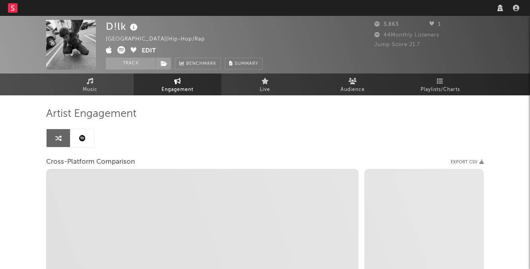
select select "1w"
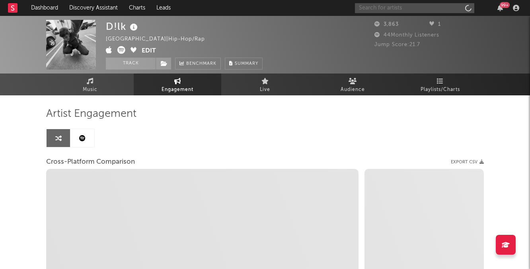
click at [414, 9] on input "text" at bounding box center [414, 8] width 119 height 10
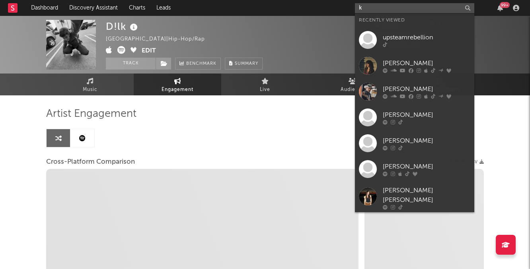
type input "ke"
select select "1m"
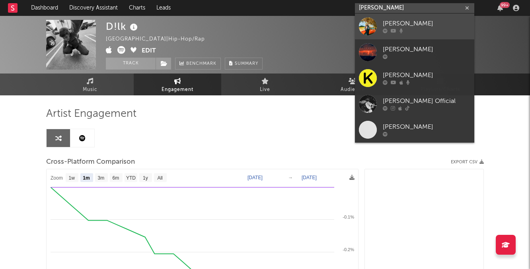
type input "[PERSON_NAME]"
click at [419, 23] on div "[PERSON_NAME]" at bounding box center [427, 24] width 88 height 10
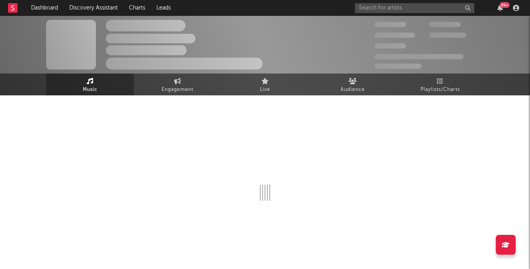
select select "1w"
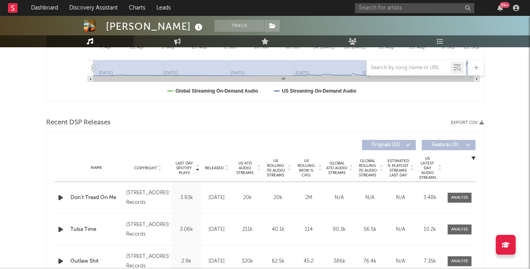
scroll to position [218, 0]
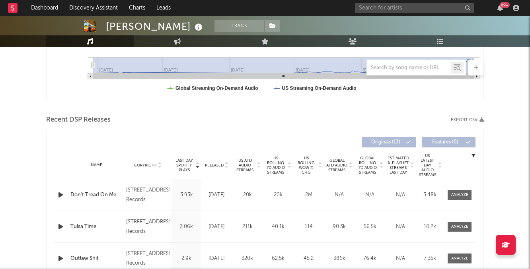
click at [217, 164] on span "Released" at bounding box center [214, 165] width 19 height 5
click at [278, 166] on span "US Rolling 7D Audio Streams" at bounding box center [276, 165] width 22 height 19
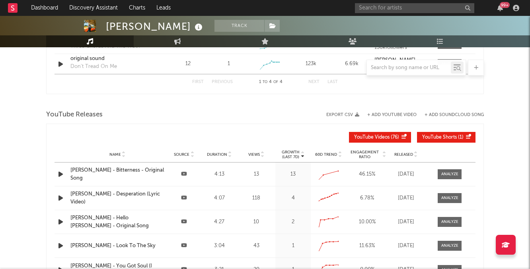
scroll to position [117, 0]
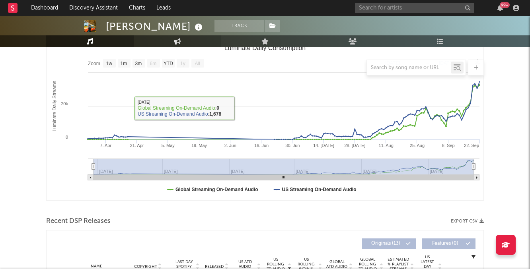
click at [181, 45] on link "Engagement" at bounding box center [178, 41] width 88 height 12
select select "1w"
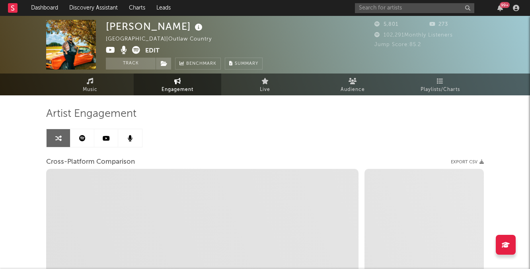
select select "1m"
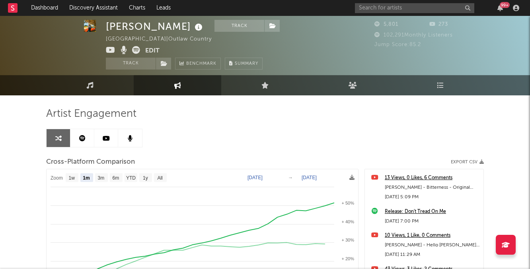
scroll to position [8, 0]
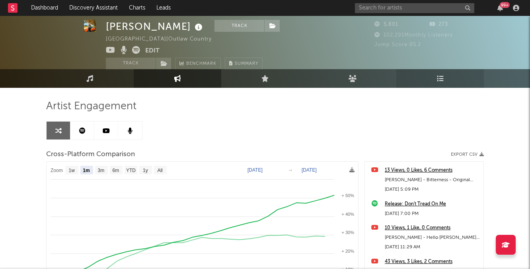
click at [425, 82] on link "Playlists/Charts" at bounding box center [440, 78] width 88 height 19
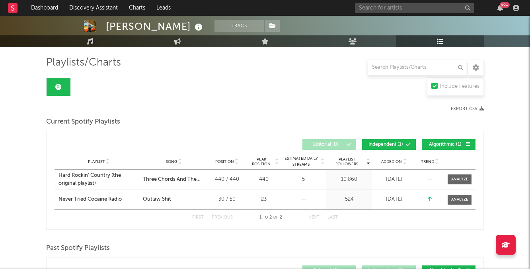
scroll to position [51, 0]
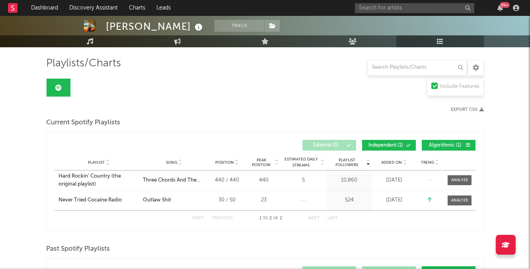
click at [90, 48] on div "Playlists/Charts Include Features Export CSV Current Spotify Playlists Playlist…" at bounding box center [265, 253] width 438 height 416
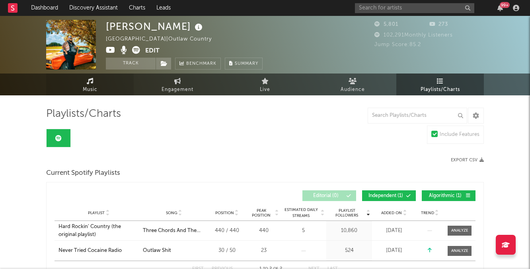
click at [93, 80] on link "Music" at bounding box center [90, 85] width 88 height 22
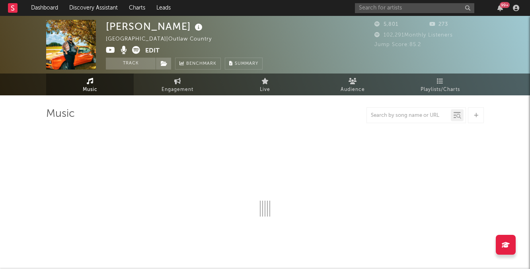
select select "1w"
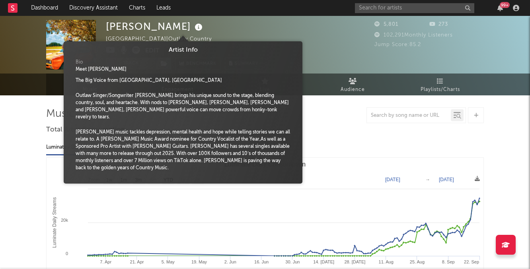
drag, startPoint x: 177, startPoint y: 25, endPoint x: 108, endPoint y: 26, distance: 69.2
click at [108, 26] on div "[PERSON_NAME]" at bounding box center [155, 26] width 99 height 13
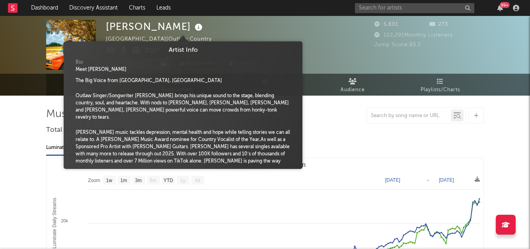
click at [313, 38] on div "Kevin Thomas United States | Outlaw Country Edit Track Benchmark Summary" at bounding box center [235, 45] width 259 height 50
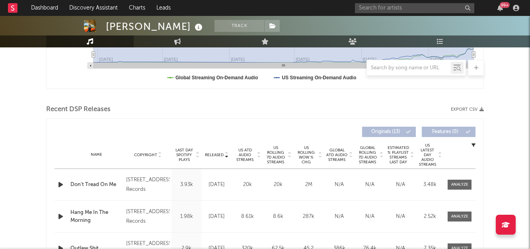
scroll to position [220, 0]
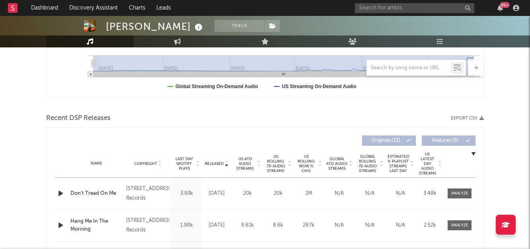
click at [267, 165] on span "US Rolling 7D Audio Streams" at bounding box center [276, 163] width 22 height 19
click at [62, 189] on icon "button" at bounding box center [60, 193] width 8 height 10
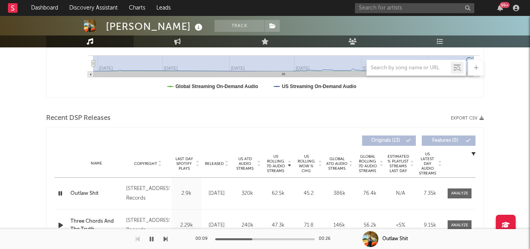
click at [55, 195] on div at bounding box center [61, 193] width 14 height 10
click at [61, 194] on icon "button" at bounding box center [60, 193] width 8 height 10
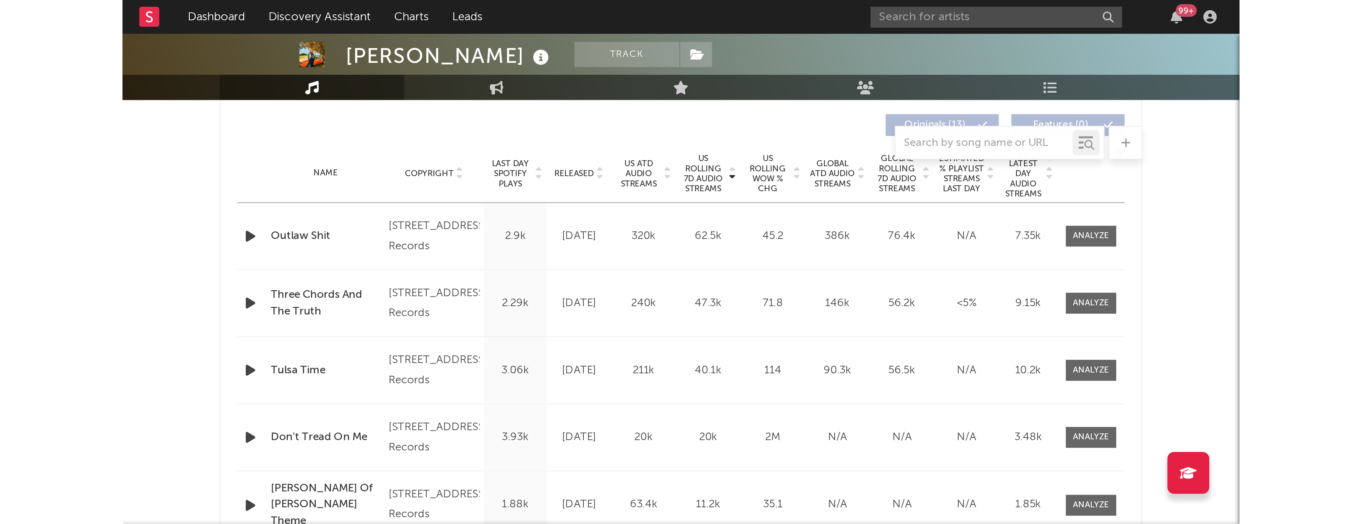
scroll to position [0, 0]
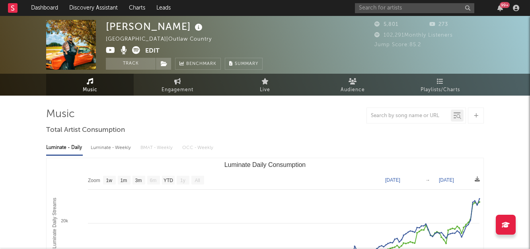
click at [133, 47] on icon at bounding box center [136, 50] width 8 height 8
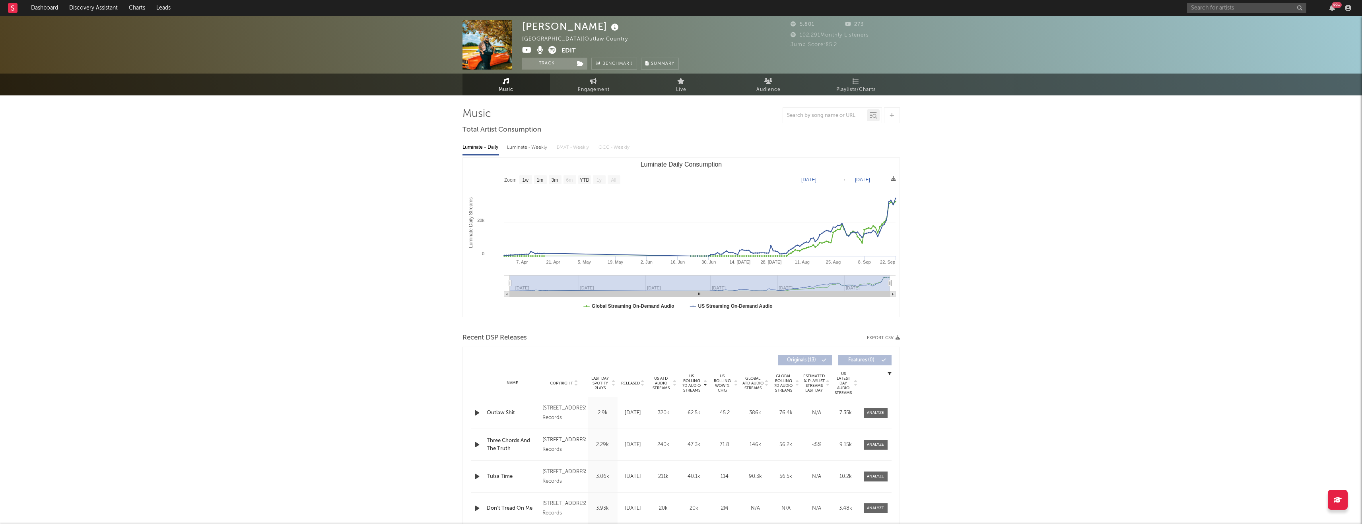
click at [529, 48] on button "Edit" at bounding box center [569, 51] width 14 height 10
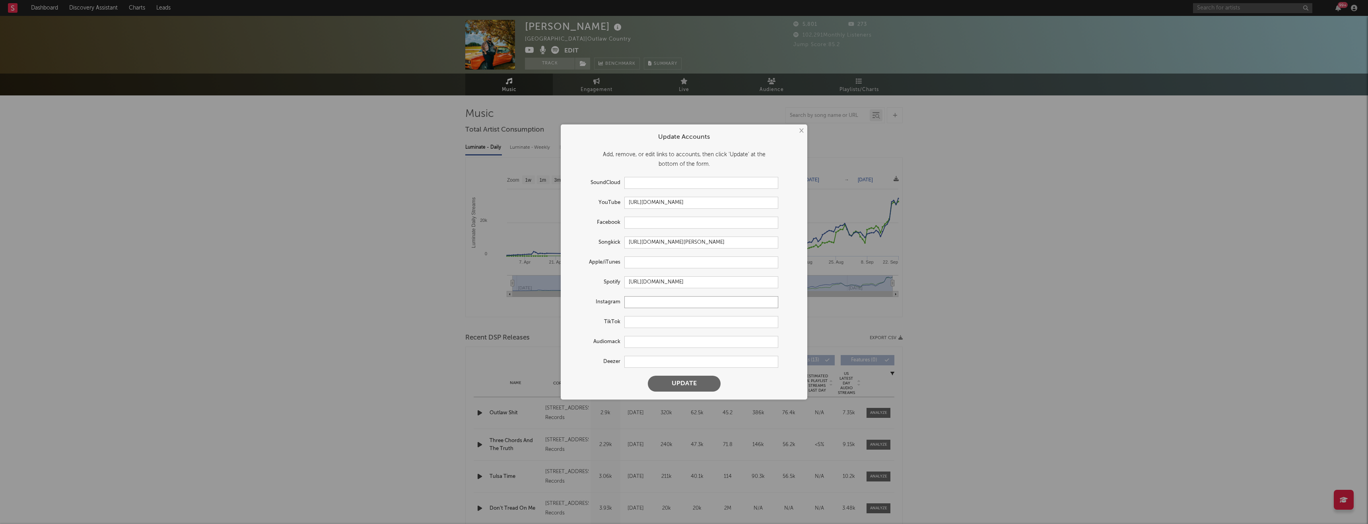
click at [529, 269] on input "text" at bounding box center [702, 302] width 154 height 12
paste input "https://www.instagram.com/kevinthomasofficial_/?hl=en"
type input "https://www.instagram.com/kevinthomasofficial_/?hl=en"
click at [529, 269] on button "Update" at bounding box center [684, 384] width 73 height 16
drag, startPoint x: 677, startPoint y: 384, endPoint x: 672, endPoint y: 379, distance: 6.8
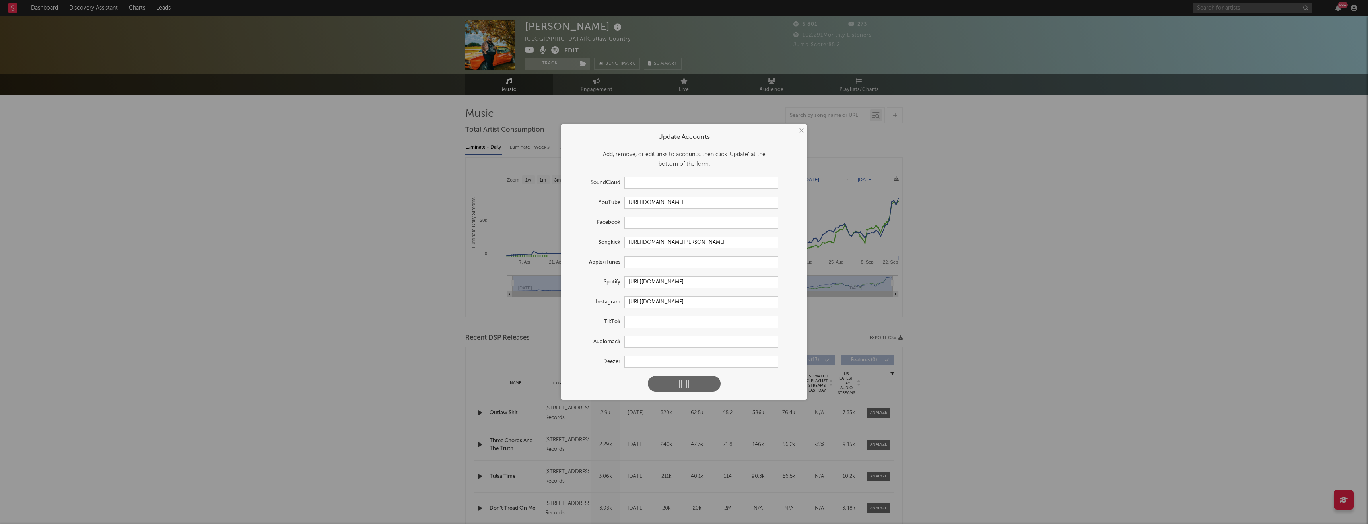
click at [529, 269] on div at bounding box center [684, 384] width 25 height 8
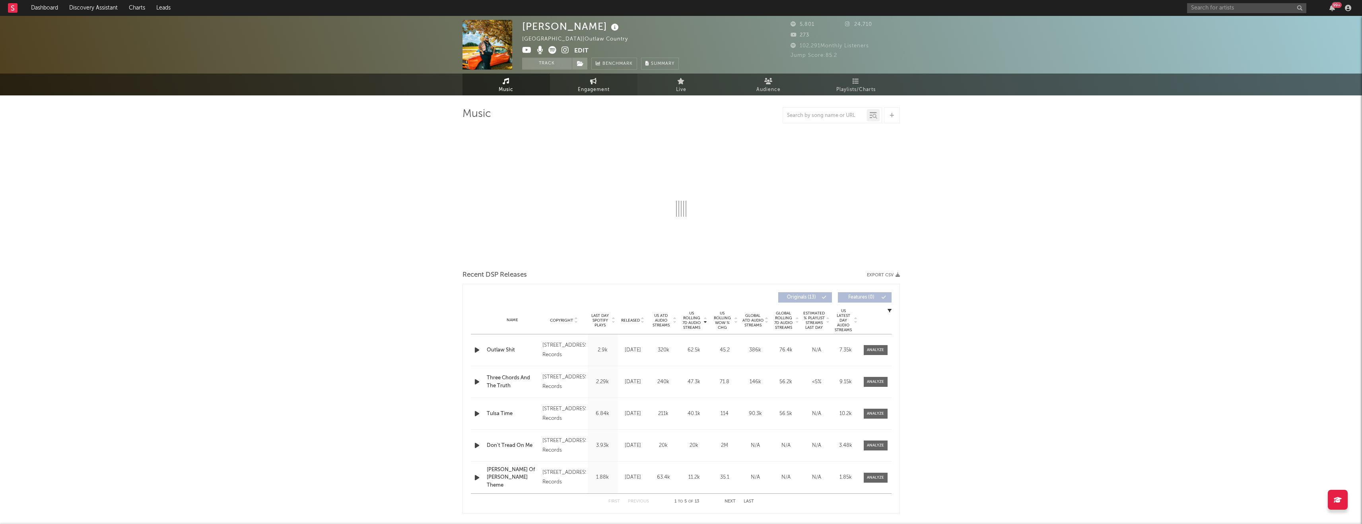
select select "1w"
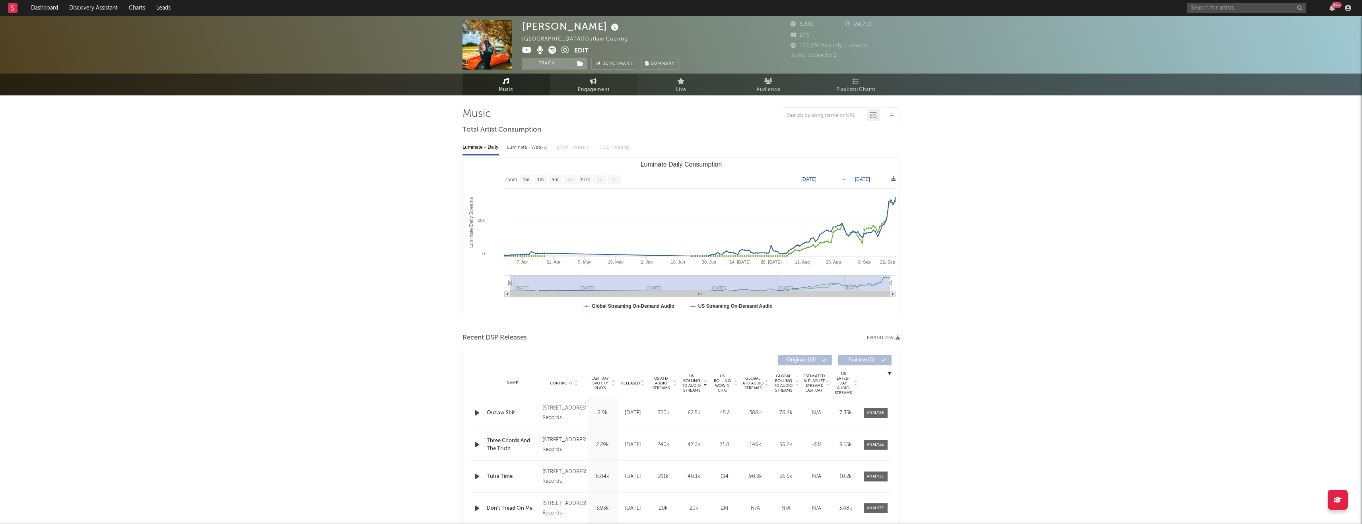
click at [529, 87] on span "Engagement" at bounding box center [594, 90] width 32 height 10
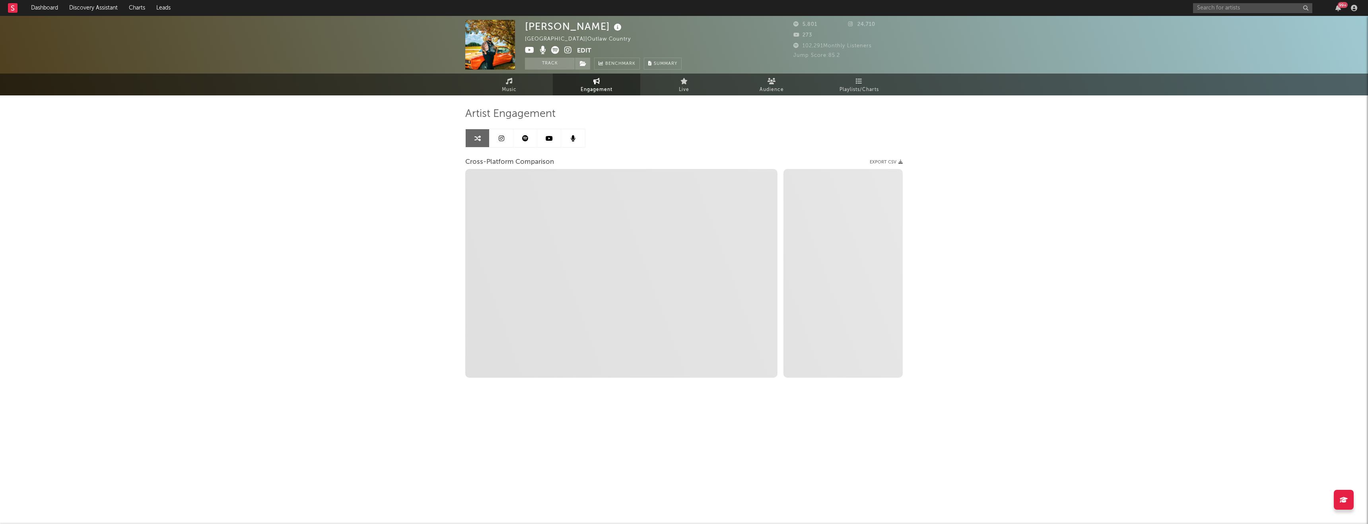
select select "1w"
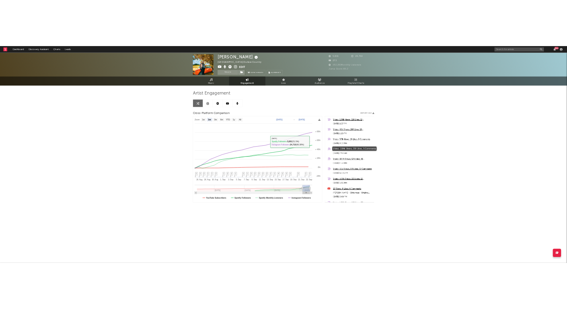
scroll to position [12, 0]
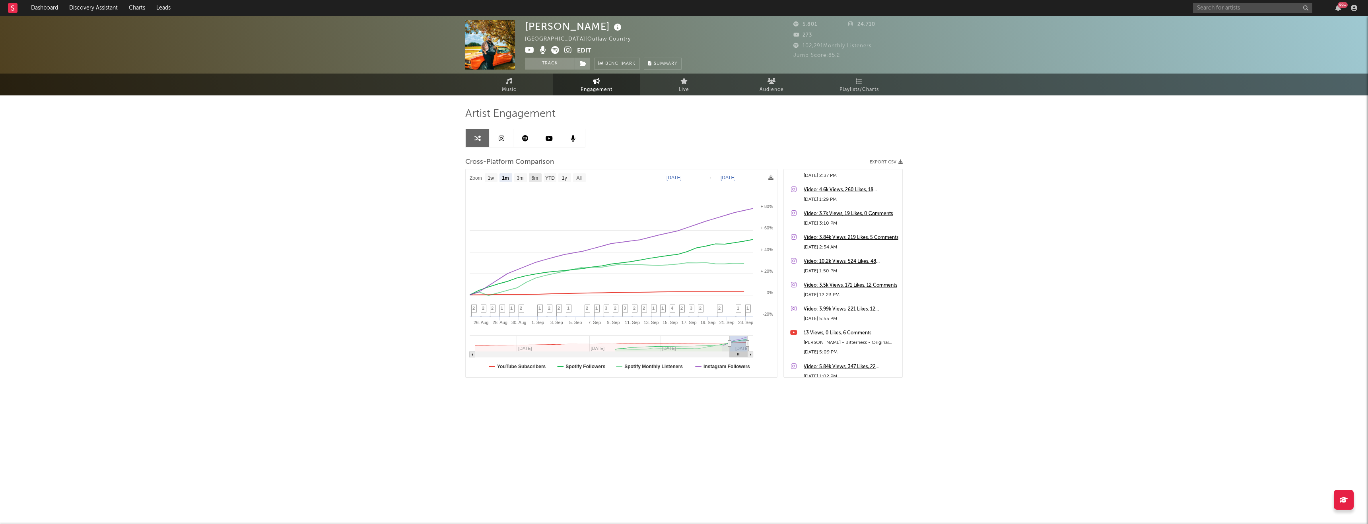
click at [529, 176] on text "6m" at bounding box center [535, 178] width 7 height 6
select select "6m"
type input "2025-03-23"
select select "6m"
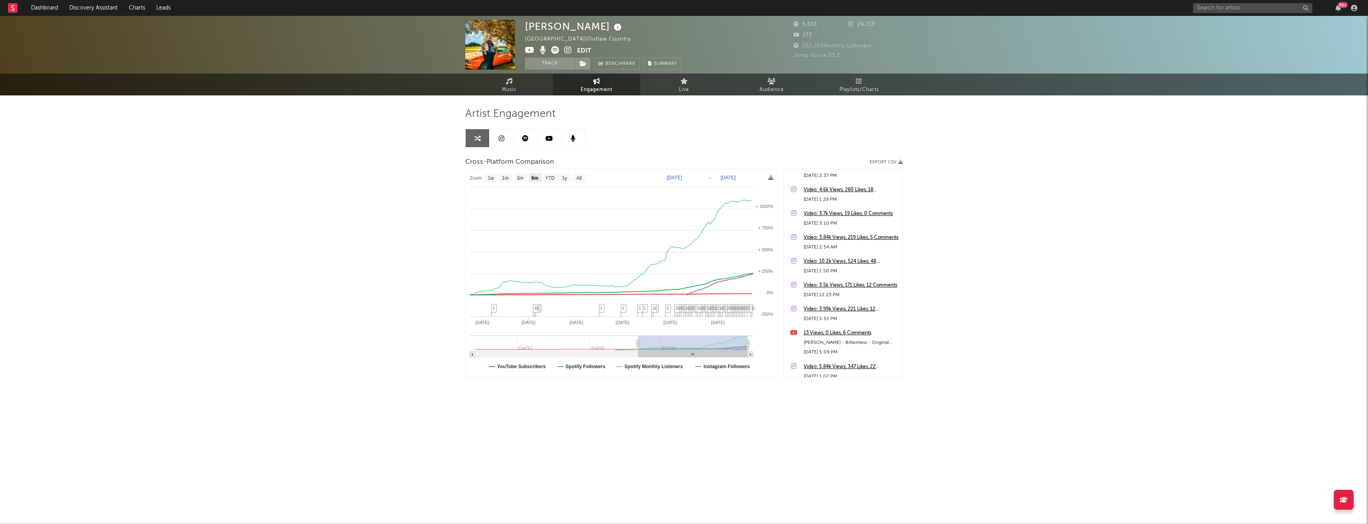
click at [525, 135] on icon at bounding box center [525, 138] width 6 height 6
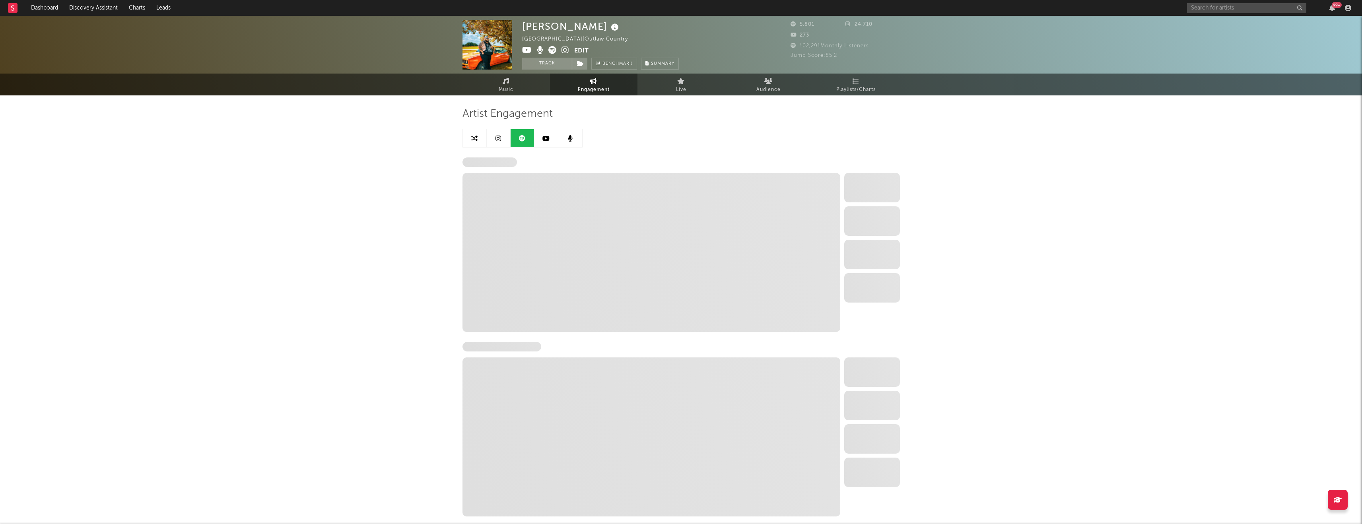
select select "6m"
select select "1w"
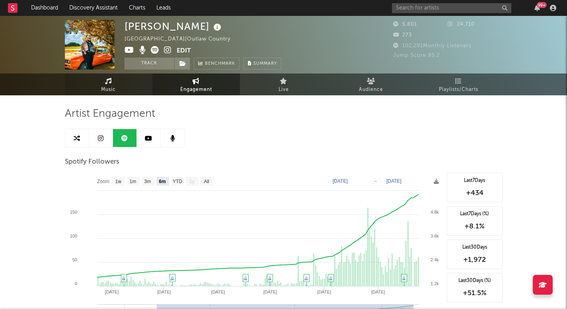
click at [105, 80] on link "Music" at bounding box center [109, 85] width 88 height 22
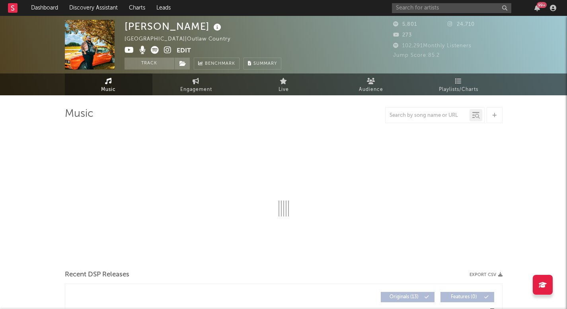
select select "1w"
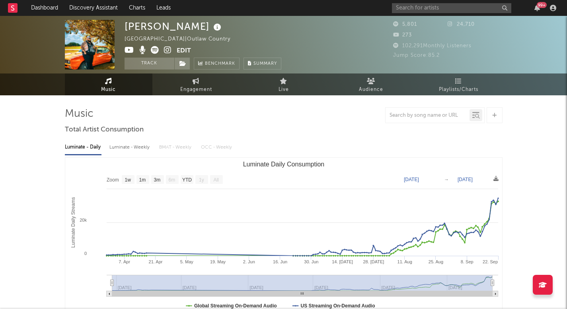
click at [167, 49] on icon at bounding box center [168, 50] width 8 height 8
click at [184, 47] on button "Edit" at bounding box center [184, 51] width 14 height 10
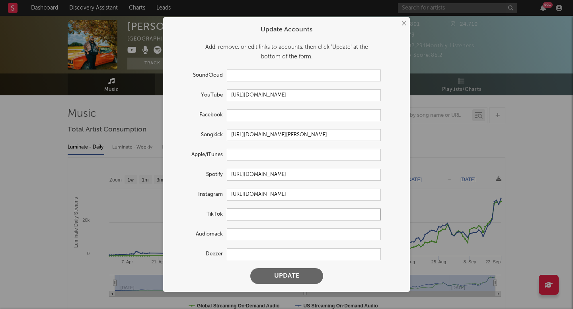
click at [238, 214] on input "text" at bounding box center [304, 215] width 154 height 12
paste input "https://www.tiktok.com/@kevinthomasofficial_"
type input "https://www.tiktok.com/@kevinthomasofficial_"
click at [274, 269] on button "Update" at bounding box center [286, 277] width 73 height 16
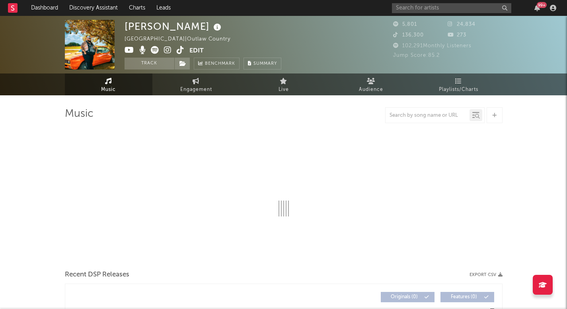
select select "1w"
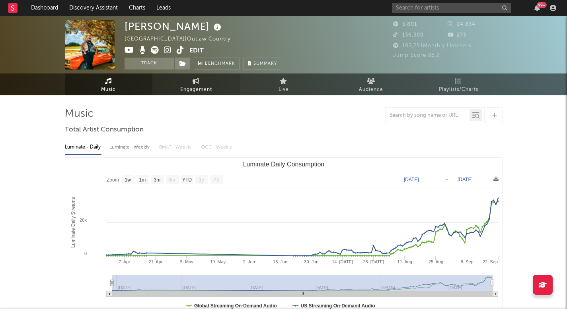
click at [212, 84] on link "Engagement" at bounding box center [196, 85] width 88 height 22
select select "1w"
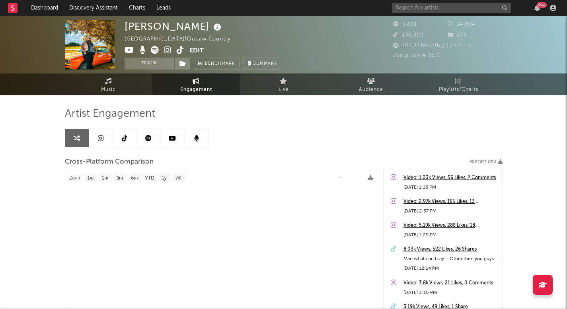
select select "1m"
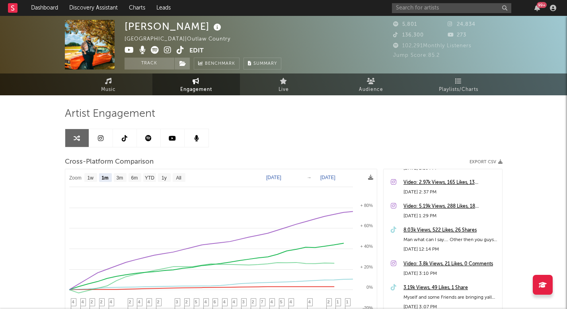
click at [125, 135] on icon at bounding box center [125, 138] width 6 height 6
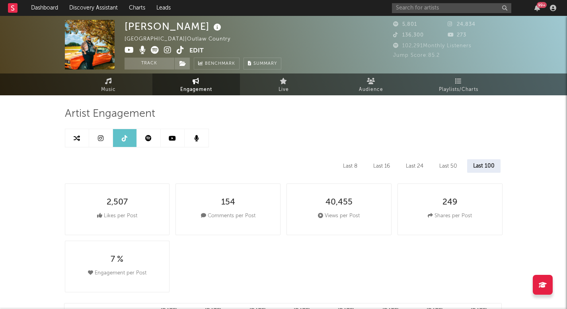
select select "6m"
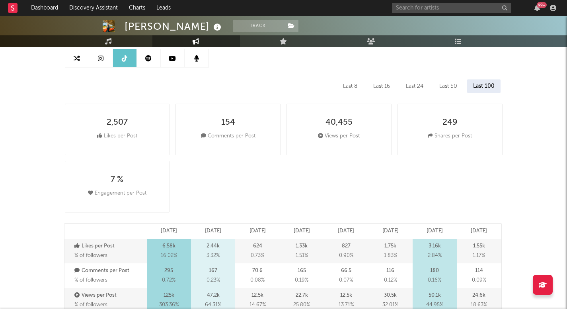
scroll to position [4, 0]
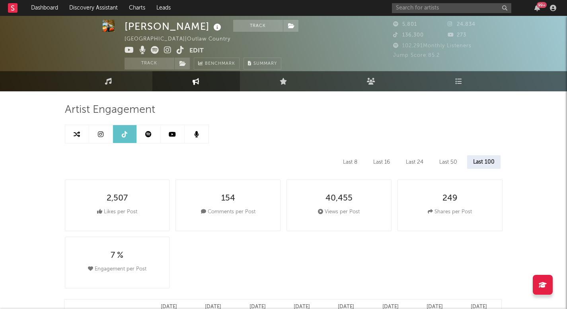
click at [149, 131] on icon at bounding box center [148, 134] width 6 height 6
select select "6m"
select select "1w"
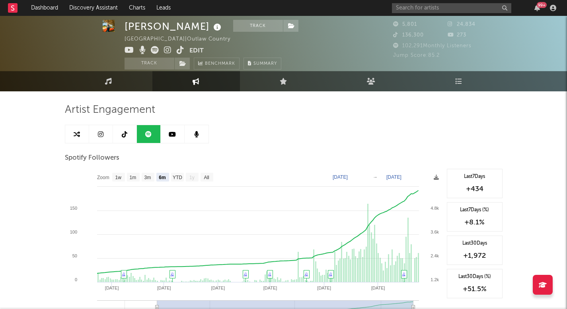
click at [101, 135] on icon at bounding box center [101, 134] width 6 height 6
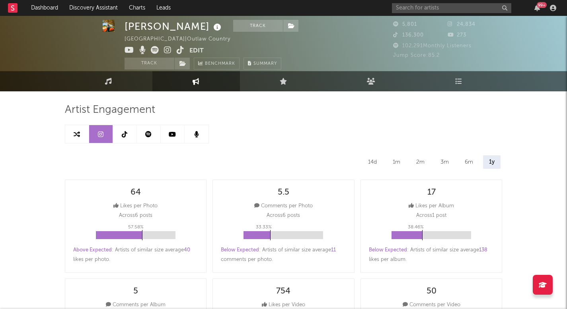
select select "1w"
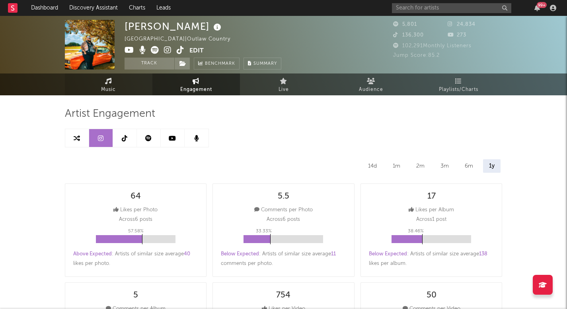
click at [95, 82] on link "Music" at bounding box center [109, 85] width 88 height 22
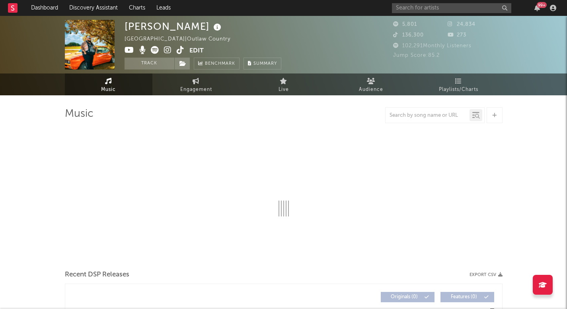
select select "1w"
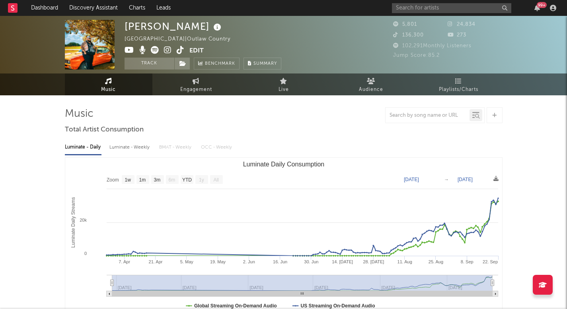
click at [179, 50] on icon at bounding box center [181, 50] width 8 height 8
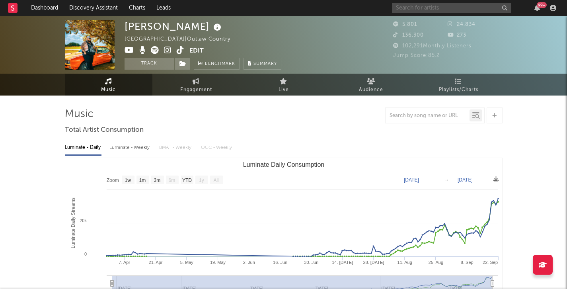
click at [429, 5] on input "text" at bounding box center [451, 8] width 119 height 10
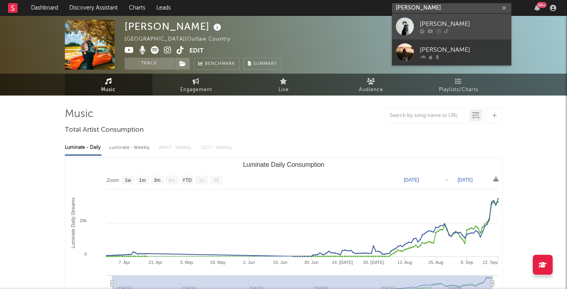
type input "emma ogier"
click at [443, 27] on div "Emma Ogier" at bounding box center [464, 24] width 88 height 10
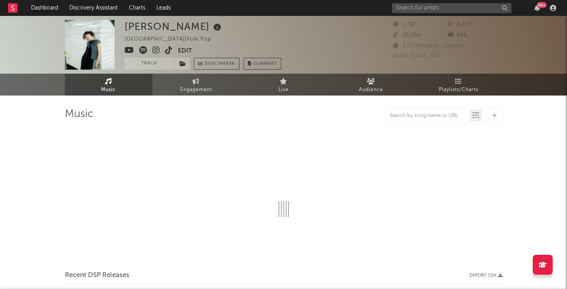
select select "6m"
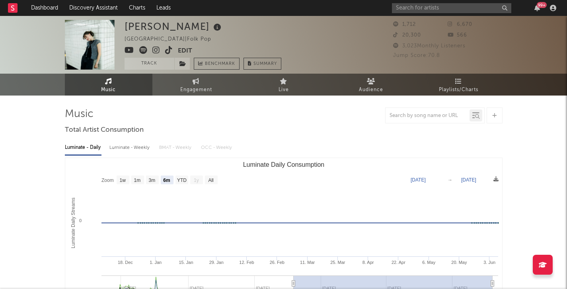
click at [156, 49] on icon at bounding box center [156, 50] width 8 height 8
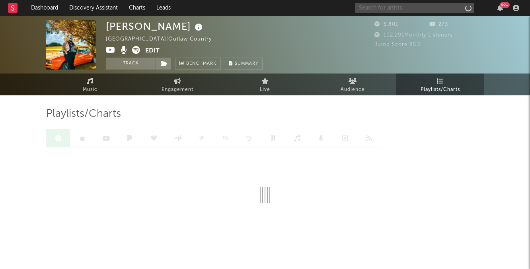
click at [455, 6] on input "text" at bounding box center [414, 8] width 119 height 10
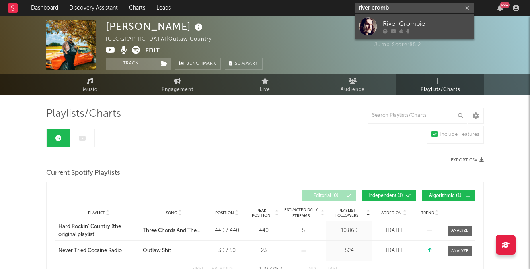
type input "river cromb"
click at [451, 32] on div at bounding box center [427, 31] width 88 height 5
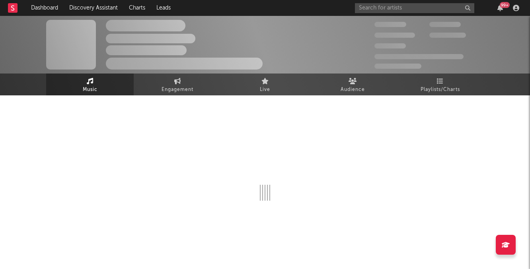
select select "1w"
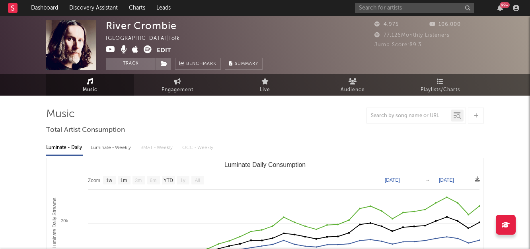
click at [112, 47] on icon at bounding box center [111, 49] width 10 height 8
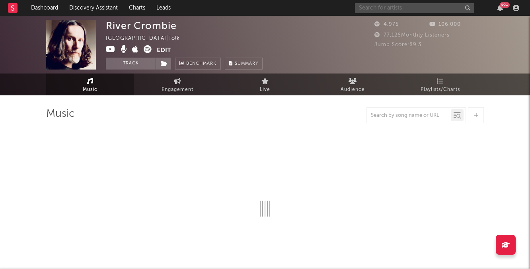
click at [424, 10] on input "text" at bounding box center [414, 8] width 119 height 10
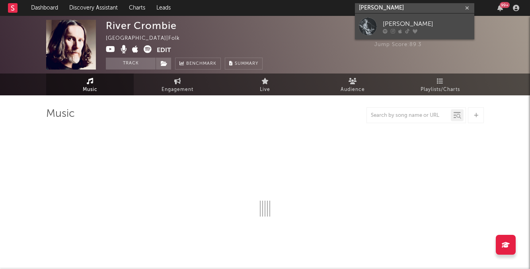
type input "[PERSON_NAME]"
click at [419, 20] on div "[PERSON_NAME]" at bounding box center [427, 24] width 88 height 10
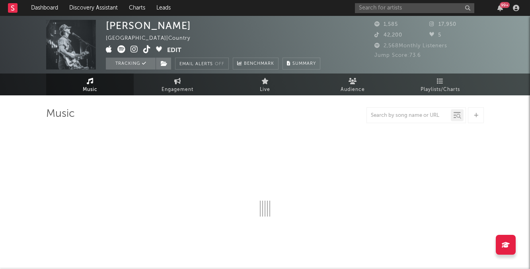
select select "1w"
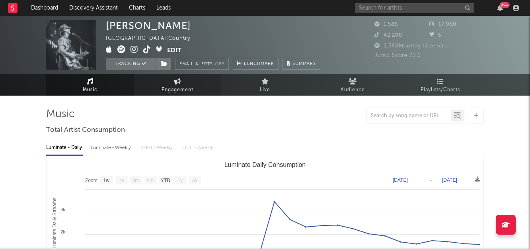
click at [171, 82] on link "Engagement" at bounding box center [178, 85] width 88 height 22
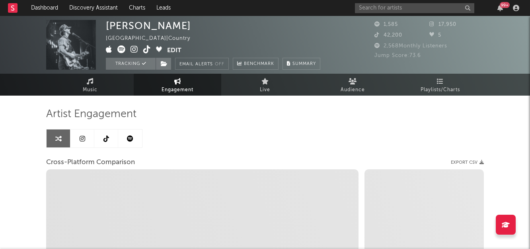
select select "1w"
select select "1m"
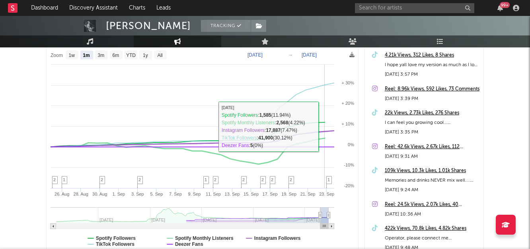
scroll to position [125, 0]
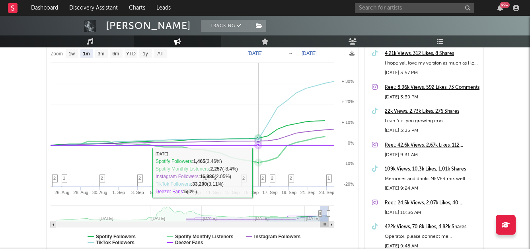
click at [261, 176] on span "2" at bounding box center [262, 177] width 2 height 5
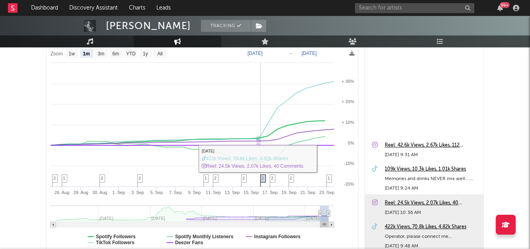
scroll to position [149, 0]
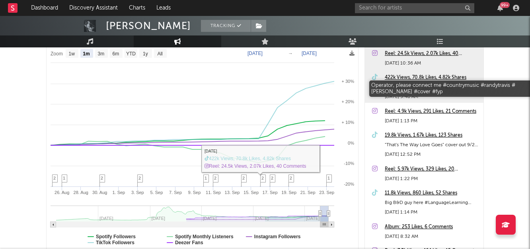
click at [399, 79] on div "422k Views, 70.8k Likes, 4.82k Shares" at bounding box center [432, 78] width 95 height 10
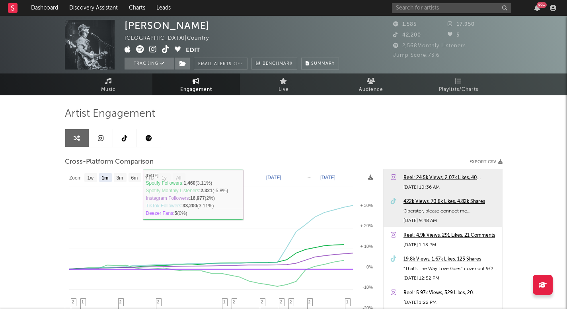
click at [150, 128] on div "Artist Engagement Cross-Platform Comparison Export CSV Zoom 1w 1m 3m 6m YTD 1y …" at bounding box center [284, 242] width 438 height 270
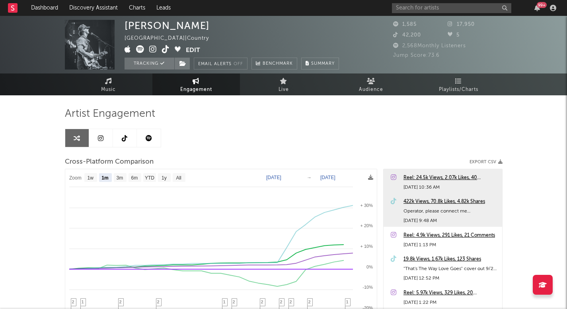
click at [150, 136] on icon at bounding box center [149, 138] width 6 height 6
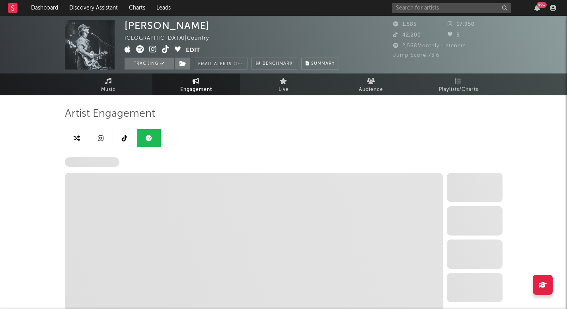
select select "6m"
select select "1w"
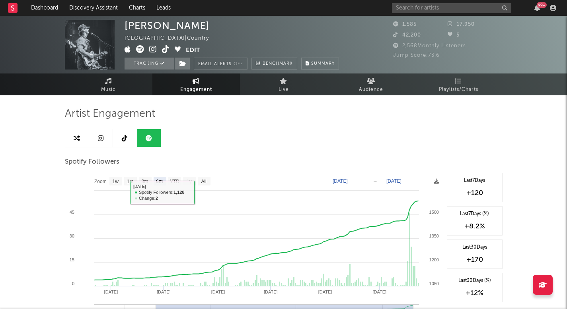
click at [80, 137] on link at bounding box center [77, 138] width 24 height 18
select select "1m"
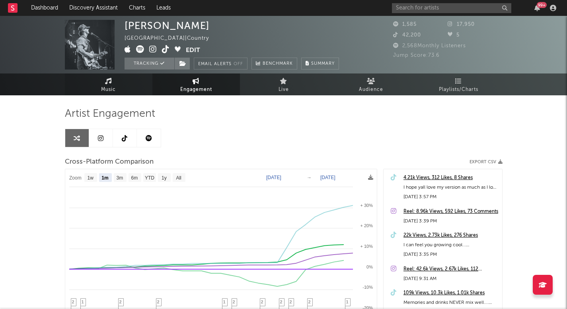
click at [86, 89] on link "Music" at bounding box center [109, 85] width 88 height 22
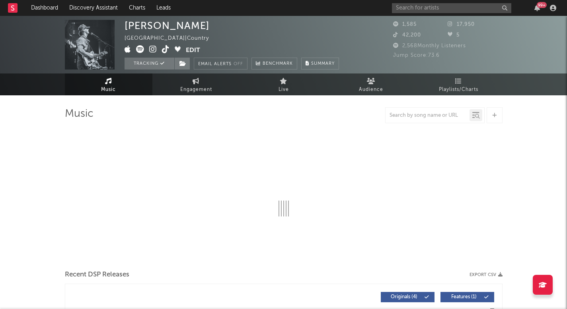
select select "1w"
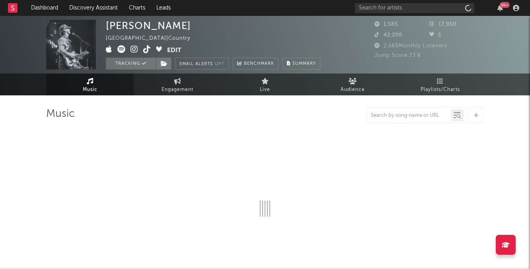
select select "1w"
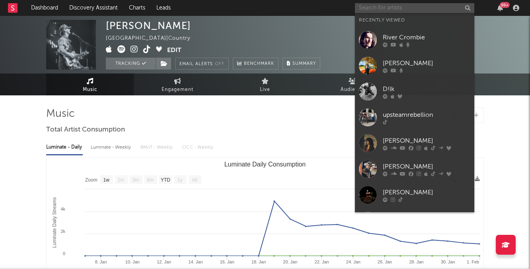
click at [364, 9] on input "text" at bounding box center [414, 8] width 119 height 10
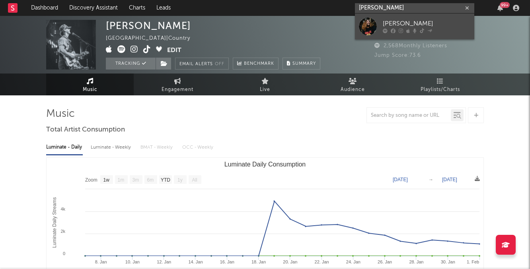
type input "[PERSON_NAME]"
click at [385, 18] on link "[PERSON_NAME]" at bounding box center [414, 27] width 119 height 26
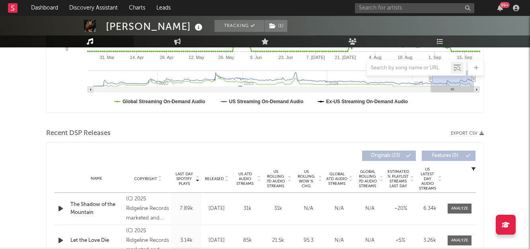
scroll to position [209, 0]
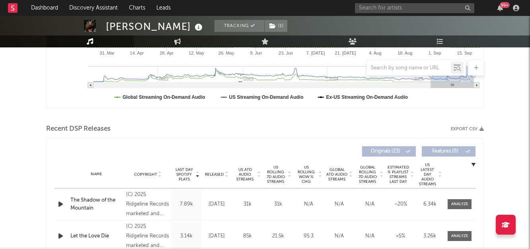
click at [276, 173] on span "US Rolling 7D Audio Streams" at bounding box center [276, 174] width 22 height 19
click at [219, 175] on span "Released" at bounding box center [214, 174] width 19 height 5
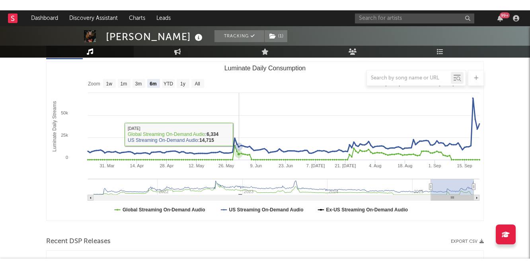
scroll to position [98, 0]
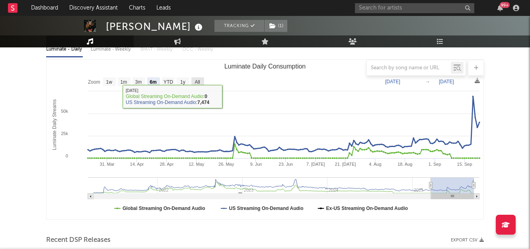
click at [200, 79] on rect "Luminate Daily Consumption" at bounding box center [197, 81] width 13 height 9
select select "All"
type input "[DATE]"
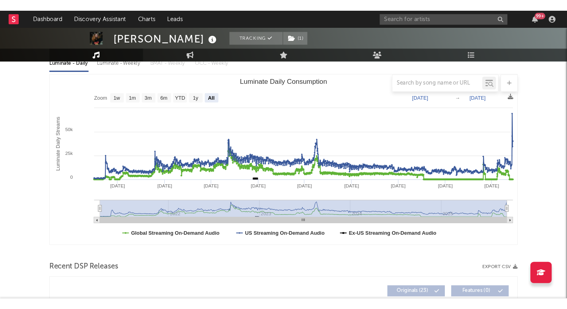
scroll to position [99, 0]
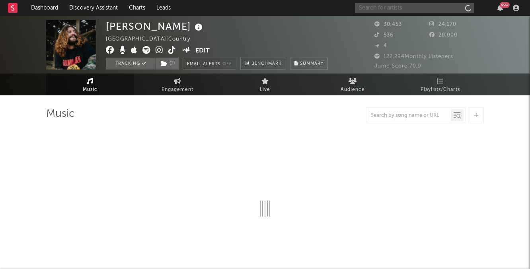
click at [424, 8] on input "text" at bounding box center [414, 8] width 119 height 10
select select "6m"
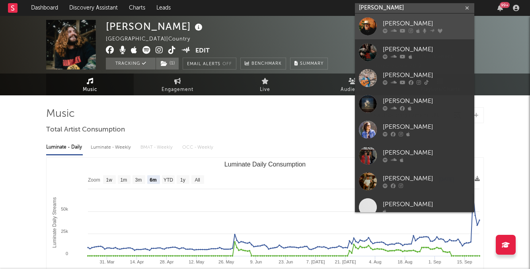
type input "[PERSON_NAME]"
click at [441, 23] on div "[PERSON_NAME]" at bounding box center [427, 24] width 88 height 10
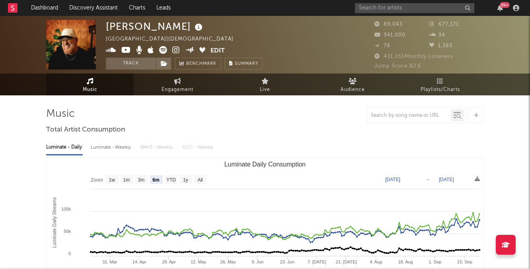
drag, startPoint x: 201, startPoint y: 27, endPoint x: 88, endPoint y: 27, distance: 113.8
click at [88, 27] on div "Stephen McWhirter United States | Christian Edit Track Benchmark Summary 89,043…" at bounding box center [265, 45] width 530 height 58
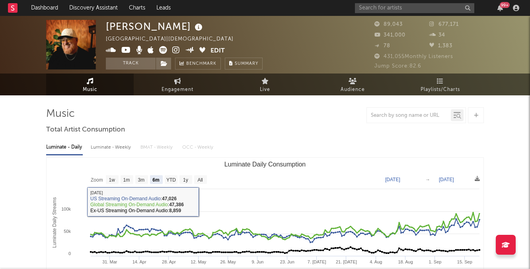
click at [201, 175] on rect "Luminate Daily Consumption" at bounding box center [265, 237] width 437 height 159
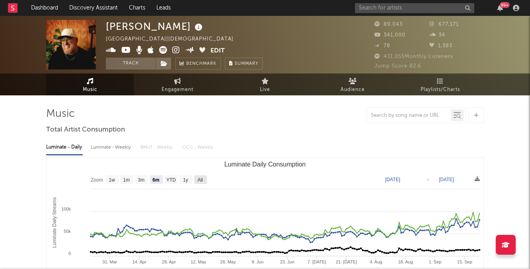
click at [200, 182] on text "All" at bounding box center [199, 180] width 5 height 6
select select "All"
type input "2021-04-06"
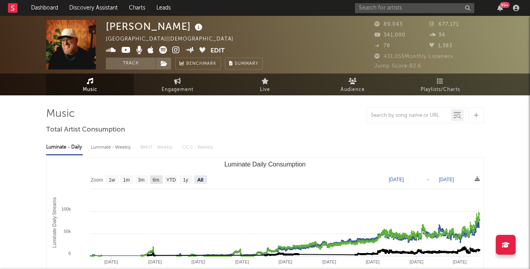
click at [155, 179] on text "6m" at bounding box center [156, 180] width 7 height 6
select select "6m"
type input "[DATE]"
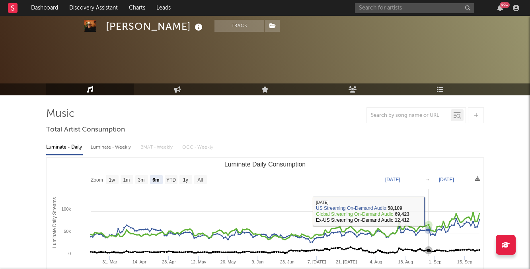
scroll to position [198, 0]
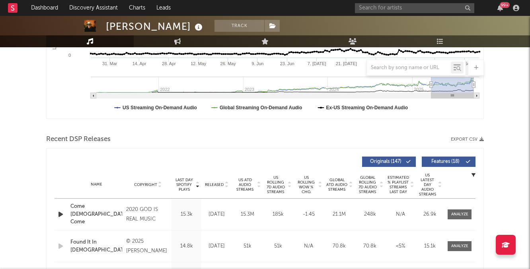
click at [220, 185] on span "Released" at bounding box center [214, 185] width 19 height 5
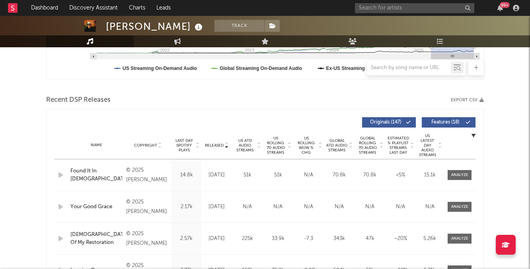
scroll to position [237, 0]
click at [278, 150] on span "US Rolling 7D Audio Streams" at bounding box center [276, 145] width 22 height 19
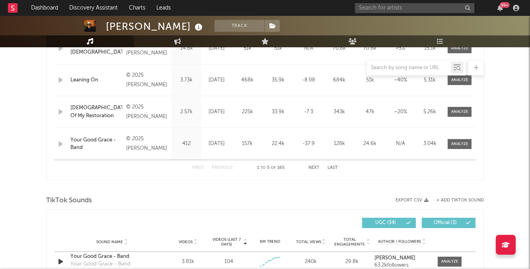
scroll to position [400, 0]
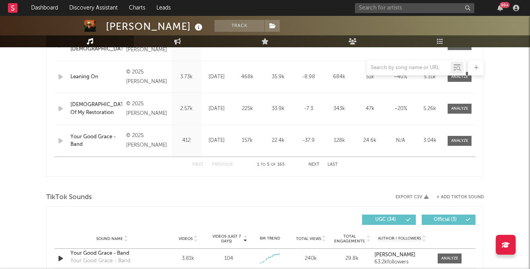
click at [317, 166] on button "Next" at bounding box center [313, 165] width 11 height 4
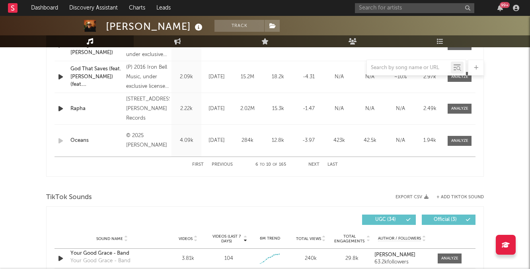
click at [317, 166] on button "Next" at bounding box center [313, 165] width 11 height 4
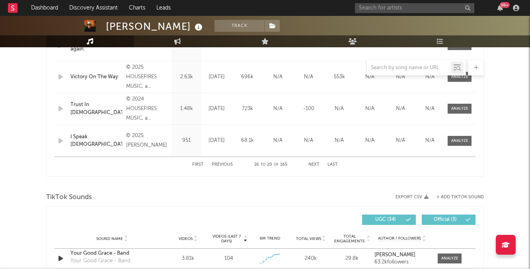
click at [317, 166] on button "Next" at bounding box center [313, 165] width 11 height 4
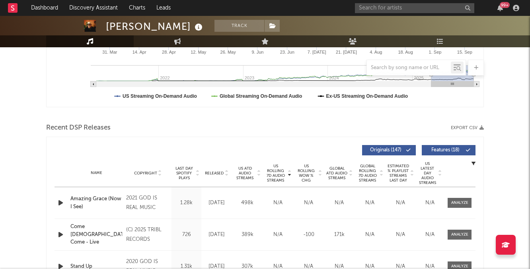
scroll to position [214, 0]
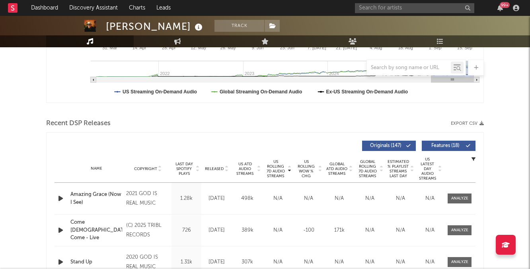
click at [147, 168] on span "Copyright" at bounding box center [145, 169] width 23 height 5
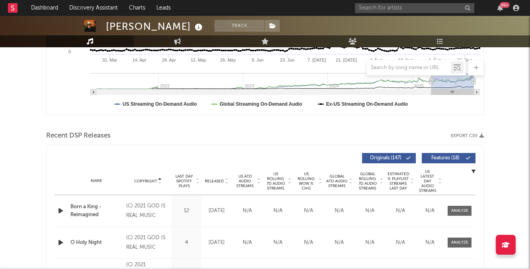
click at [145, 181] on span "Copyright" at bounding box center [145, 181] width 23 height 5
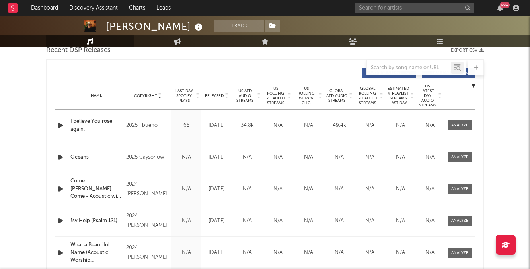
scroll to position [292, 0]
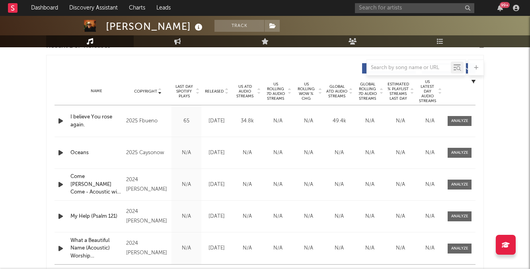
click at [212, 90] on span "Released" at bounding box center [214, 91] width 19 height 5
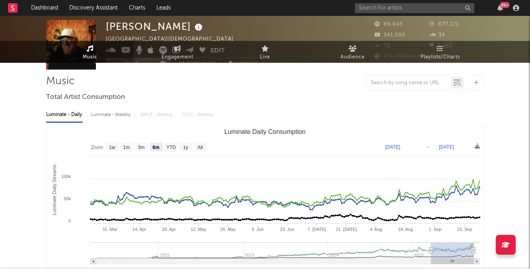
scroll to position [0, 0]
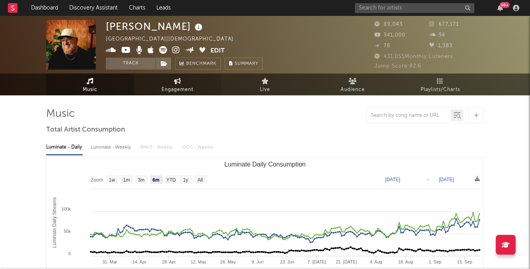
click at [193, 89] on span "Engagement" at bounding box center [177, 90] width 32 height 10
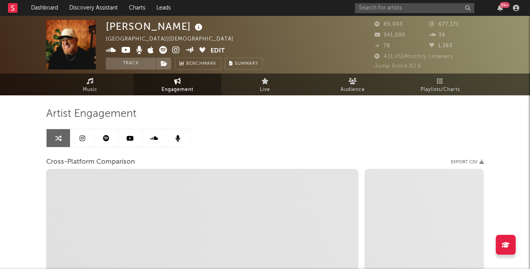
select select "1w"
click at [218, 140] on div "Artist Engagement Cross-Platform Comparison Export CSV Zoom 1w 1m 3m 6m YTD 1y …" at bounding box center [265, 242] width 438 height 270
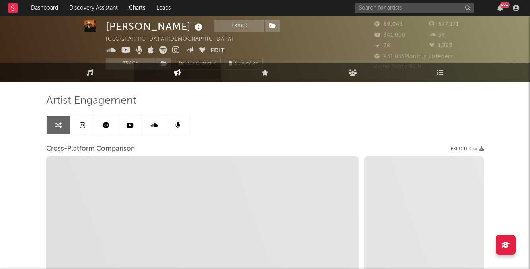
scroll to position [18, 0]
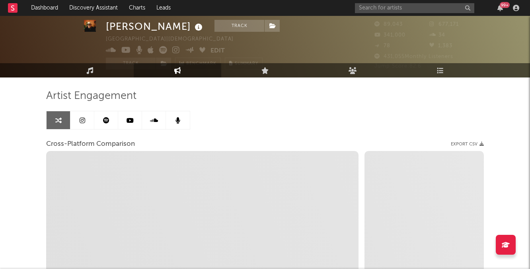
click at [387, 13] on div "99 +" at bounding box center [438, 8] width 167 height 16
select select "1m"
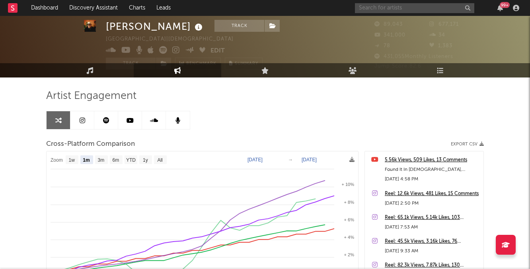
click at [386, 7] on input "text" at bounding box center [414, 8] width 119 height 10
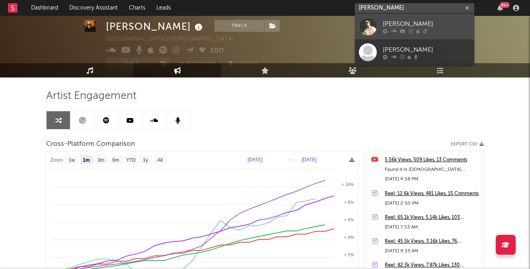
type input "william toll"
click at [387, 23] on div "William Toll" at bounding box center [427, 24] width 88 height 10
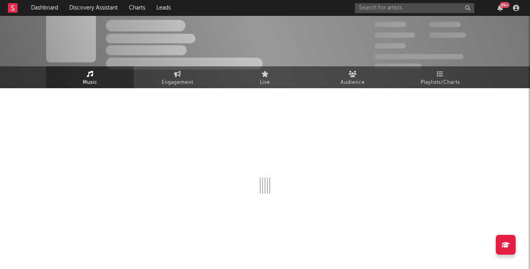
select select "1w"
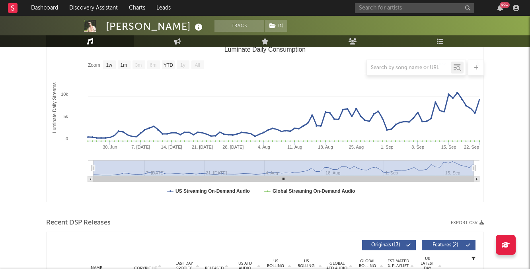
scroll to position [223, 0]
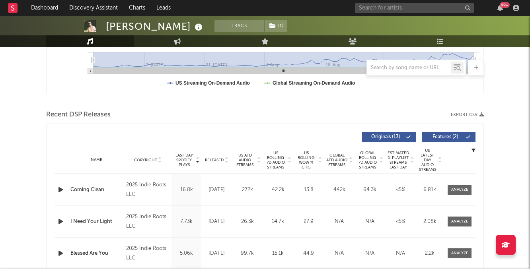
click at [226, 161] on icon at bounding box center [226, 161] width 4 height 3
click at [58, 189] on icon "button" at bounding box center [60, 190] width 8 height 10
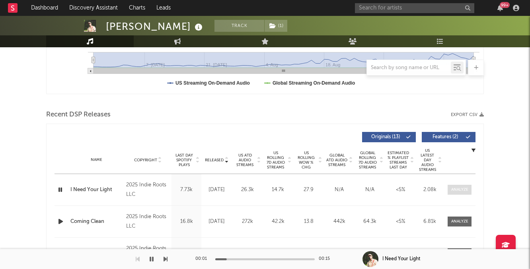
click at [451, 189] on div at bounding box center [459, 190] width 17 height 6
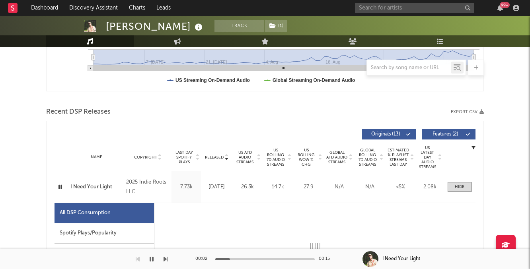
select select "1w"
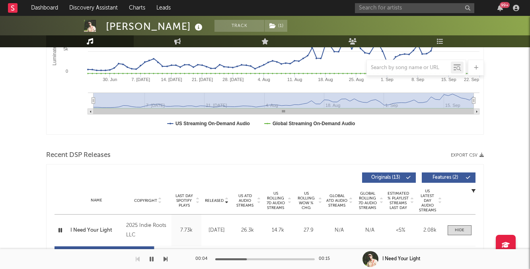
scroll to position [117, 0]
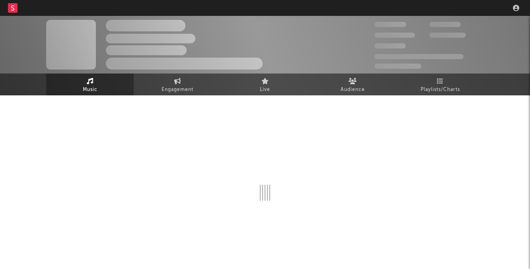
select select "6m"
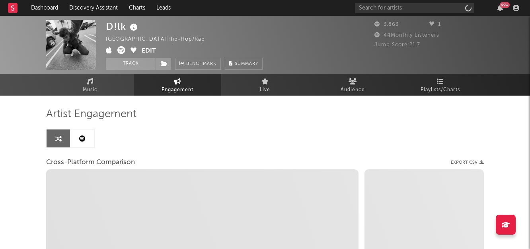
select select "1m"
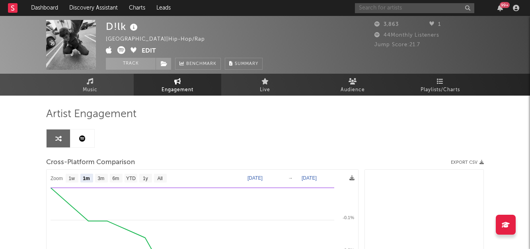
click at [393, 6] on input "text" at bounding box center [414, 8] width 119 height 10
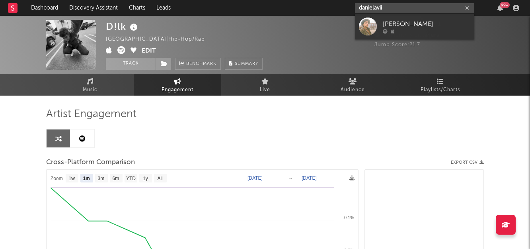
drag, startPoint x: 400, startPoint y: 8, endPoint x: 258, endPoint y: 2, distance: 142.1
click at [258, 2] on nav "Dashboard Discovery Assistant Charts Leads danielavii 99 +" at bounding box center [265, 8] width 530 height 16
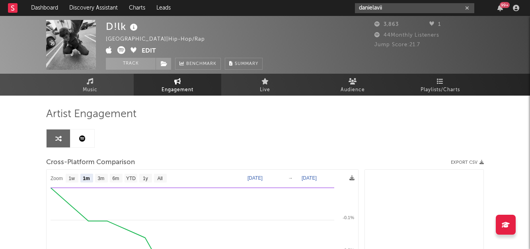
paste input "[URL][DOMAIN_NAME]"
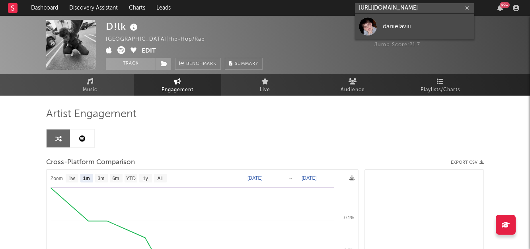
type input "[URL][DOMAIN_NAME]"
click at [394, 25] on div "danielaviii" at bounding box center [427, 26] width 88 height 10
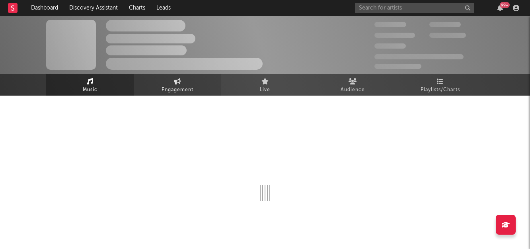
select select "1w"
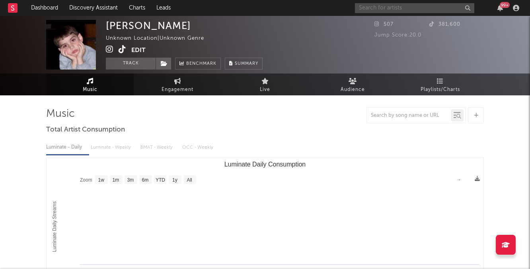
click at [433, 5] on input "text" at bounding box center [414, 8] width 119 height 10
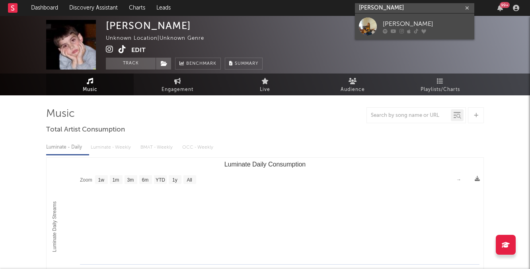
type input "[PERSON_NAME]"
click at [412, 21] on div "[PERSON_NAME]" at bounding box center [427, 24] width 88 height 10
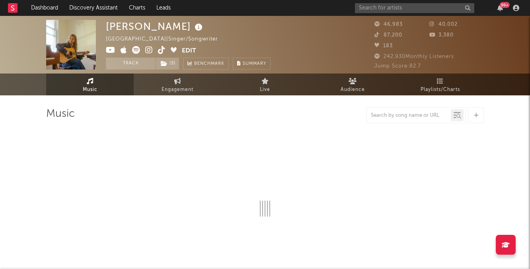
select select "6m"
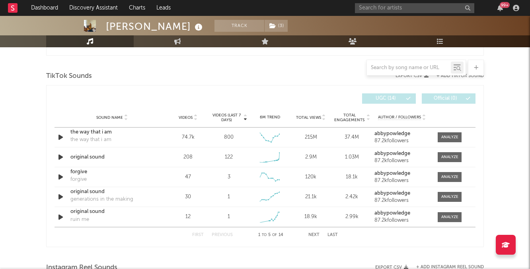
scroll to position [500, 0]
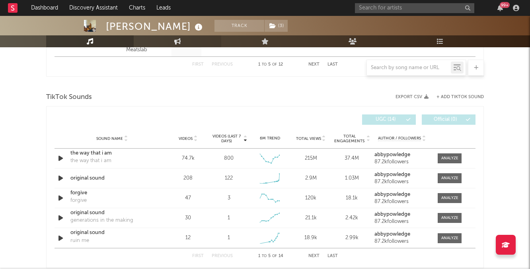
click at [189, 43] on link "Engagement" at bounding box center [178, 41] width 88 height 12
select select "1w"
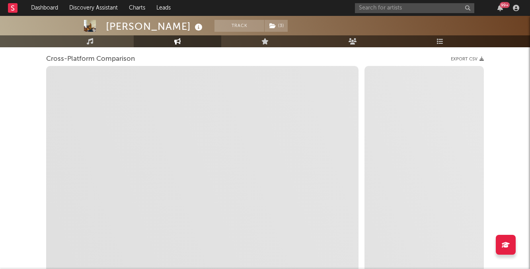
scroll to position [102, 0]
select select "1m"
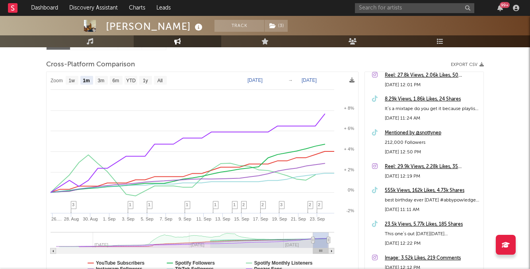
scroll to position [66, 0]
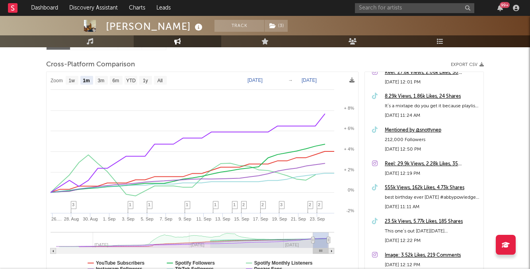
click at [399, 187] on div "555k Views, 162k Likes, 4.73k Shares" at bounding box center [432, 188] width 95 height 10
click at [115, 46] on link "Music" at bounding box center [90, 41] width 88 height 12
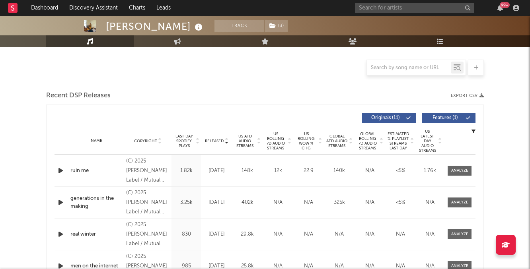
scroll to position [242, 0]
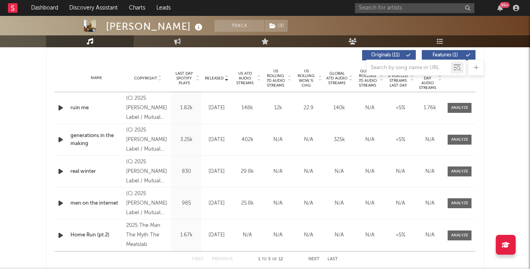
select select "6m"
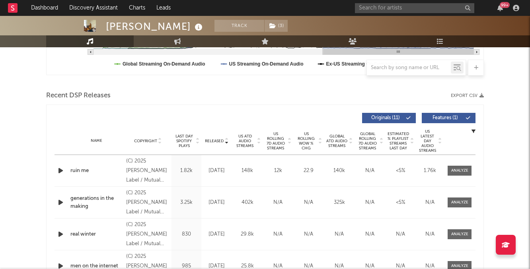
click at [280, 140] on span "US Rolling 7D Audio Streams" at bounding box center [276, 141] width 22 height 19
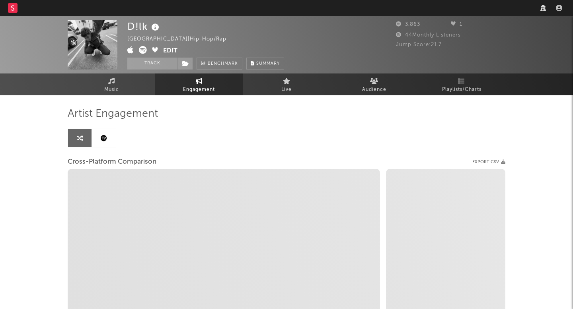
select select "1w"
click at [461, 7] on nav "Dashboard Discovery Assistant Charts Leads" at bounding box center [286, 8] width 573 height 16
select select "1m"
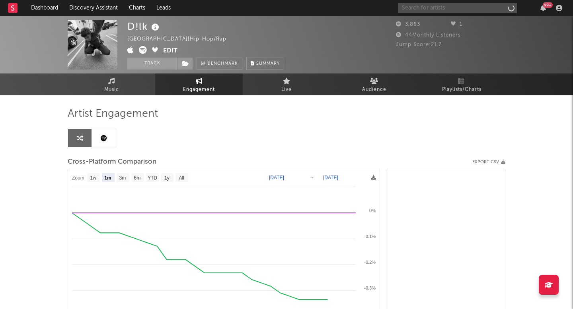
click at [459, 8] on input "text" at bounding box center [457, 8] width 119 height 10
type input "[PERSON_NAME]"
click at [450, 28] on div "[PERSON_NAME]" at bounding box center [470, 24] width 88 height 10
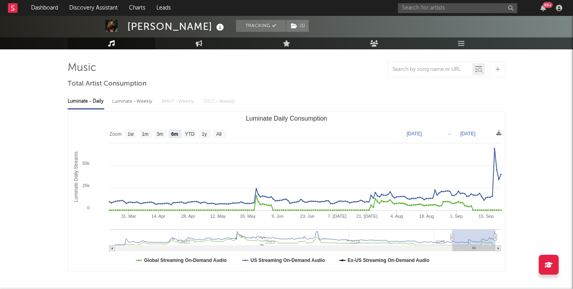
scroll to position [47, 0]
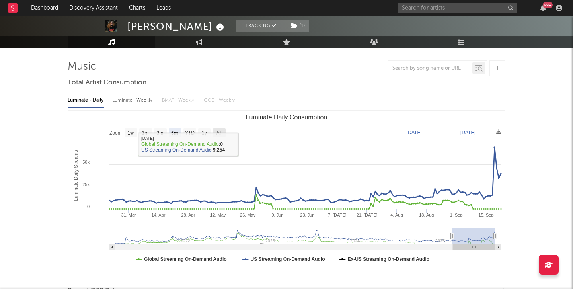
click at [221, 131] on text "All" at bounding box center [218, 133] width 5 height 6
select select "All"
type input "[DATE]"
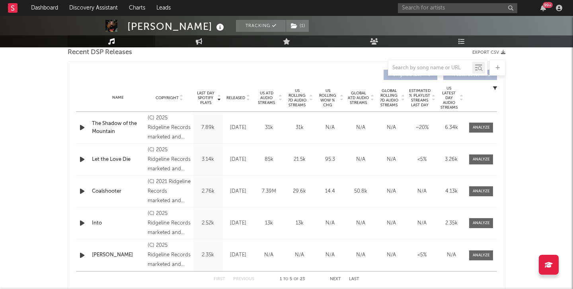
scroll to position [293, 0]
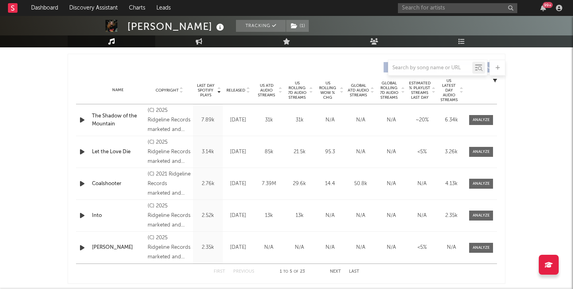
click at [266, 91] on span "US ATD Audio Streams" at bounding box center [266, 90] width 22 height 14
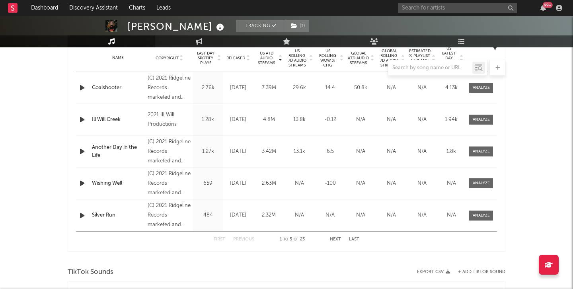
scroll to position [301, 0]
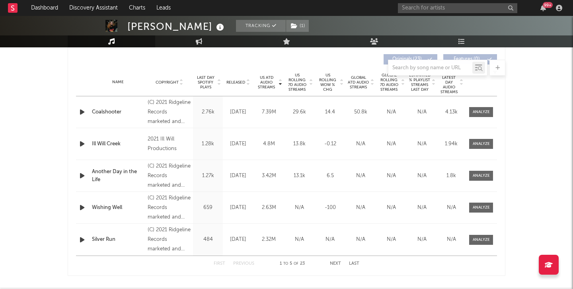
click at [234, 88] on div "Name Copyright Label Album Names Composer Names 7 Day Spotify Plays Last Day Sp…" at bounding box center [286, 82] width 421 height 28
click at [238, 80] on span "Released" at bounding box center [235, 82] width 19 height 5
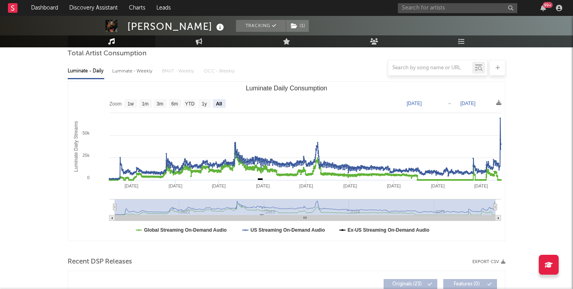
scroll to position [221, 0]
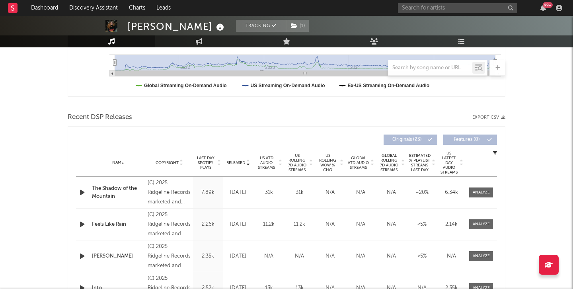
click at [90, 190] on div "Name The Shadow of the Mountain" at bounding box center [118, 193] width 56 height 16
click at [82, 192] on icon "button" at bounding box center [82, 192] width 8 height 10
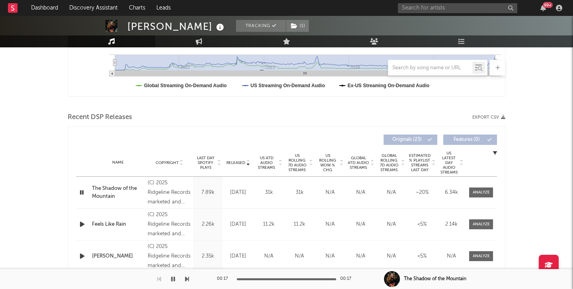
click at [80, 221] on icon "button" at bounding box center [82, 224] width 8 height 10
click at [175, 281] on button "button" at bounding box center [173, 279] width 8 height 20
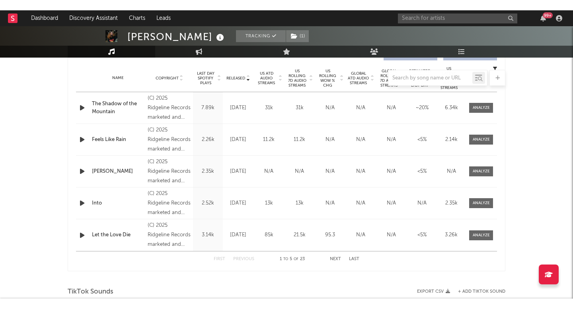
scroll to position [302, 0]
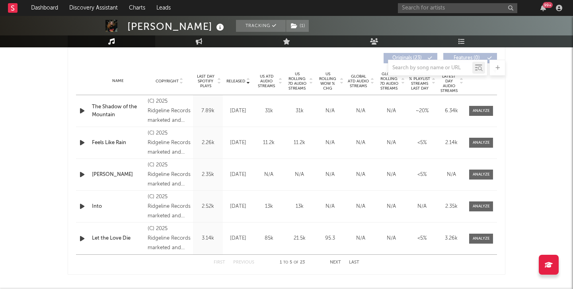
click at [124, 109] on div "The Shadow of the Mountain" at bounding box center [118, 111] width 52 height 16
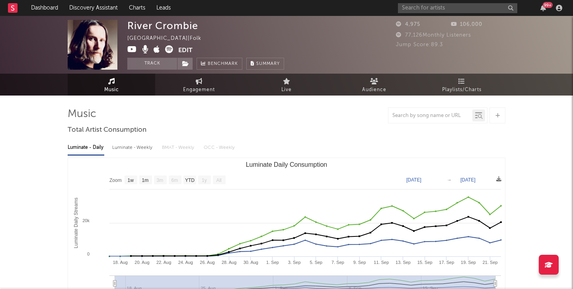
select select "1w"
